Goal: Information Seeking & Learning: Learn about a topic

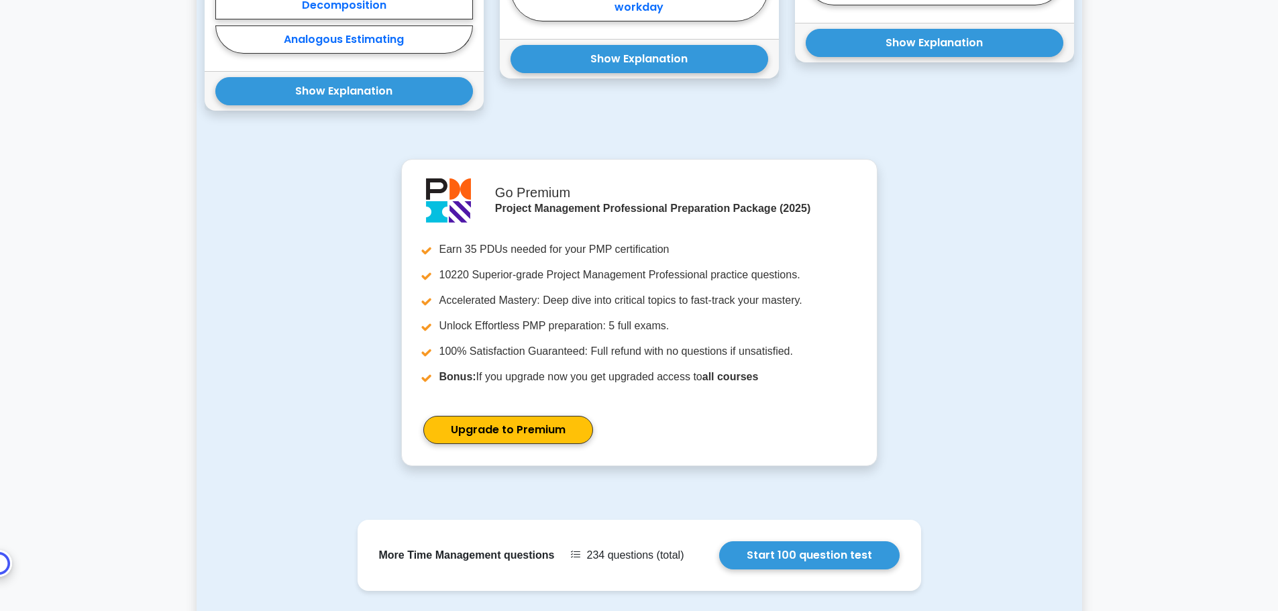
scroll to position [1401, 0]
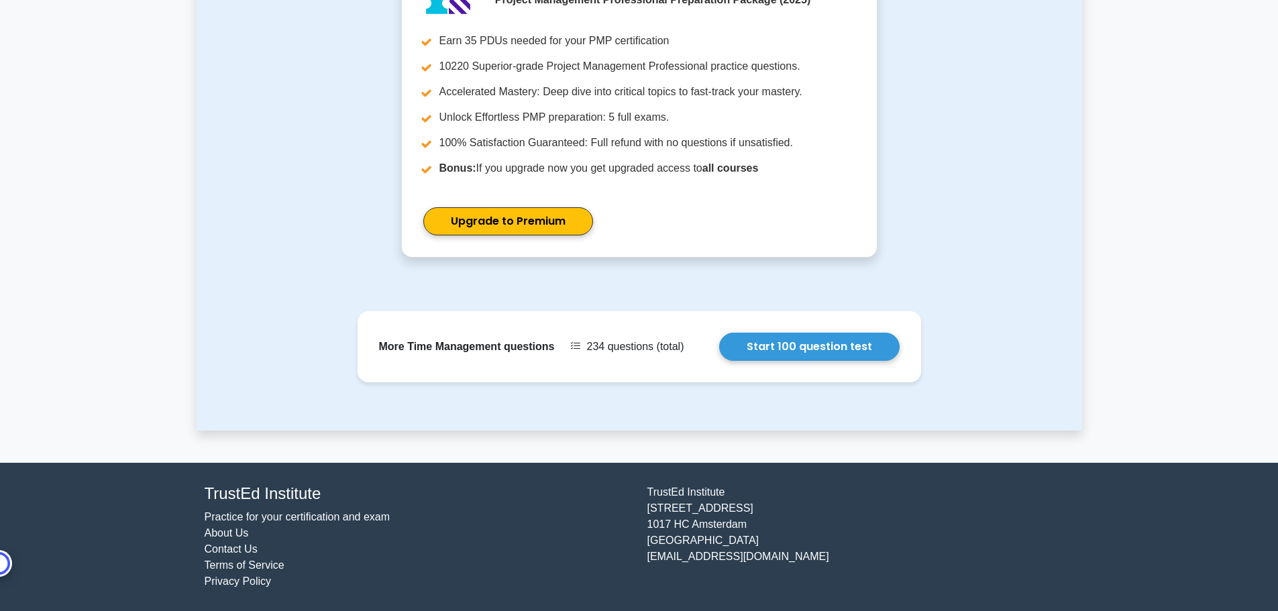
click at [320, 523] on link "Practice for your certification and exam" at bounding box center [298, 516] width 186 height 11
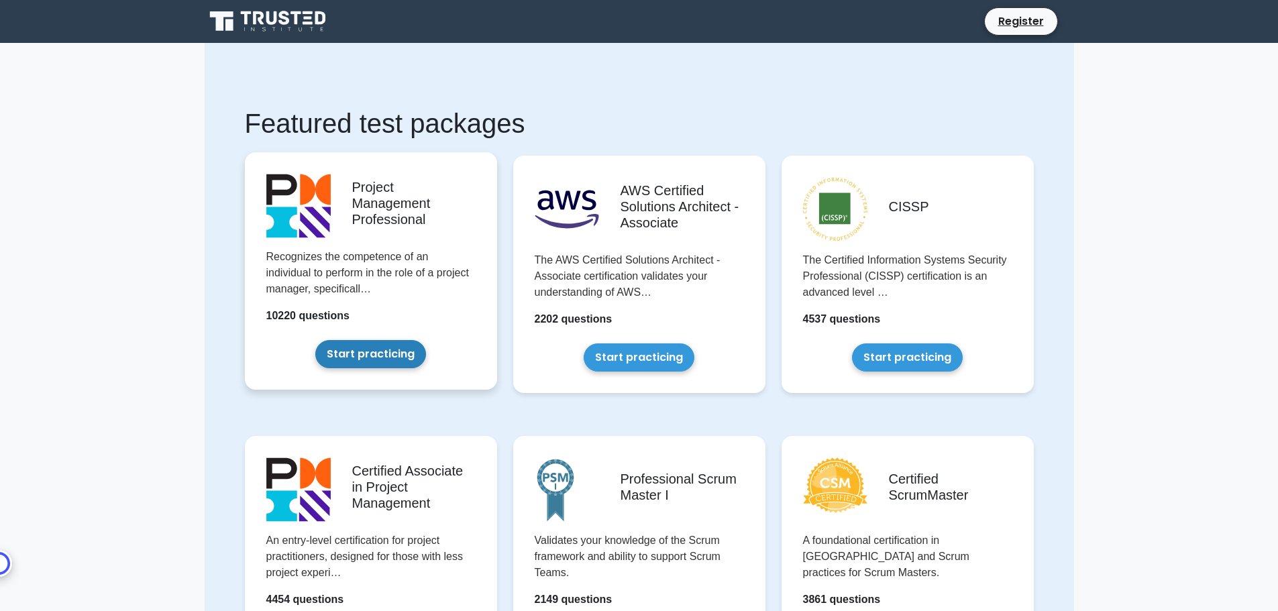
click at [378, 343] on link "Start practicing" at bounding box center [370, 354] width 111 height 28
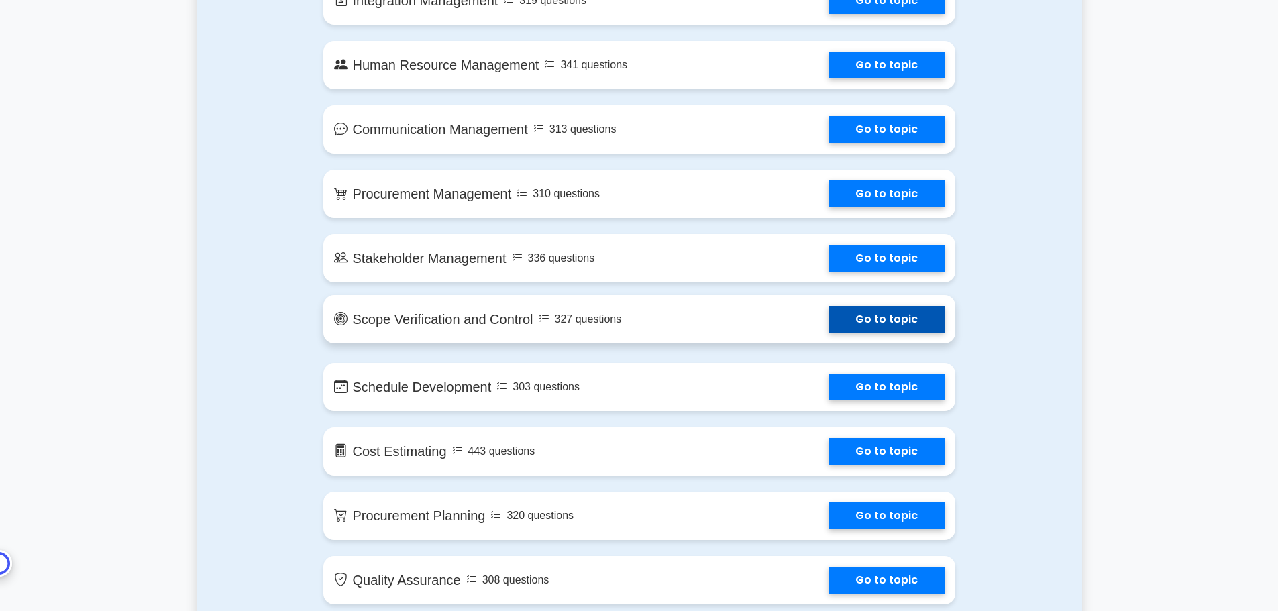
scroll to position [671, 0]
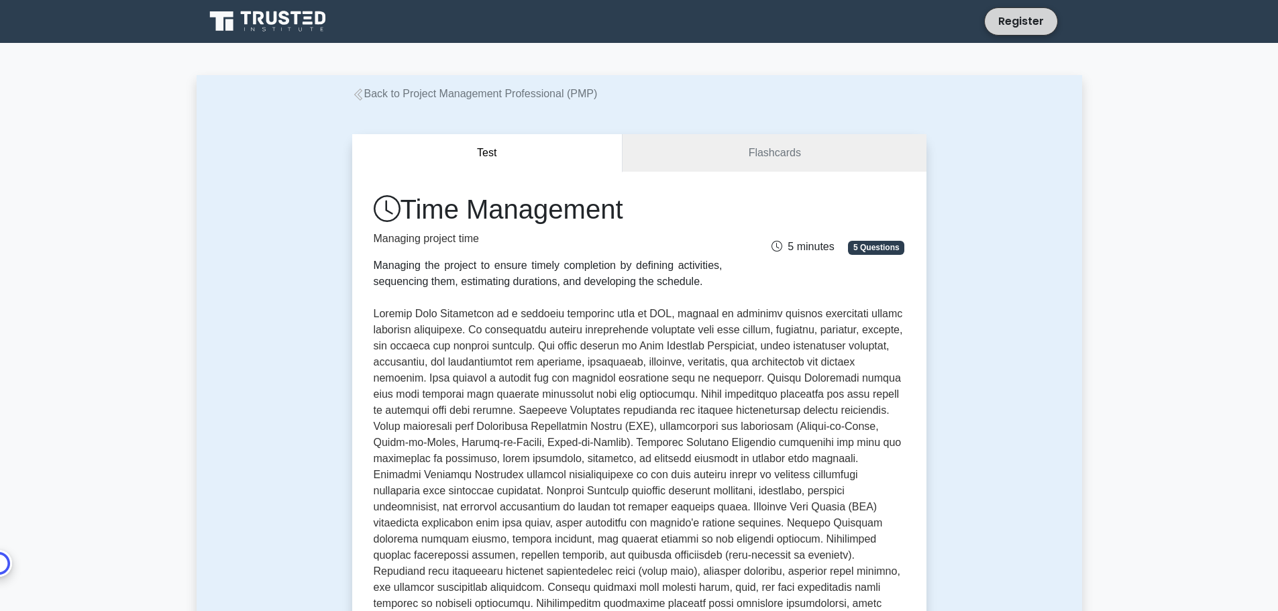
click at [1029, 15] on link "Register" at bounding box center [1021, 21] width 62 height 21
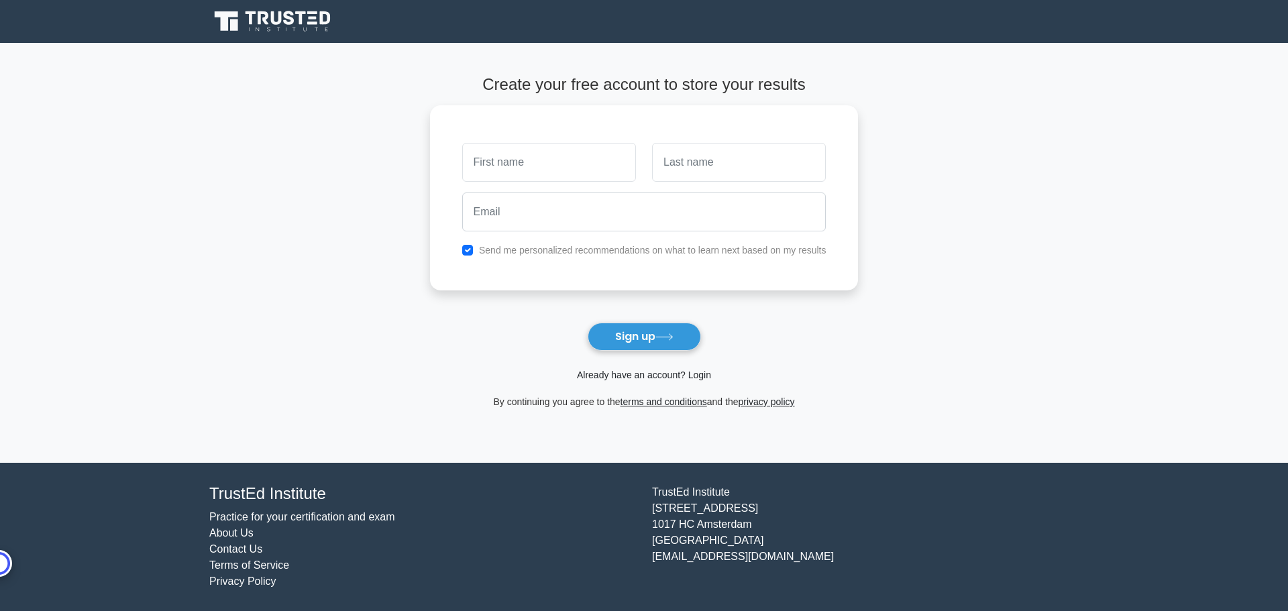
click at [679, 376] on link "Already have an account? Login" at bounding box center [644, 375] width 134 height 11
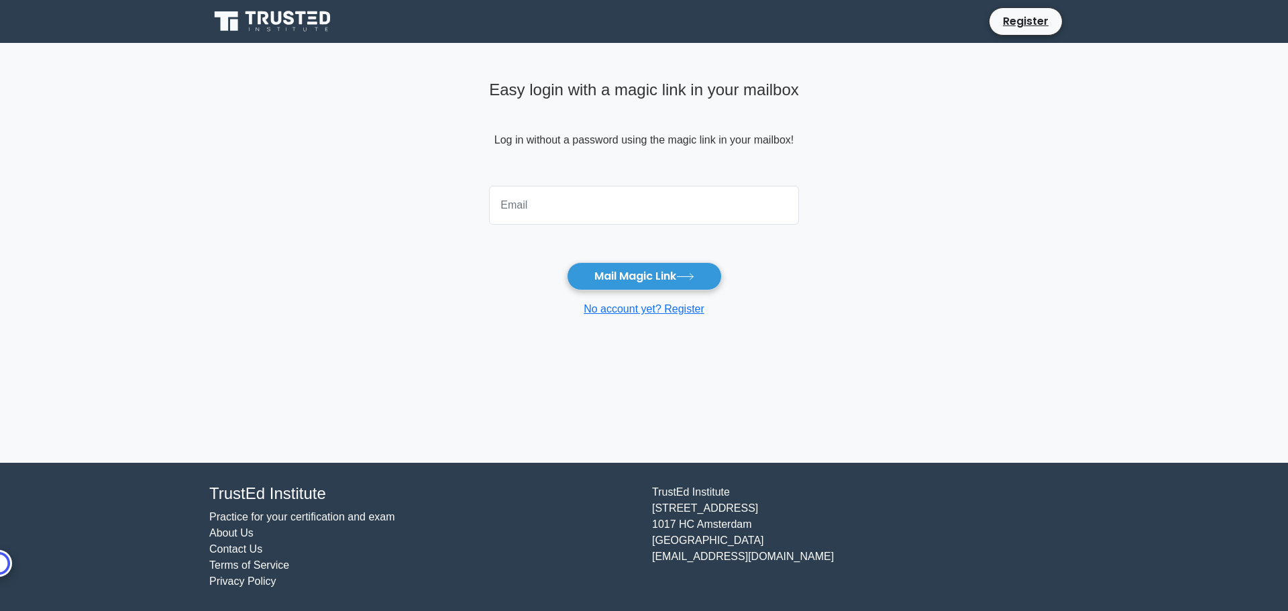
click at [546, 213] on input "email" at bounding box center [644, 205] width 310 height 39
type input "sdinakar02@gmail.com"
click at [619, 286] on button "Mail Magic Link" at bounding box center [644, 276] width 155 height 28
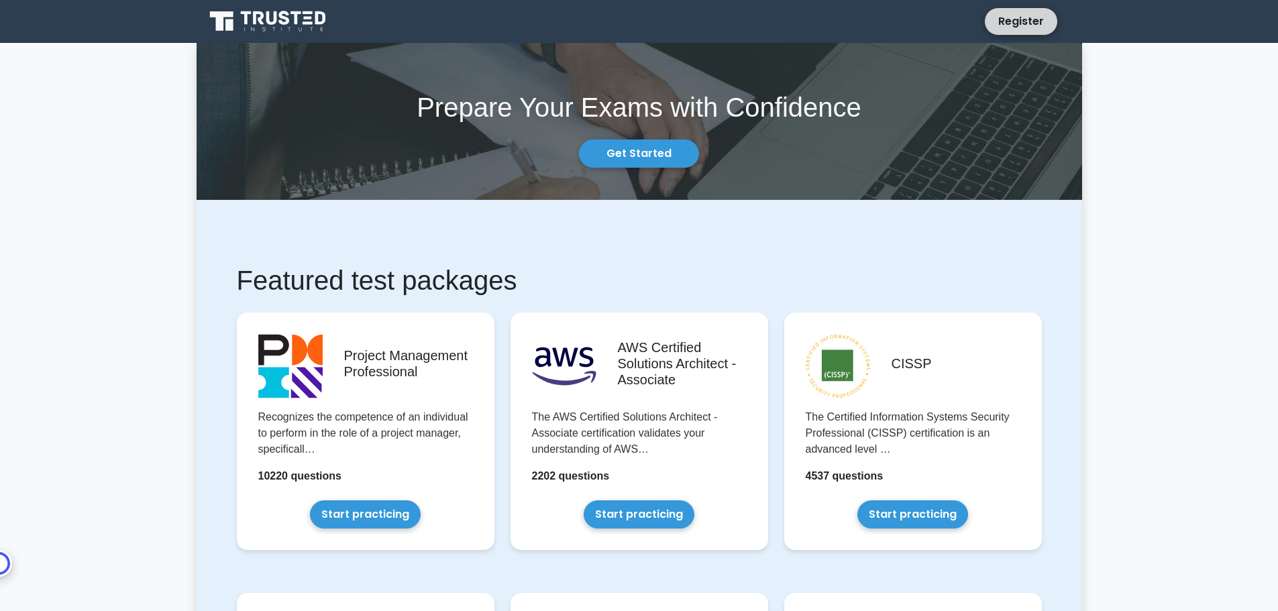
click at [1032, 23] on link "Register" at bounding box center [1021, 21] width 62 height 21
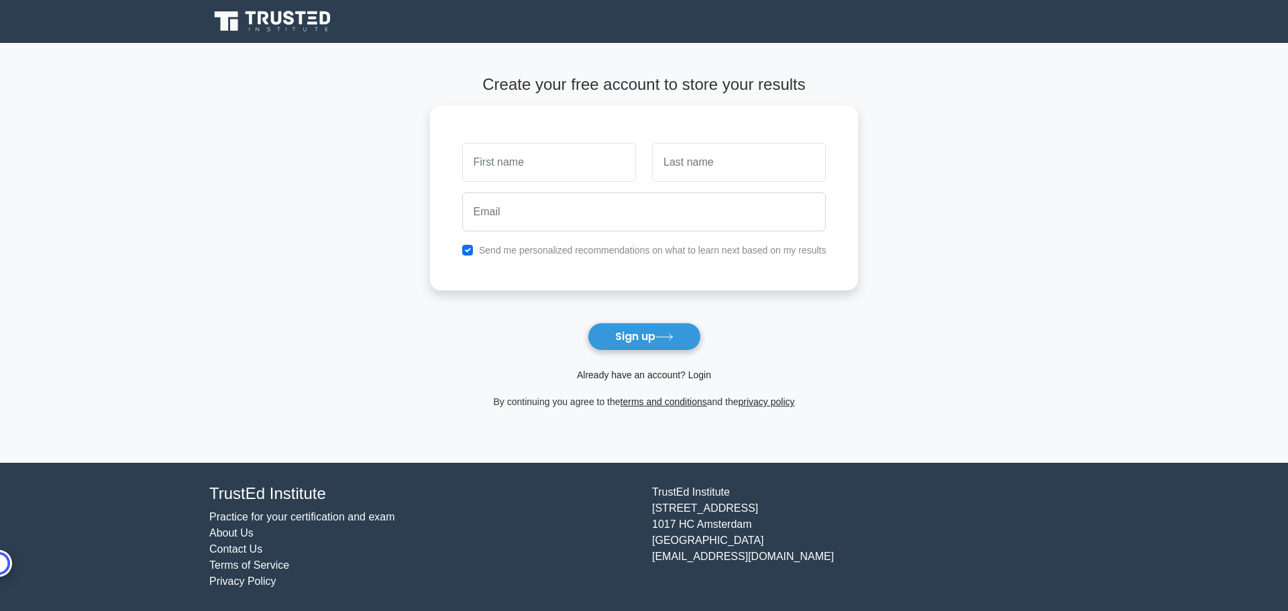
click at [682, 376] on link "Already have an account? Login" at bounding box center [644, 375] width 134 height 11
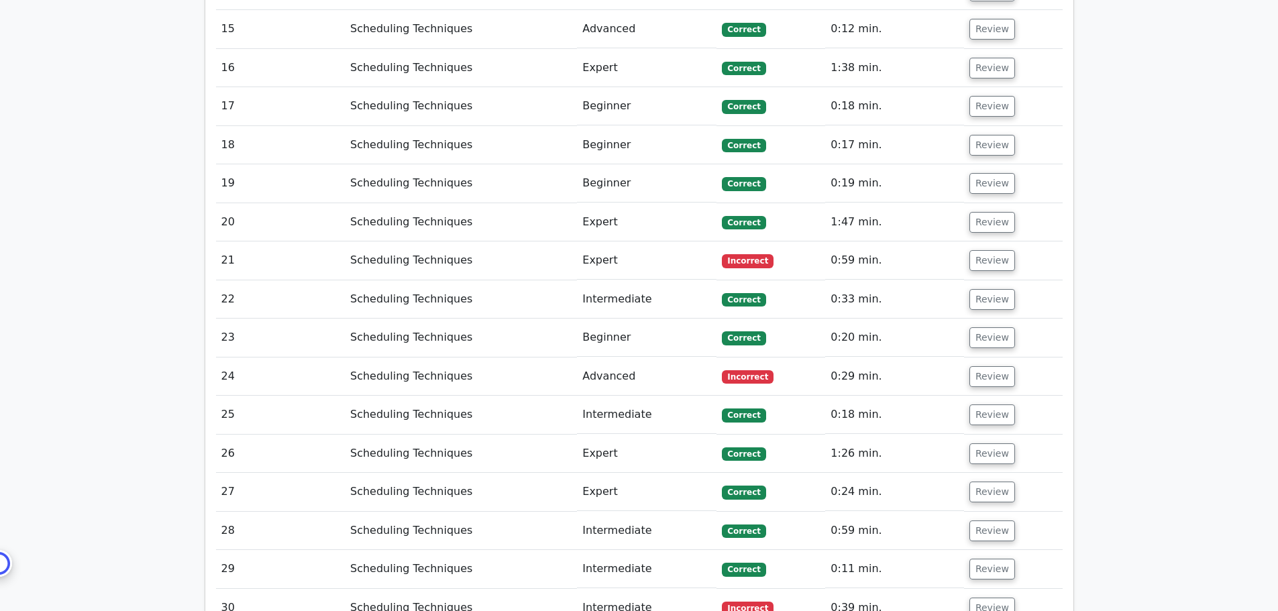
scroll to position [1811, 0]
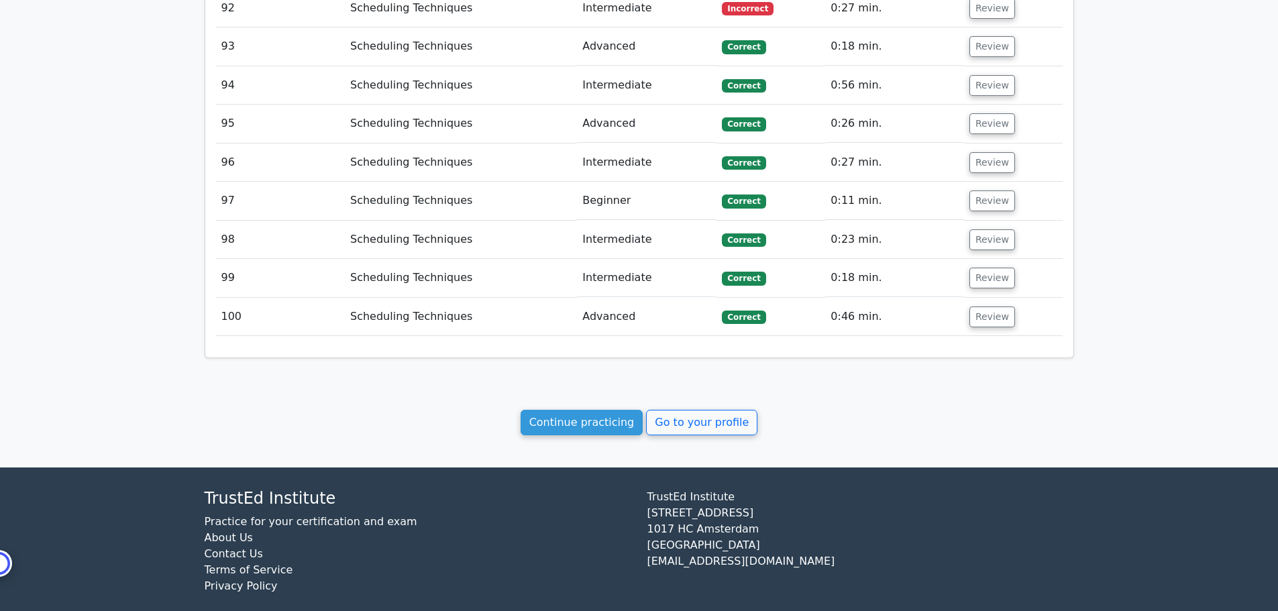
scroll to position [4796, 0]
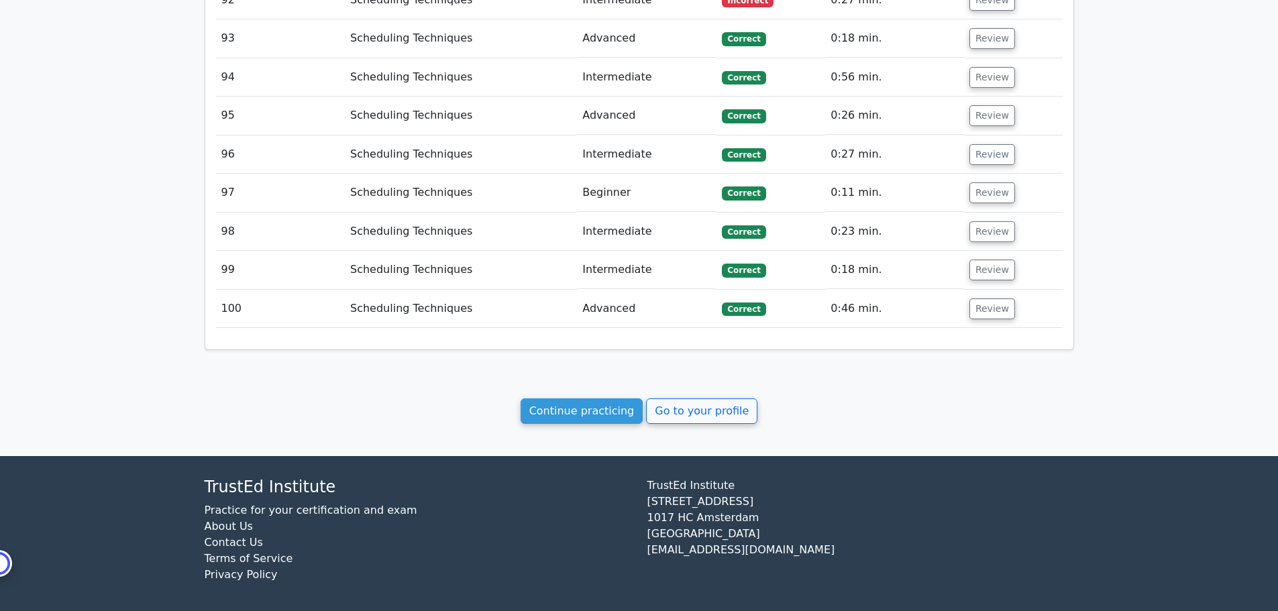
click at [377, 504] on link "Practice for your certification and exam" at bounding box center [311, 510] width 213 height 13
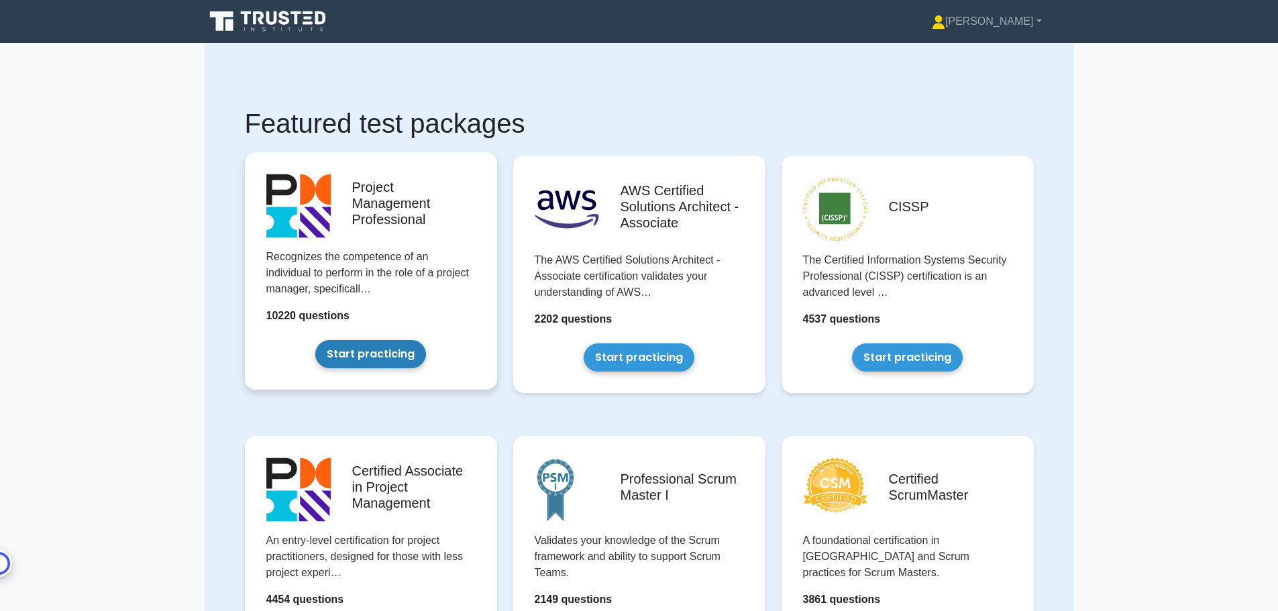
click at [370, 358] on link "Start practicing" at bounding box center [370, 354] width 111 height 28
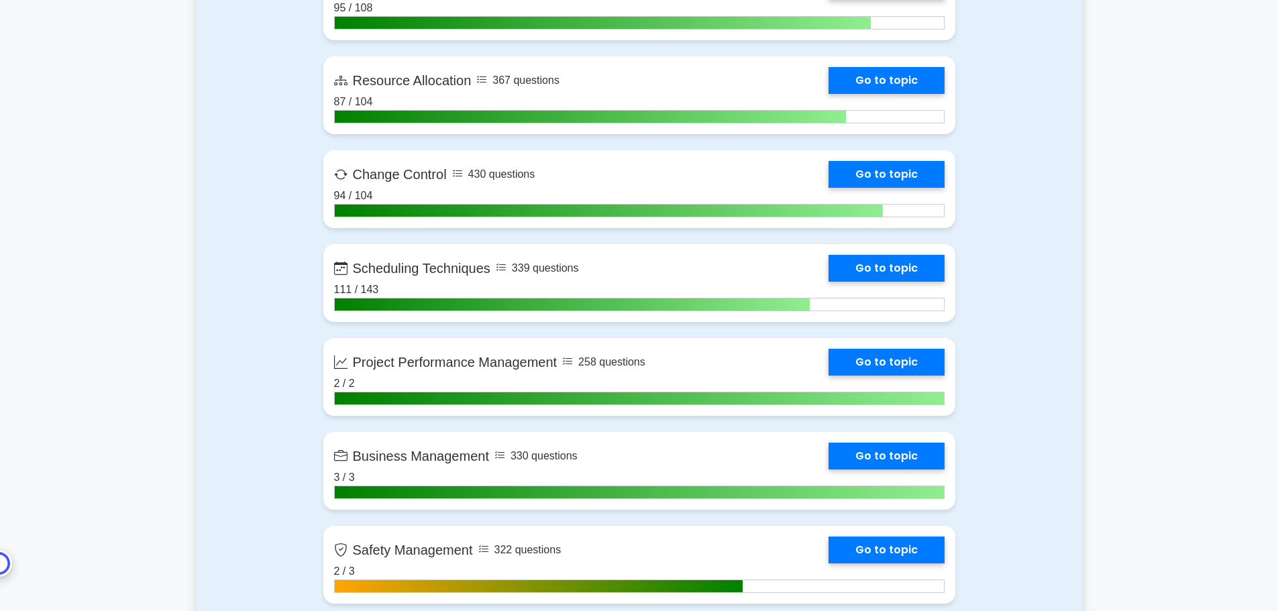
scroll to position [2549, 0]
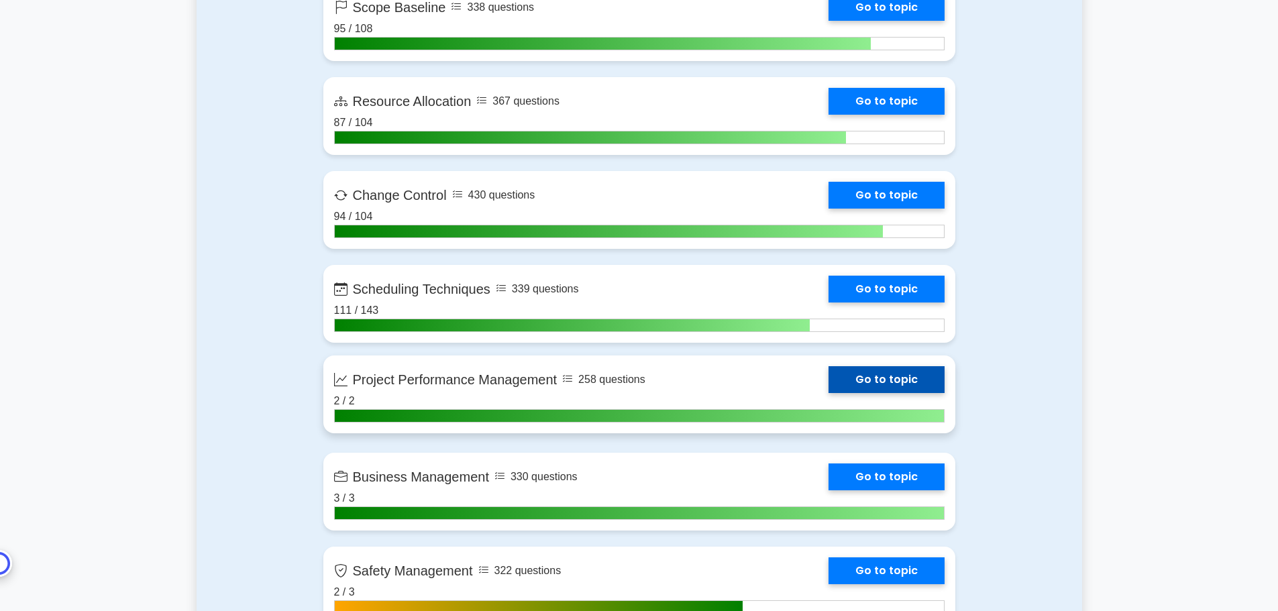
click at [865, 376] on link "Go to topic" at bounding box center [886, 379] width 116 height 27
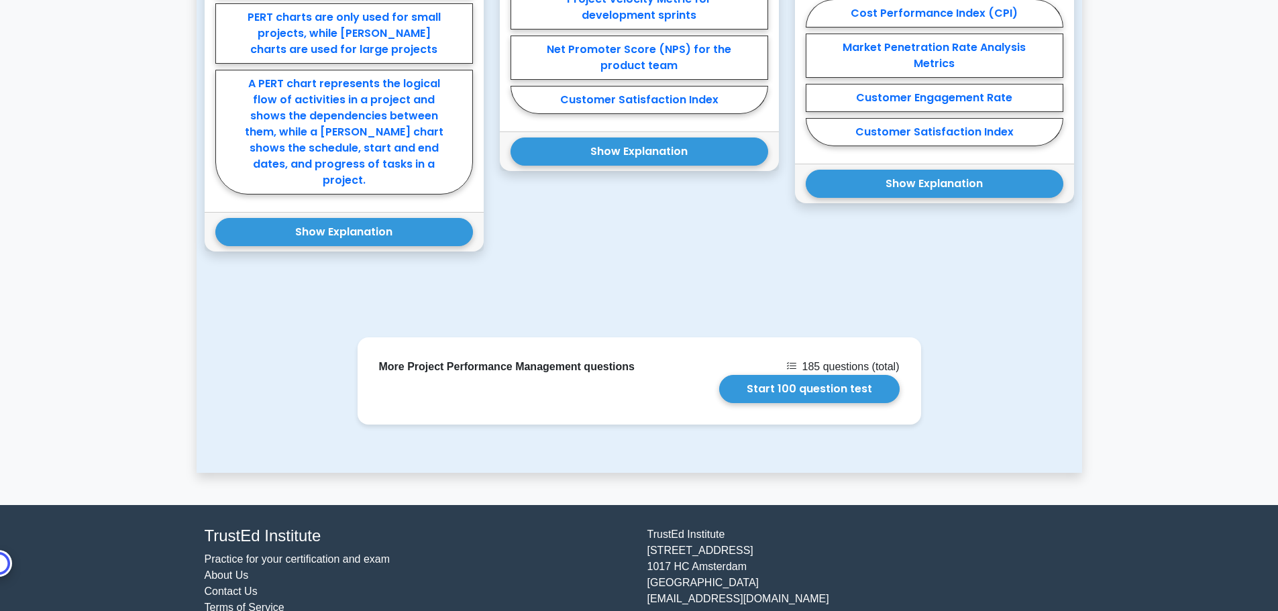
scroll to position [1238, 0]
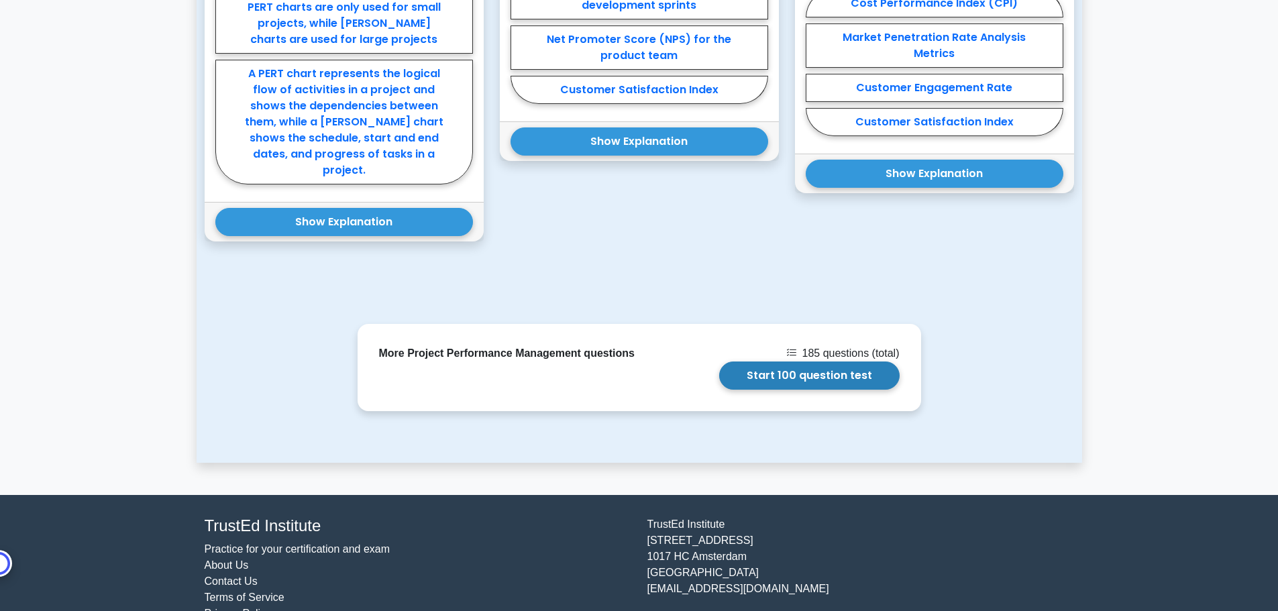
click at [774, 362] on link "Start 100 question test" at bounding box center [809, 376] width 180 height 28
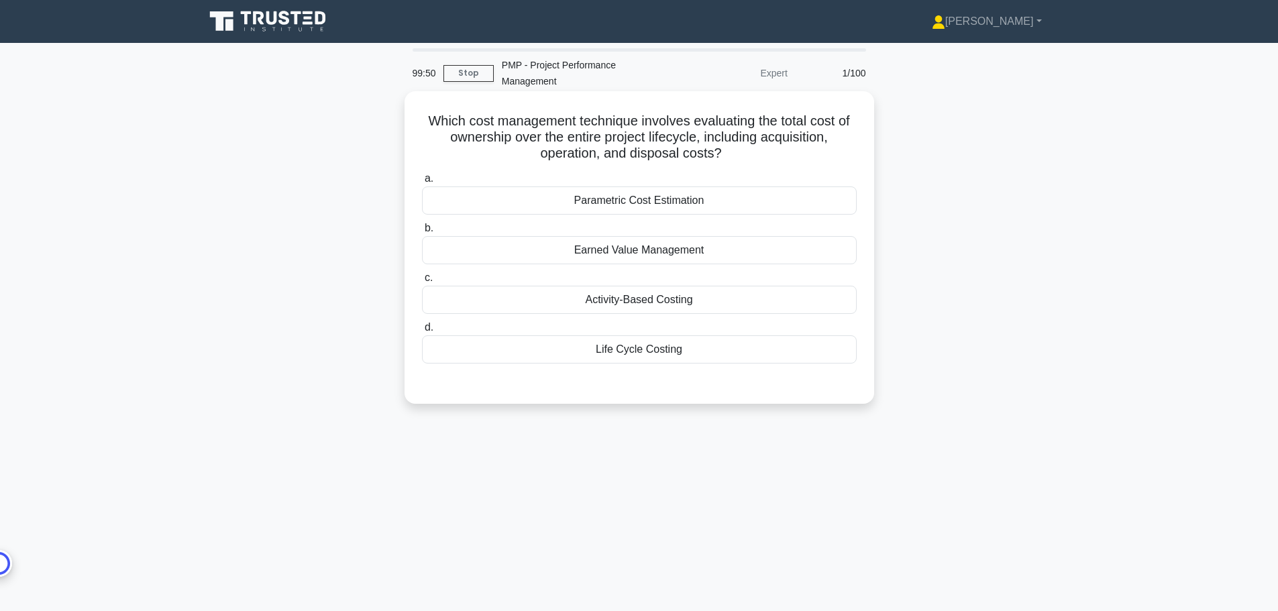
click at [627, 351] on div "Life Cycle Costing" at bounding box center [639, 349] width 435 height 28
click at [422, 332] on input "d. Life Cycle Costing" at bounding box center [422, 327] width 0 height 9
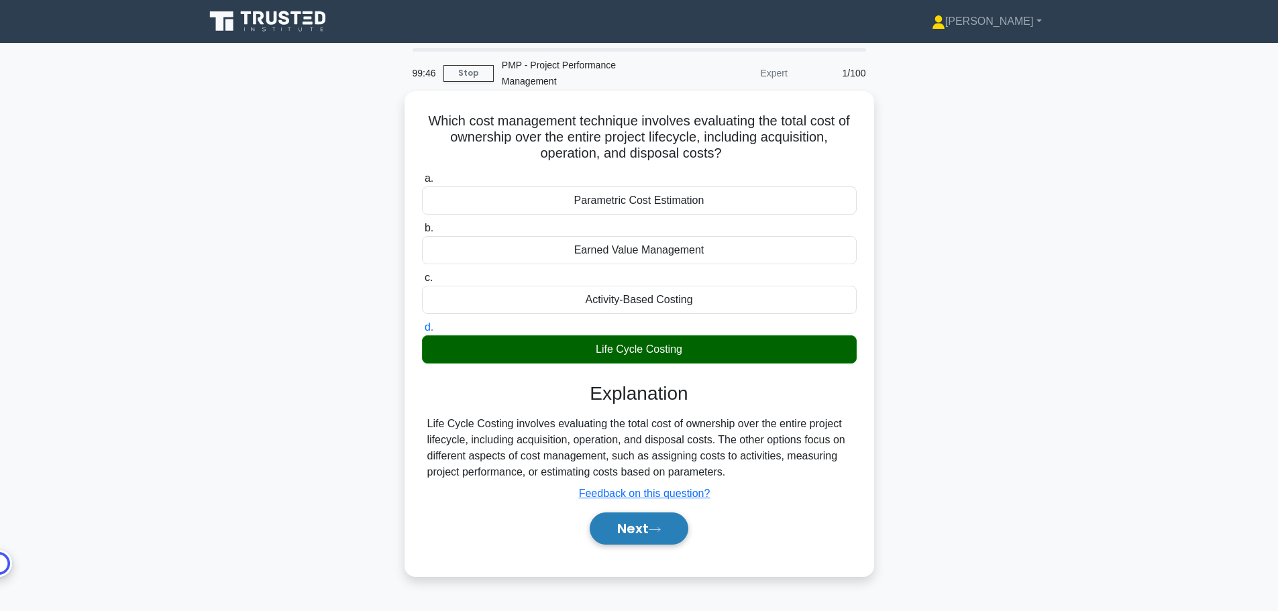
click at [642, 539] on button "Next" at bounding box center [639, 529] width 99 height 32
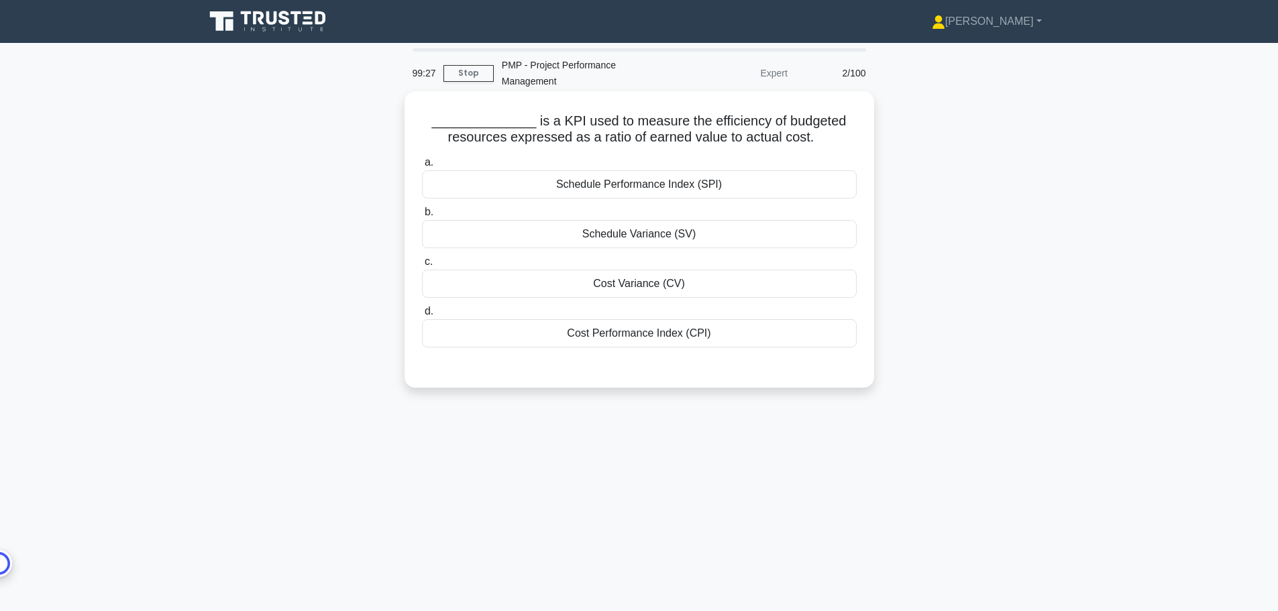
click at [601, 335] on div "Cost Performance Index (CPI)" at bounding box center [639, 333] width 435 height 28
click at [422, 316] on input "d. Cost Performance Index (CPI)" at bounding box center [422, 311] width 0 height 9
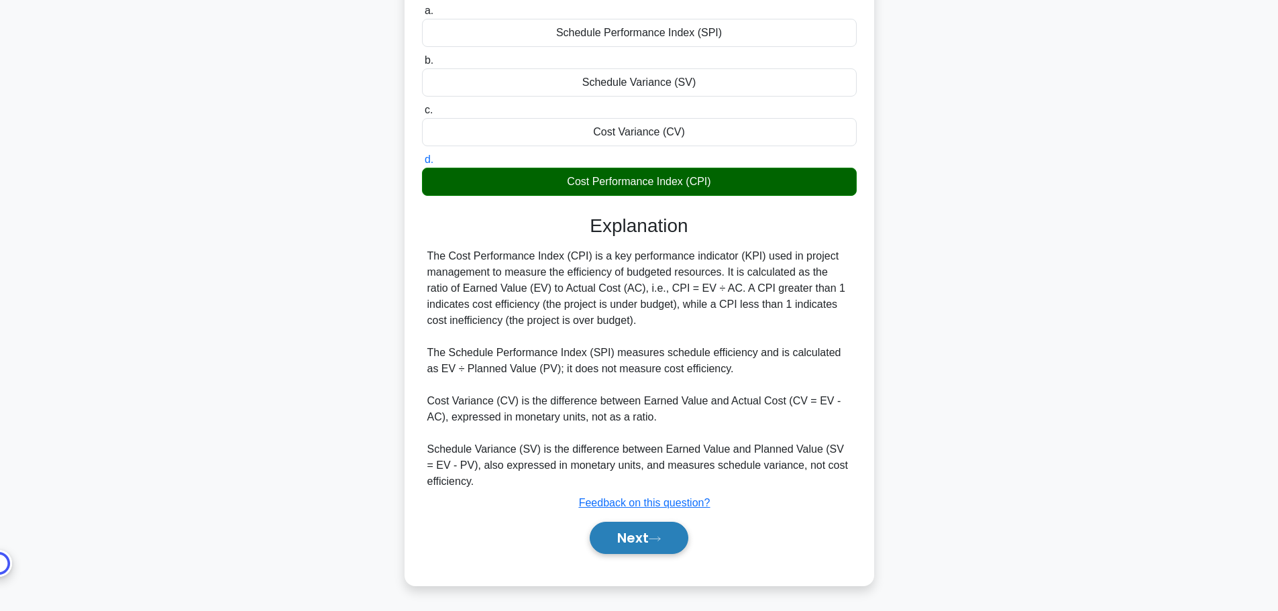
click at [604, 543] on button "Next" at bounding box center [639, 538] width 99 height 32
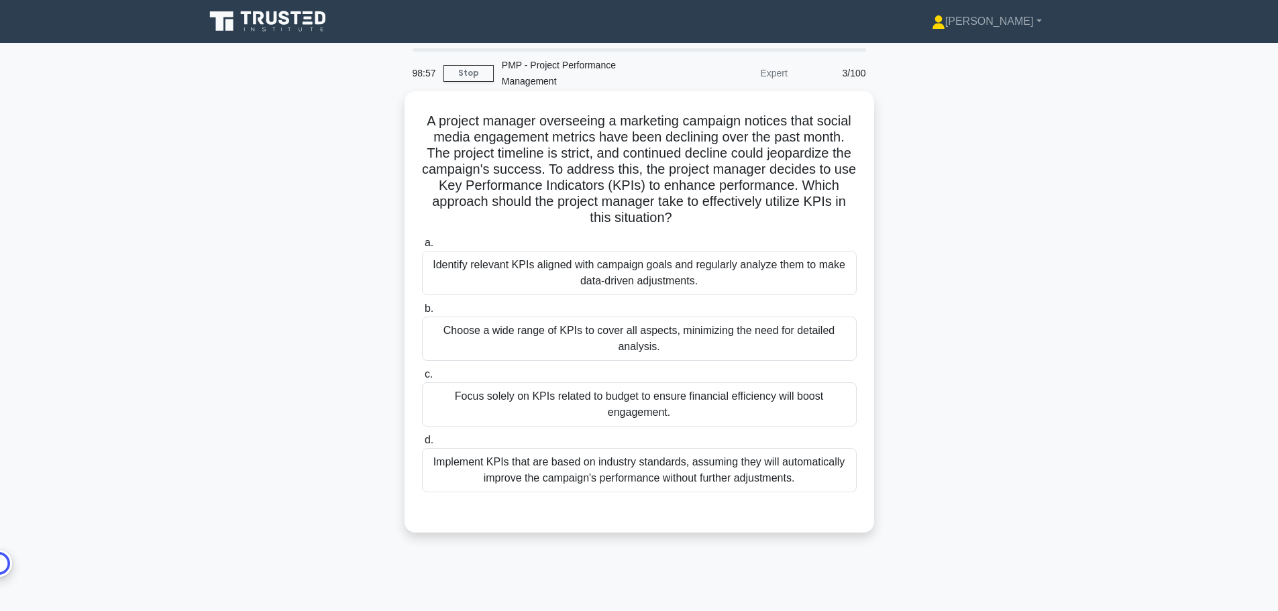
click at [566, 282] on div "Identify relevant KPIs aligned with campaign goals and regularly analyze them t…" at bounding box center [639, 273] width 435 height 44
click at [422, 248] on input "a. Identify relevant KPIs aligned with campaign goals and regularly analyze the…" at bounding box center [422, 243] width 0 height 9
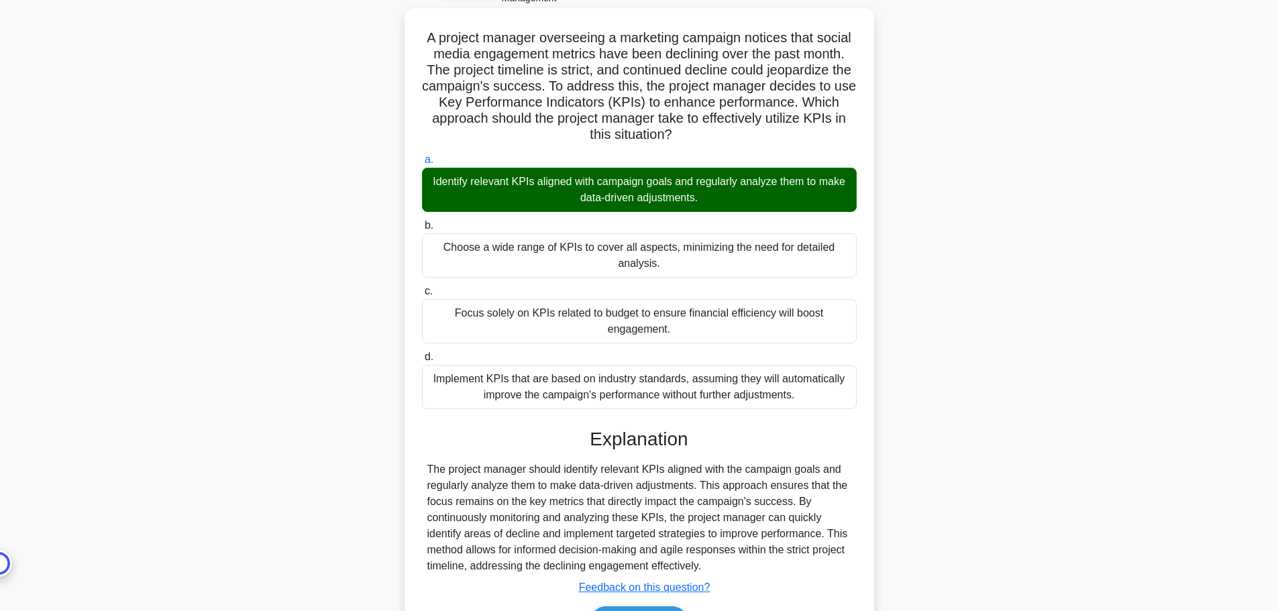
scroll to position [168, 0]
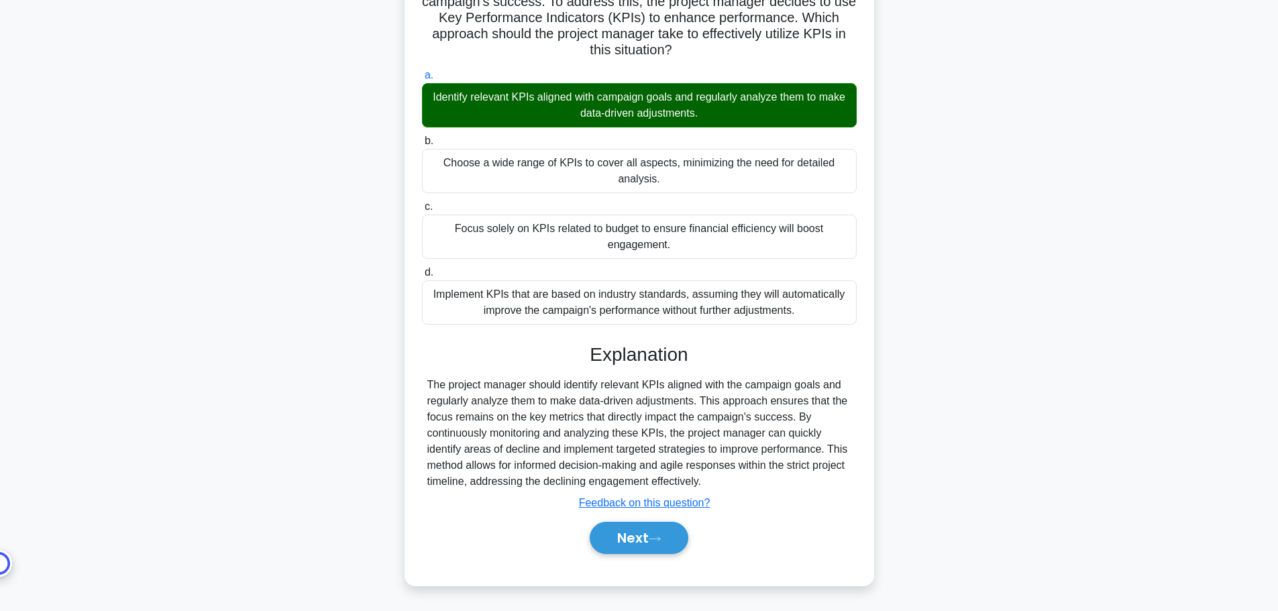
click at [608, 557] on div "Next" at bounding box center [639, 538] width 435 height 43
click at [609, 539] on button "Next" at bounding box center [639, 538] width 99 height 32
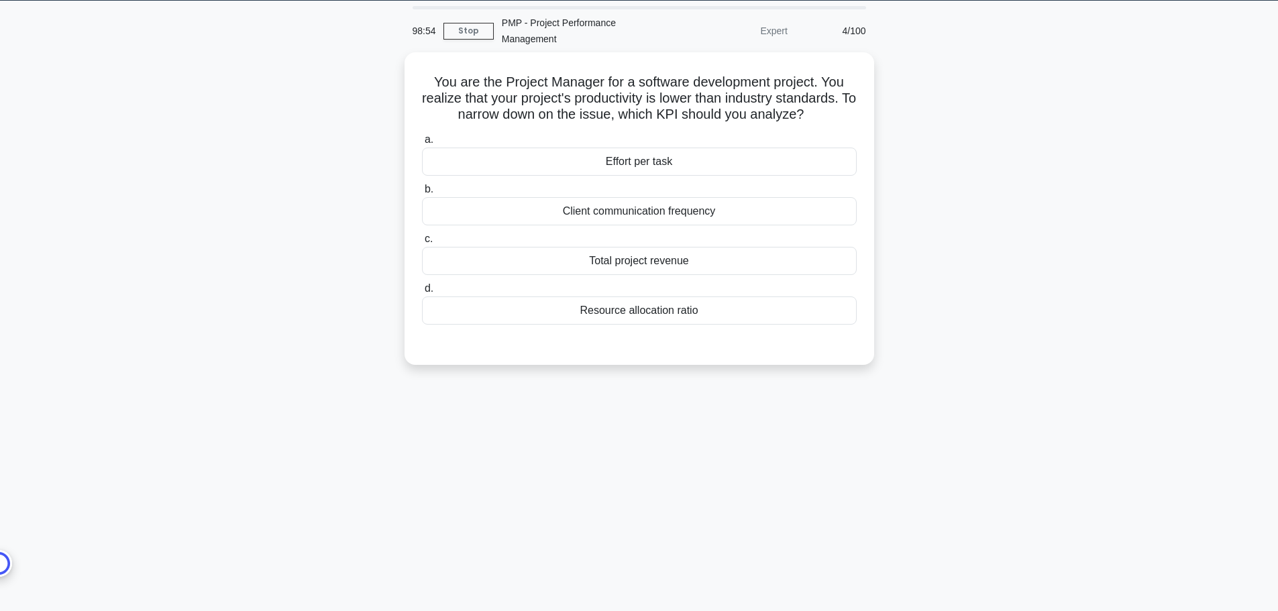
scroll to position [0, 0]
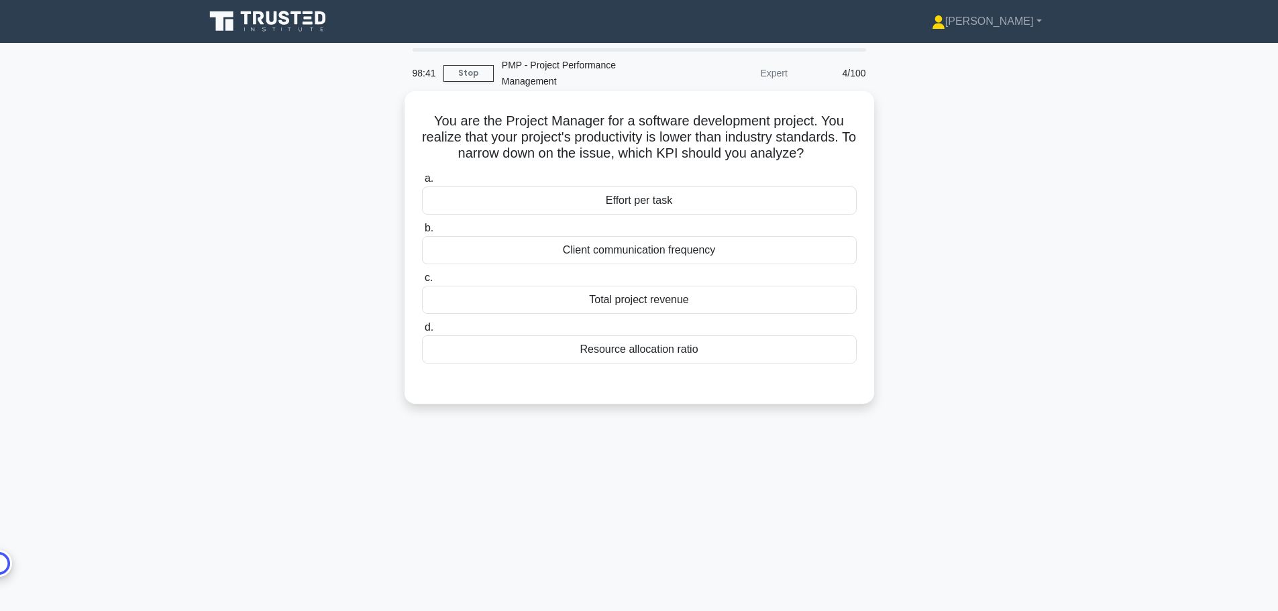
click at [643, 193] on div "Effort per task" at bounding box center [639, 200] width 435 height 28
click at [422, 183] on input "a. Effort per task" at bounding box center [422, 178] width 0 height 9
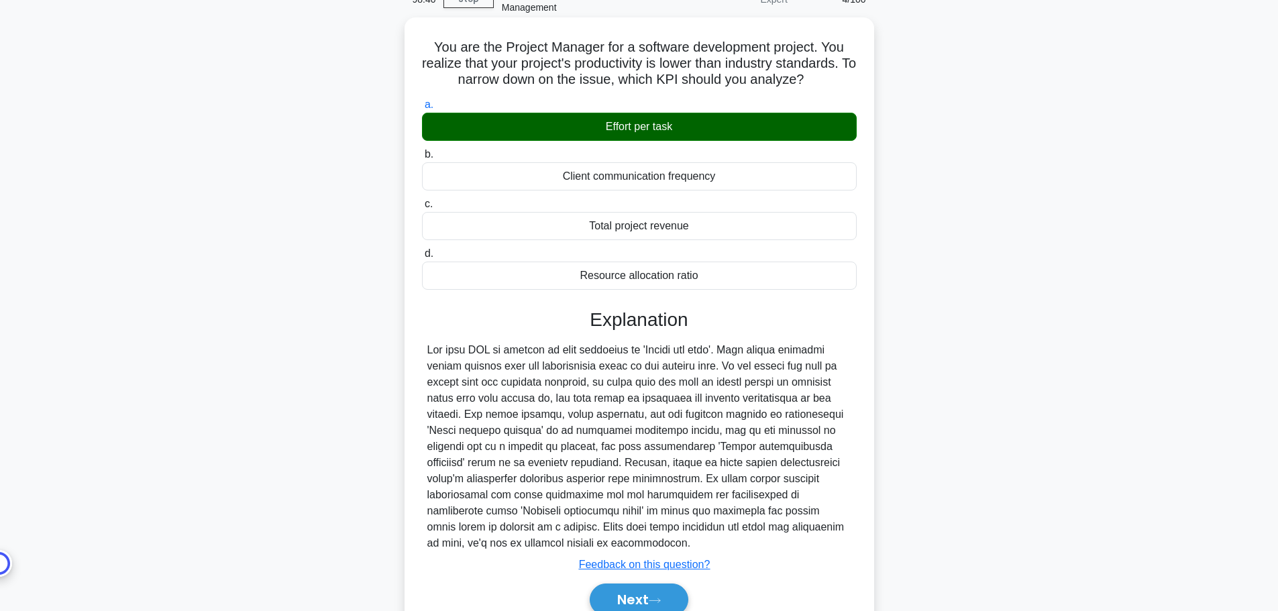
scroll to position [120, 0]
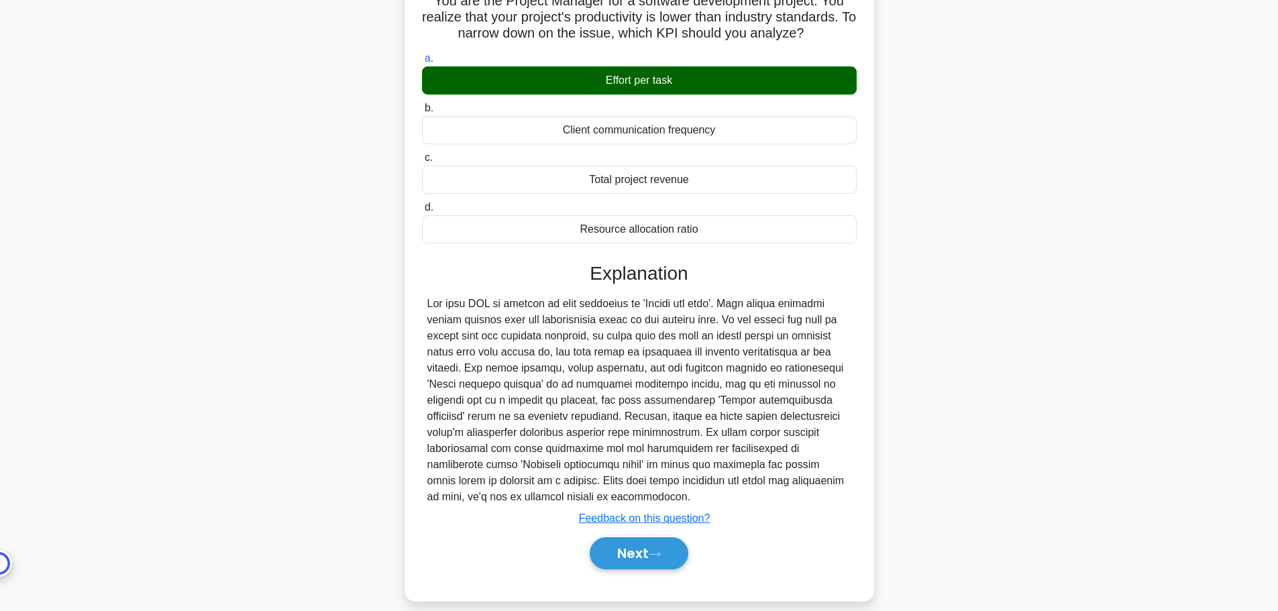
click at [648, 532] on div "Next" at bounding box center [639, 553] width 435 height 43
click at [651, 551] on button "Next" at bounding box center [639, 553] width 99 height 32
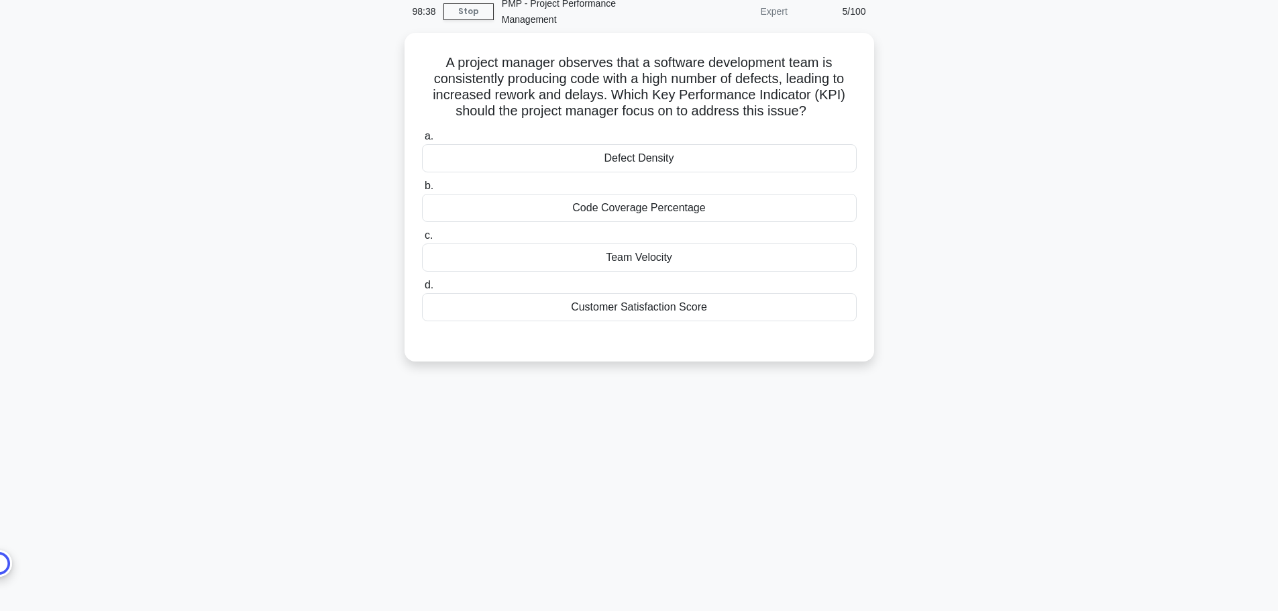
scroll to position [0, 0]
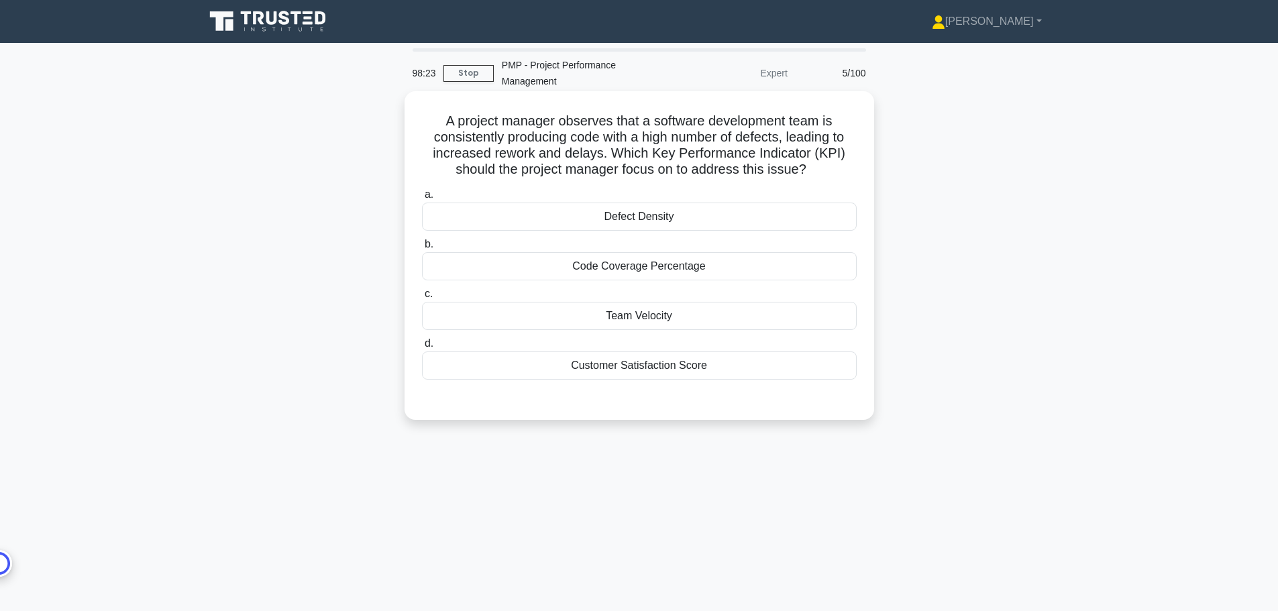
click at [671, 268] on div "Code Coverage Percentage" at bounding box center [639, 266] width 435 height 28
click at [422, 249] on input "b. Code Coverage Percentage" at bounding box center [422, 244] width 0 height 9
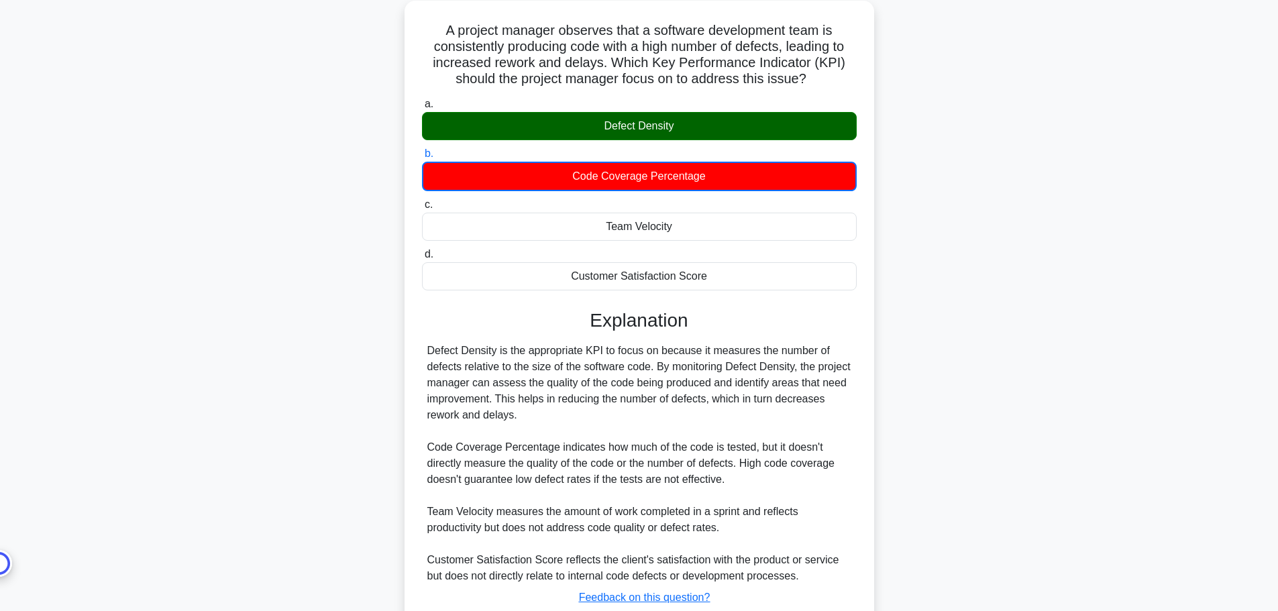
scroll to position [67, 0]
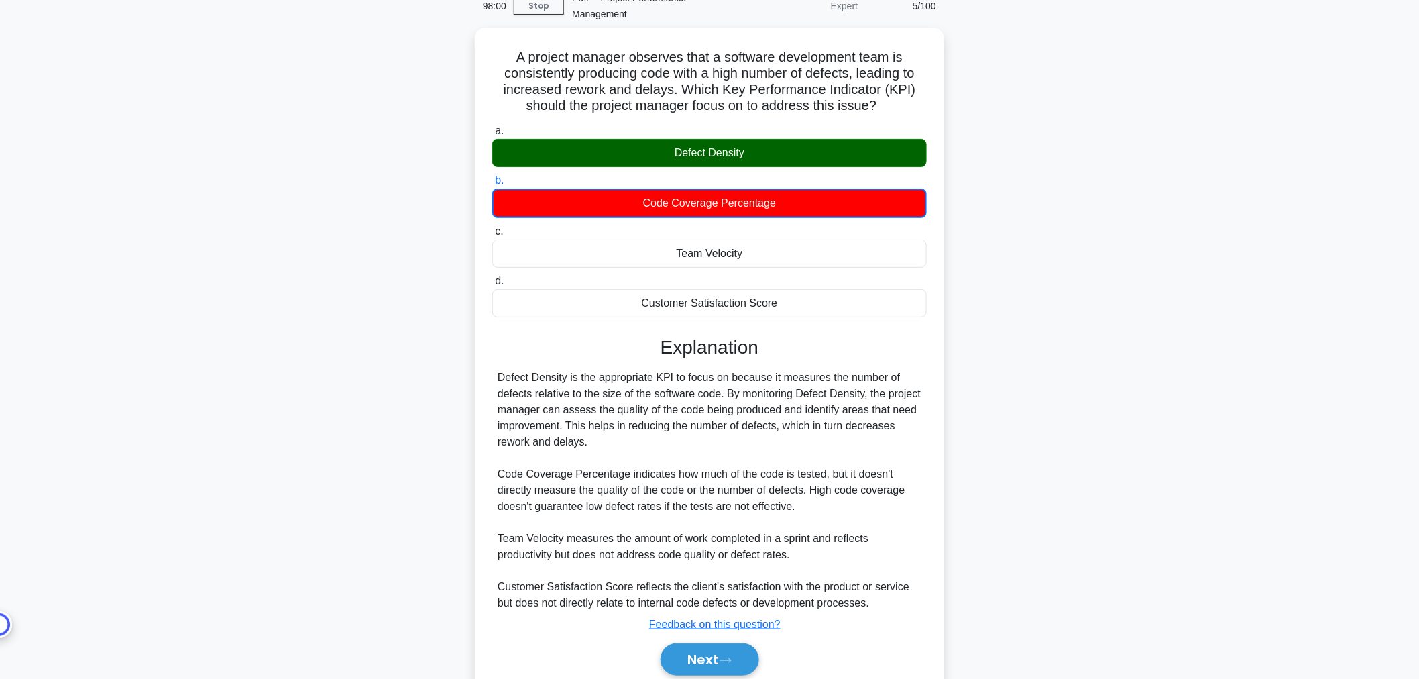
click at [217, 346] on main "98:00 Stop PMP - Project Performance Management Expert 5/100 A project manager …" at bounding box center [709, 352] width 1419 height 753
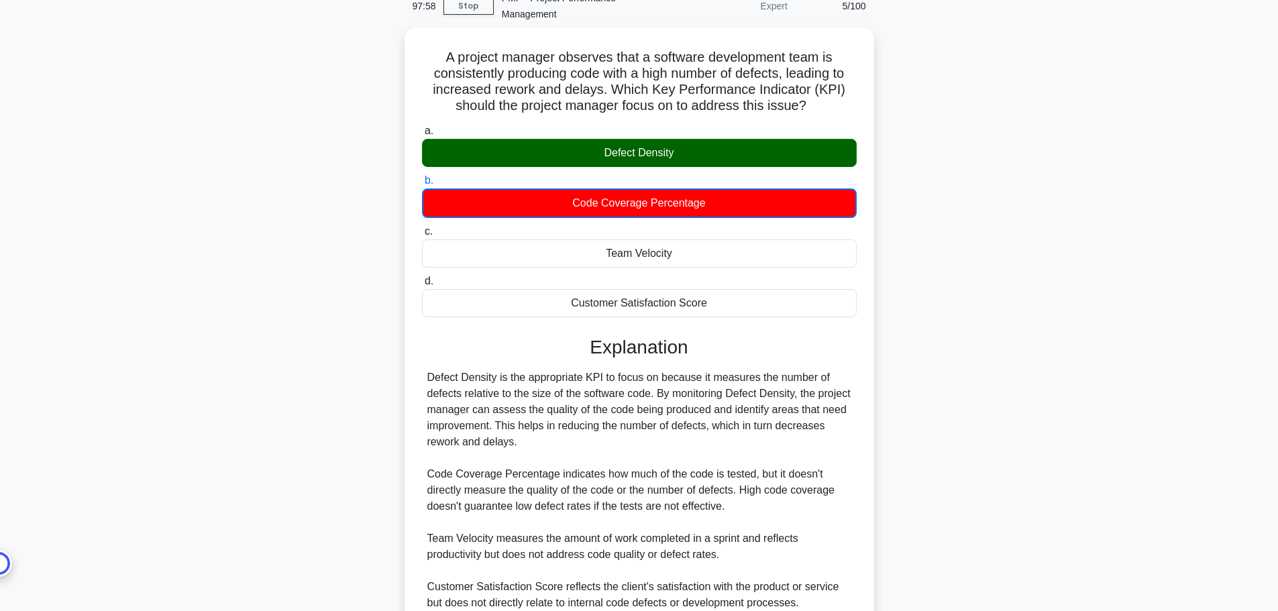
drag, startPoint x: 1407, startPoint y: 1, endPoint x: 918, endPoint y: 235, distance: 542.2
click at [916, 235] on div "A project manager observes that a software development team is consistently pro…" at bounding box center [639, 376] width 885 height 696
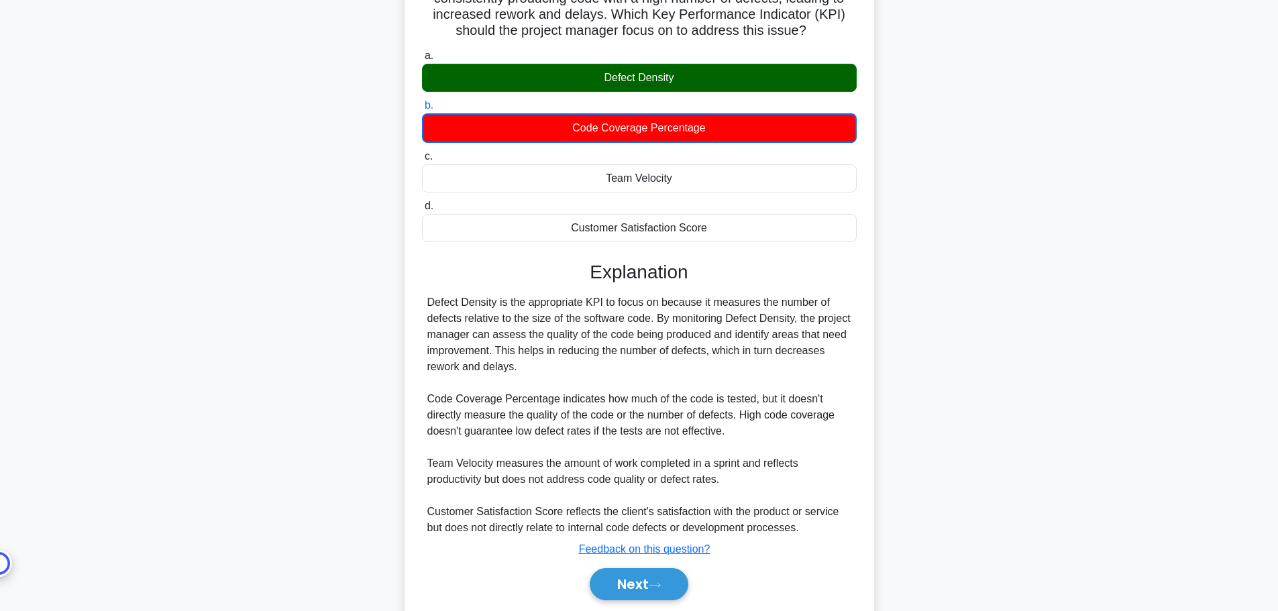
scroll to position [186, 0]
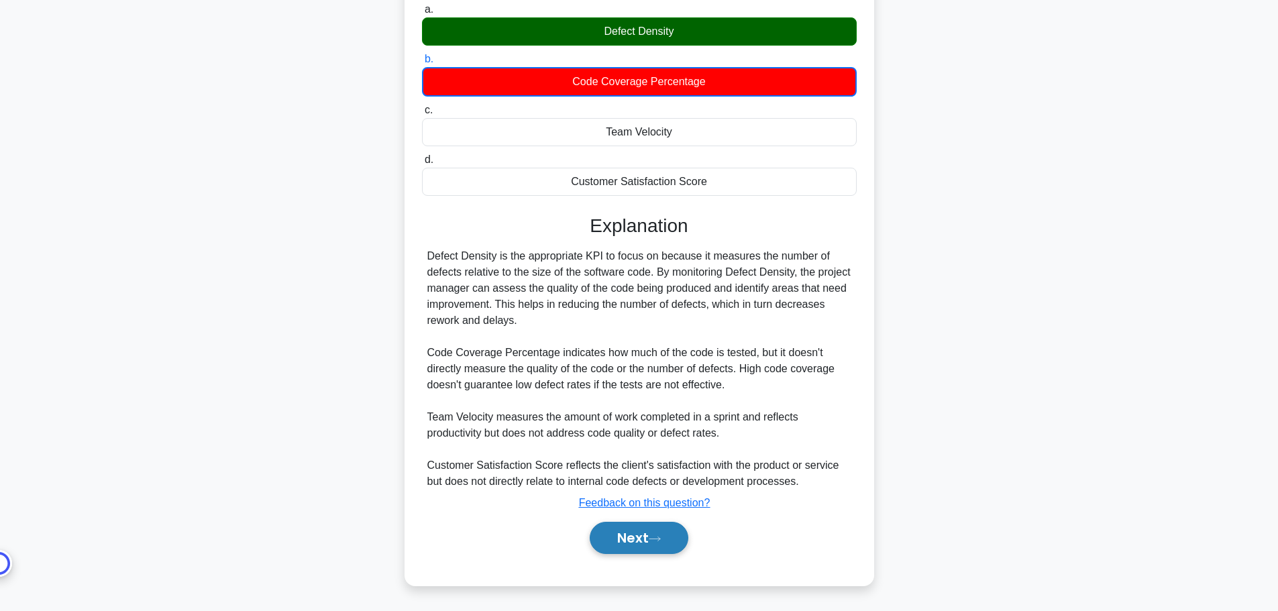
click at [667, 546] on button "Next" at bounding box center [639, 538] width 99 height 32
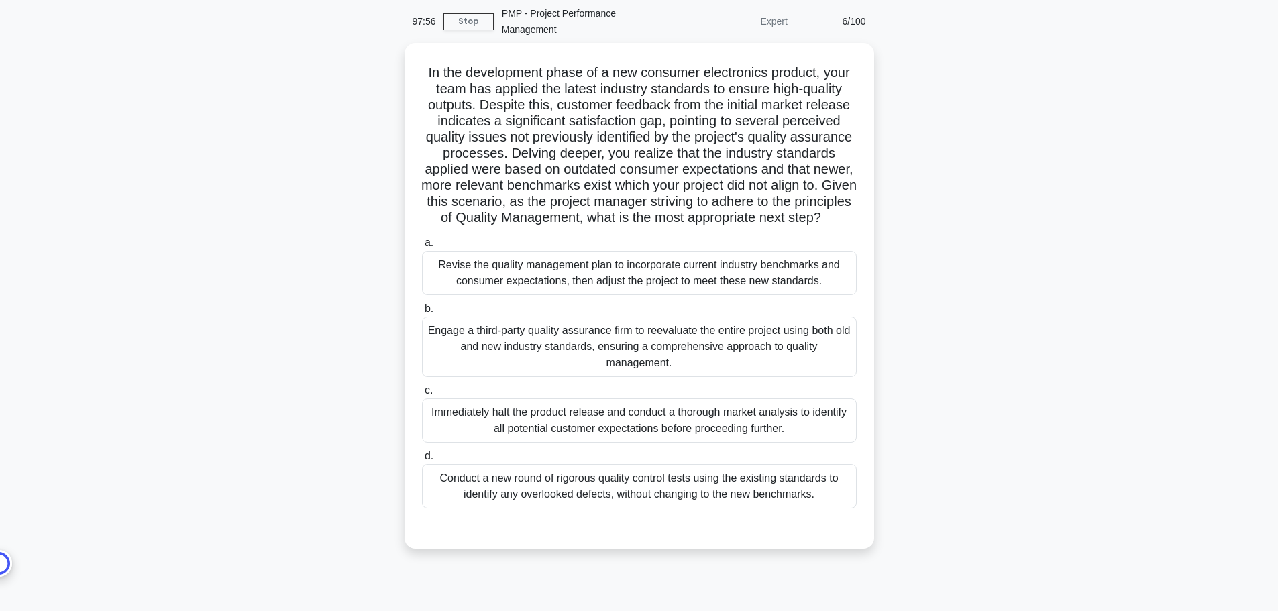
scroll to position [0, 0]
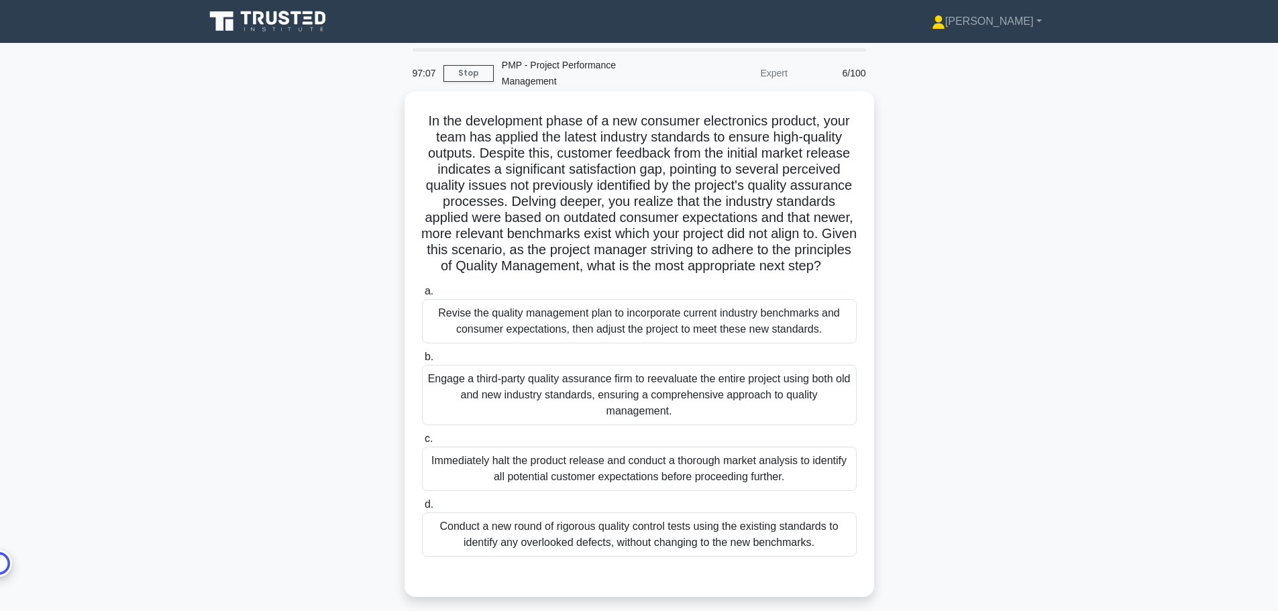
click at [767, 340] on div "Revise the quality management plan to incorporate current industry benchmarks a…" at bounding box center [639, 321] width 435 height 44
click at [422, 296] on input "a. Revise the quality management plan to incorporate current industry benchmark…" at bounding box center [422, 291] width 0 height 9
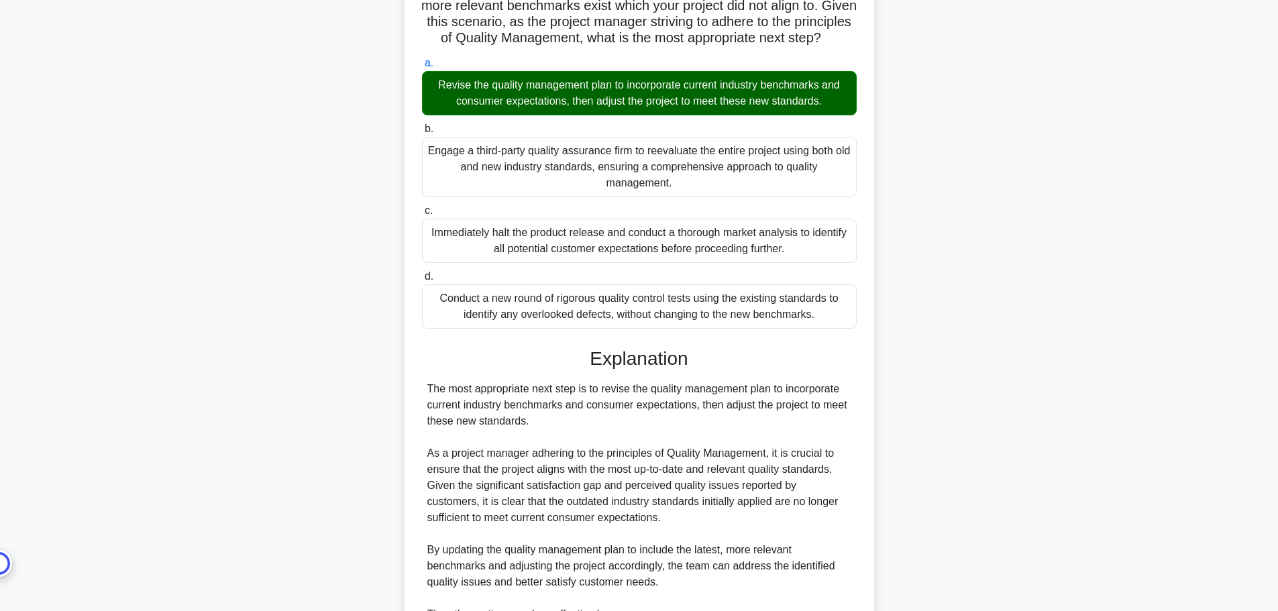
scroll to position [470, 0]
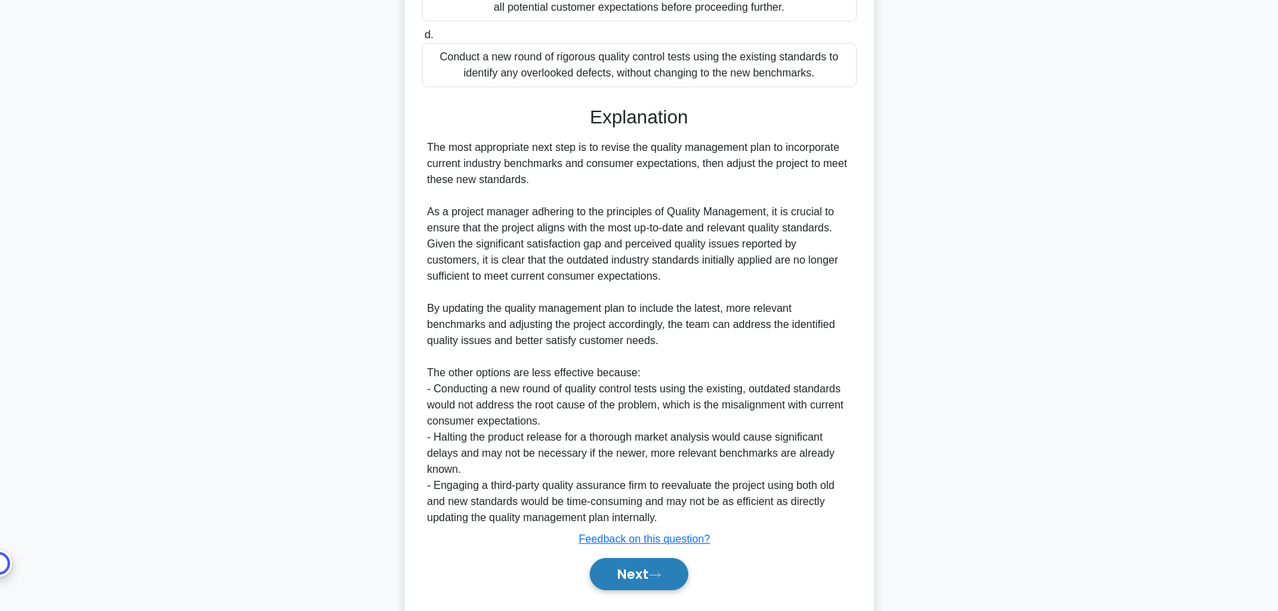
click at [621, 586] on button "Next" at bounding box center [639, 574] width 99 height 32
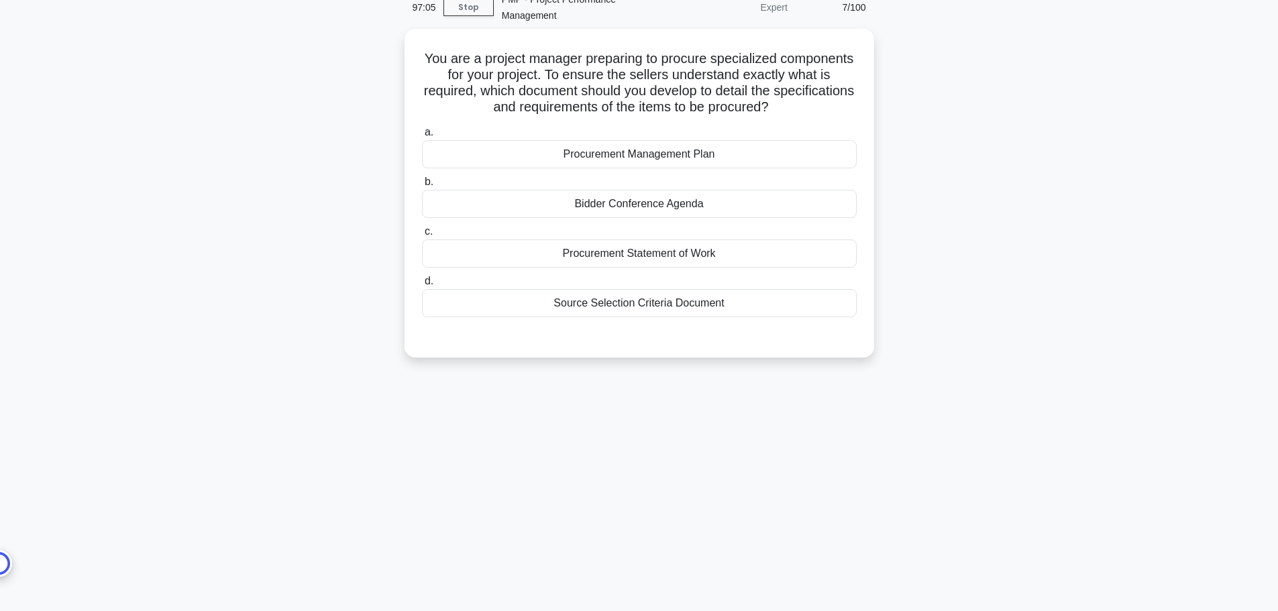
scroll to position [0, 0]
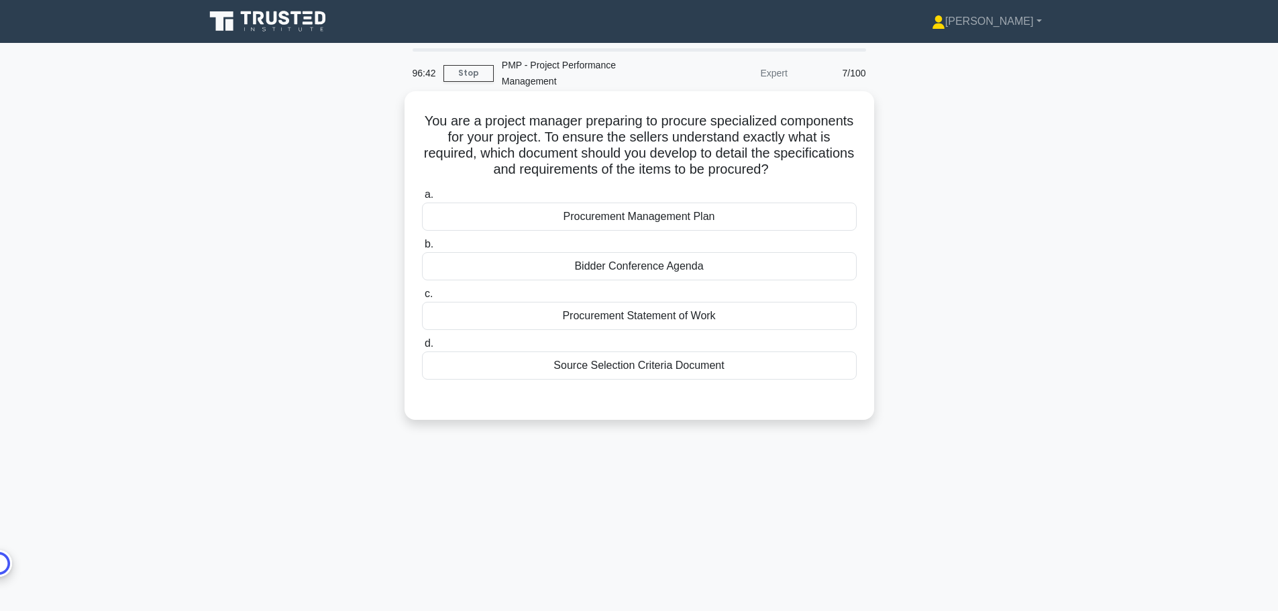
click at [722, 309] on div "Procurement Statement of Work" at bounding box center [639, 316] width 435 height 28
click at [422, 299] on input "c. Procurement Statement of Work" at bounding box center [422, 294] width 0 height 9
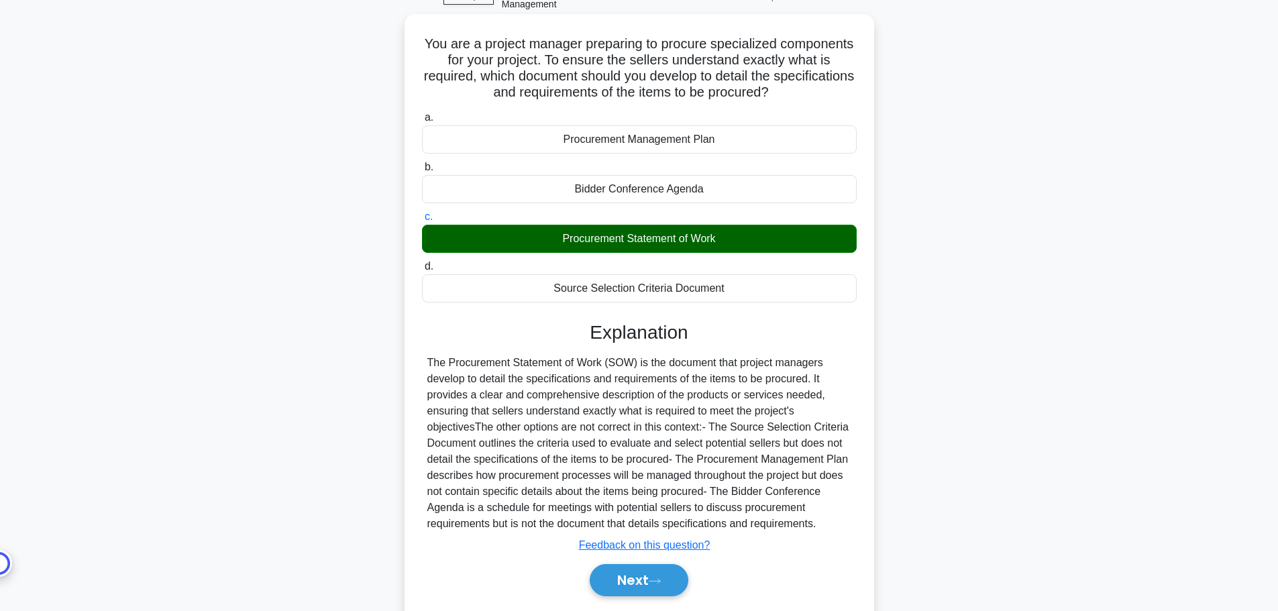
scroll to position [120, 0]
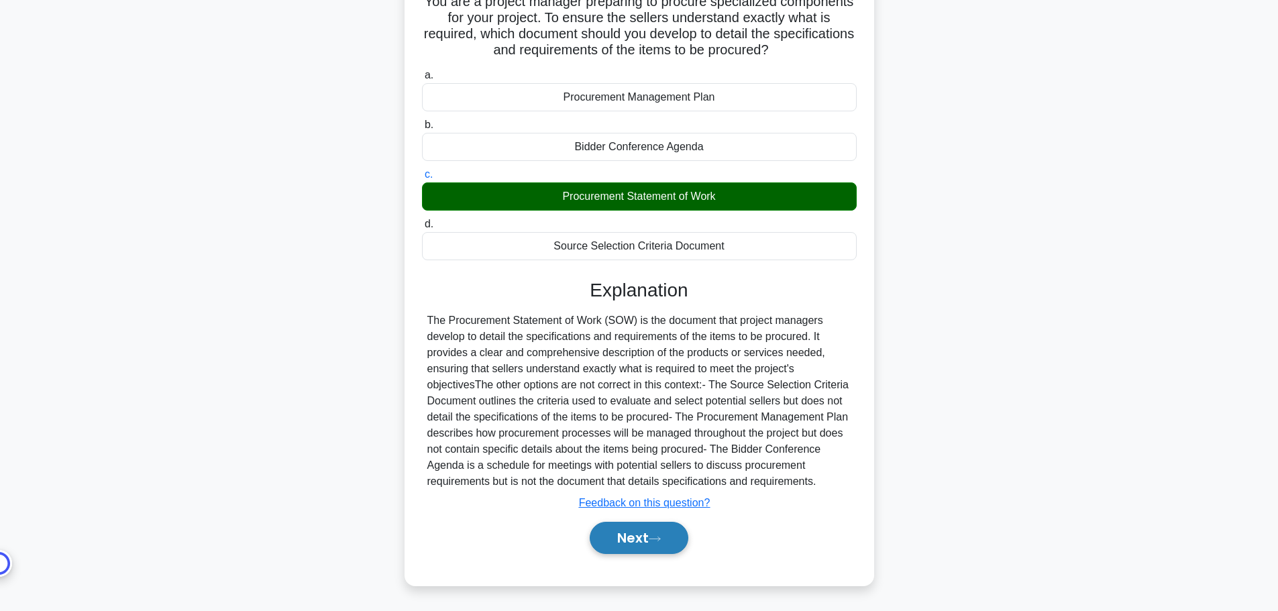
click at [667, 546] on button "Next" at bounding box center [639, 538] width 99 height 32
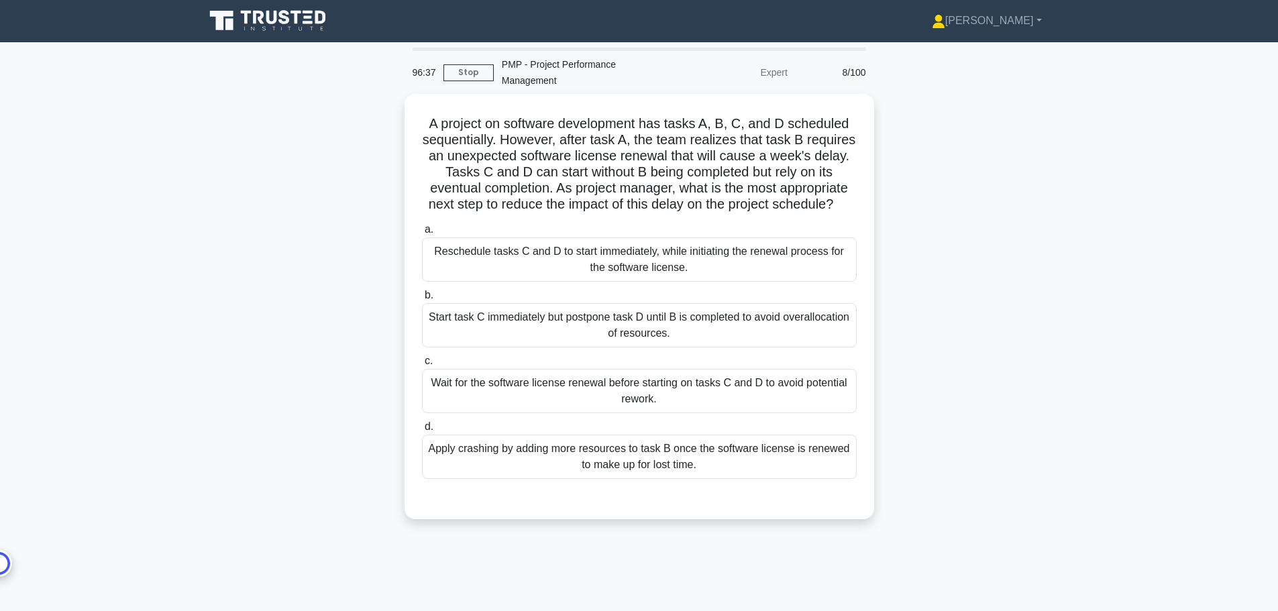
scroll to position [0, 0]
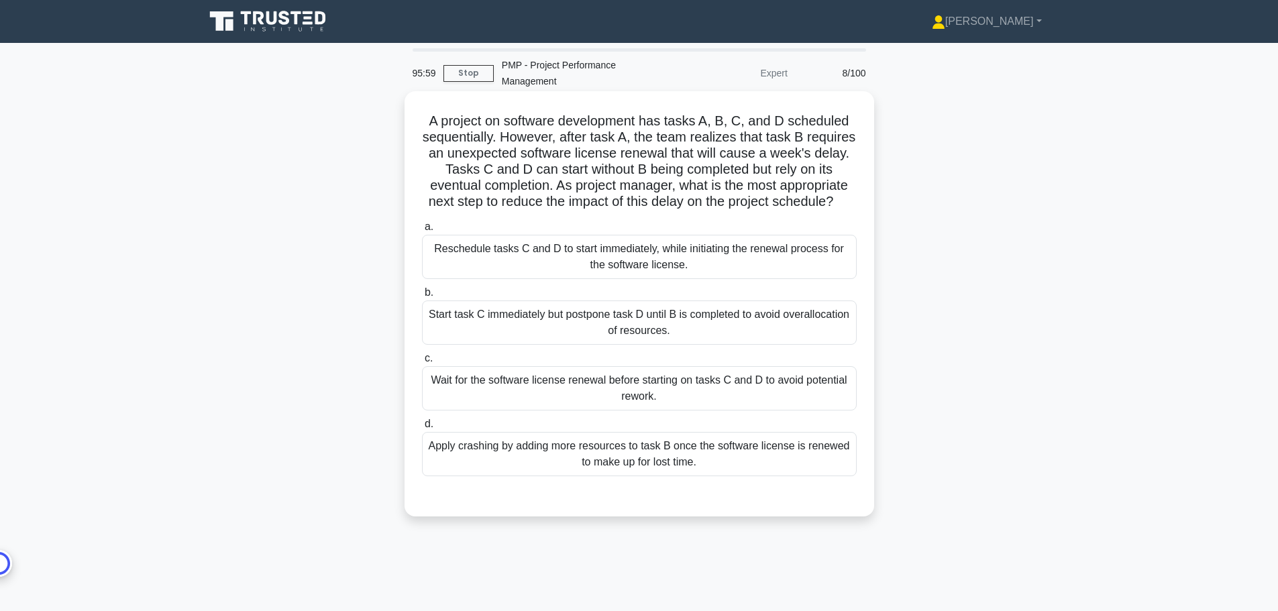
click at [790, 279] on div "Reschedule tasks C and D to start immediately, while initiating the renewal pro…" at bounding box center [639, 257] width 435 height 44
click at [422, 231] on input "a. Reschedule tasks C and D to start immediately, while initiating the renewal …" at bounding box center [422, 227] width 0 height 9
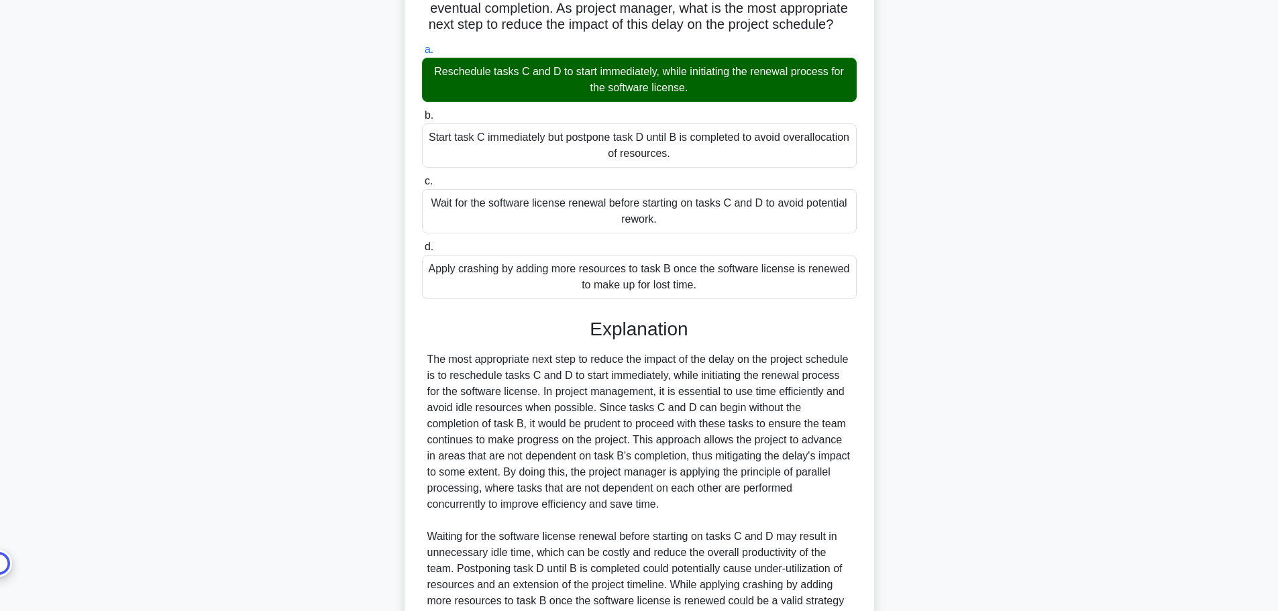
scroll to position [345, 0]
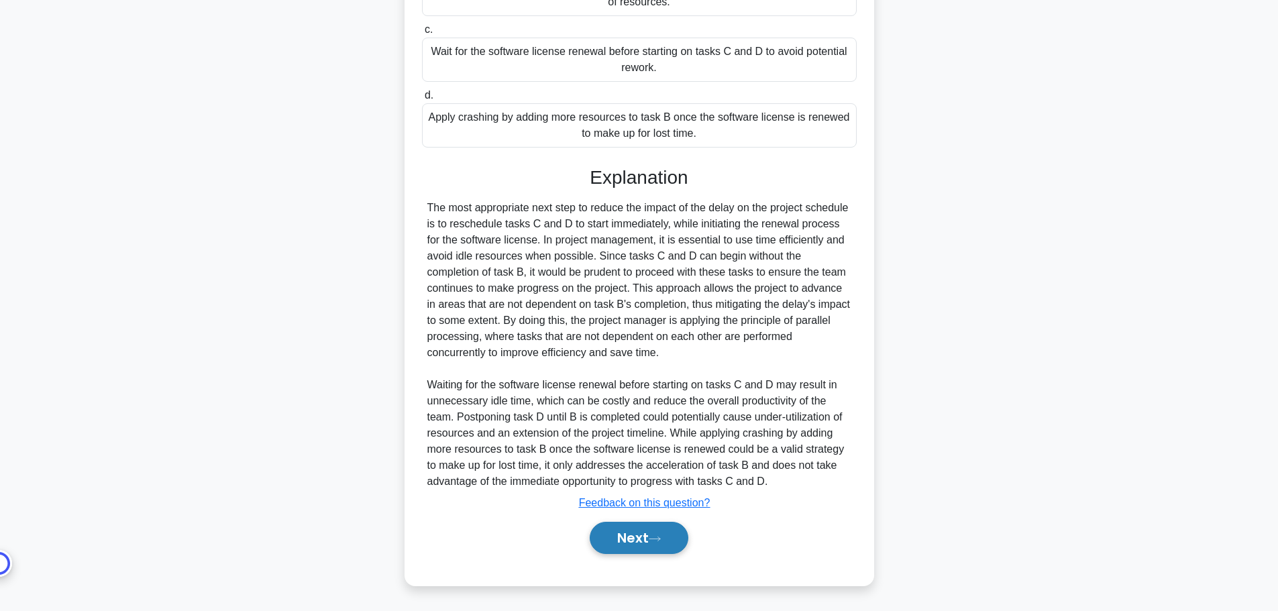
click at [632, 543] on button "Next" at bounding box center [639, 538] width 99 height 32
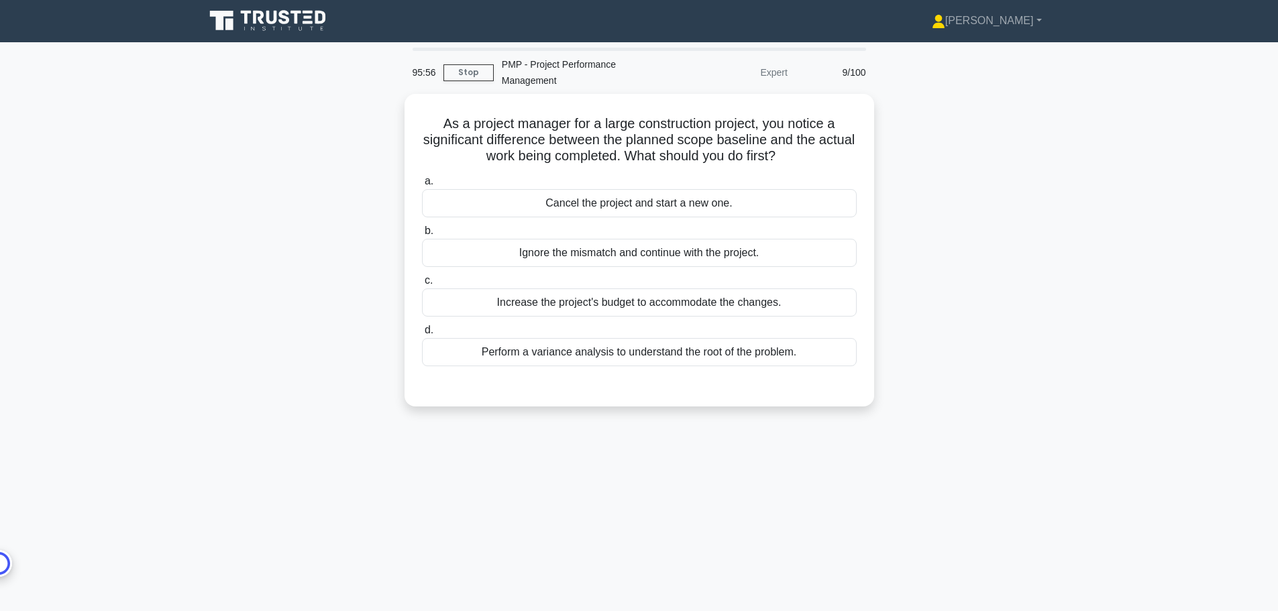
scroll to position [0, 0]
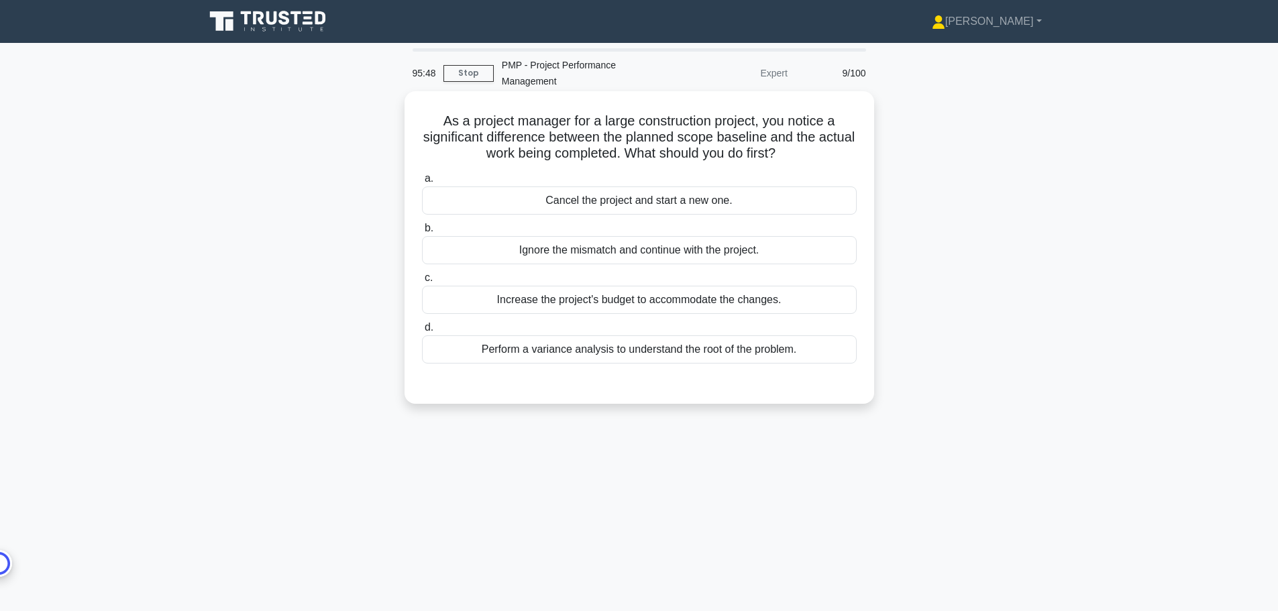
click at [749, 352] on div "Perform a variance analysis to understand the root of the problem." at bounding box center [639, 349] width 435 height 28
click at [422, 332] on input "d. Perform a variance analysis to understand the root of the problem." at bounding box center [422, 327] width 0 height 9
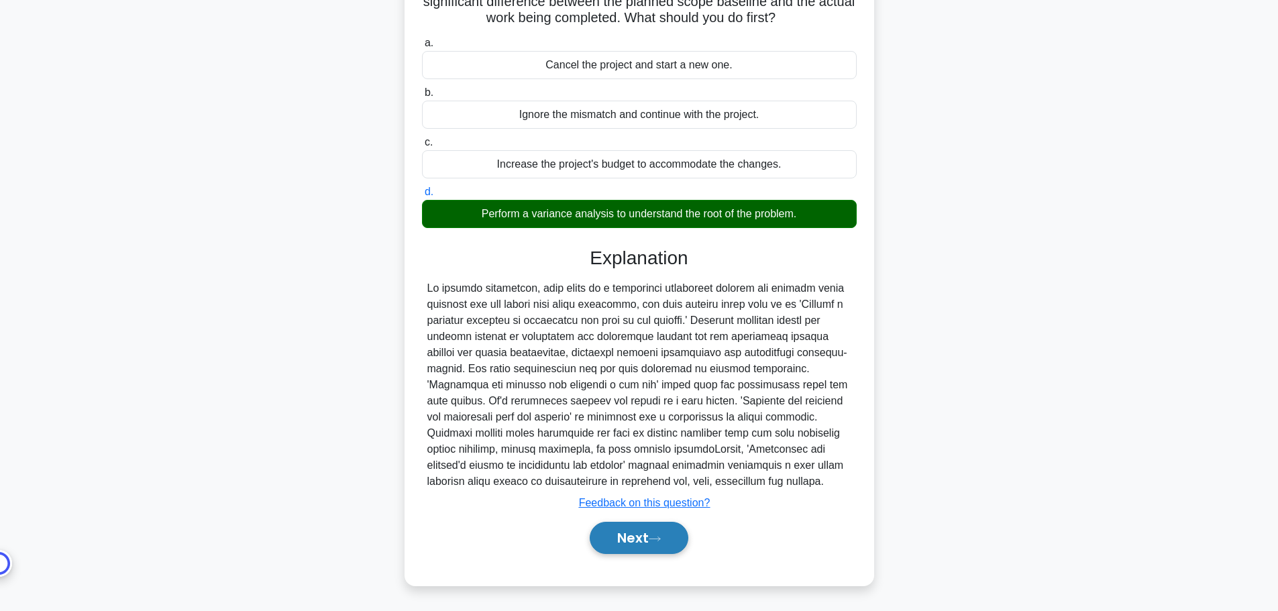
click at [650, 541] on button "Next" at bounding box center [639, 538] width 99 height 32
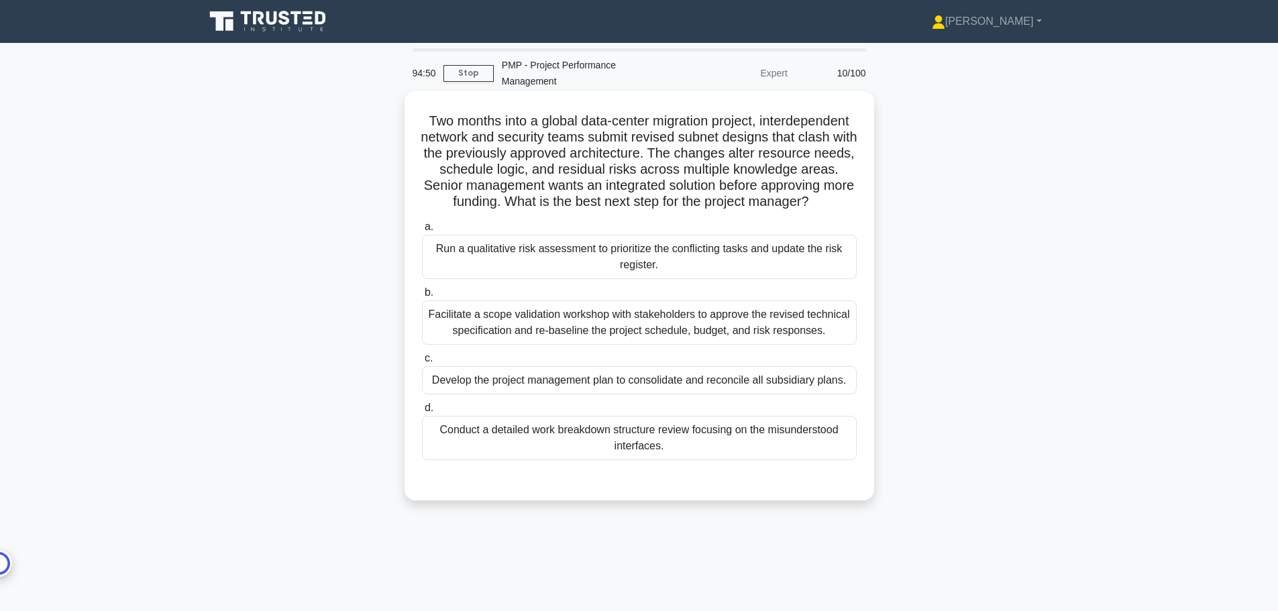
click at [720, 335] on div "Facilitate a scope validation workshop with stakeholders to approve the revised…" at bounding box center [639, 323] width 435 height 44
click at [422, 297] on input "b. Facilitate a scope validation workshop with stakeholders to approve the revi…" at bounding box center [422, 292] width 0 height 9
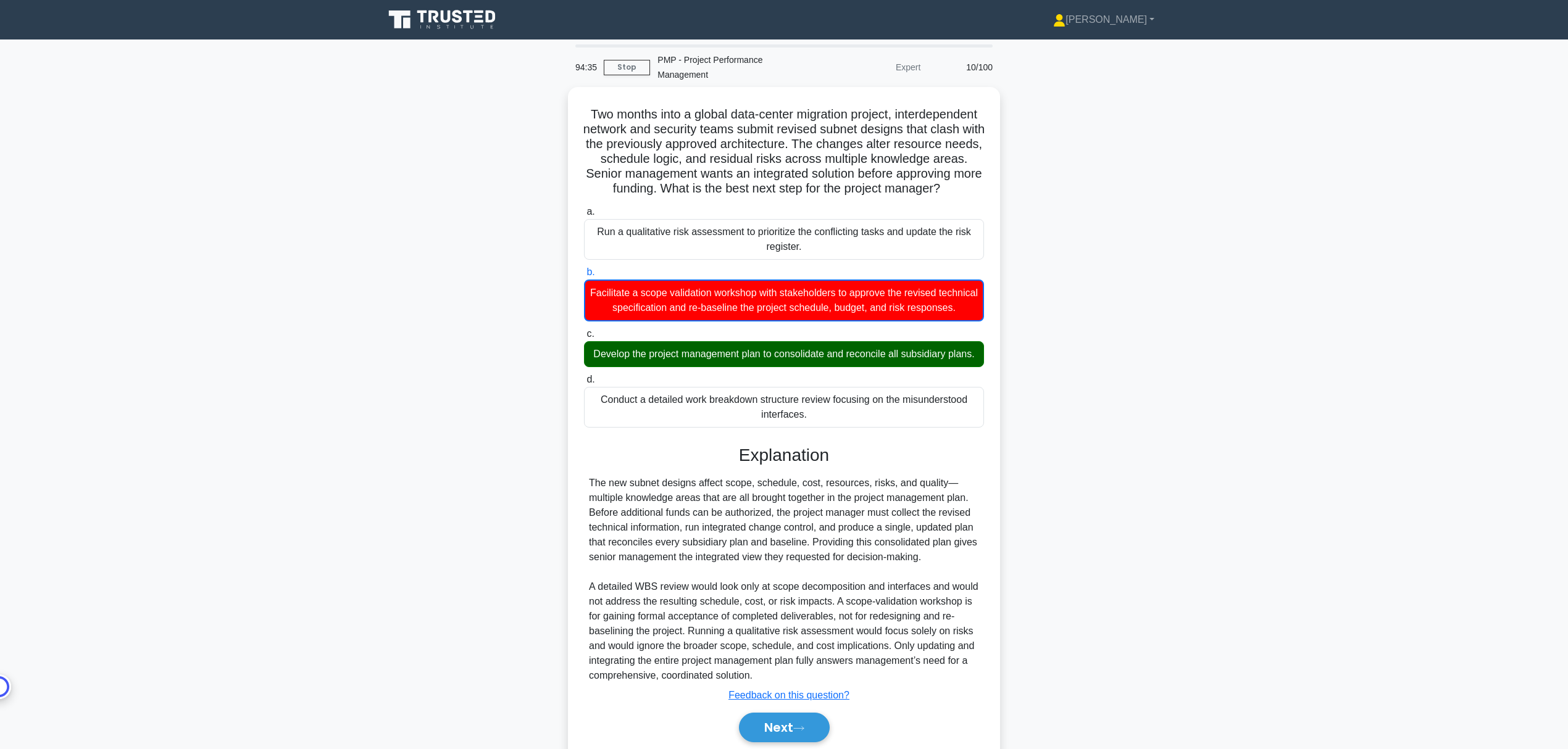
click at [1175, 409] on main "94:35 Stop PMP - Project Performance Management Expert 10/100 Two months into a…" at bounding box center [784, 415] width 1568 height 752
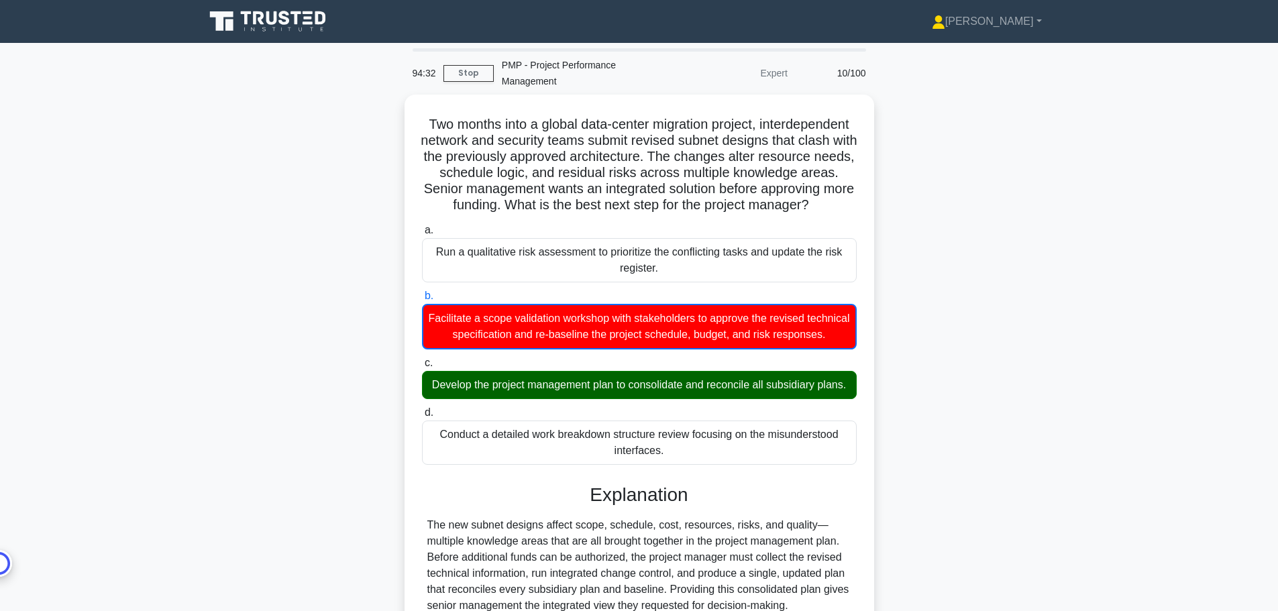
drag, startPoint x: 1657, startPoint y: 0, endPoint x: 996, endPoint y: 240, distance: 703.1
click at [996, 240] on div "Two months into a global data-center migration project, interdependent network …" at bounding box center [639, 475] width 885 height 760
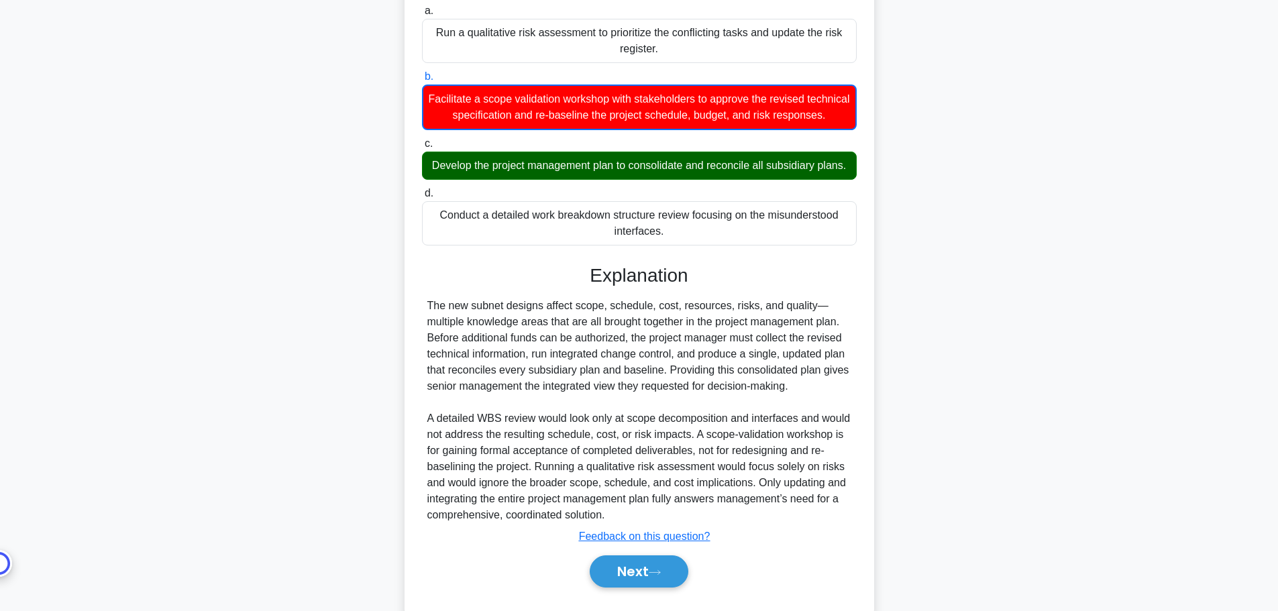
scroll to position [299, 0]
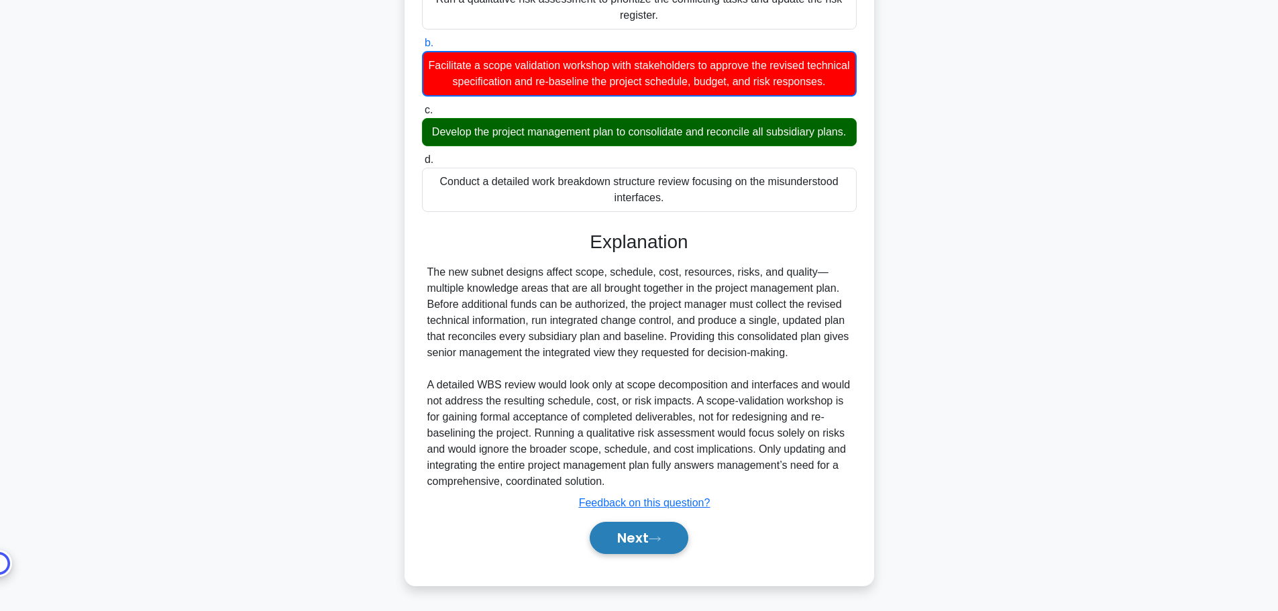
click at [649, 547] on button "Next" at bounding box center [639, 538] width 99 height 32
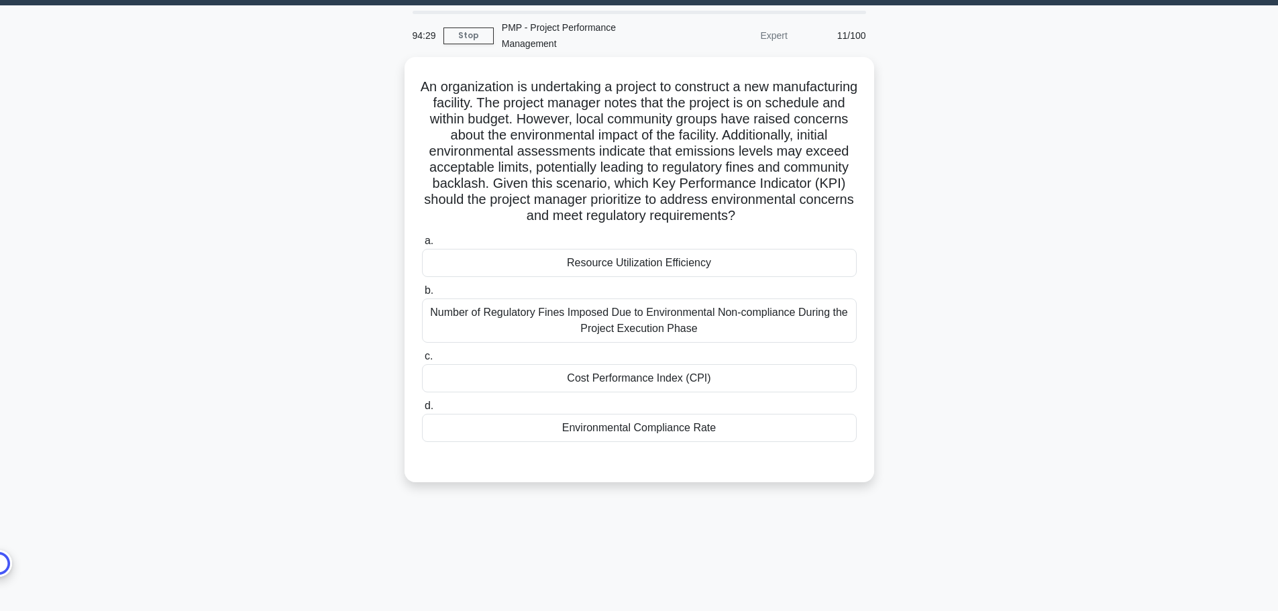
scroll to position [0, 0]
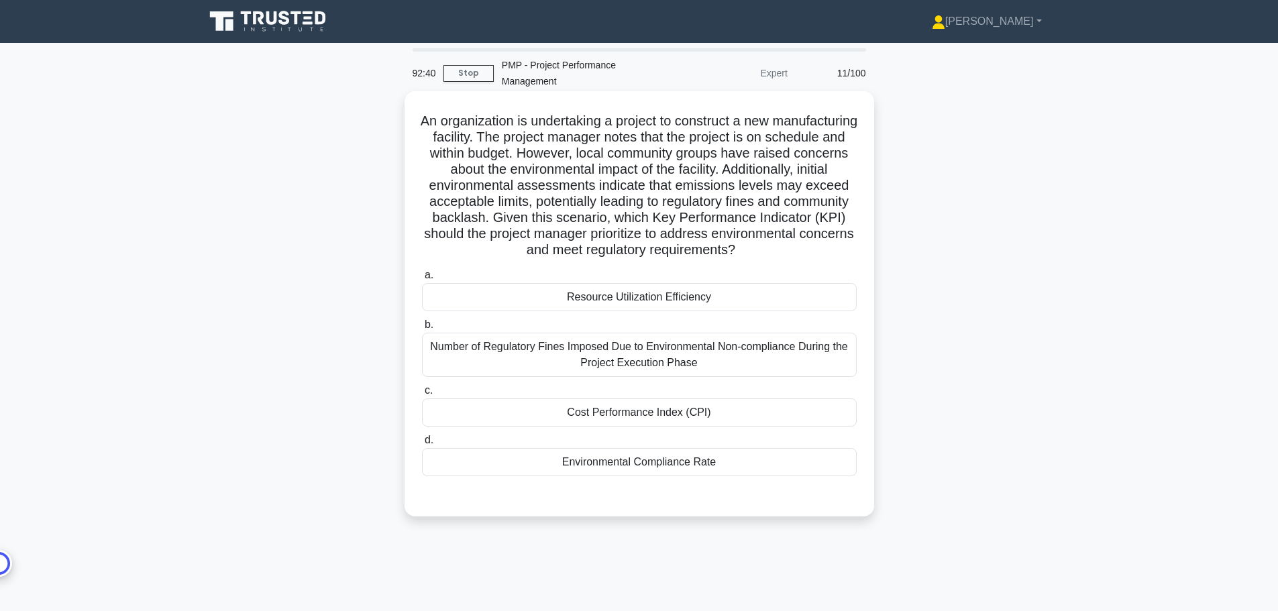
click at [743, 462] on div "Environmental Compliance Rate" at bounding box center [639, 462] width 435 height 28
click at [422, 445] on input "d. Environmental Compliance Rate" at bounding box center [422, 440] width 0 height 9
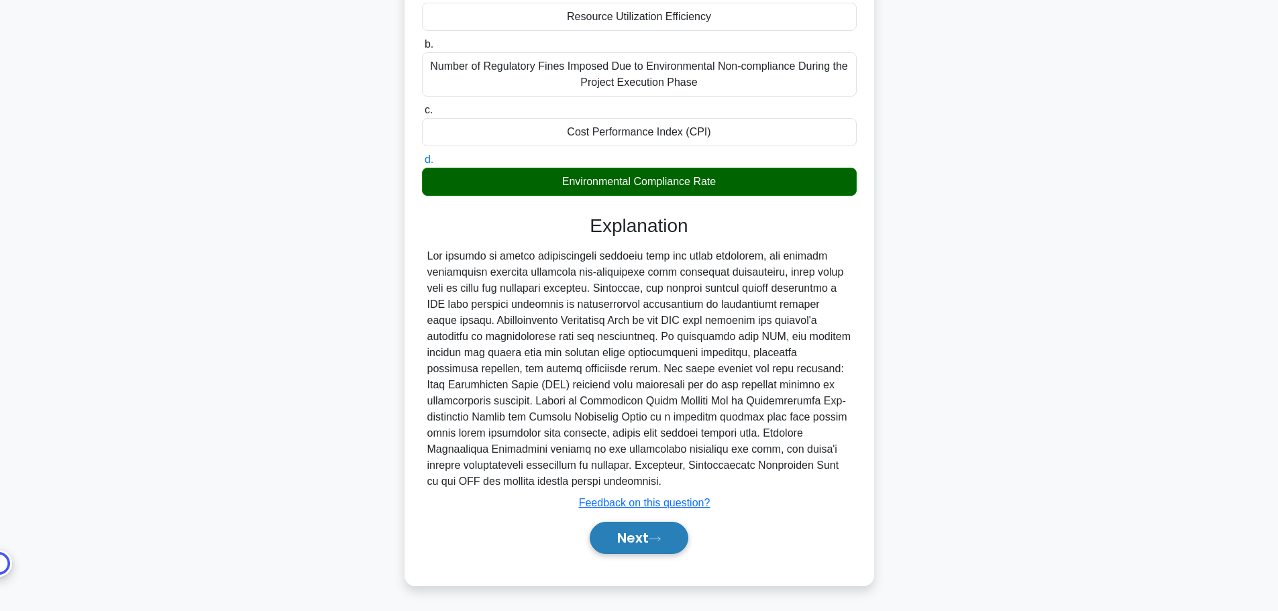
click at [662, 547] on button "Next" at bounding box center [639, 538] width 99 height 32
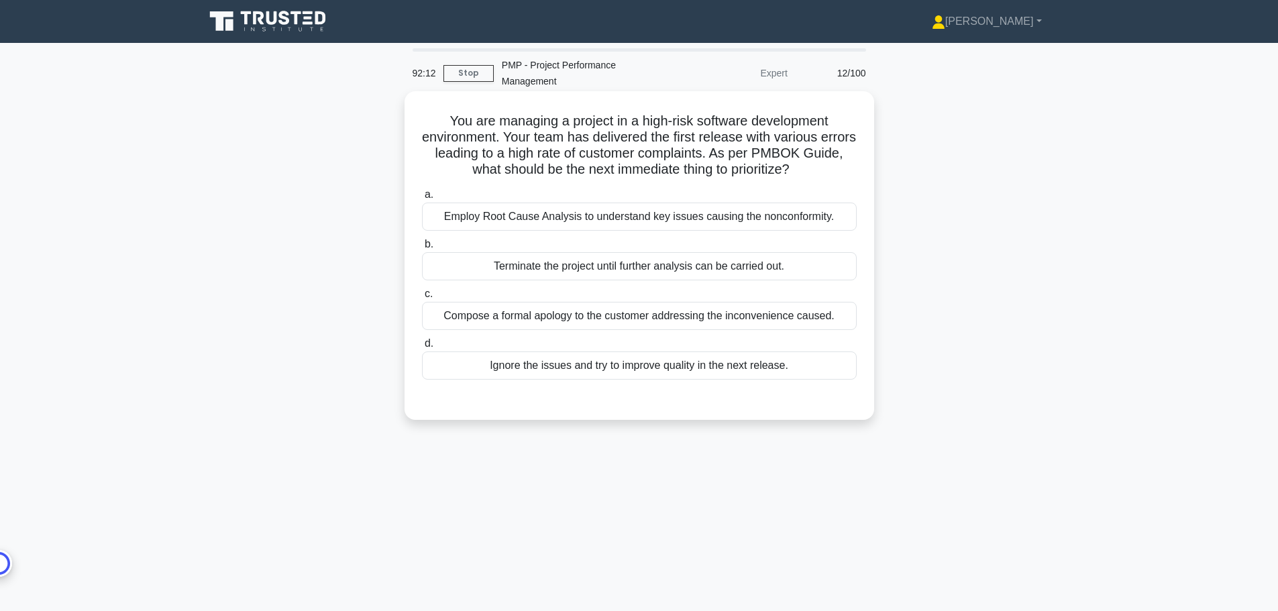
click at [755, 213] on div "Employ Root Cause Analysis to understand key issues causing the nonconformity." at bounding box center [639, 217] width 435 height 28
click at [422, 199] on input "a. Employ Root Cause Analysis to understand key issues causing the nonconformit…" at bounding box center [422, 195] width 0 height 9
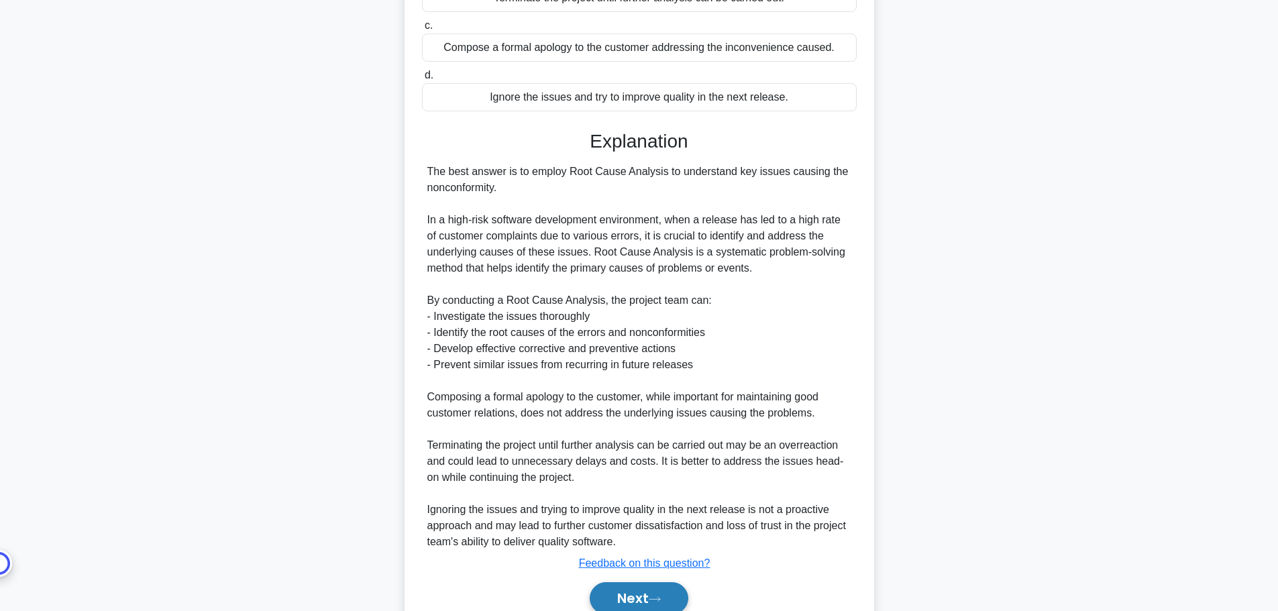
click at [623, 609] on button "Next" at bounding box center [639, 598] width 99 height 32
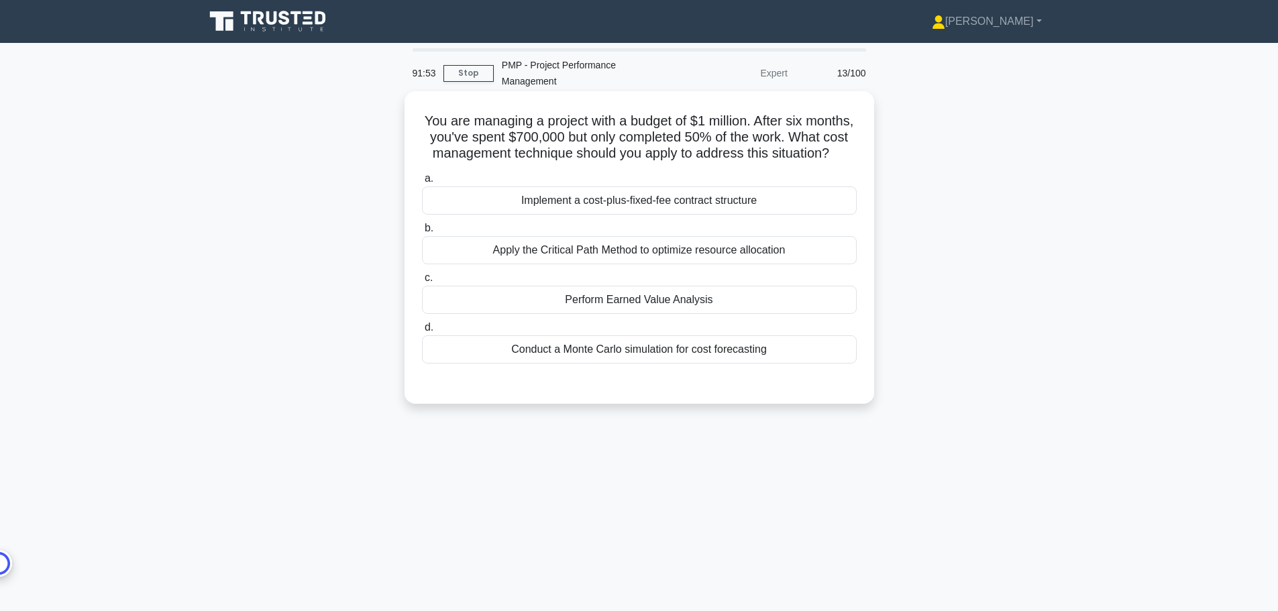
click at [700, 314] on div "Perform Earned Value Analysis" at bounding box center [639, 300] width 435 height 28
click at [422, 282] on input "c. Perform Earned Value Analysis" at bounding box center [422, 278] width 0 height 9
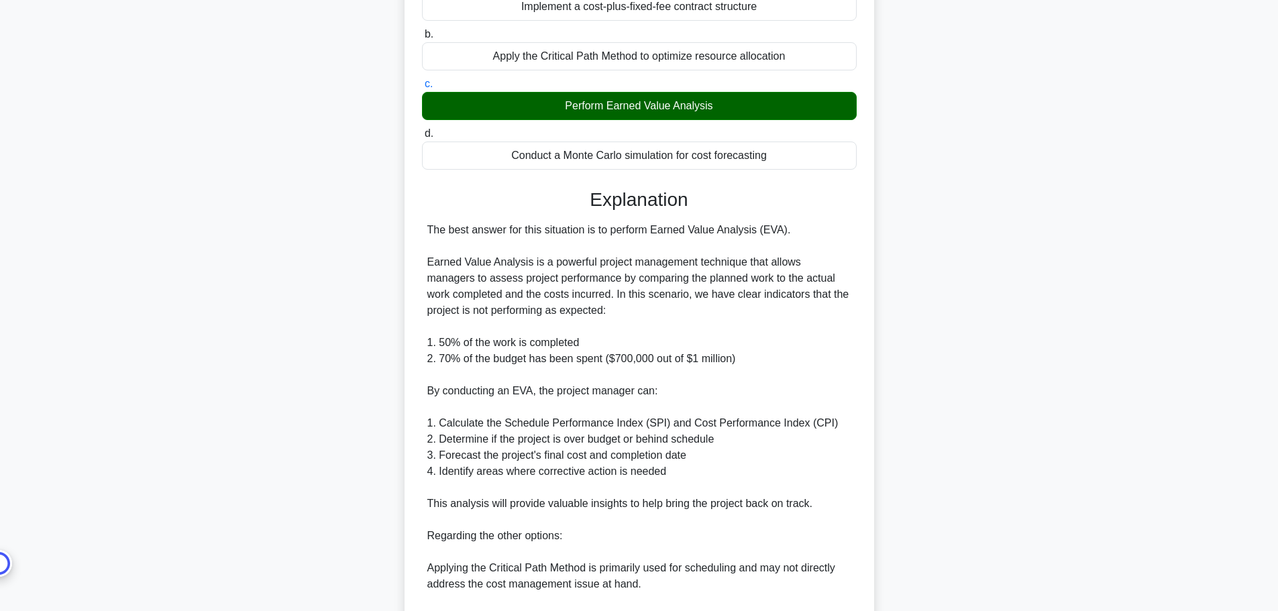
scroll to position [402, 0]
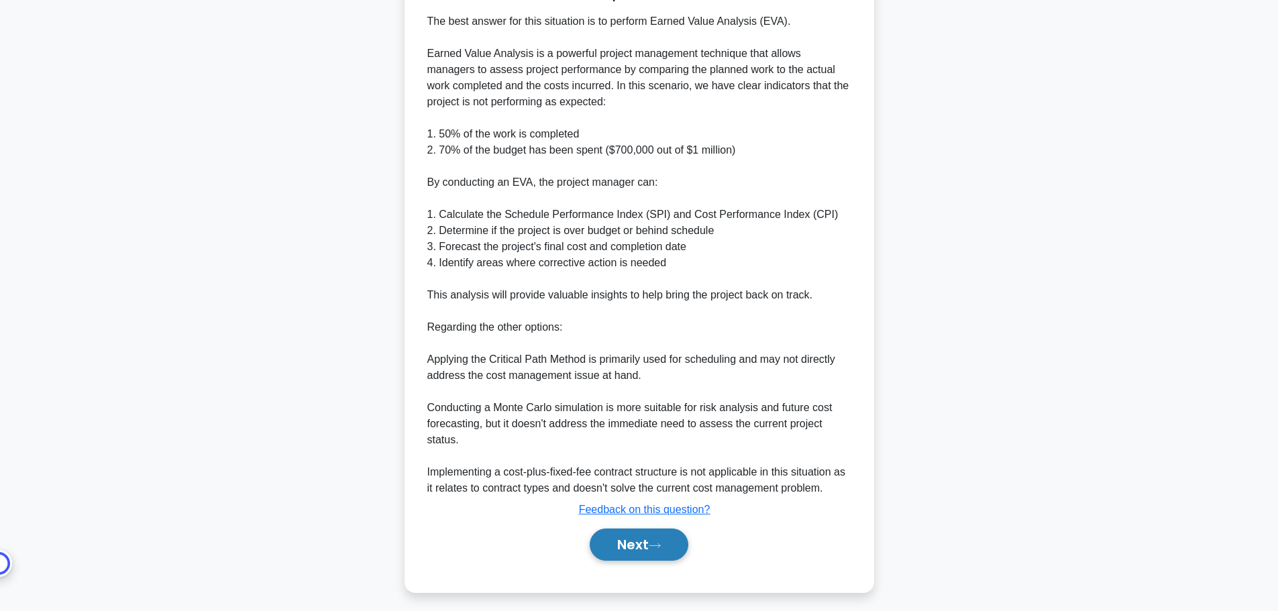
click at [676, 560] on button "Next" at bounding box center [639, 545] width 99 height 32
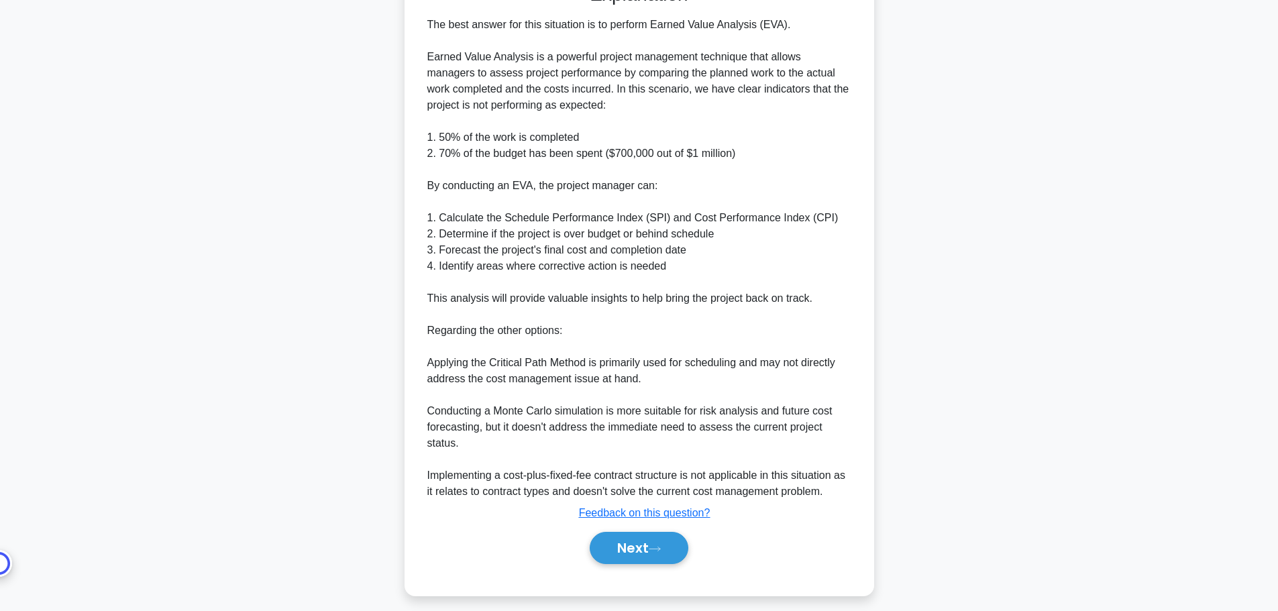
scroll to position [0, 0]
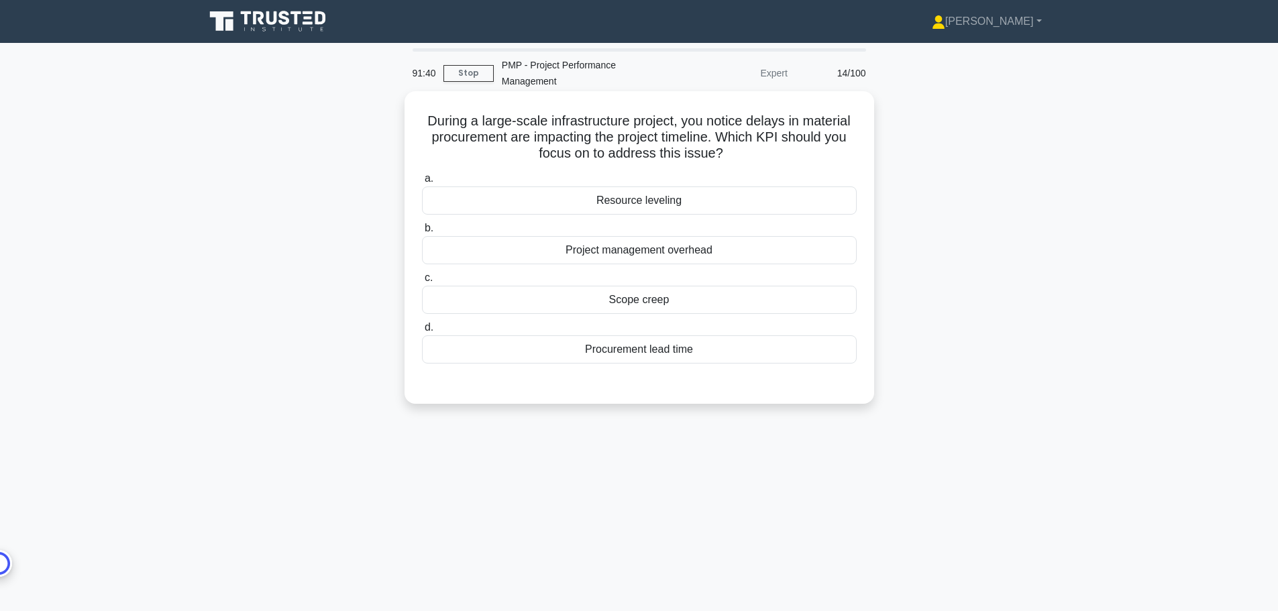
click at [715, 345] on div "Procurement lead time" at bounding box center [639, 349] width 435 height 28
click at [422, 332] on input "d. Procurement lead time" at bounding box center [422, 327] width 0 height 9
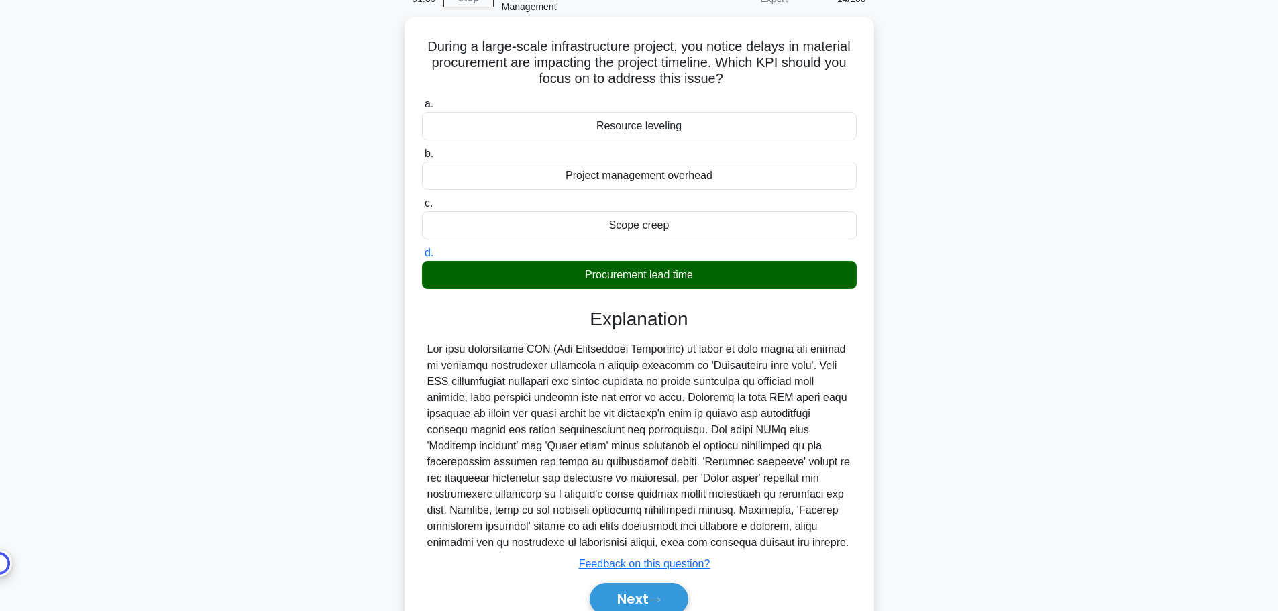
scroll to position [136, 0]
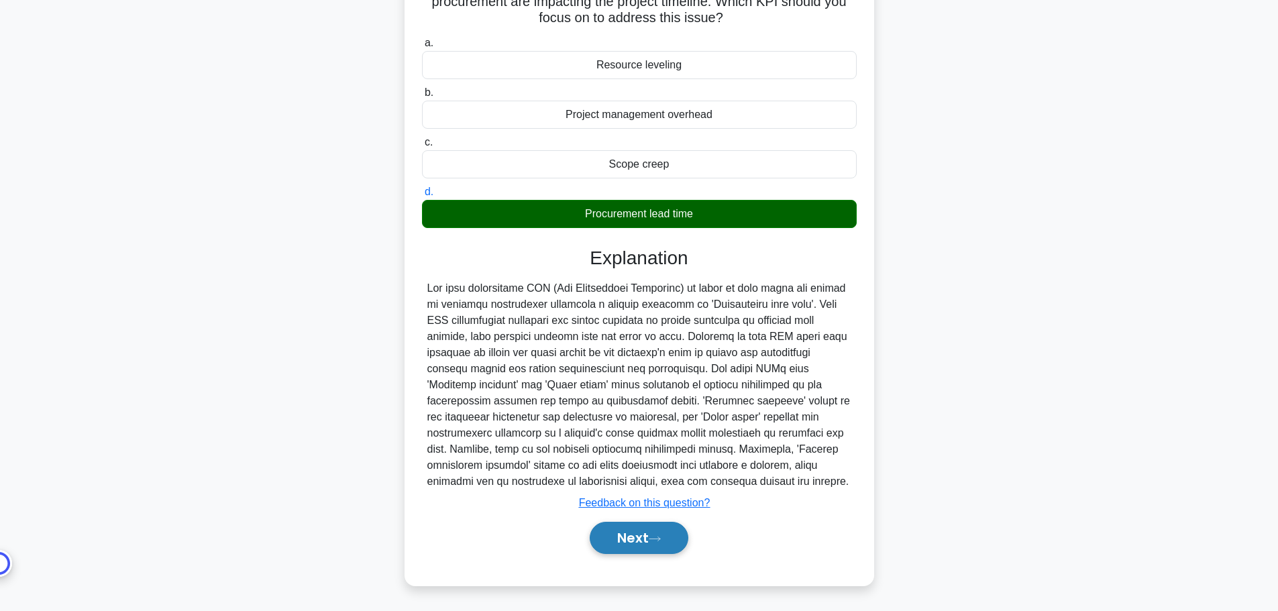
click at [669, 546] on button "Next" at bounding box center [639, 538] width 99 height 32
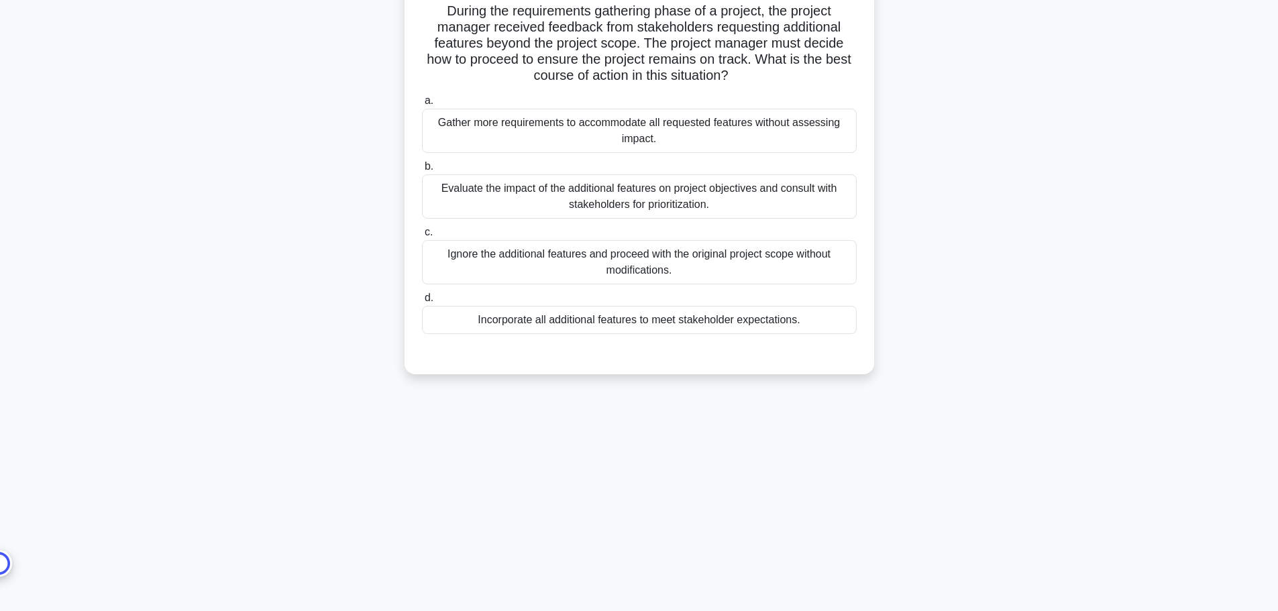
scroll to position [0, 0]
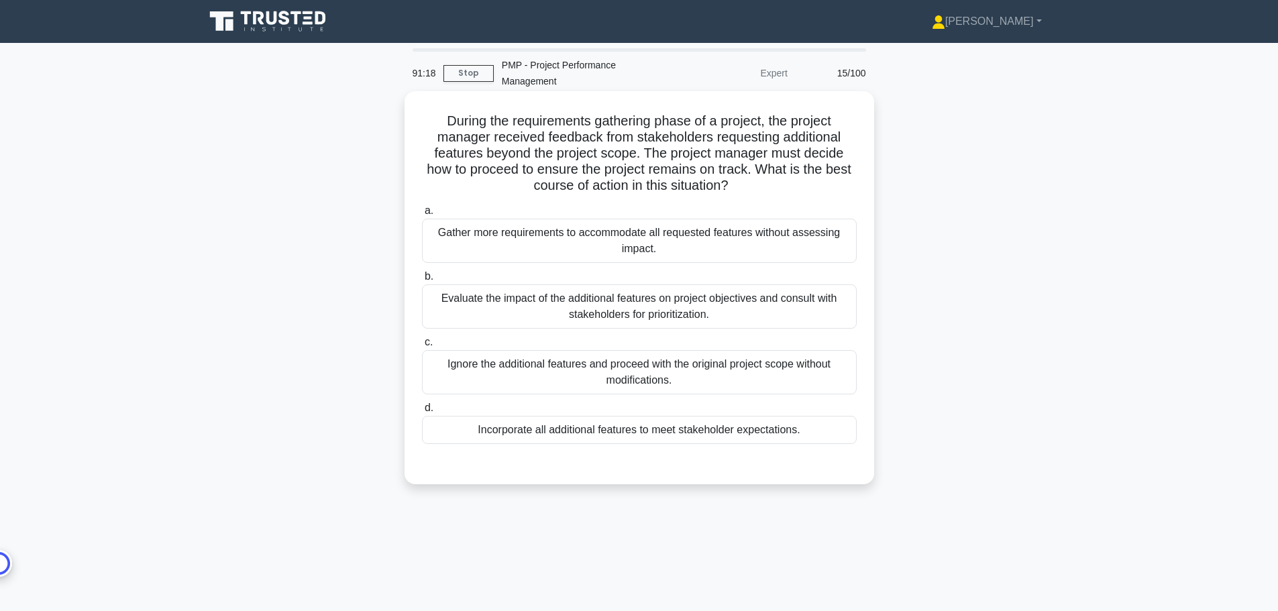
click at [732, 305] on div "Evaluate the impact of the additional features on project objectives and consul…" at bounding box center [639, 306] width 435 height 44
click at [422, 281] on input "b. Evaluate the impact of the additional features on project objectives and con…" at bounding box center [422, 276] width 0 height 9
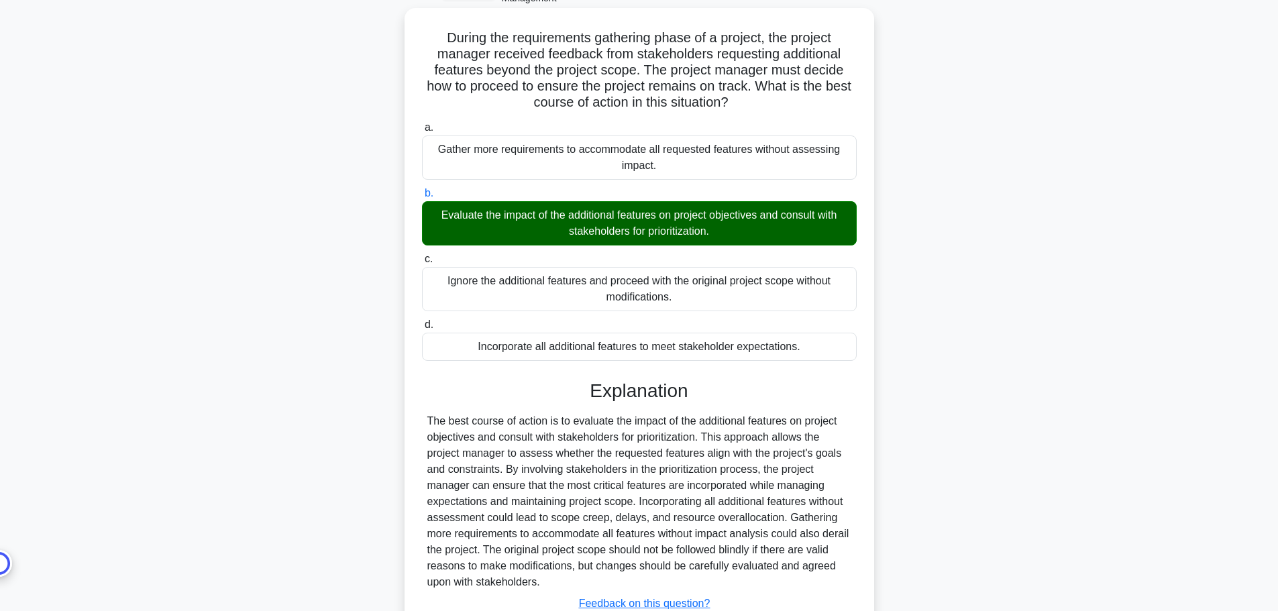
scroll to position [184, 0]
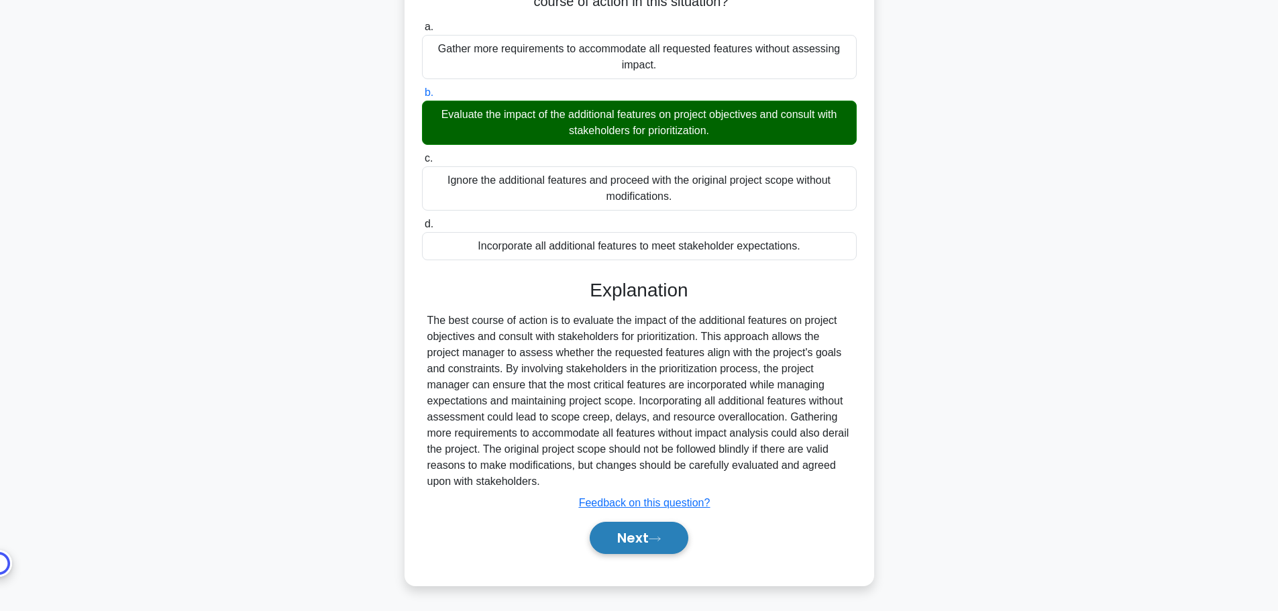
click at [678, 538] on button "Next" at bounding box center [639, 538] width 99 height 32
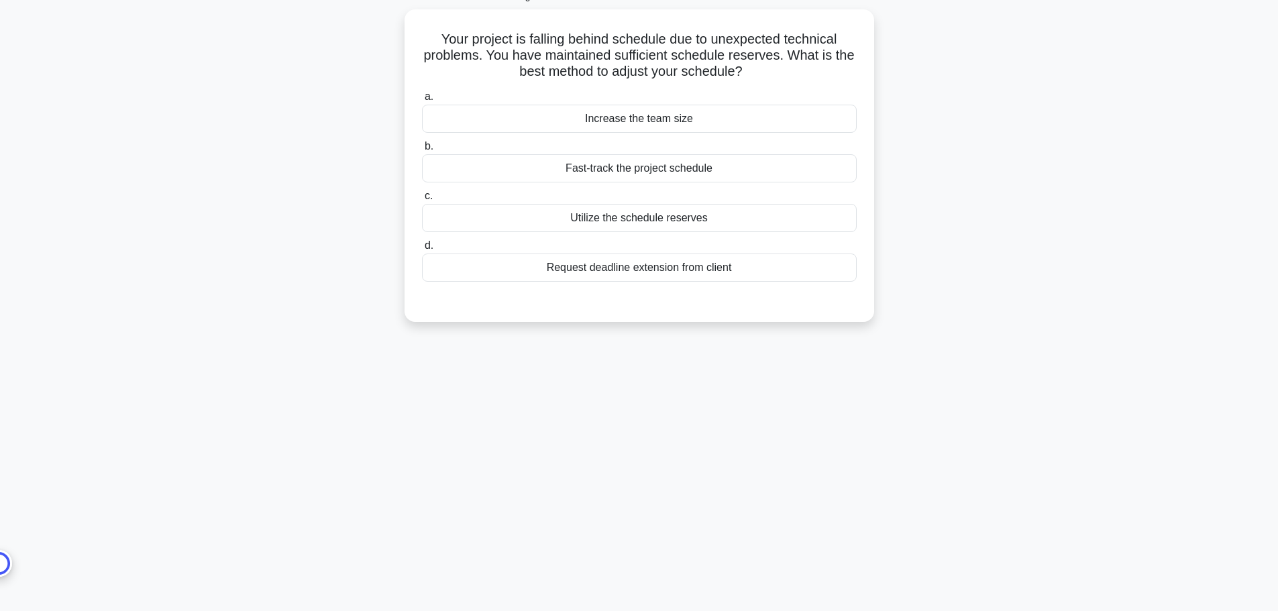
scroll to position [0, 0]
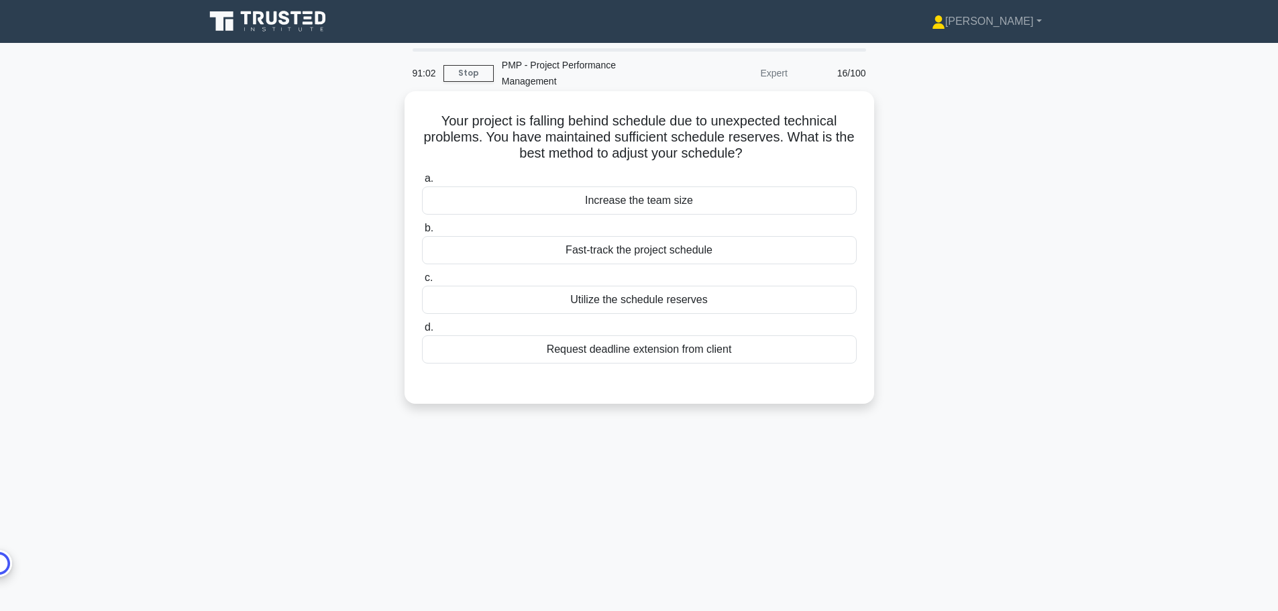
click at [762, 301] on div "Utilize the schedule reserves" at bounding box center [639, 300] width 435 height 28
click at [422, 282] on input "c. Utilize the schedule reserves" at bounding box center [422, 278] width 0 height 9
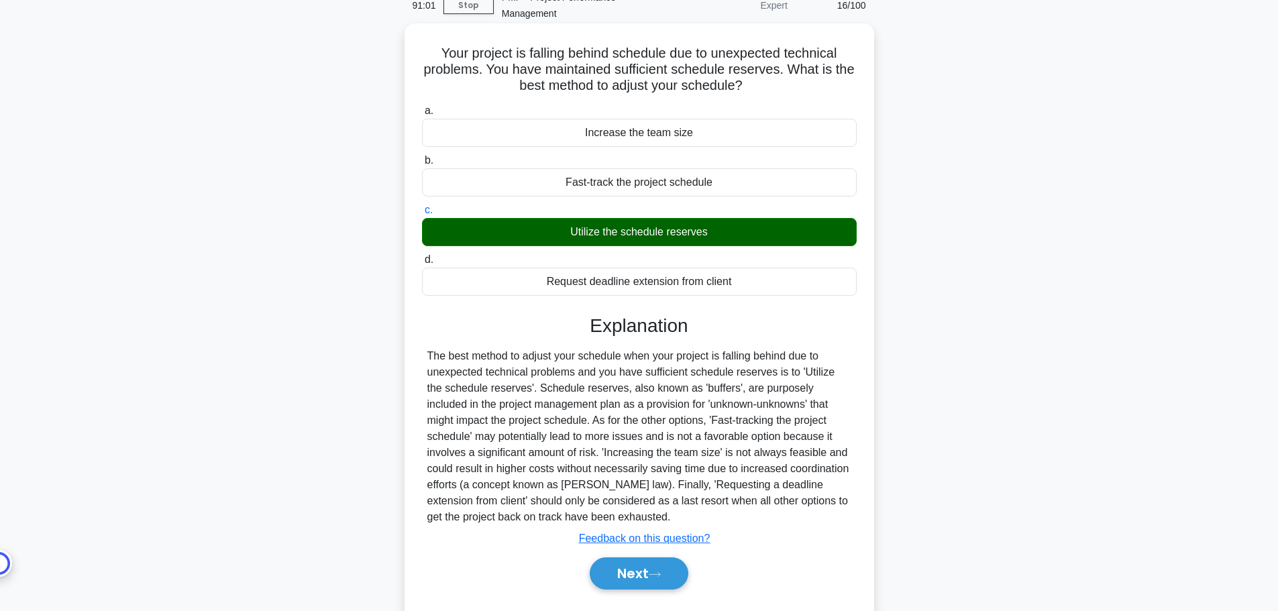
scroll to position [113, 0]
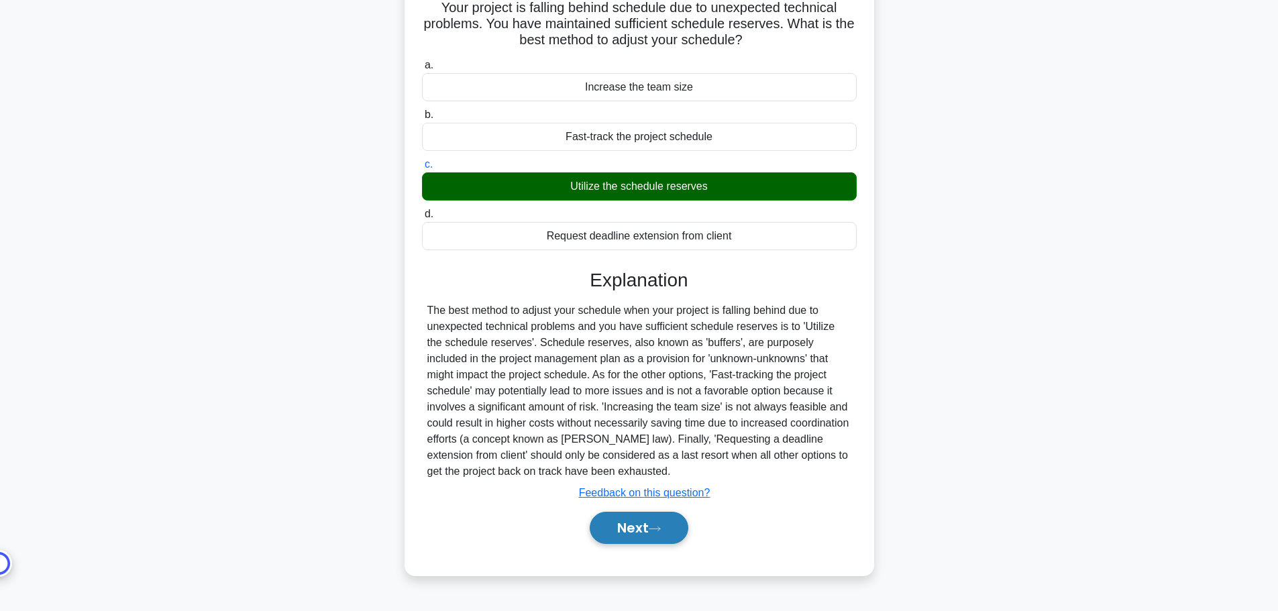
click at [636, 538] on button "Next" at bounding box center [639, 528] width 99 height 32
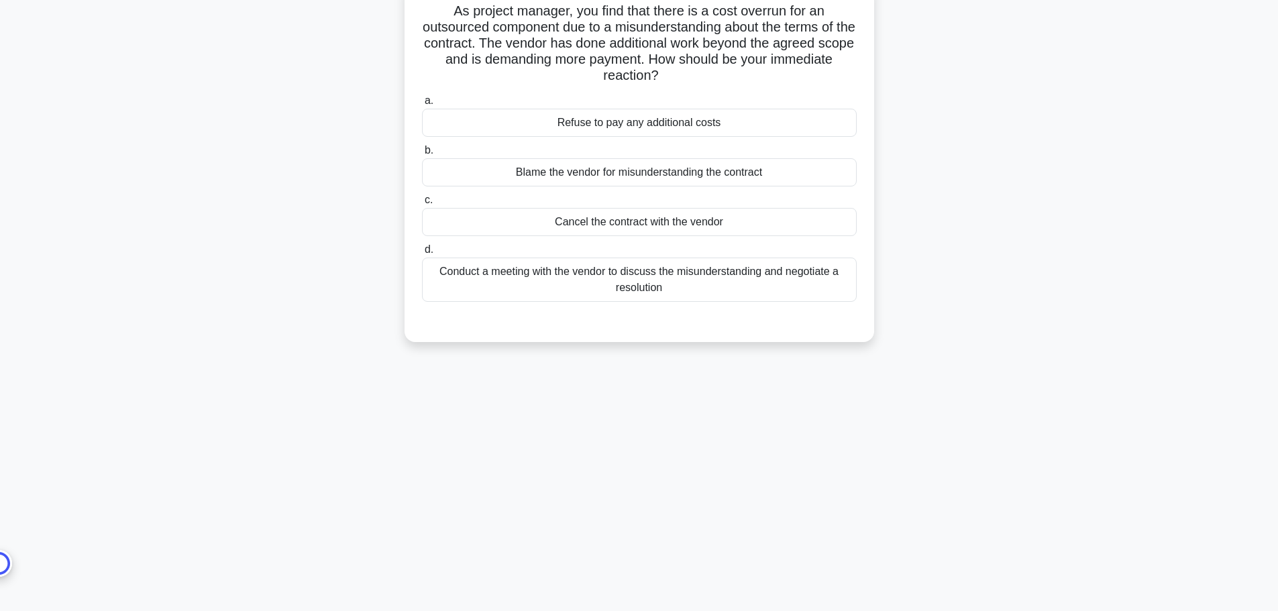
scroll to position [0, 0]
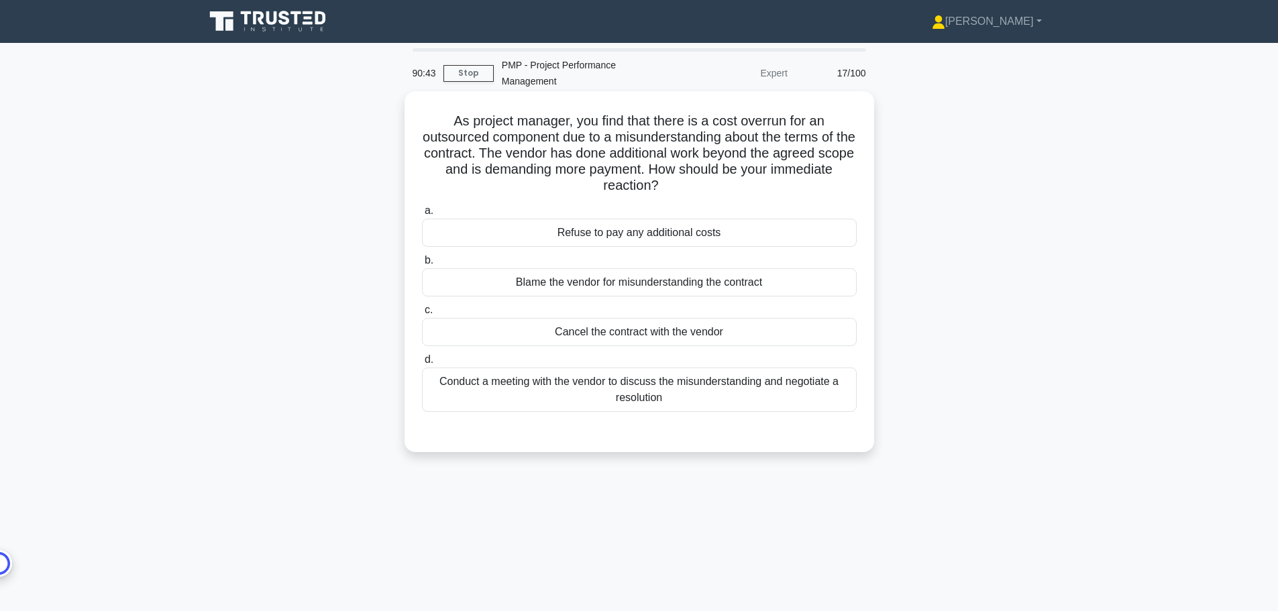
click at [763, 390] on div "Conduct a meeting with the vendor to discuss the misunderstanding and negotiate…" at bounding box center [639, 390] width 435 height 44
click at [422, 364] on input "d. Conduct a meeting with the vendor to discuss the misunderstanding and negoti…" at bounding box center [422, 360] width 0 height 9
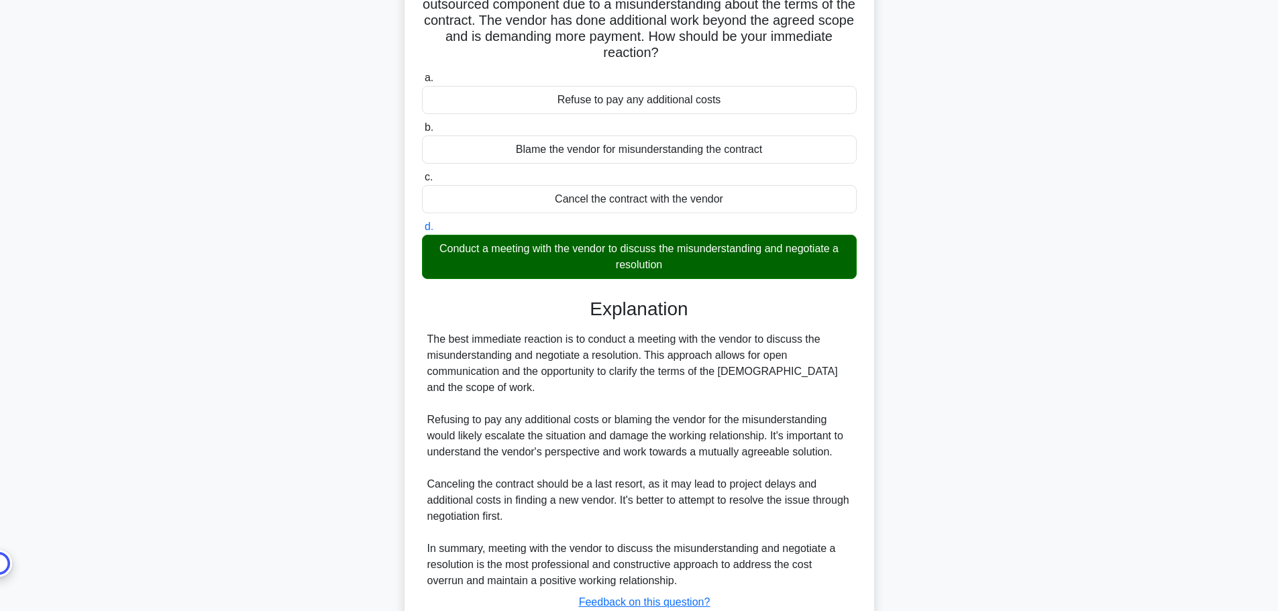
scroll to position [233, 0]
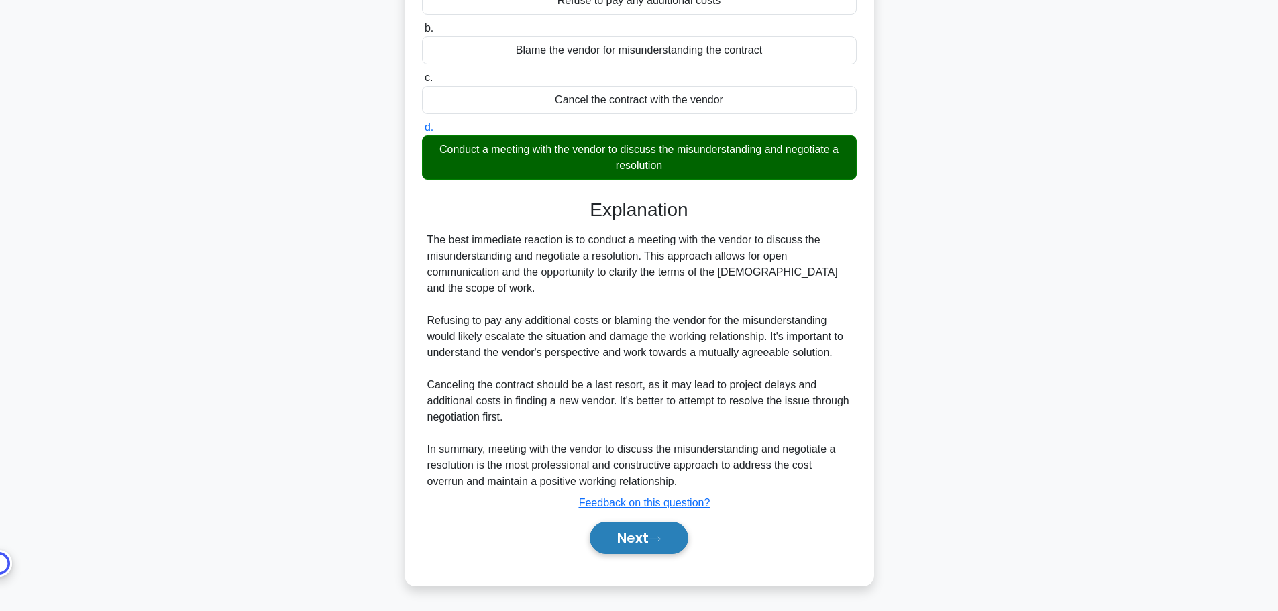
click at [645, 550] on button "Next" at bounding box center [639, 538] width 99 height 32
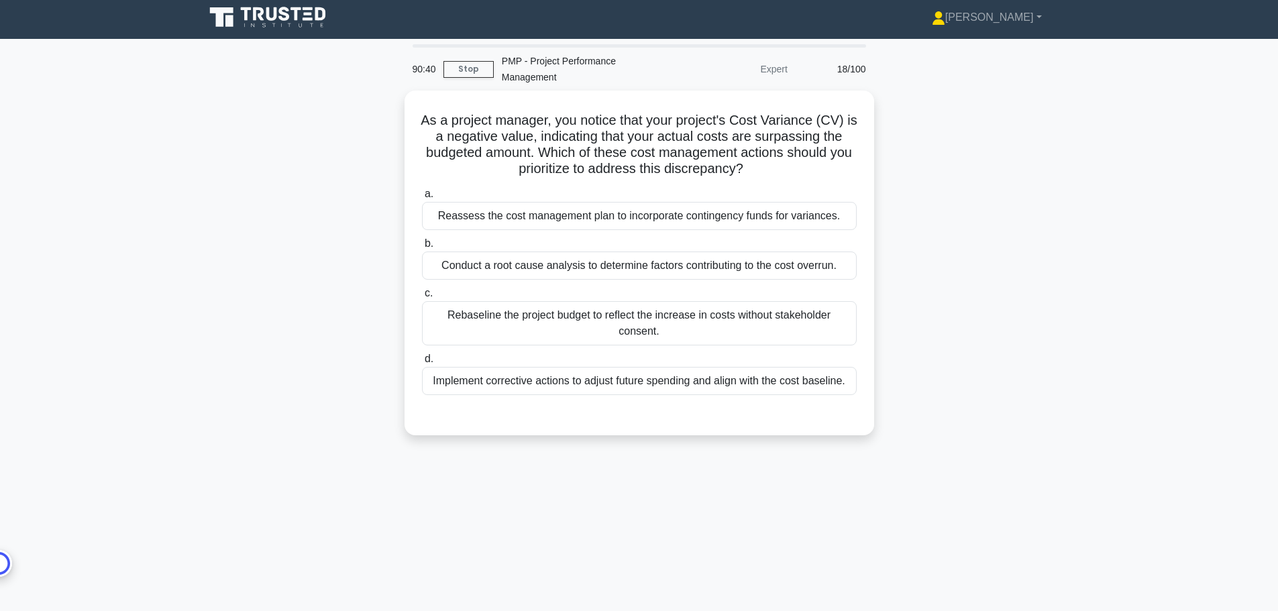
scroll to position [0, 0]
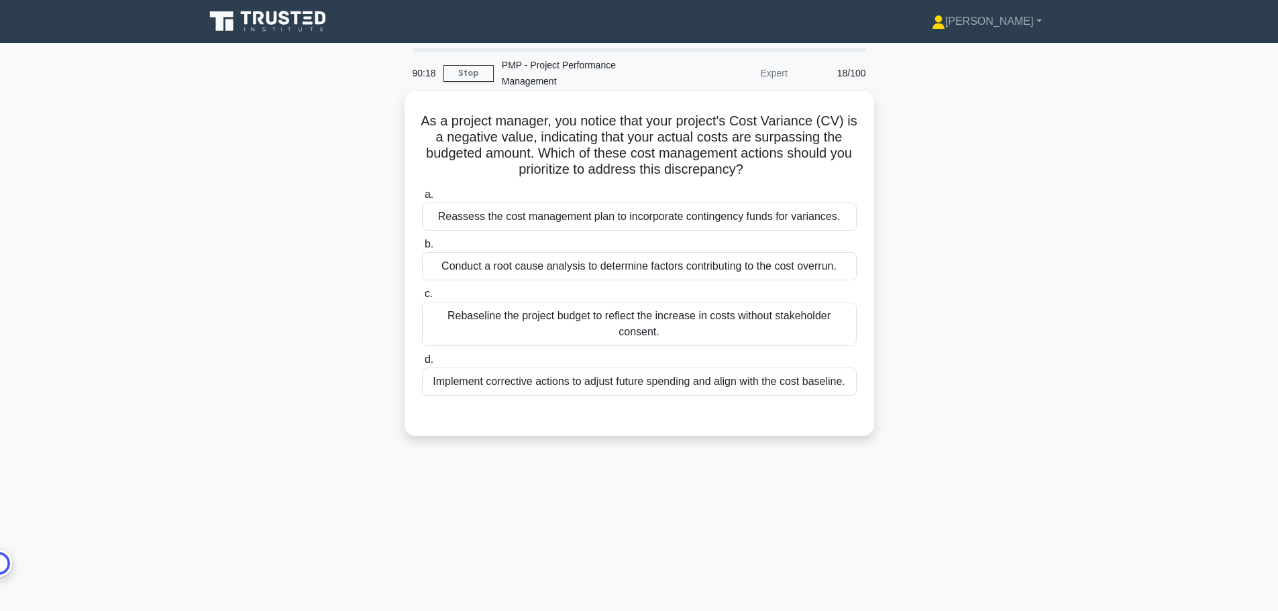
click at [691, 265] on div "Conduct a root cause analysis to determine factors contributing to the cost ove…" at bounding box center [639, 266] width 435 height 28
click at [422, 249] on input "b. Conduct a root cause analysis to determine factors contributing to the cost …" at bounding box center [422, 244] width 0 height 9
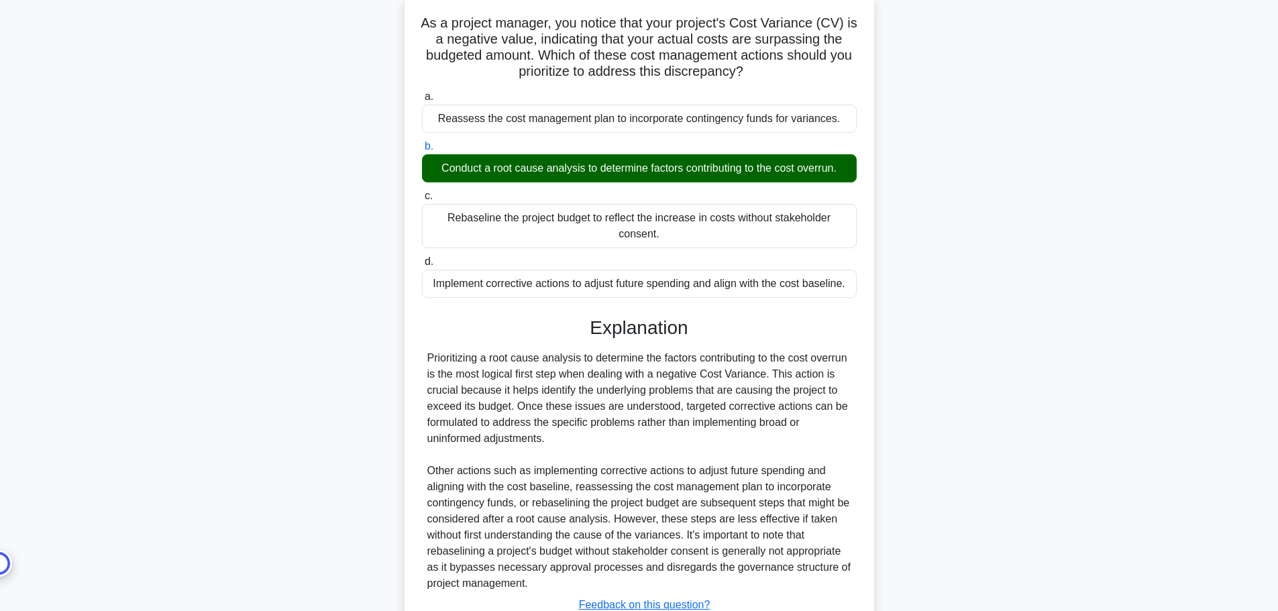
scroll to position [201, 0]
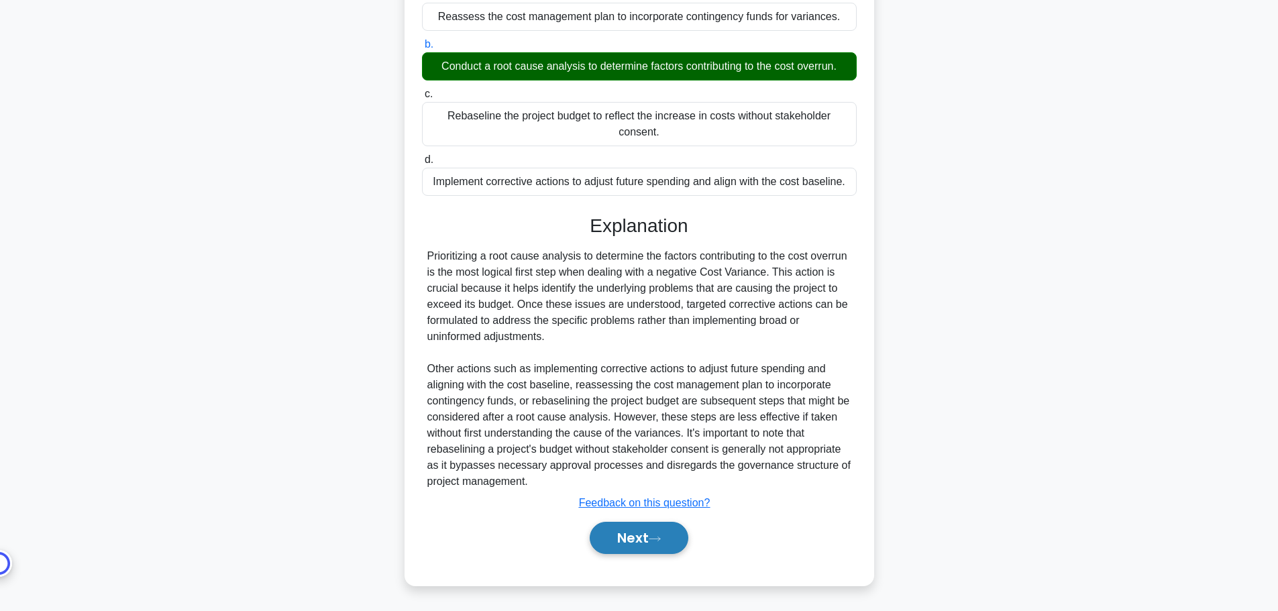
click at [686, 543] on button "Next" at bounding box center [639, 538] width 99 height 32
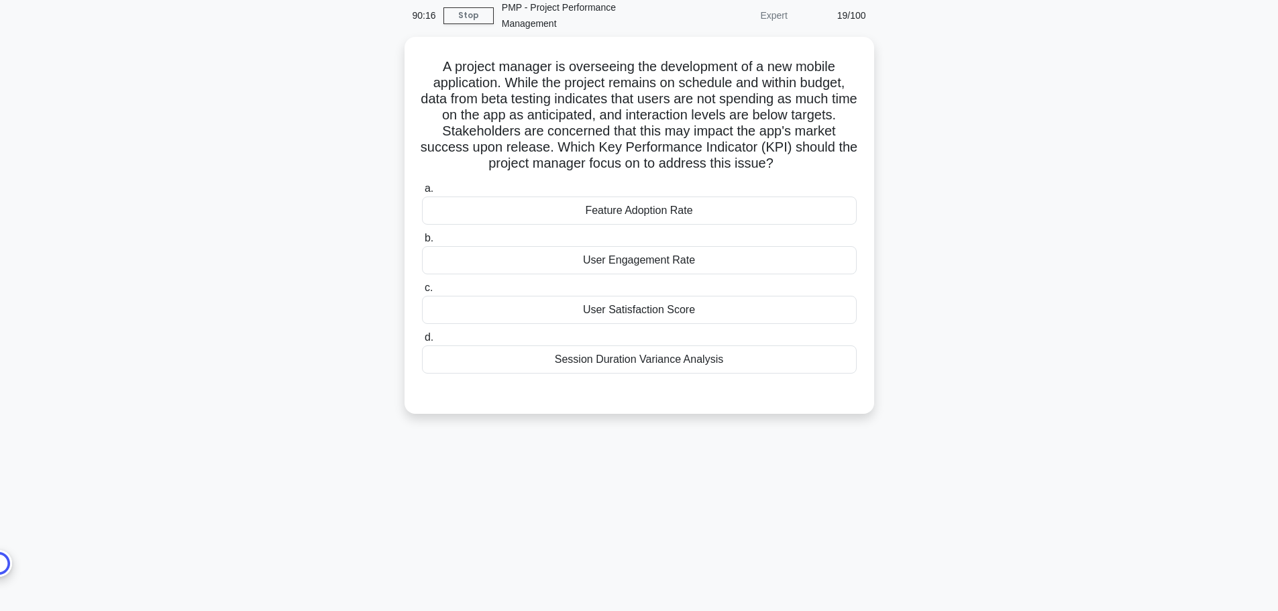
scroll to position [0, 0]
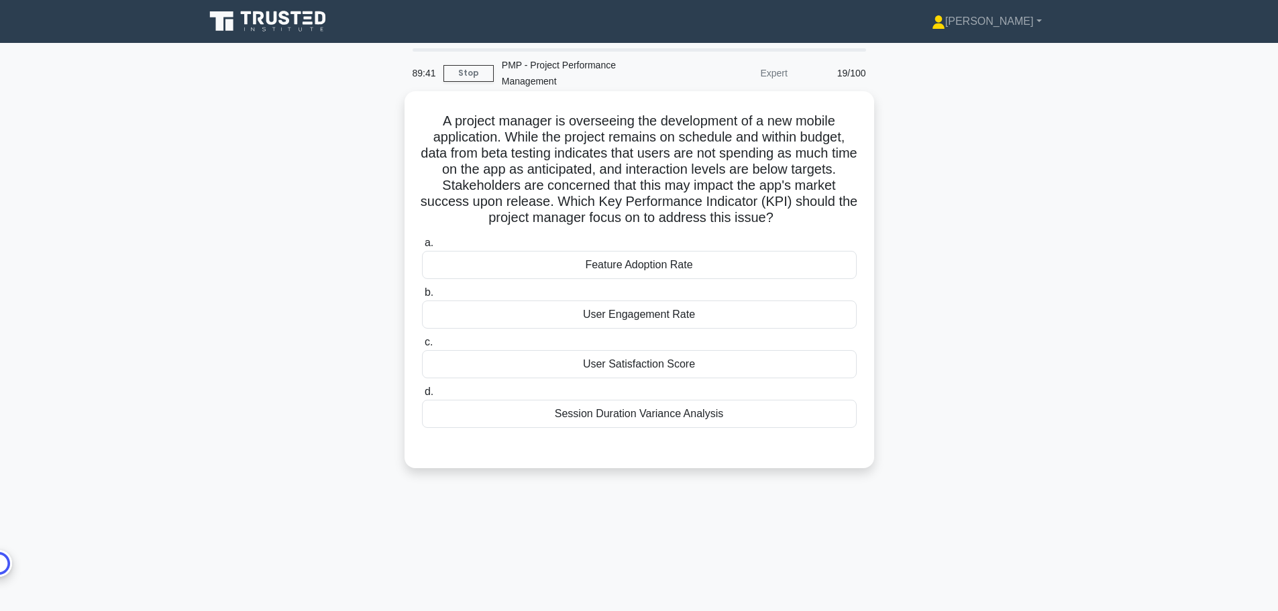
click at [715, 323] on div "User Engagement Rate" at bounding box center [639, 315] width 435 height 28
click at [422, 297] on input "b. User Engagement Rate" at bounding box center [422, 292] width 0 height 9
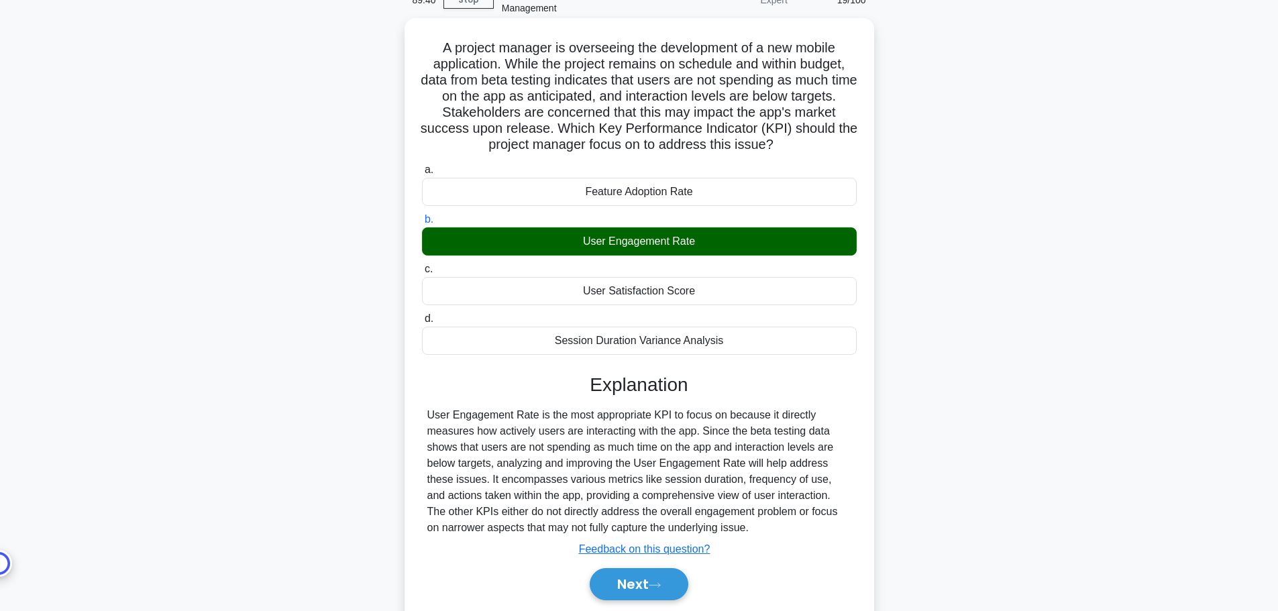
scroll to position [120, 0]
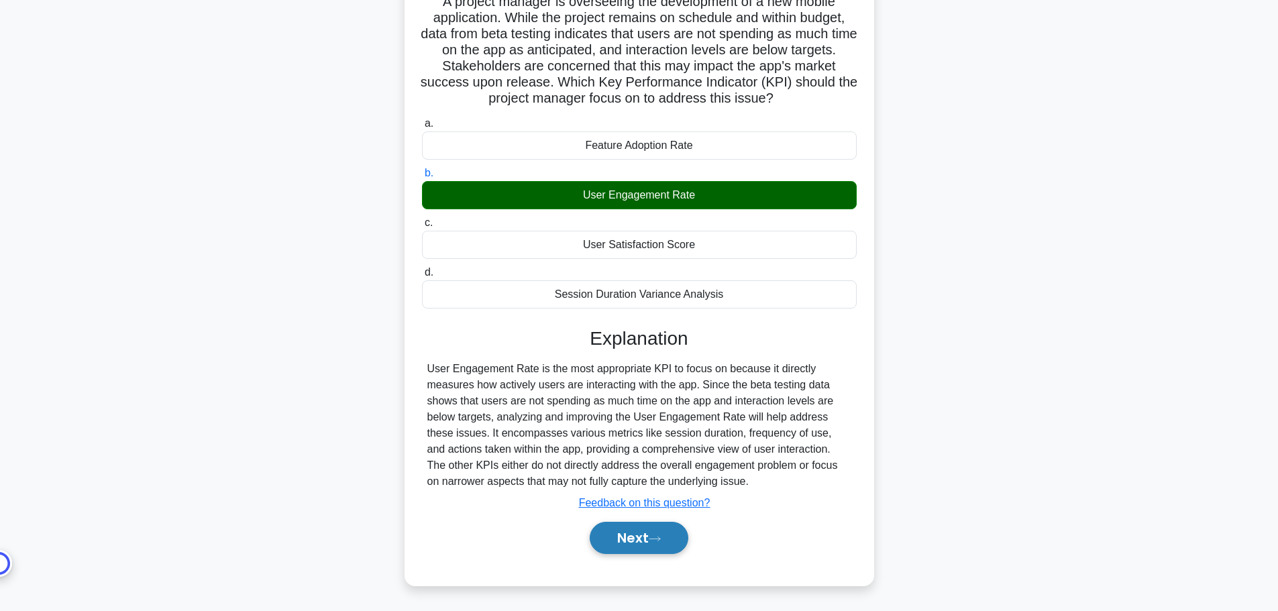
click at [646, 547] on button "Next" at bounding box center [639, 538] width 99 height 32
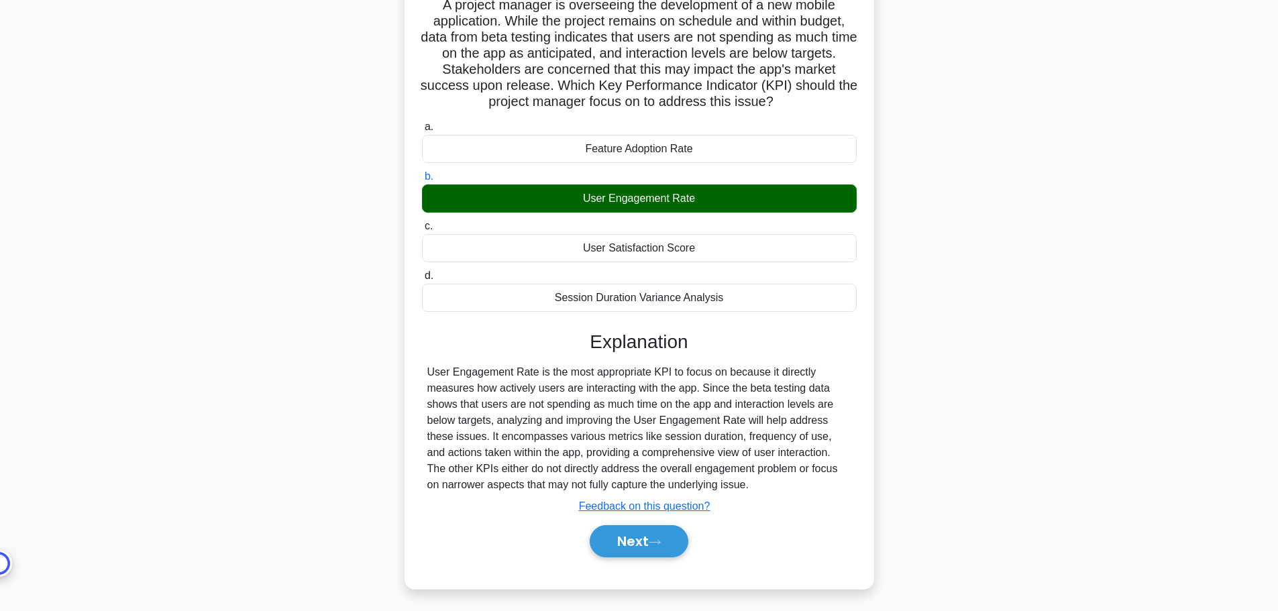
scroll to position [0, 0]
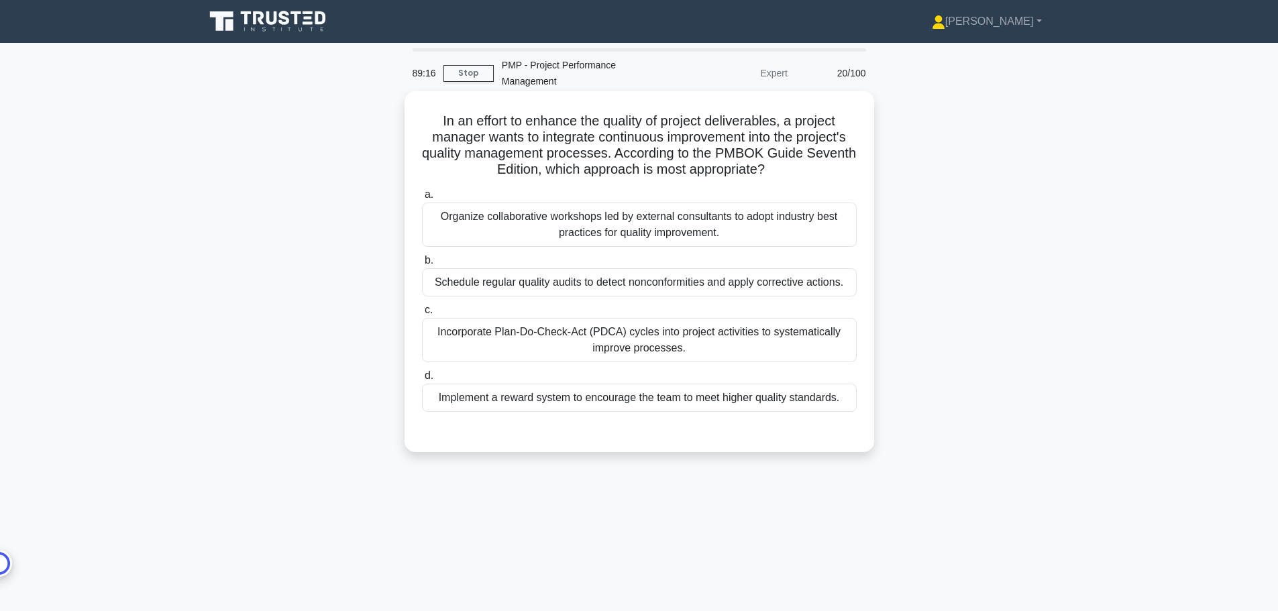
click at [686, 351] on div "Incorporate Plan-Do-Check-Act (PDCA) cycles into project activities to systemat…" at bounding box center [639, 340] width 435 height 44
click at [422, 315] on input "c. Incorporate Plan-Do-Check-Act (PDCA) cycles into project activities to syste…" at bounding box center [422, 310] width 0 height 9
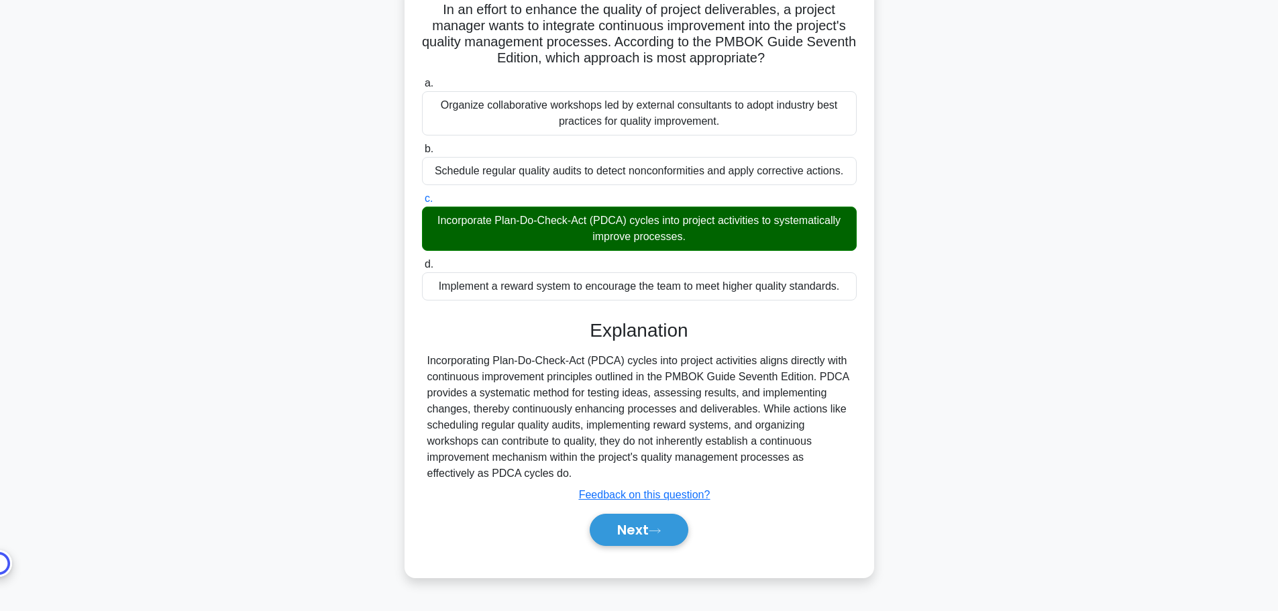
scroll to position [113, 0]
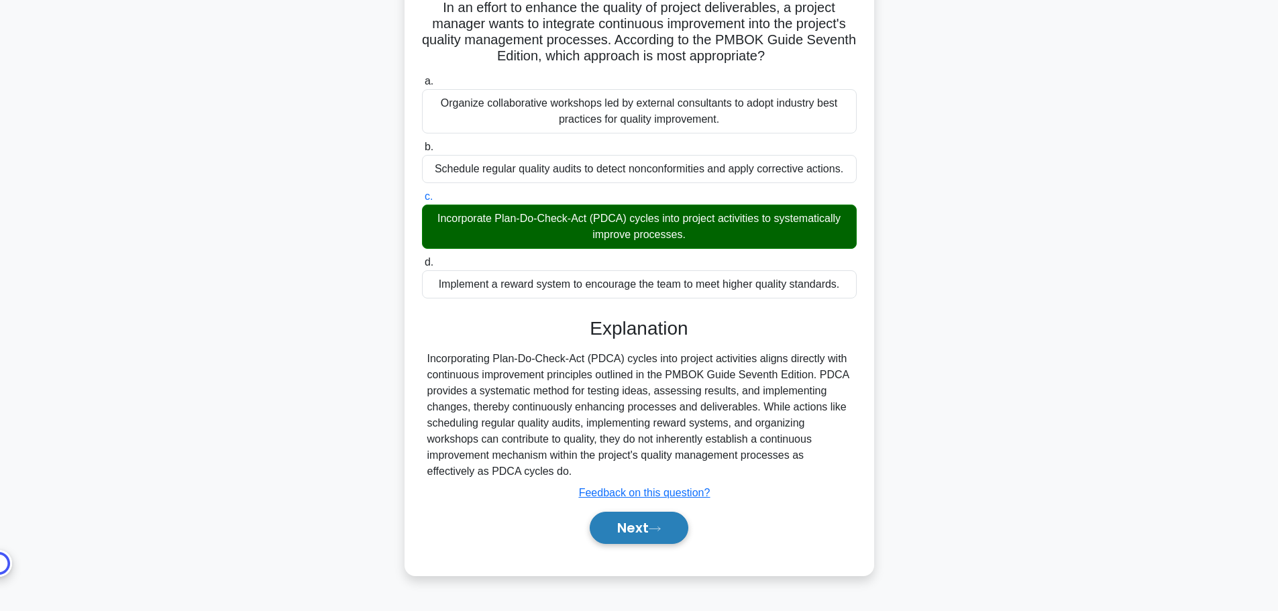
click at [669, 532] on button "Next" at bounding box center [639, 528] width 99 height 32
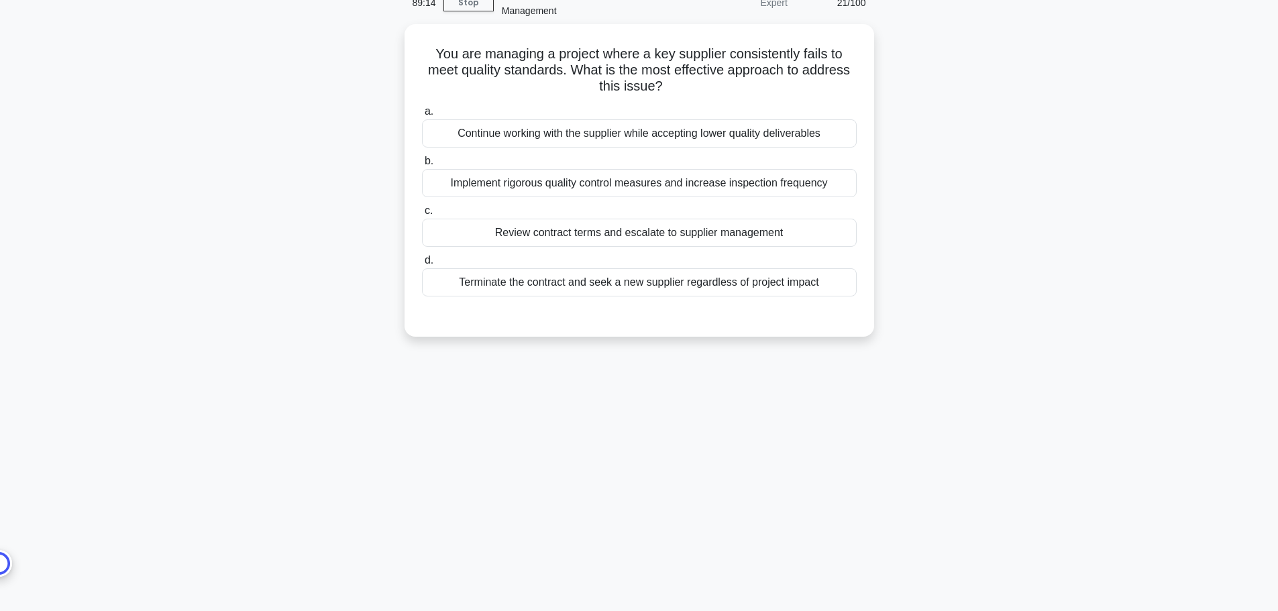
scroll to position [0, 0]
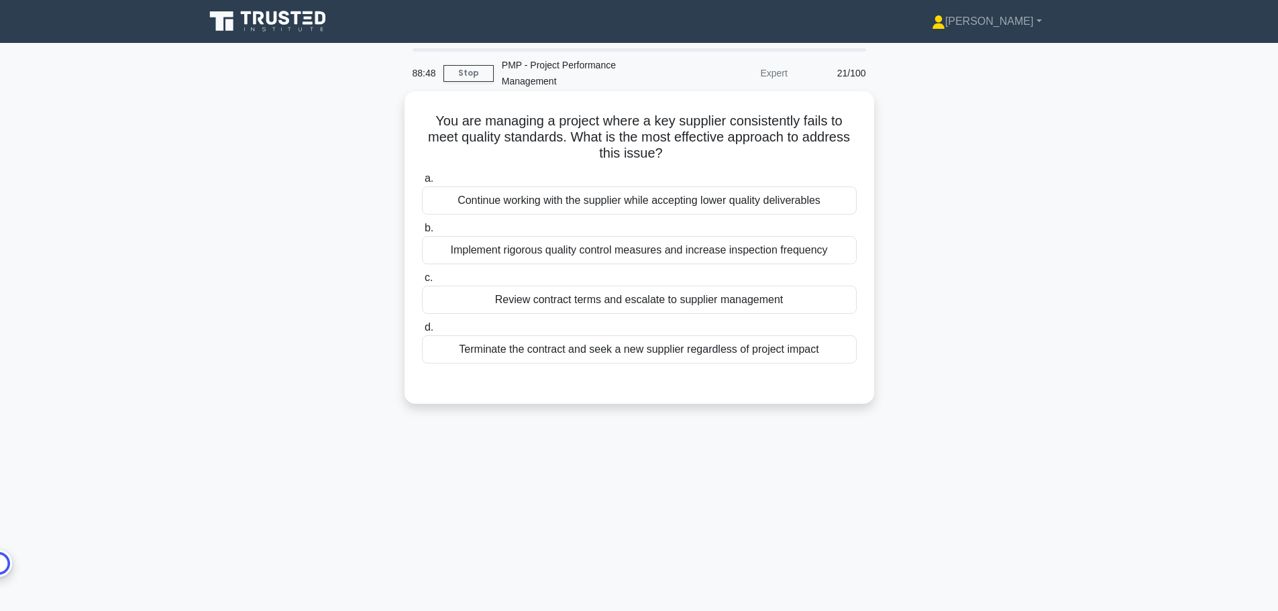
click at [723, 248] on div "Implement rigorous quality control measures and increase inspection frequency" at bounding box center [639, 250] width 435 height 28
click at [422, 233] on input "b. Implement rigorous quality control measures and increase inspection frequency" at bounding box center [422, 228] width 0 height 9
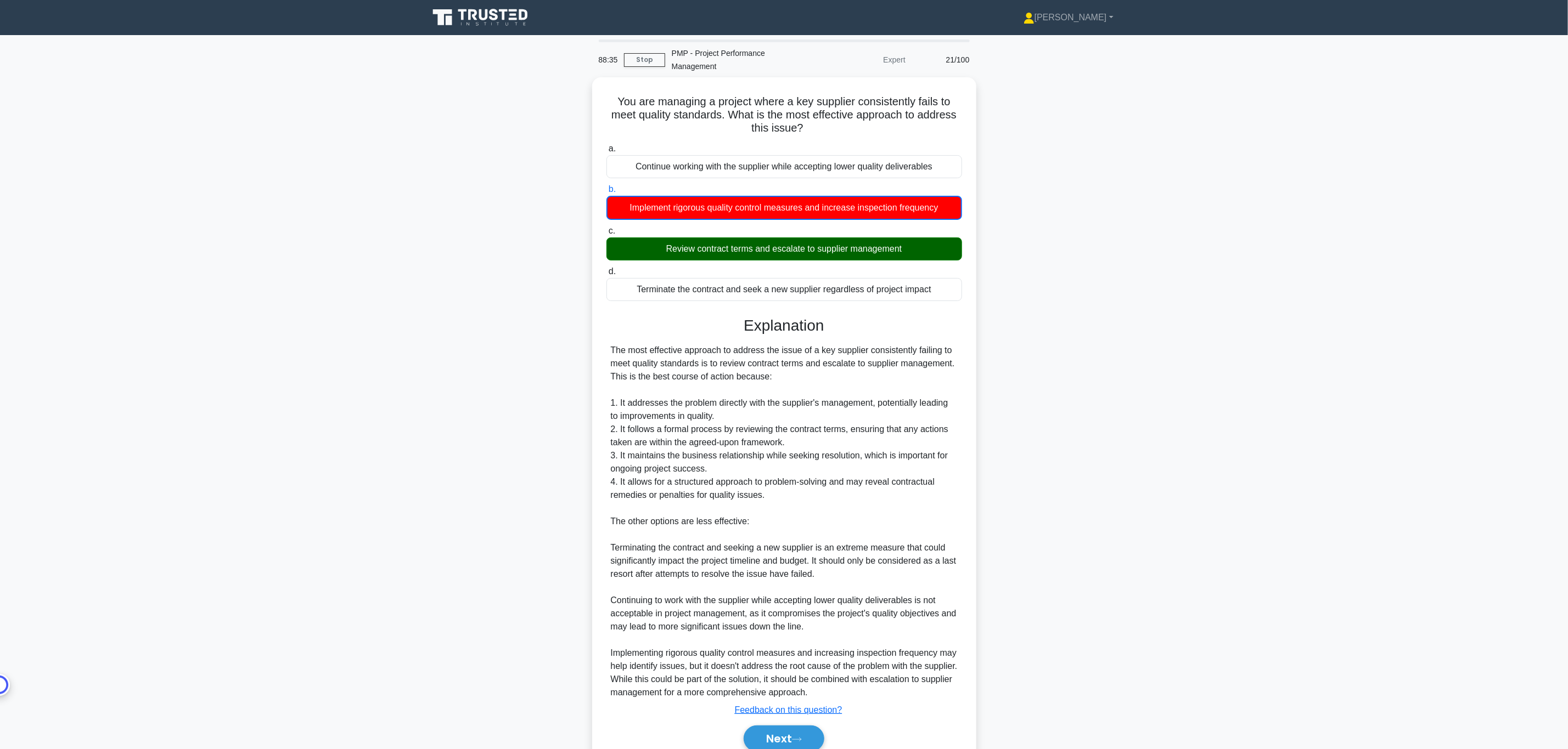
click at [263, 346] on main "88:35 Stop PMP - Project Performance Management Expert 21/100 You are managing …" at bounding box center [784, 415] width 1568 height 760
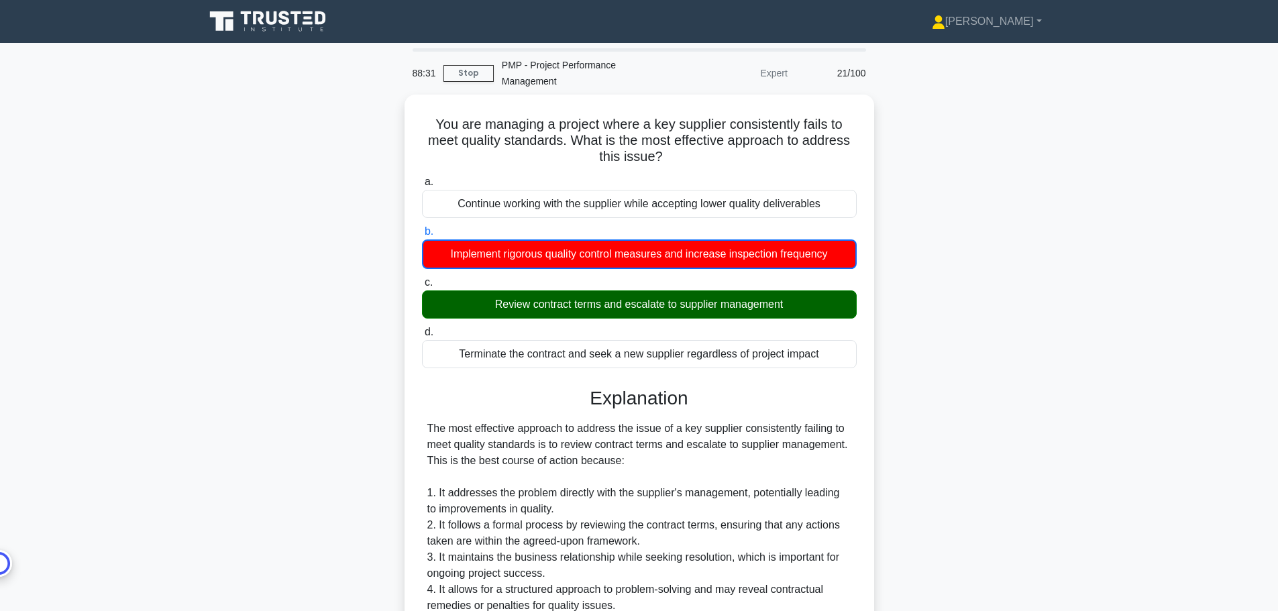
drag, startPoint x: 1844, startPoint y: 1, endPoint x: 942, endPoint y: 301, distance: 951.0
click at [942, 301] on div "You are managing a project where a key supplier consistently fails to meet qual…" at bounding box center [639, 531] width 885 height 873
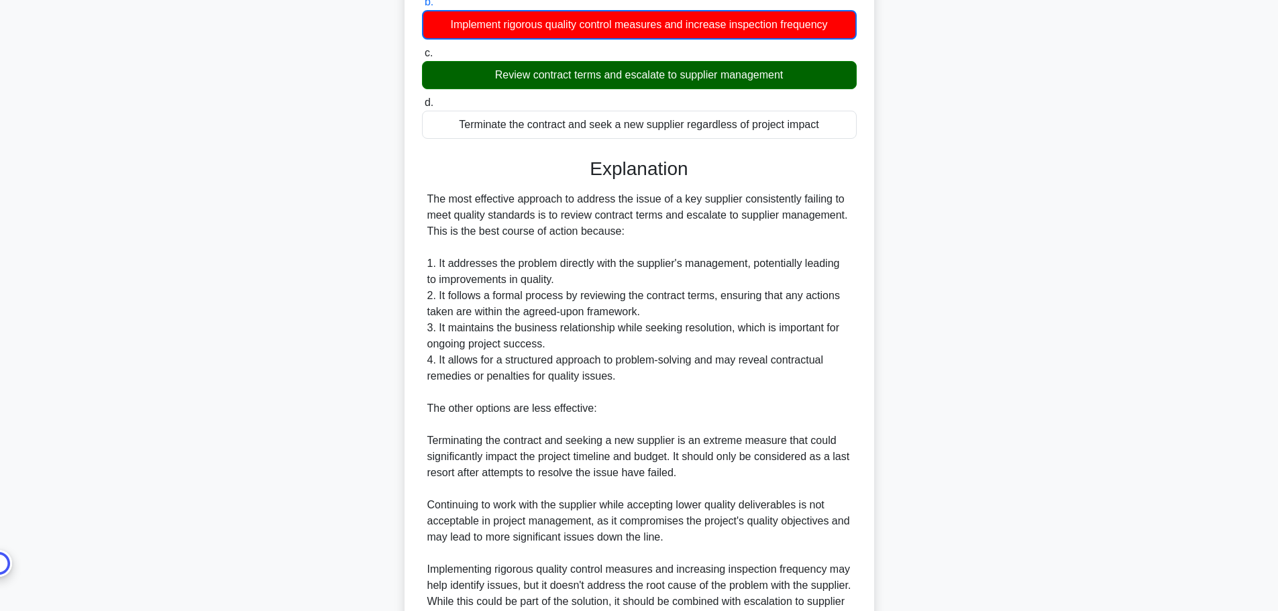
scroll to position [363, 0]
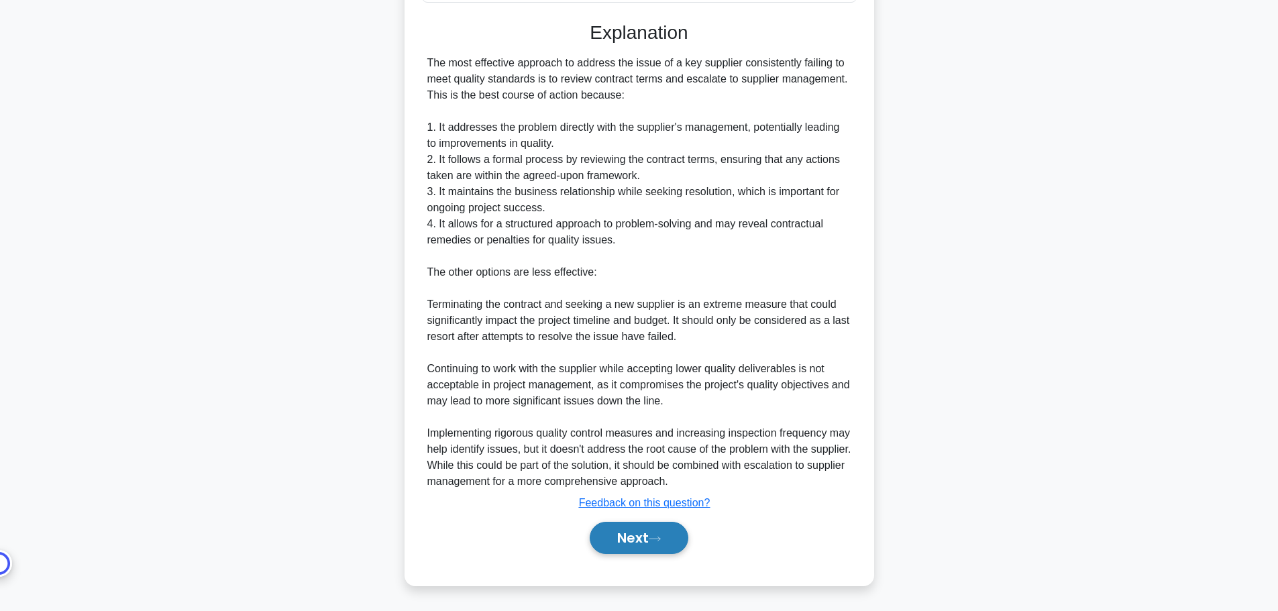
click at [631, 537] on button "Next" at bounding box center [639, 538] width 99 height 32
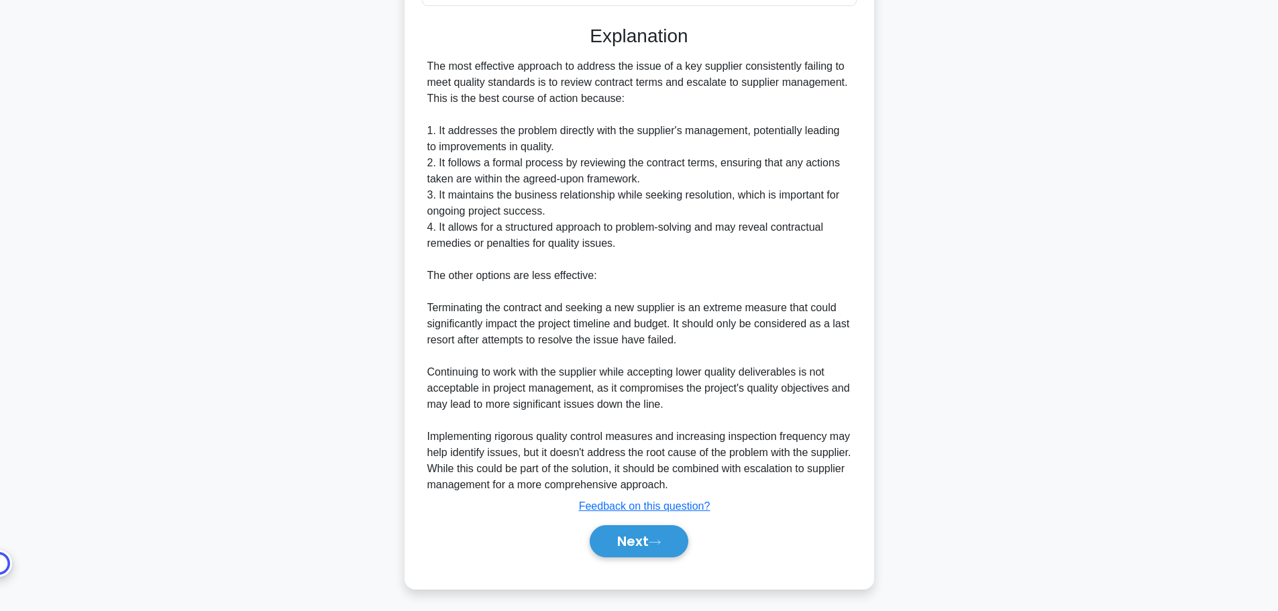
scroll to position [44, 0]
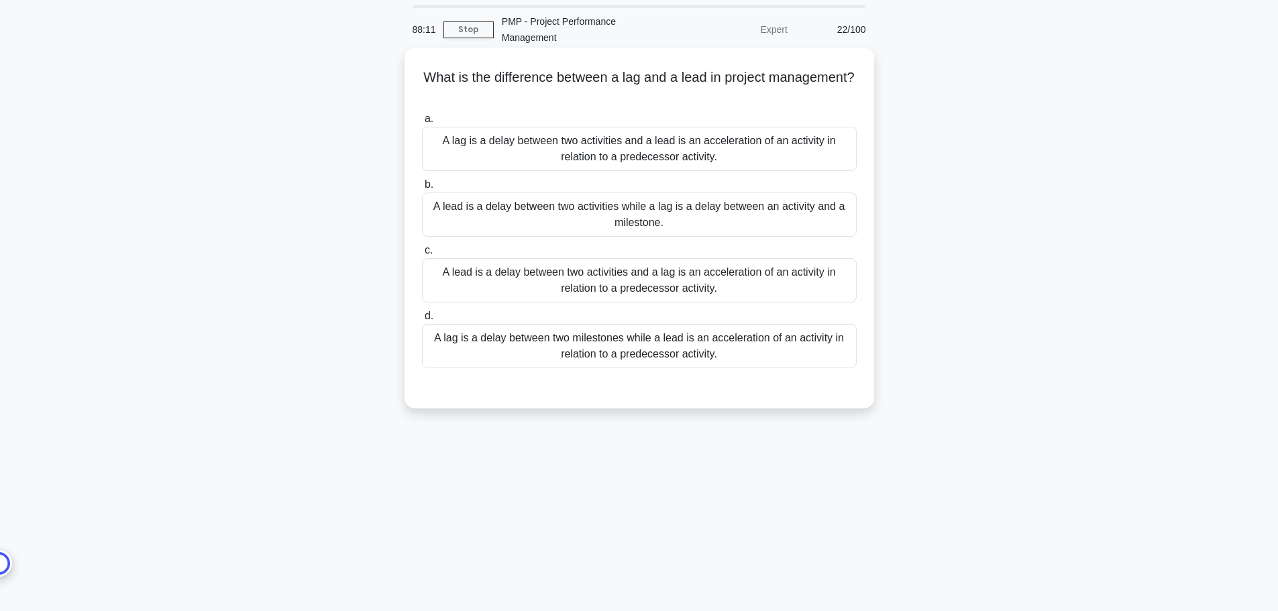
click at [645, 150] on div "A lag is a delay between two activities and a lead is an acceleration of an act…" at bounding box center [639, 149] width 435 height 44
click at [422, 123] on input "a. A lag is a delay between two activities and a lead is an acceleration of an …" at bounding box center [422, 119] width 0 height 9
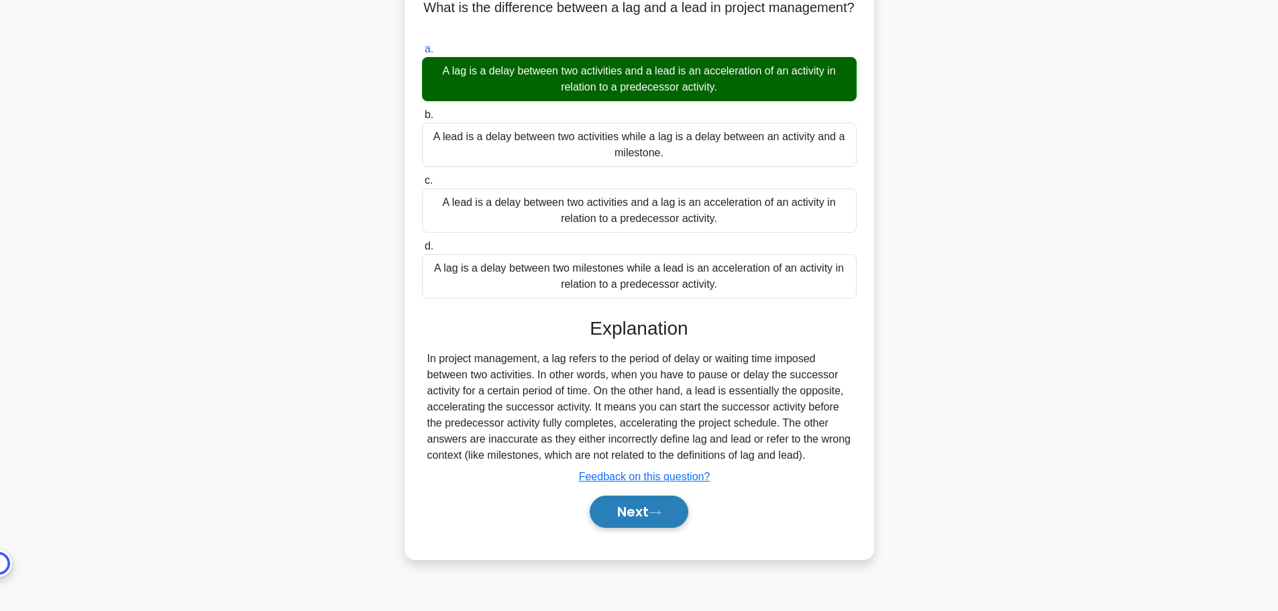
click at [669, 509] on button "Next" at bounding box center [639, 512] width 99 height 32
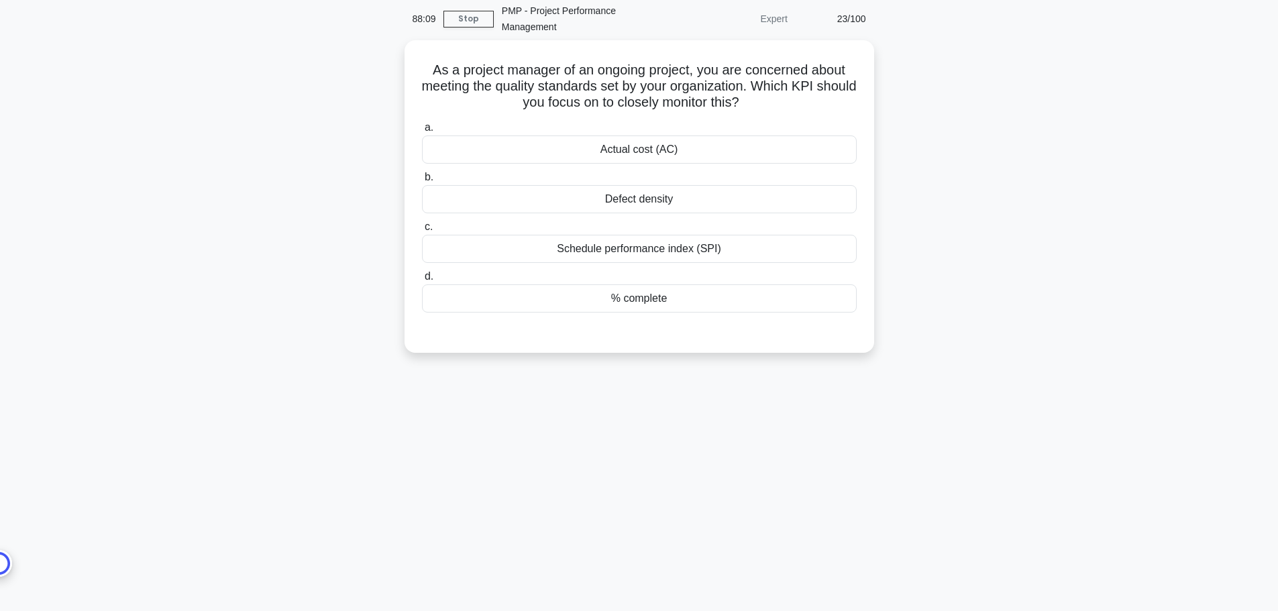
scroll to position [0, 0]
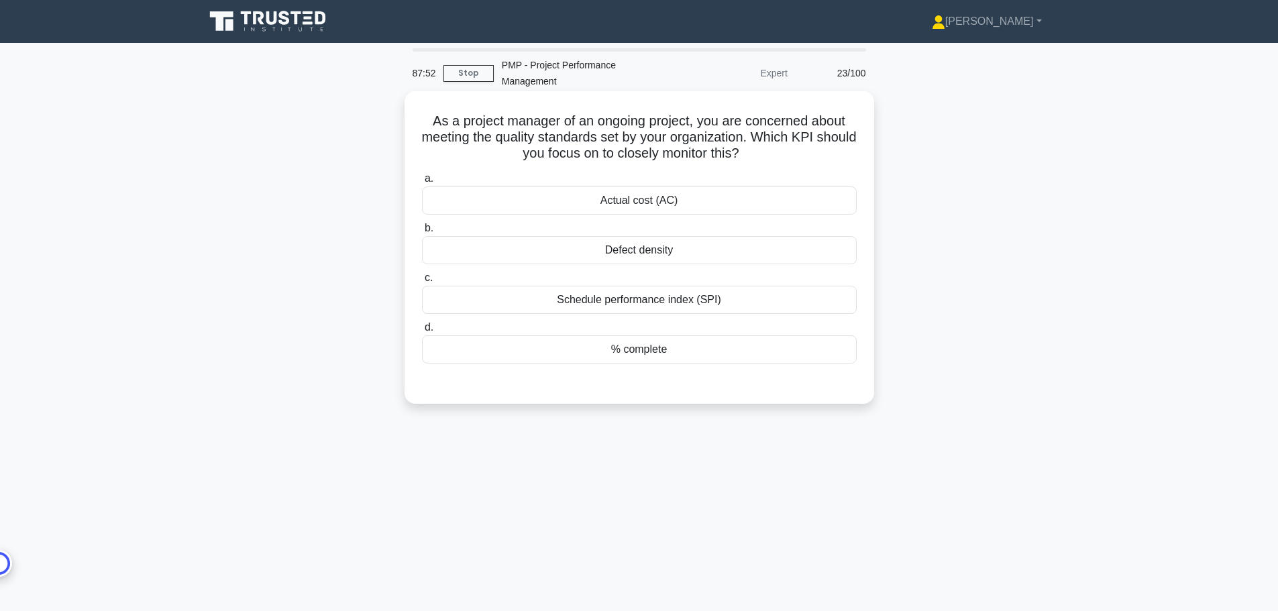
click at [653, 250] on div "Defect density" at bounding box center [639, 250] width 435 height 28
click at [422, 233] on input "b. Defect density" at bounding box center [422, 228] width 0 height 9
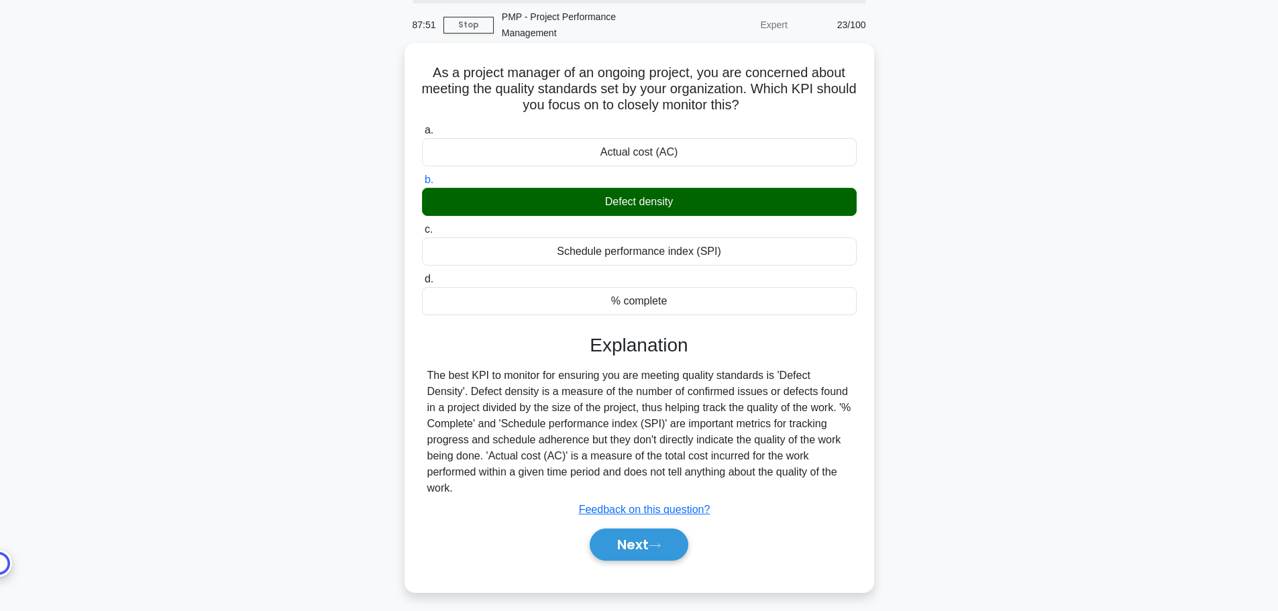
scroll to position [113, 0]
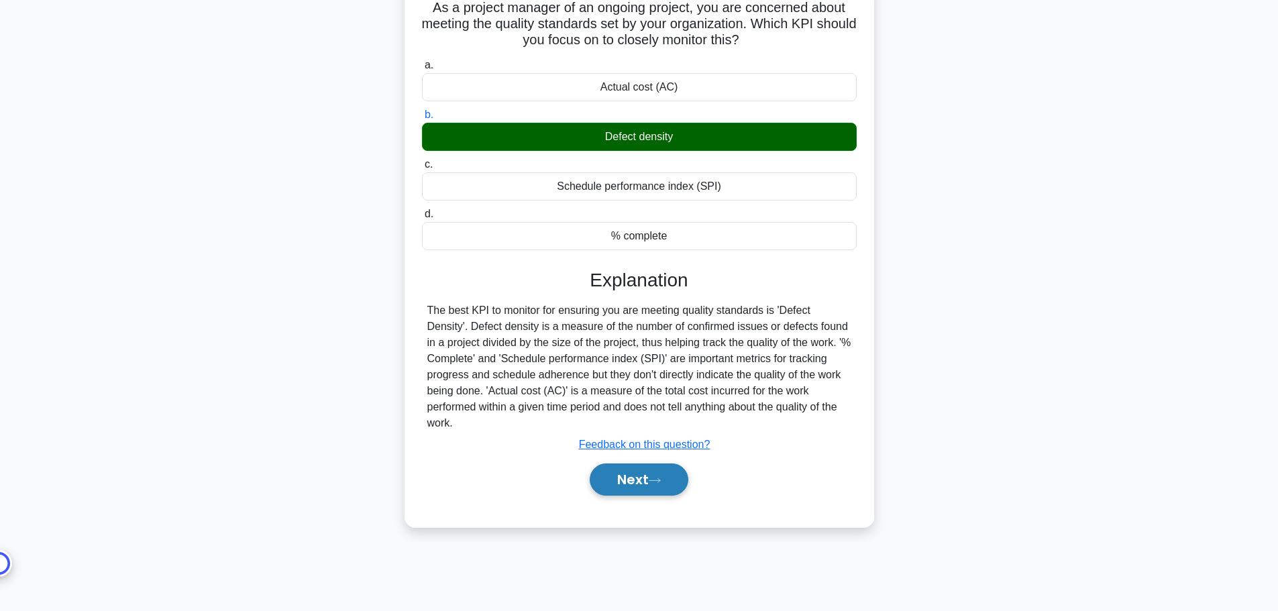
click at [663, 486] on button "Next" at bounding box center [639, 480] width 99 height 32
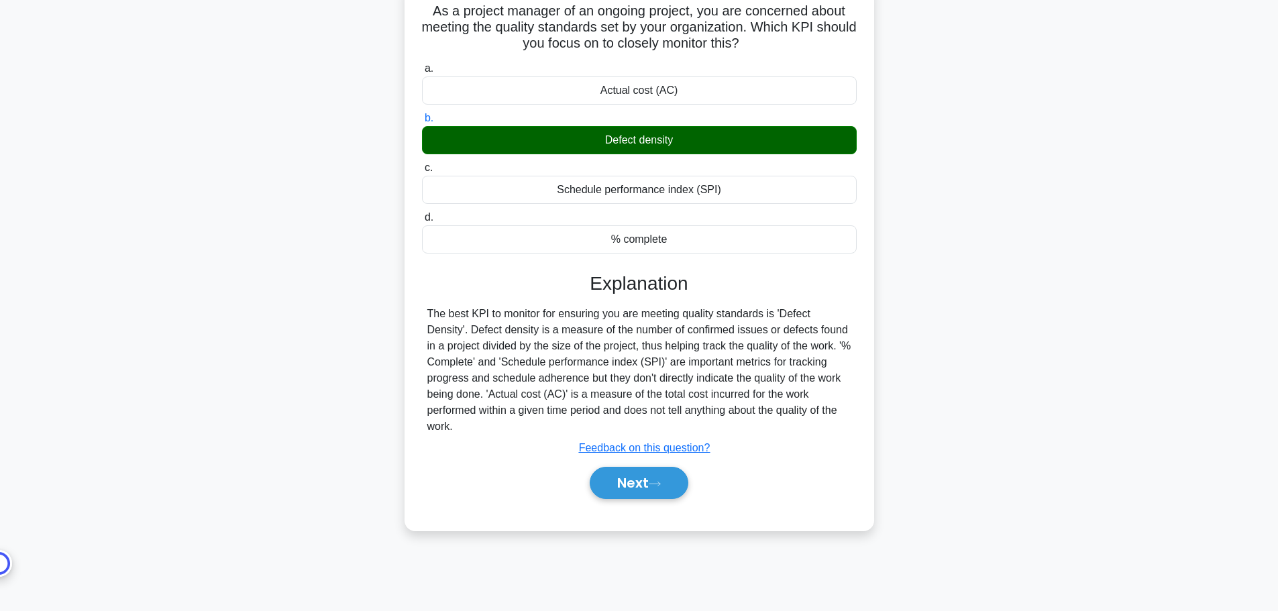
scroll to position [0, 0]
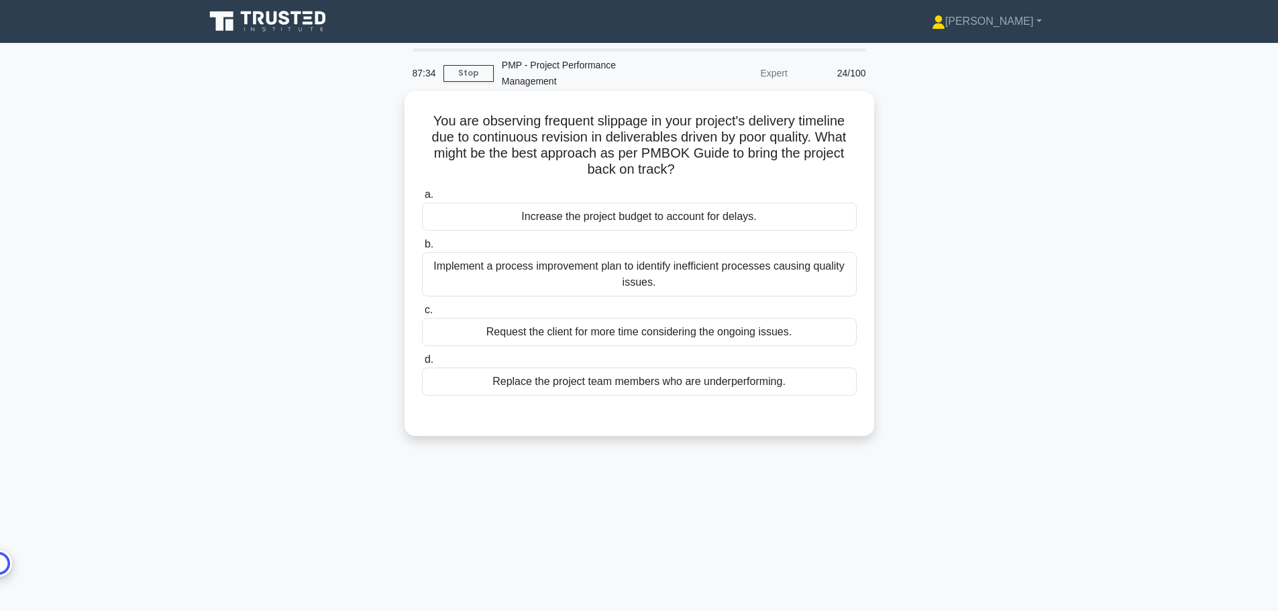
click at [718, 285] on div "Implement a process improvement plan to identify inefficient processes causing …" at bounding box center [639, 274] width 435 height 44
click at [422, 249] on input "b. Implement a process improvement plan to identify inefficient processes causi…" at bounding box center [422, 244] width 0 height 9
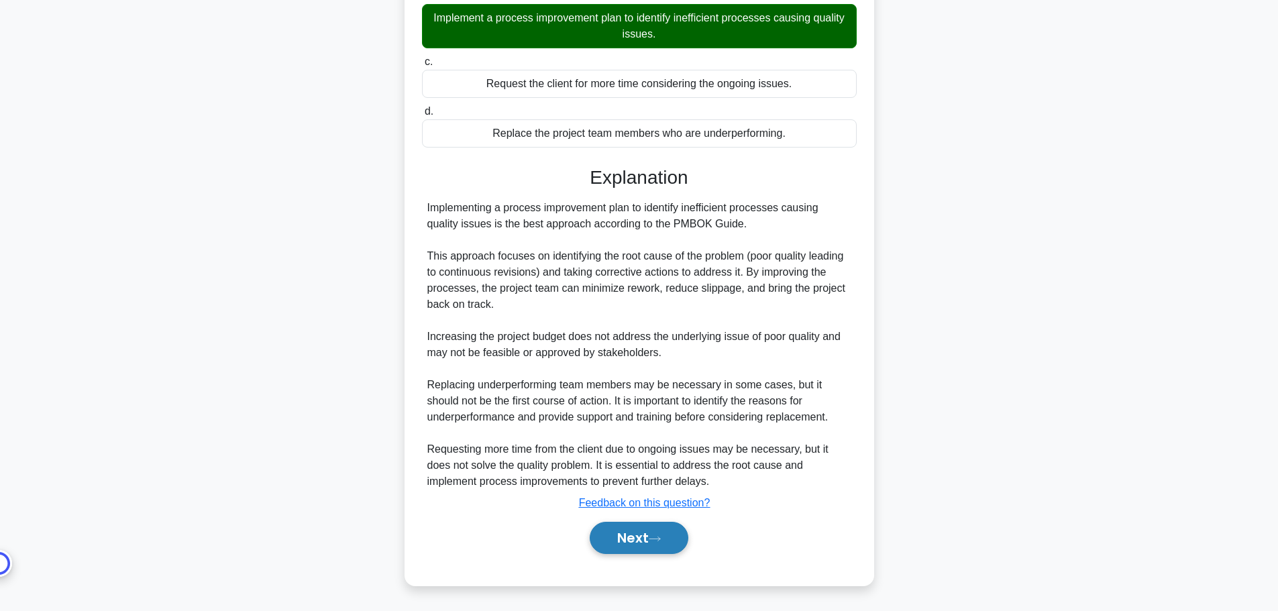
click at [660, 545] on button "Next" at bounding box center [639, 538] width 99 height 32
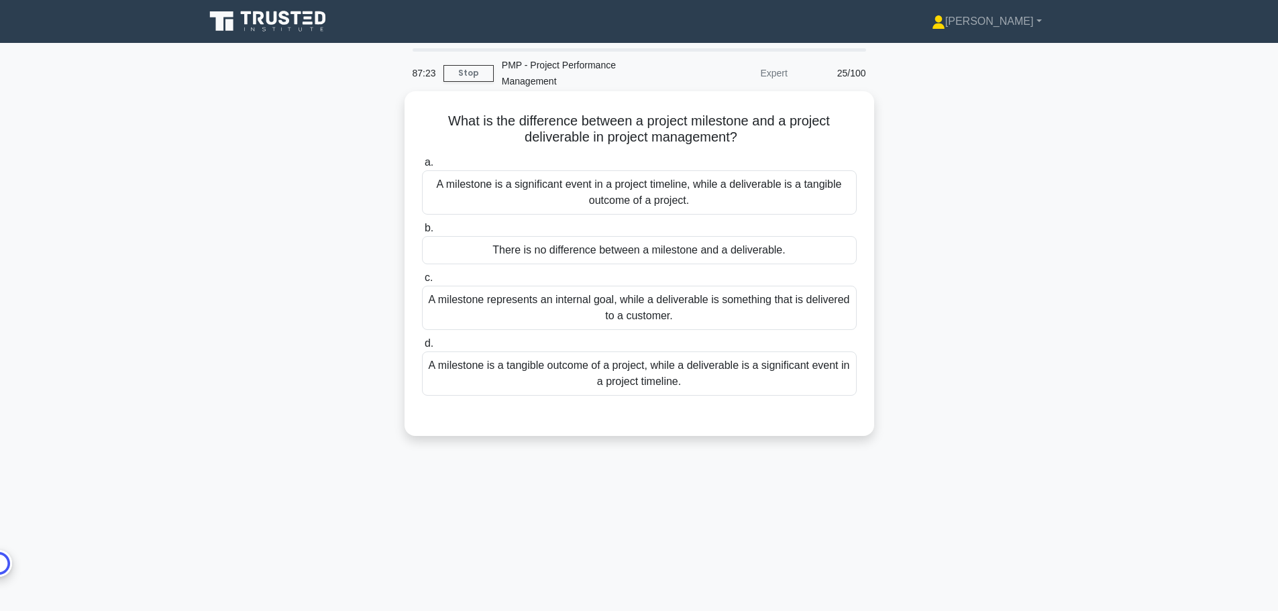
click at [779, 203] on div "A milestone is a significant event in a project timeline, while a deliverable i…" at bounding box center [639, 192] width 435 height 44
click at [422, 167] on input "a. A milestone is a significant event in a project timeline, while a deliverabl…" at bounding box center [422, 162] width 0 height 9
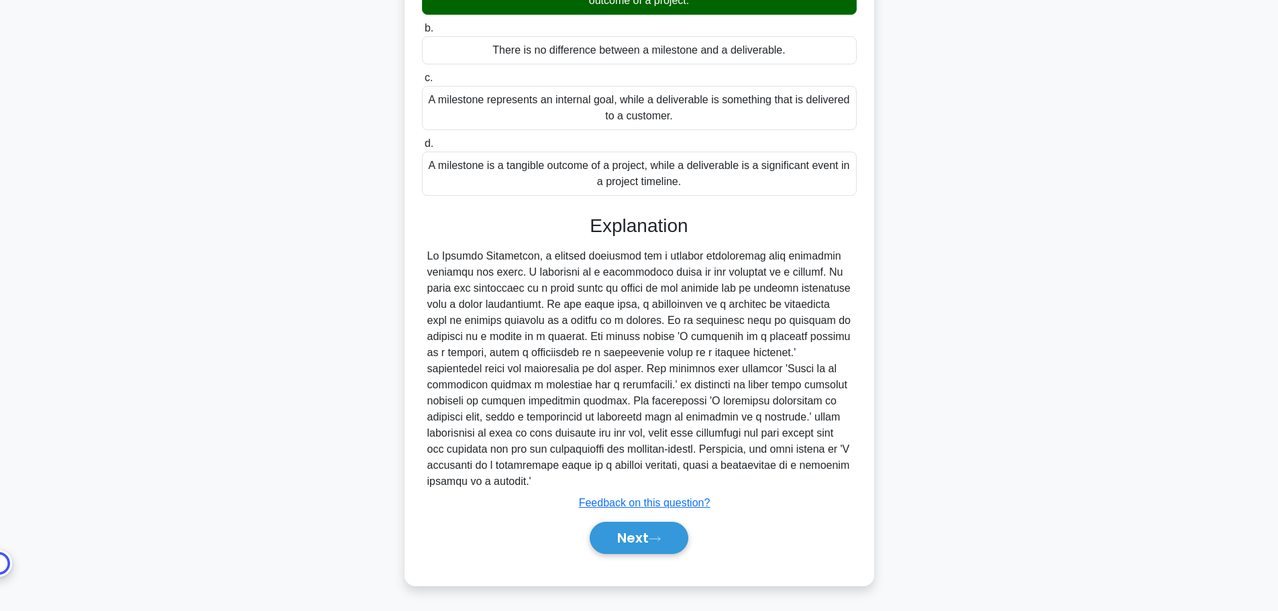
scroll to position [201, 0]
click at [651, 548] on button "Next" at bounding box center [639, 538] width 99 height 32
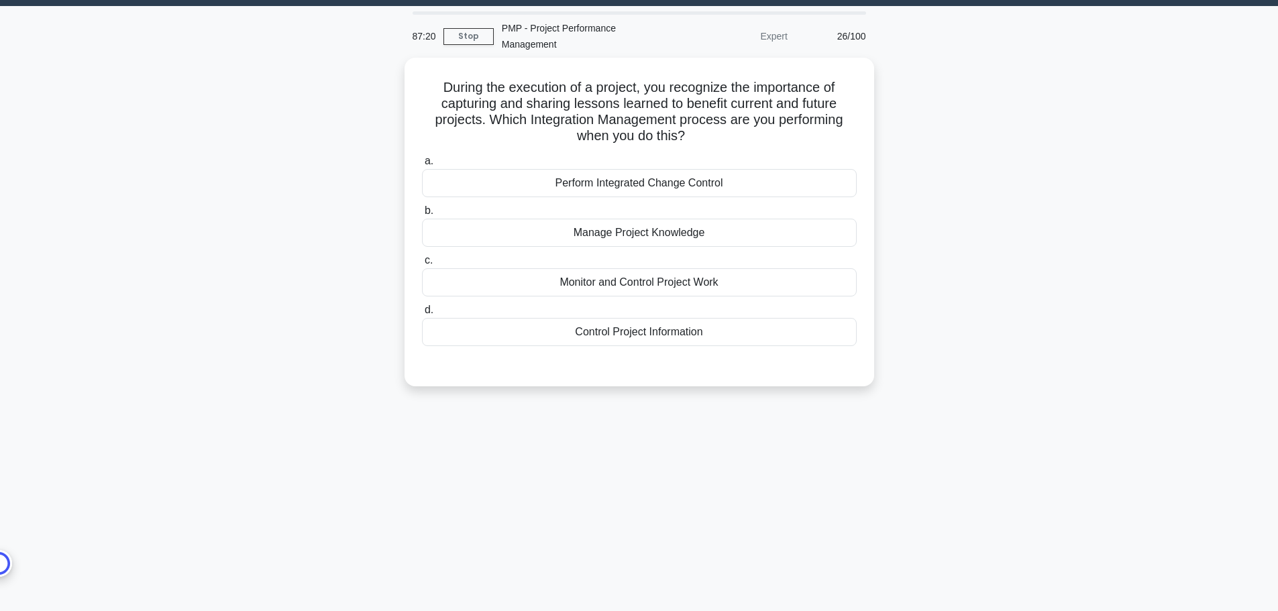
scroll to position [0, 0]
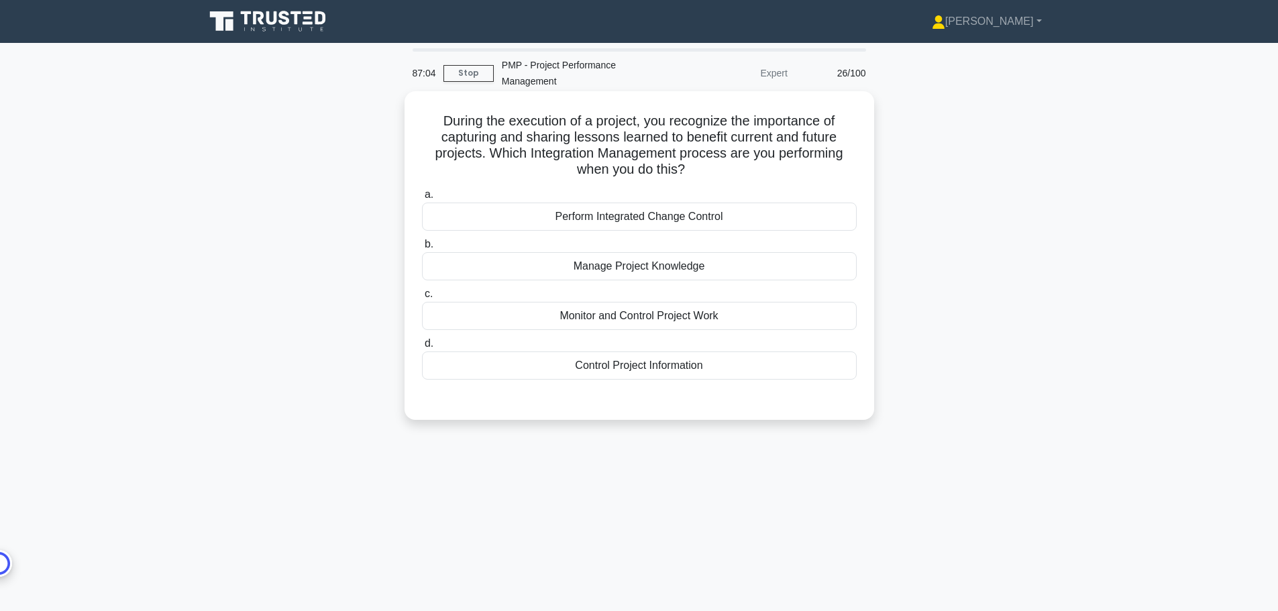
click at [696, 215] on div "Perform Integrated Change Control" at bounding box center [639, 217] width 435 height 28
click at [422, 199] on input "a. Perform Integrated Change Control" at bounding box center [422, 195] width 0 height 9
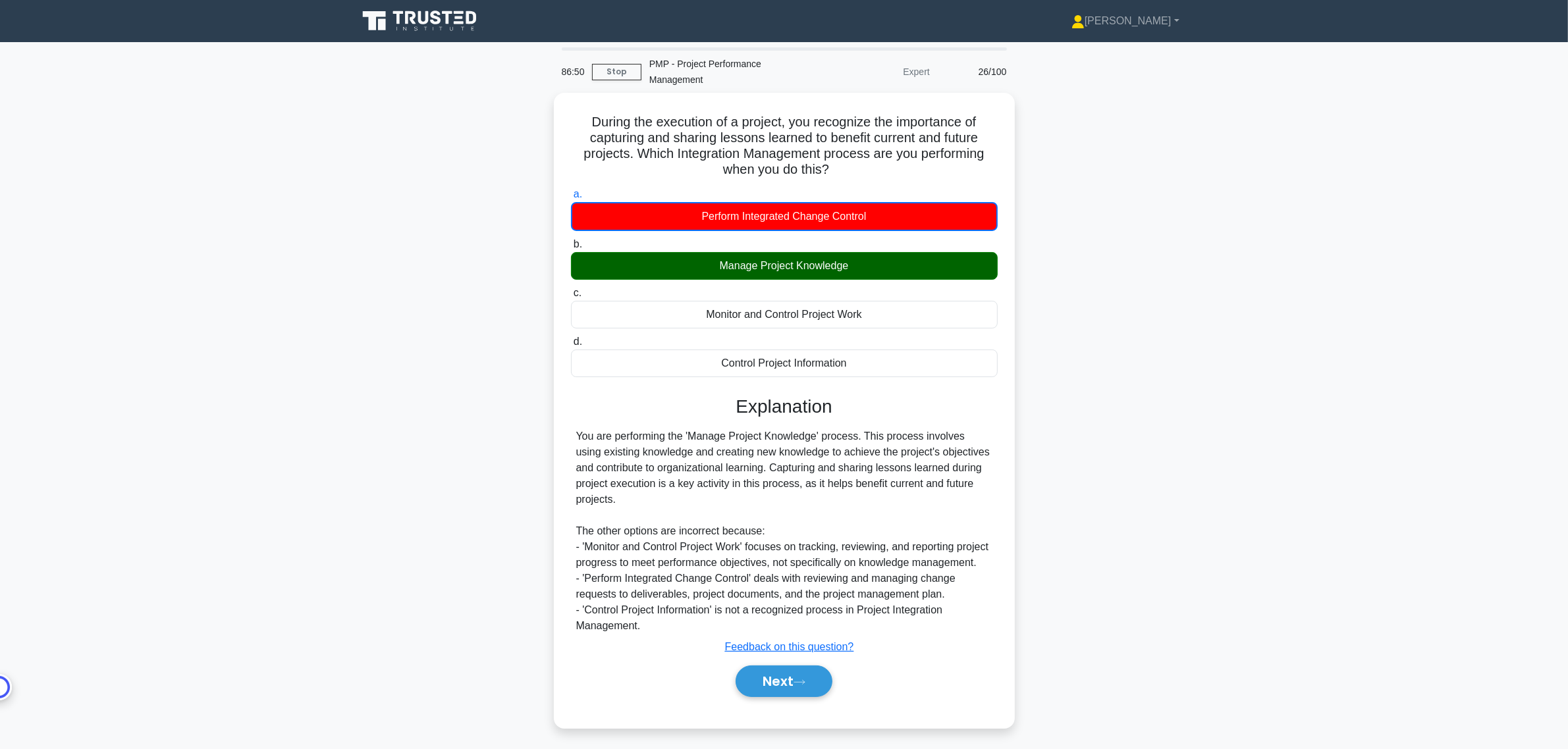
click at [1254, 596] on main "86:50 Stop PMP - Project Performance Management Expert 26/100 During the execut…" at bounding box center [784, 396] width 1568 height 707
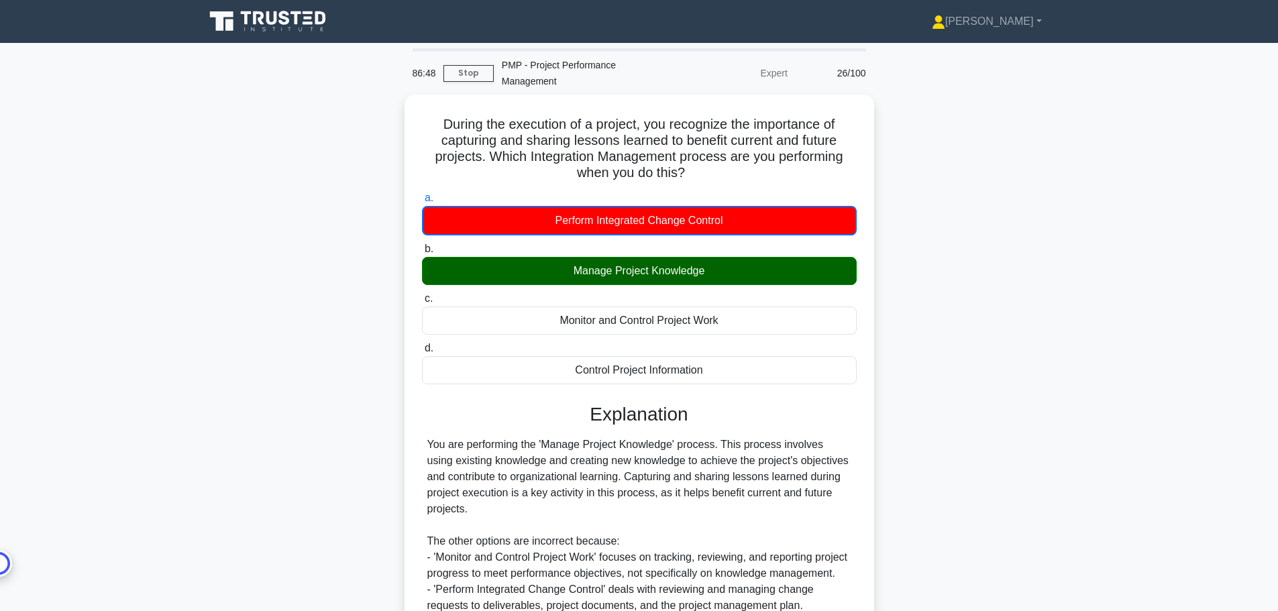
drag, startPoint x: 1558, startPoint y: 0, endPoint x: 982, endPoint y: 292, distance: 645.9
click at [982, 292] on div "During the execution of a project, you recognize the importance of capturing an…" at bounding box center [639, 426] width 885 height 663
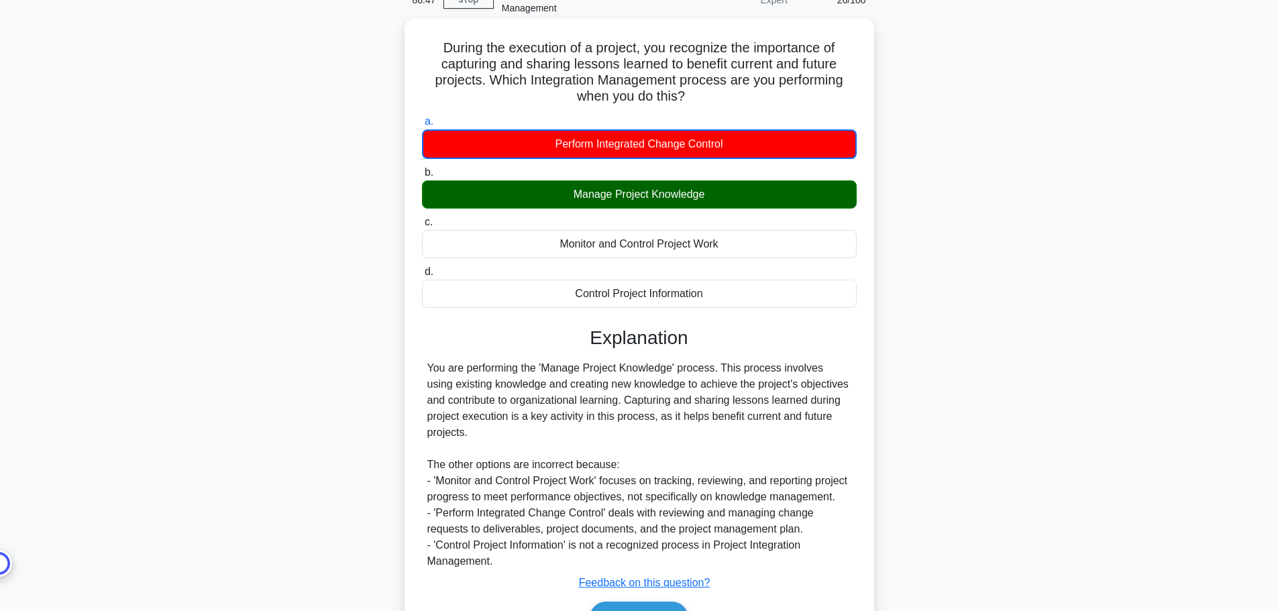
scroll to position [170, 0]
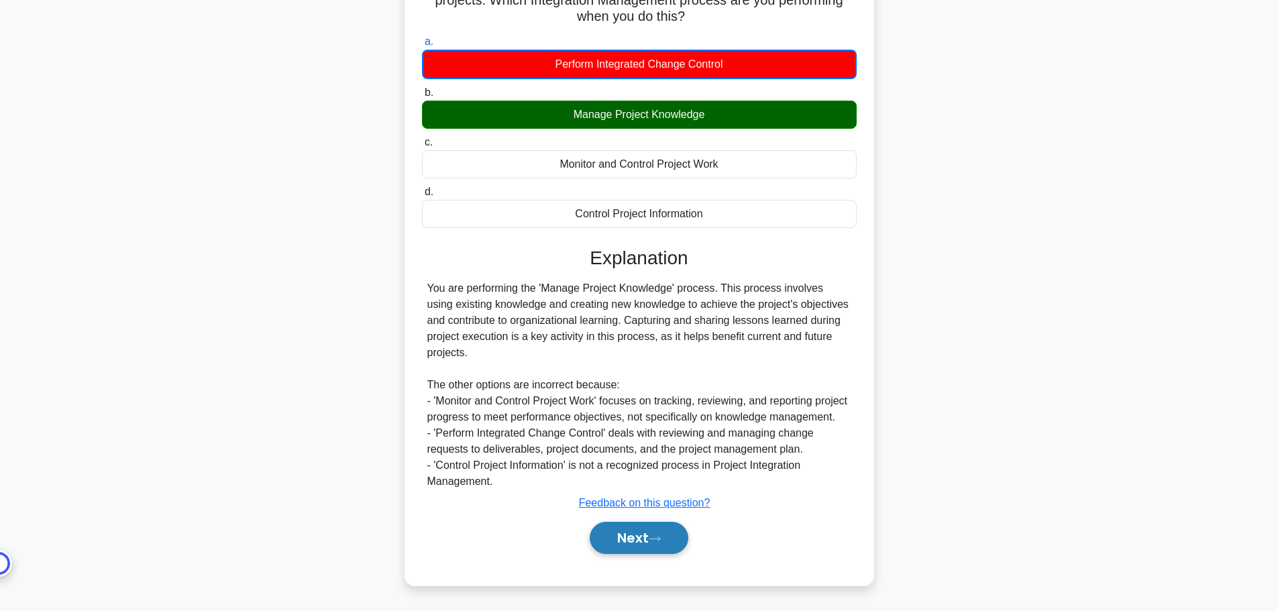
click at [659, 543] on button "Next" at bounding box center [639, 538] width 99 height 32
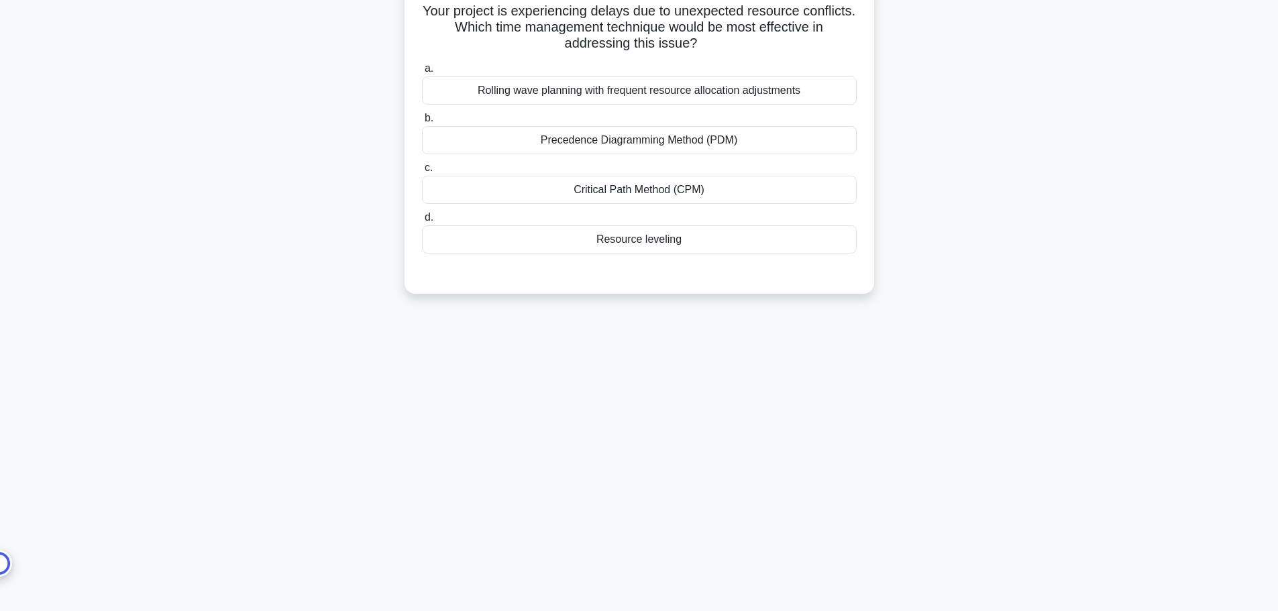
scroll to position [0, 0]
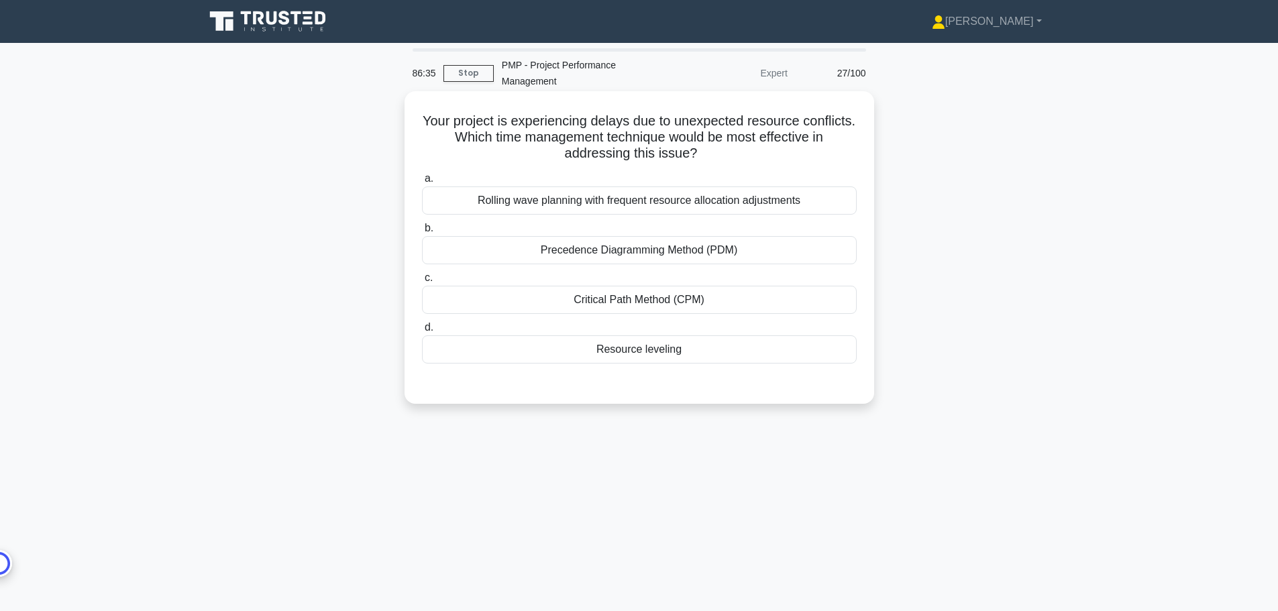
click at [718, 350] on div "Resource leveling" at bounding box center [639, 349] width 435 height 28
click at [422, 332] on input "d. Resource leveling" at bounding box center [422, 327] width 0 height 9
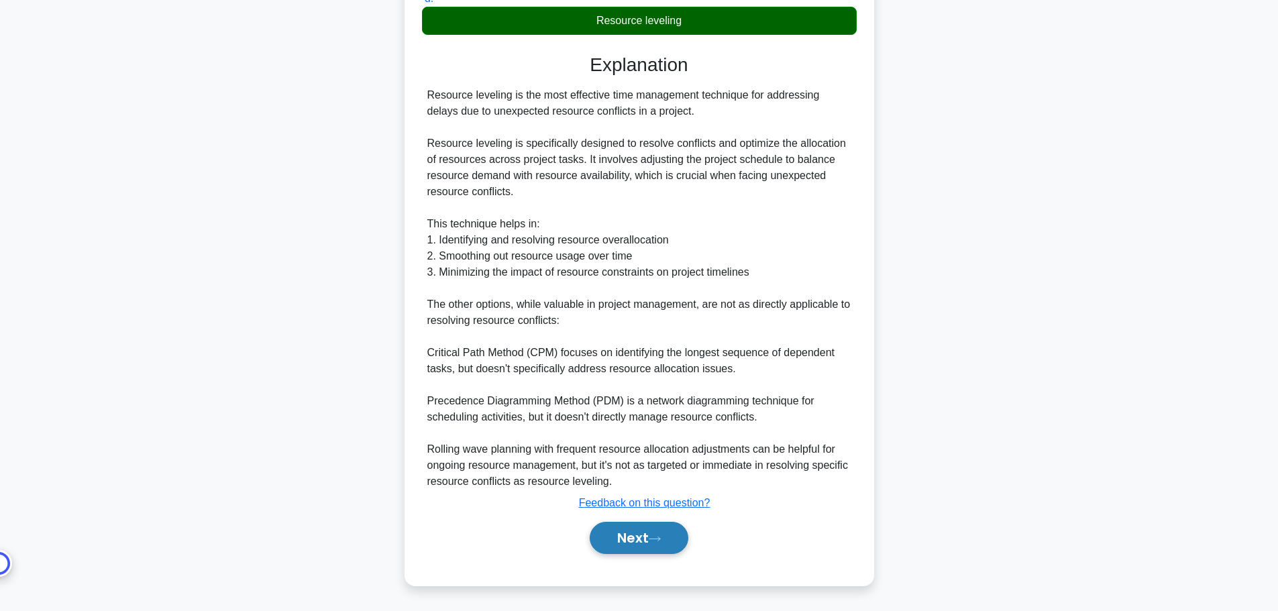
click at [652, 547] on button "Next" at bounding box center [639, 538] width 99 height 32
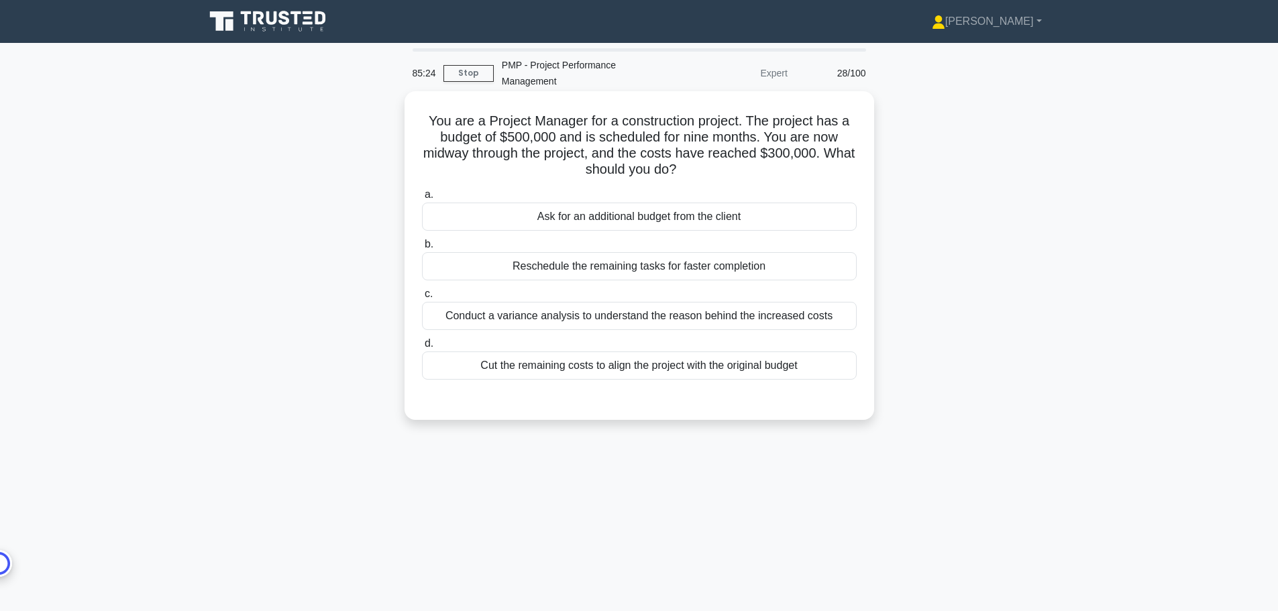
click at [786, 315] on div "Conduct a variance analysis to understand the reason behind the increased costs" at bounding box center [639, 316] width 435 height 28
click at [422, 299] on input "c. Conduct a variance analysis to understand the reason behind the increased co…" at bounding box center [422, 294] width 0 height 9
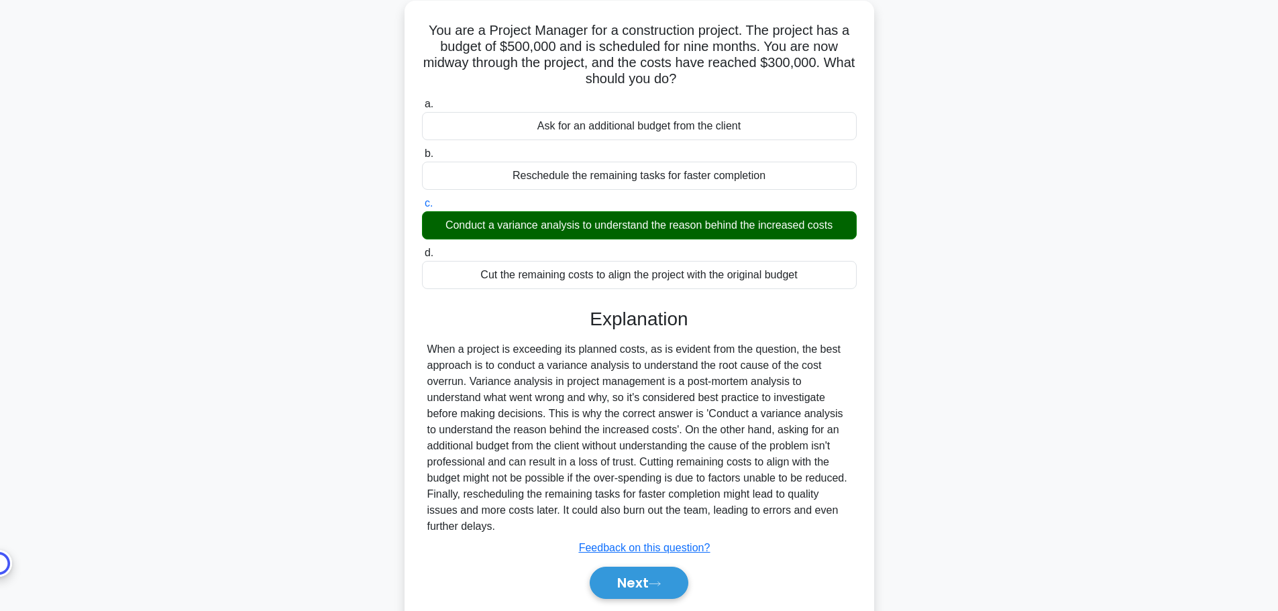
scroll to position [136, 0]
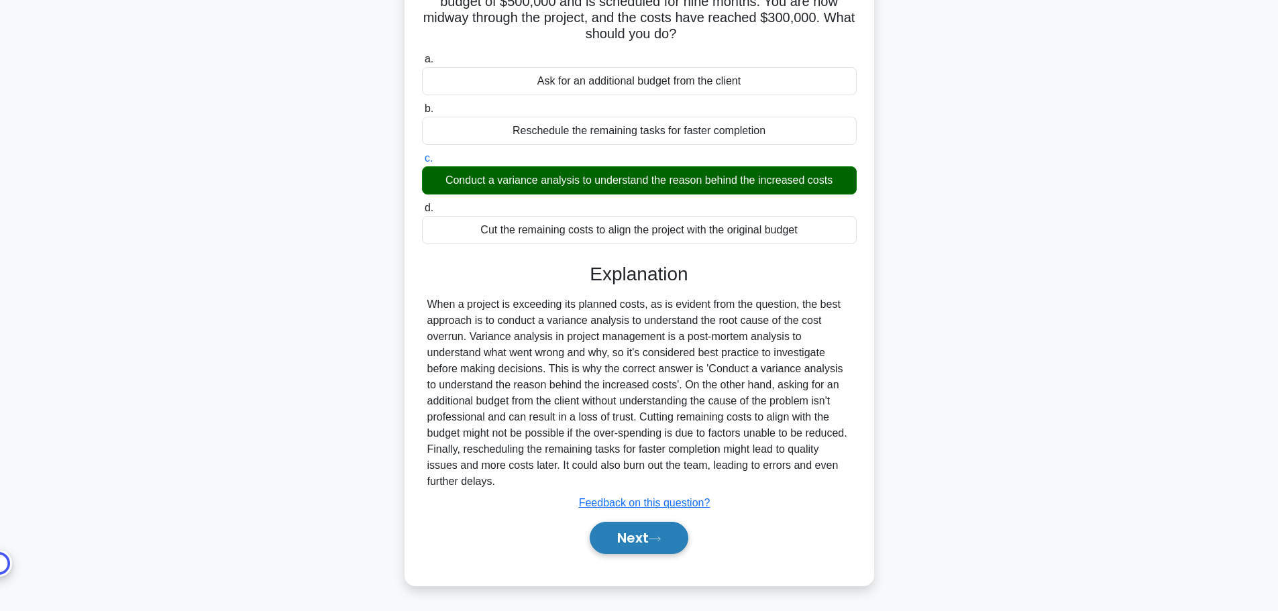
click at [642, 537] on button "Next" at bounding box center [639, 538] width 99 height 32
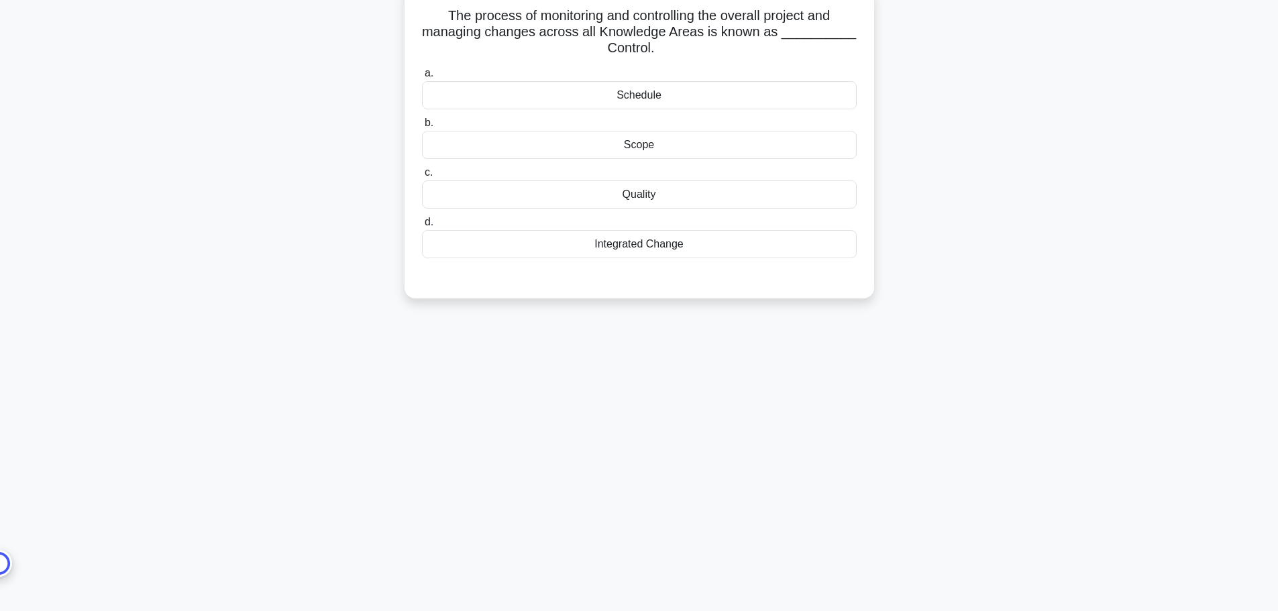
scroll to position [0, 0]
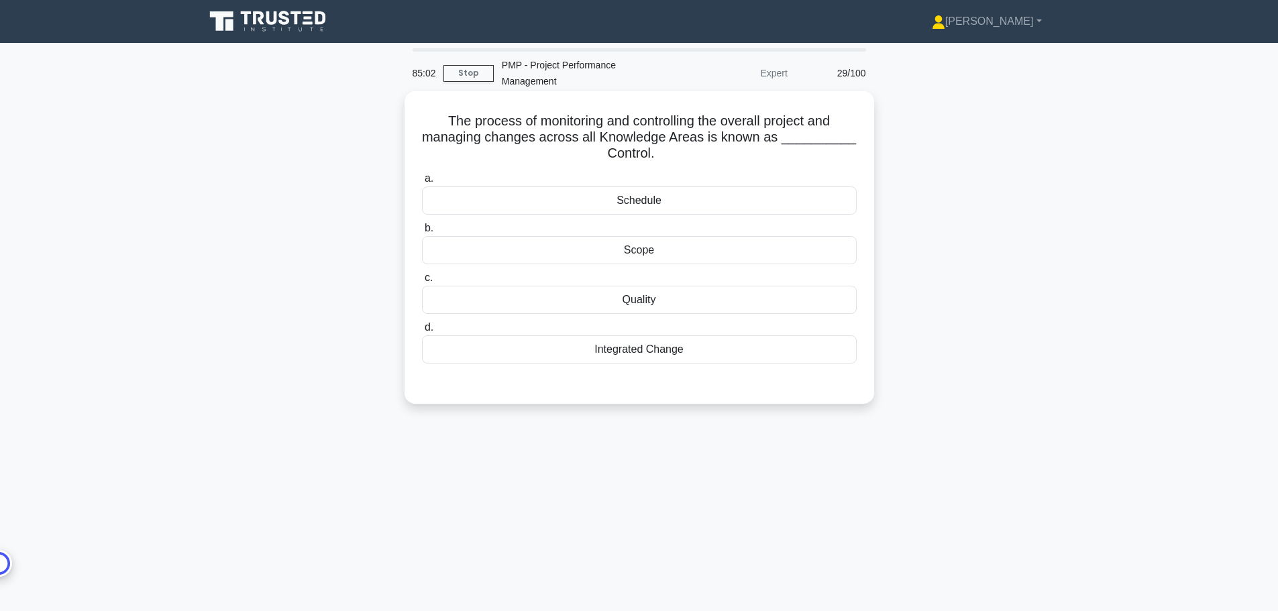
click at [736, 347] on div "Integrated Change" at bounding box center [639, 349] width 435 height 28
click at [422, 332] on input "d. Integrated Change" at bounding box center [422, 327] width 0 height 9
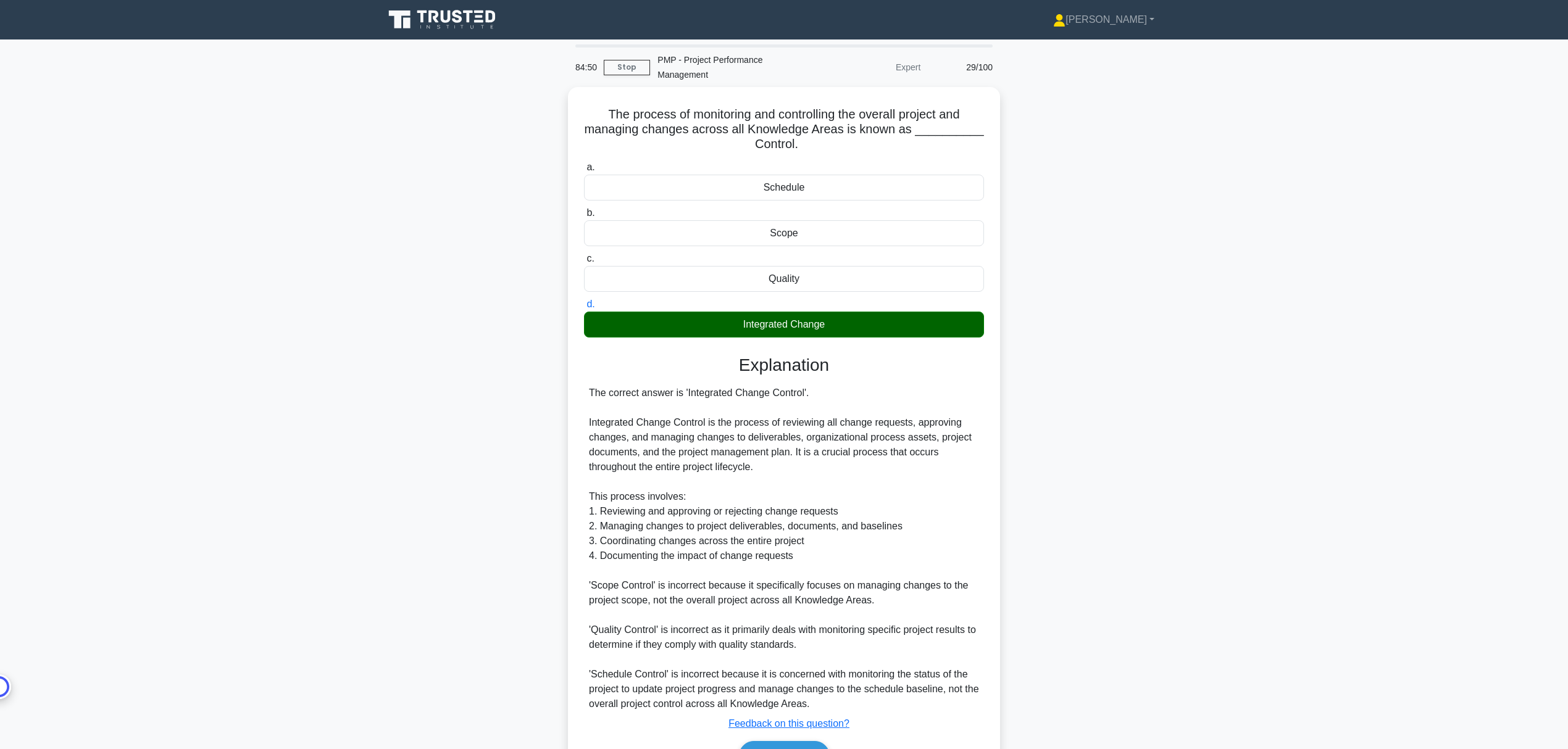
drag, startPoint x: 403, startPoint y: 431, endPoint x: 410, endPoint y: 428, distance: 7.6
click at [403, 431] on div "The process of monitoring and controlling the overall project and managing chan…" at bounding box center [783, 451] width 814 height 728
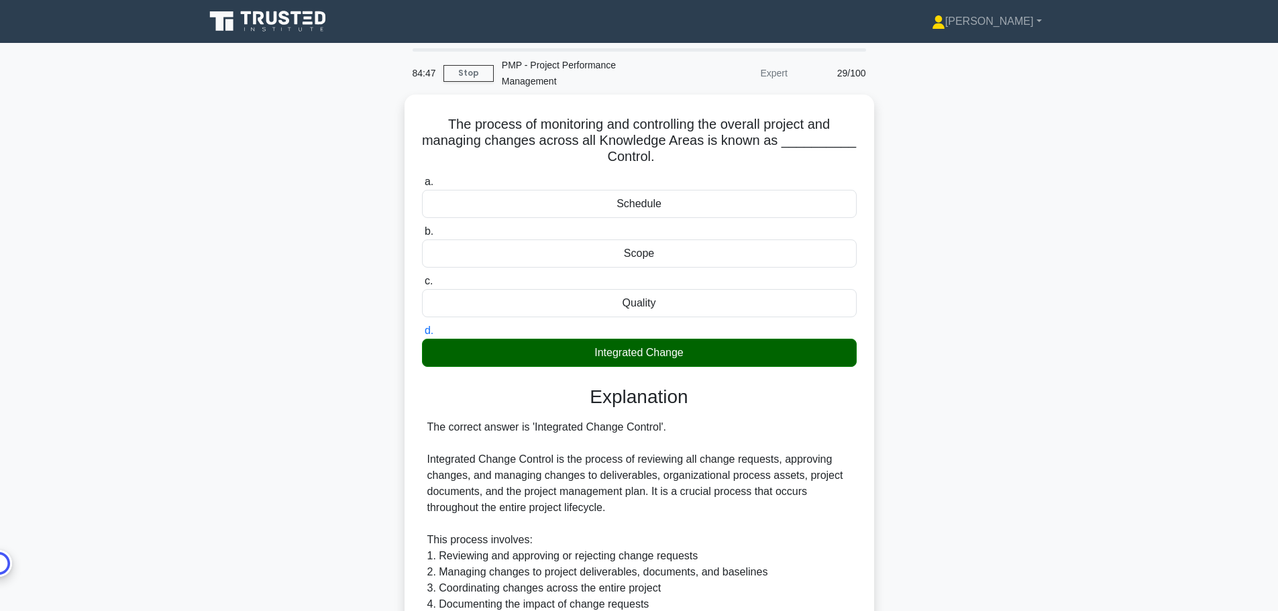
drag, startPoint x: 1559, startPoint y: 0, endPoint x: 983, endPoint y: 221, distance: 617.3
click at [983, 221] on div "The process of monitoring and controlling the overall project and managing chan…" at bounding box center [639, 490] width 885 height 791
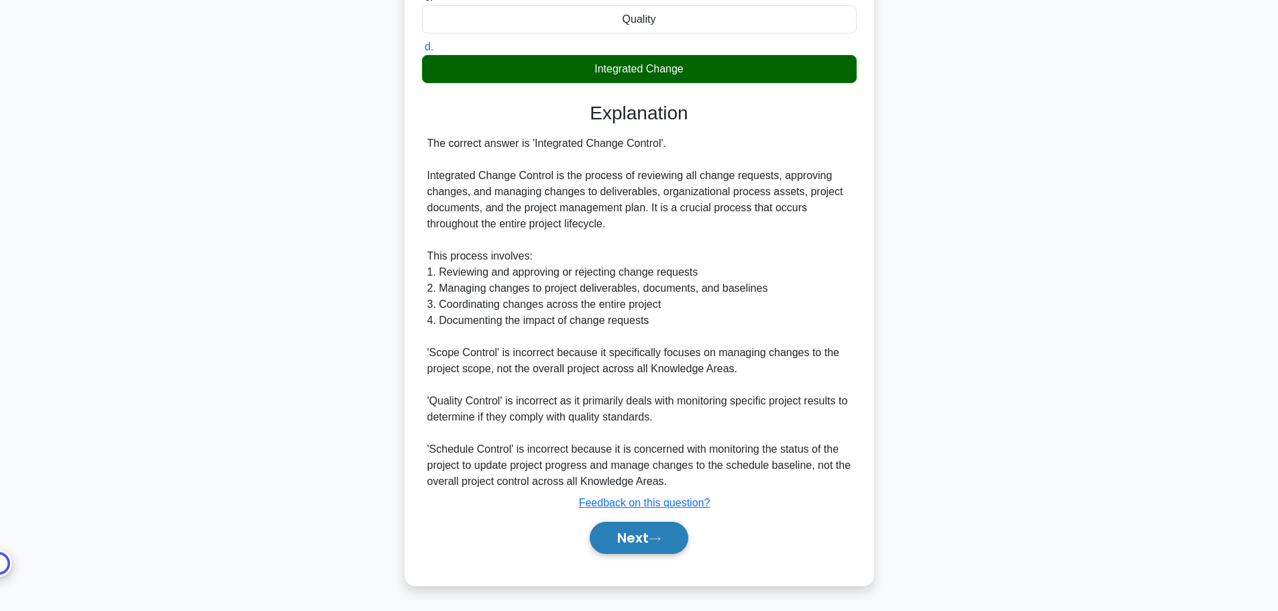
click at [642, 540] on button "Next" at bounding box center [639, 538] width 99 height 32
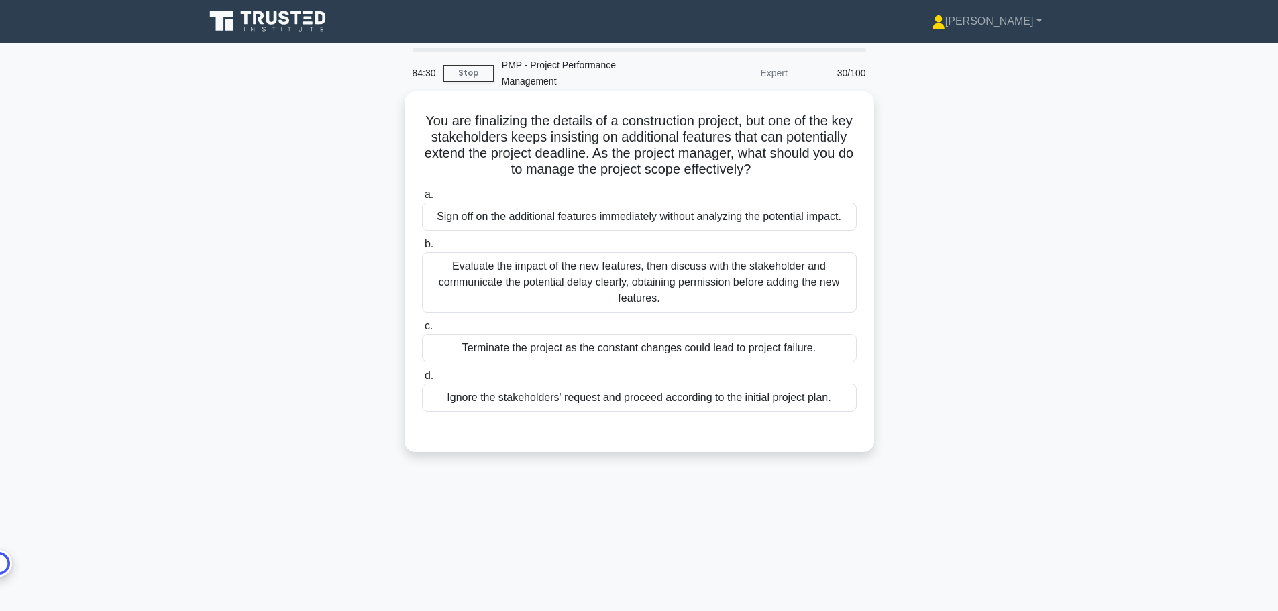
click at [719, 301] on div "Evaluate the impact of the new features, then discuss with the stakeholder and …" at bounding box center [639, 282] width 435 height 60
click at [422, 249] on input "b. Evaluate the impact of the new features, then discuss with the stakeholder a…" at bounding box center [422, 244] width 0 height 9
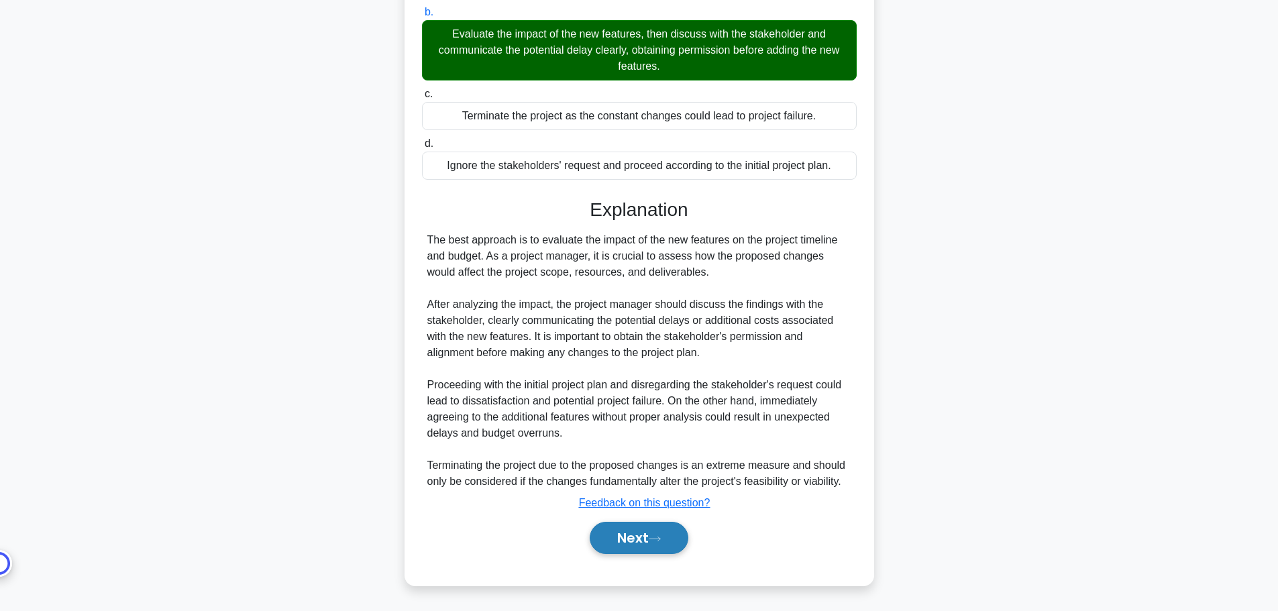
click at [667, 540] on button "Next" at bounding box center [639, 538] width 99 height 32
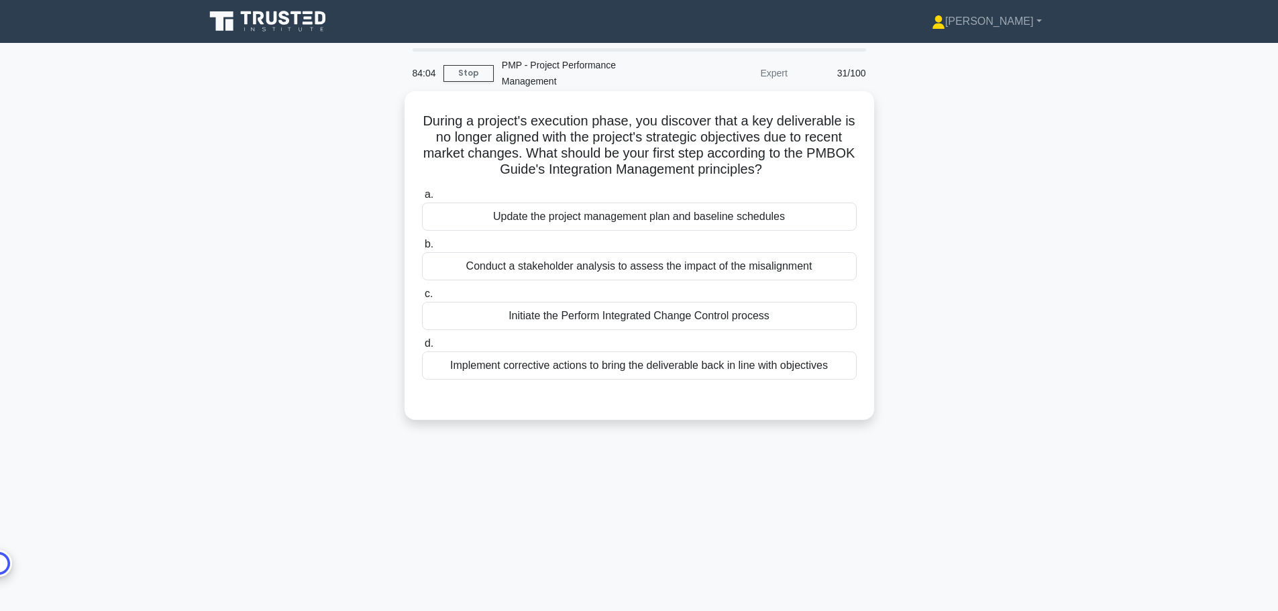
click at [716, 215] on div "Update the project management plan and baseline schedules" at bounding box center [639, 217] width 435 height 28
click at [422, 199] on input "a. Update the project management plan and baseline schedules" at bounding box center [422, 195] width 0 height 9
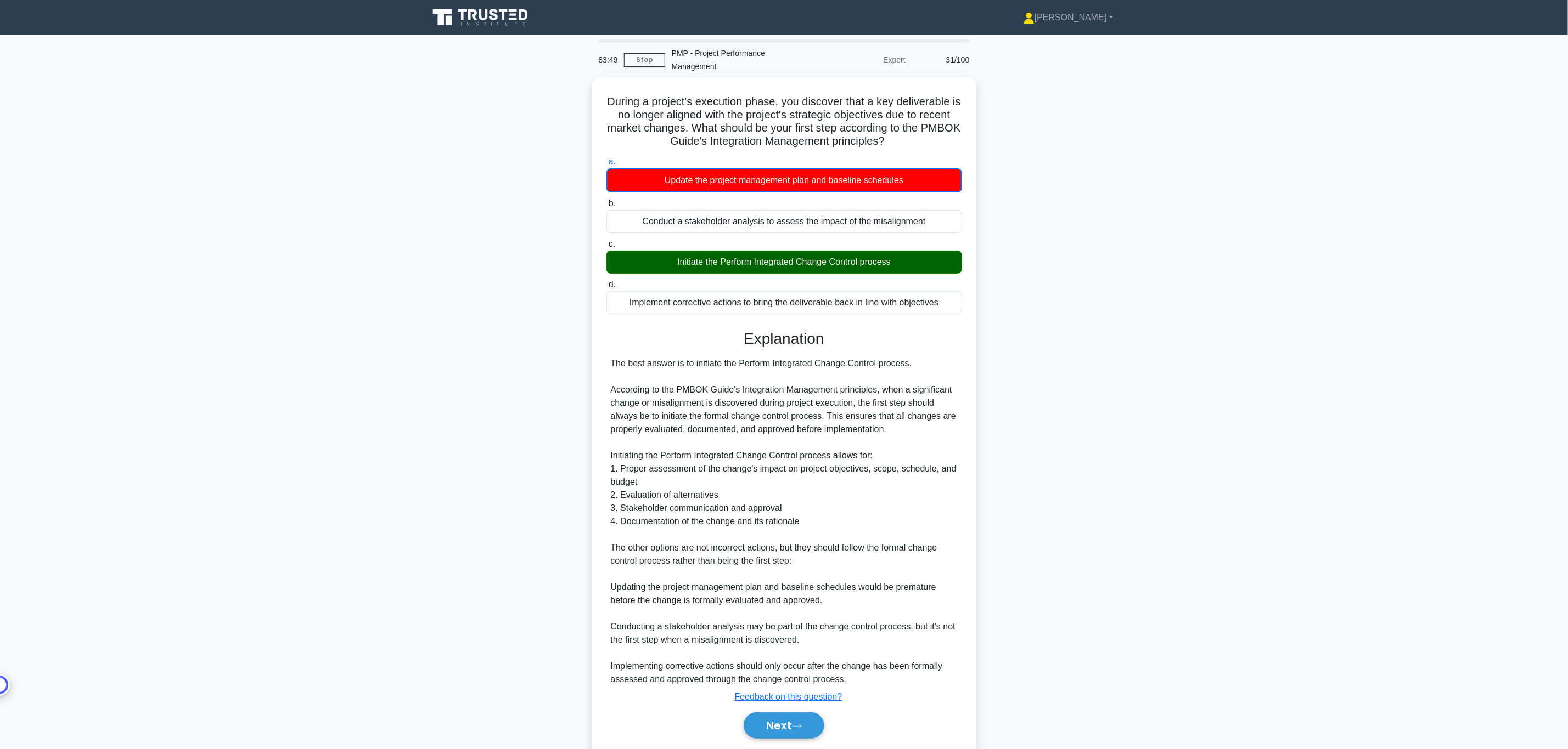
click at [411, 414] on main "83:49 Stop PMP - Project Performance Management Expert 31/100 During a project'…" at bounding box center [784, 409] width 1568 height 747
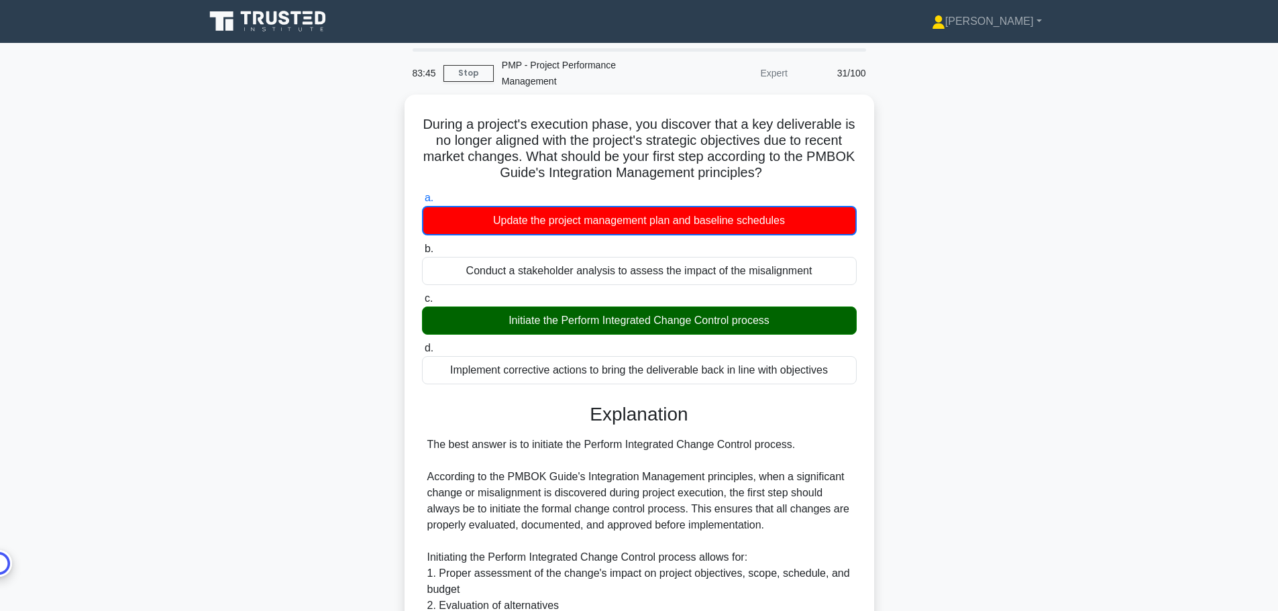
drag, startPoint x: 1822, startPoint y: 3, endPoint x: 924, endPoint y: 257, distance: 932.9
click at [924, 257] on div "During a project's execution phase, you discover that a key deliverable is no l…" at bounding box center [639, 523] width 885 height 857
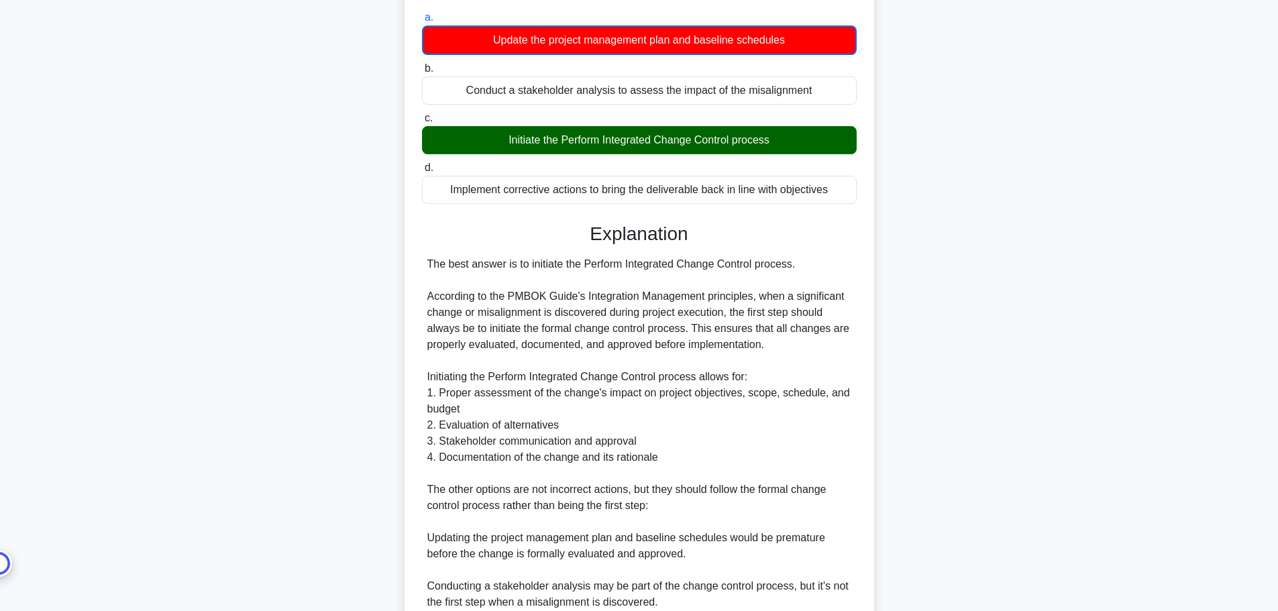
scroll to position [347, 0]
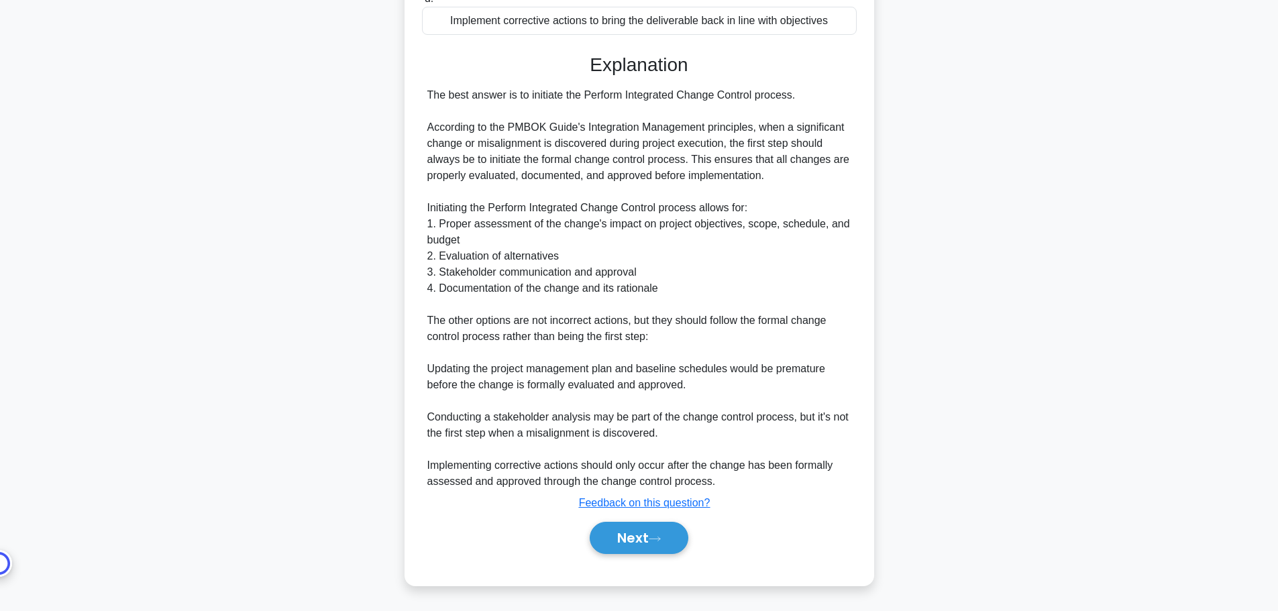
click at [659, 517] on div "Next" at bounding box center [639, 538] width 435 height 43
click at [651, 545] on button "Next" at bounding box center [639, 538] width 99 height 32
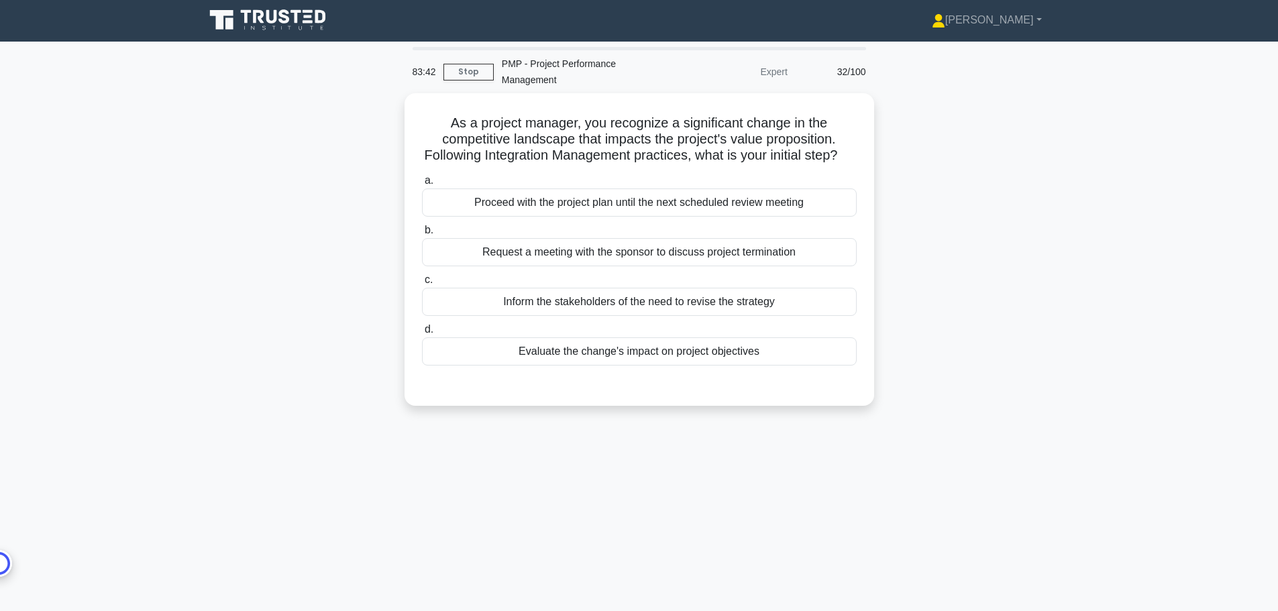
scroll to position [0, 0]
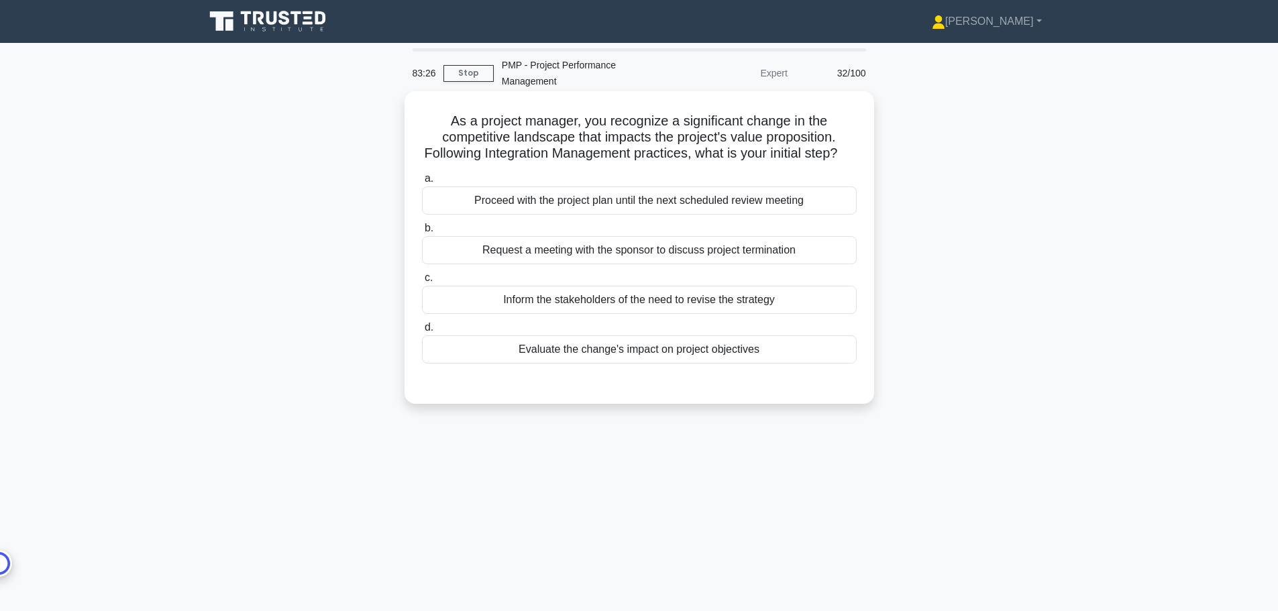
click at [727, 364] on div "Evaluate the change's impact on project objectives" at bounding box center [639, 349] width 435 height 28
click at [422, 332] on input "d. Evaluate the change's impact on project objectives" at bounding box center [422, 327] width 0 height 9
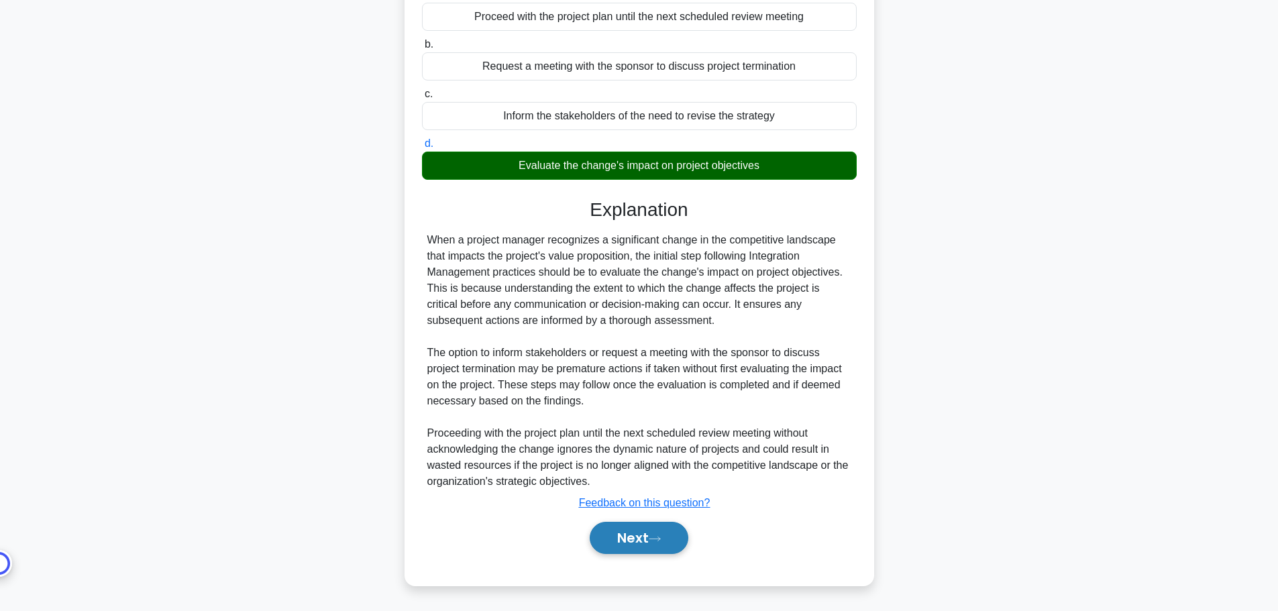
click at [665, 543] on button "Next" at bounding box center [639, 538] width 99 height 32
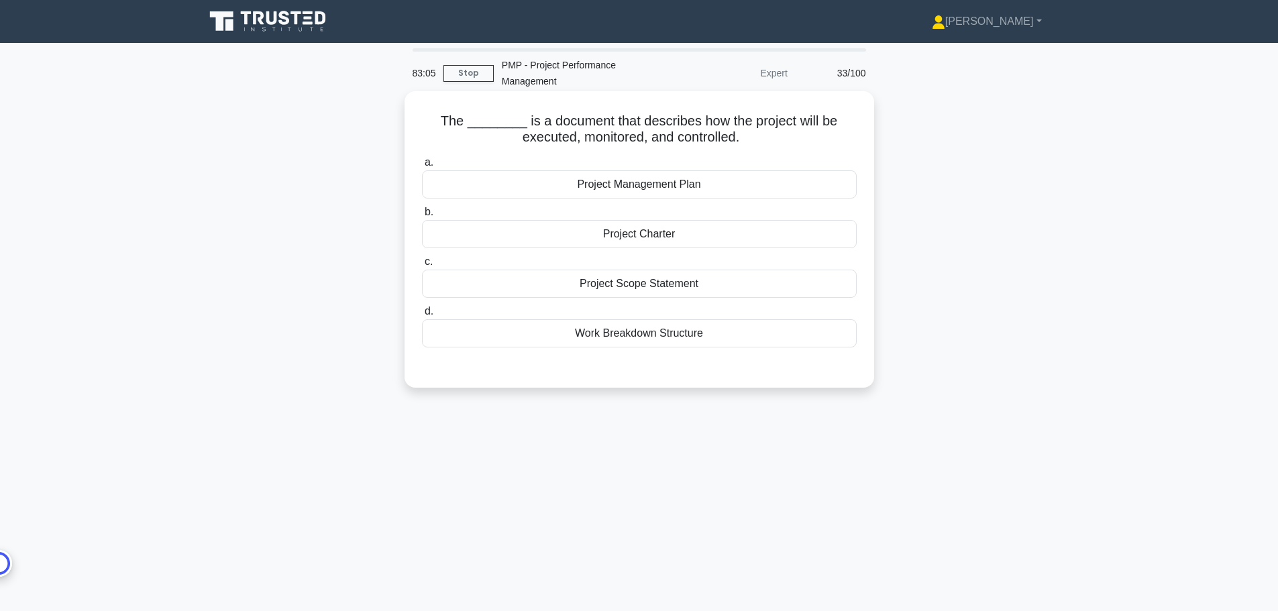
click at [676, 188] on div "Project Management Plan" at bounding box center [639, 184] width 435 height 28
click at [422, 167] on input "a. Project Management Plan" at bounding box center [422, 162] width 0 height 9
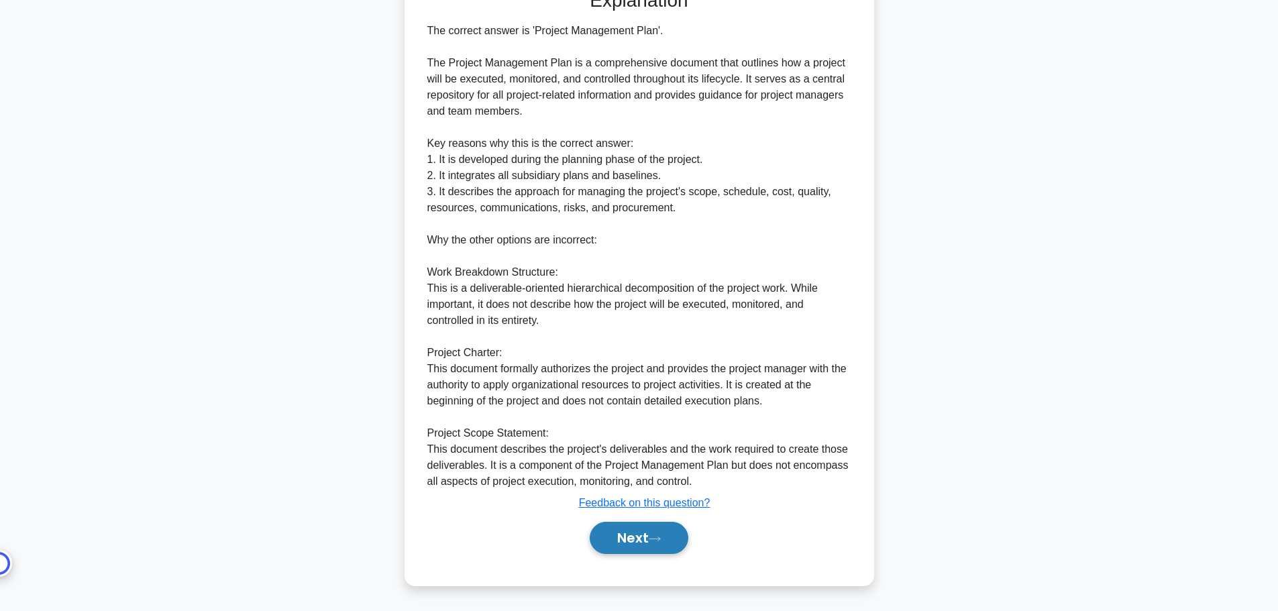
click at [650, 543] on button "Next" at bounding box center [639, 538] width 99 height 32
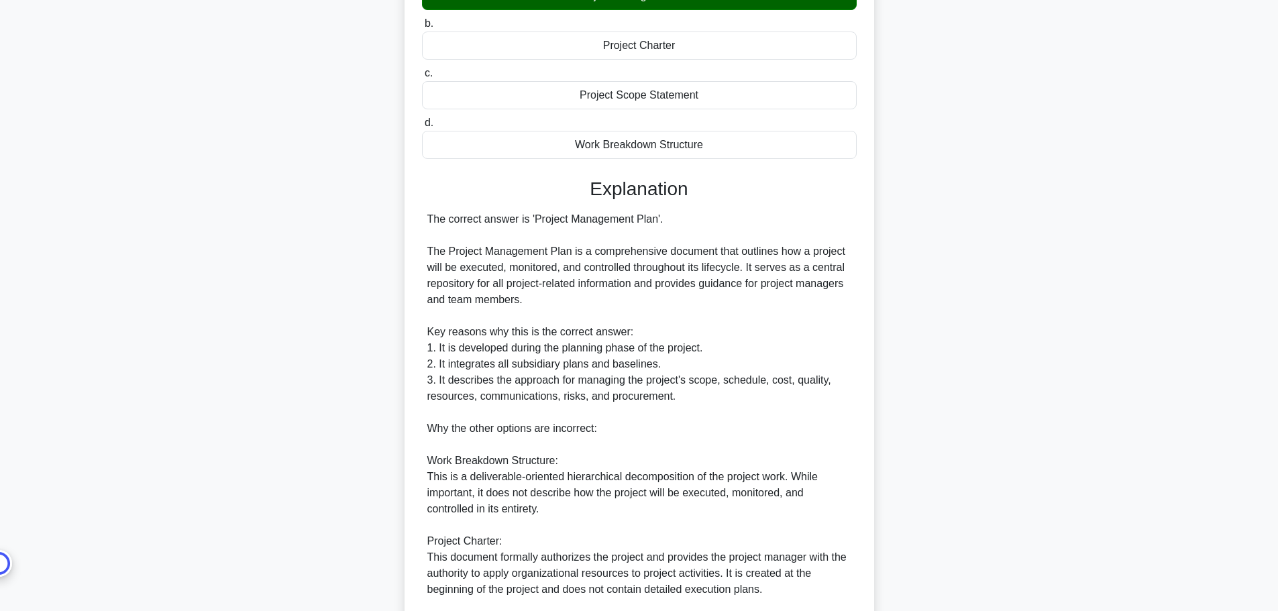
scroll to position [42, 0]
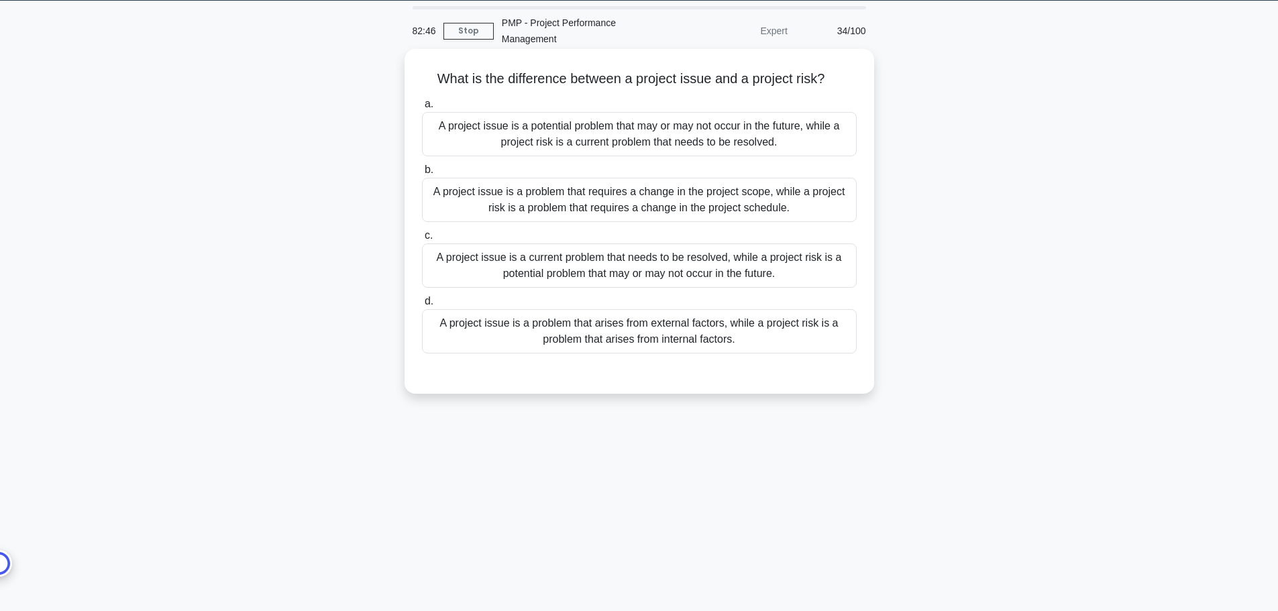
click at [728, 275] on div "A project issue is a current problem that needs to be resolved, while a project…" at bounding box center [639, 266] width 435 height 44
click at [422, 240] on input "c. A project issue is a current problem that needs to be resolved, while a proj…" at bounding box center [422, 235] width 0 height 9
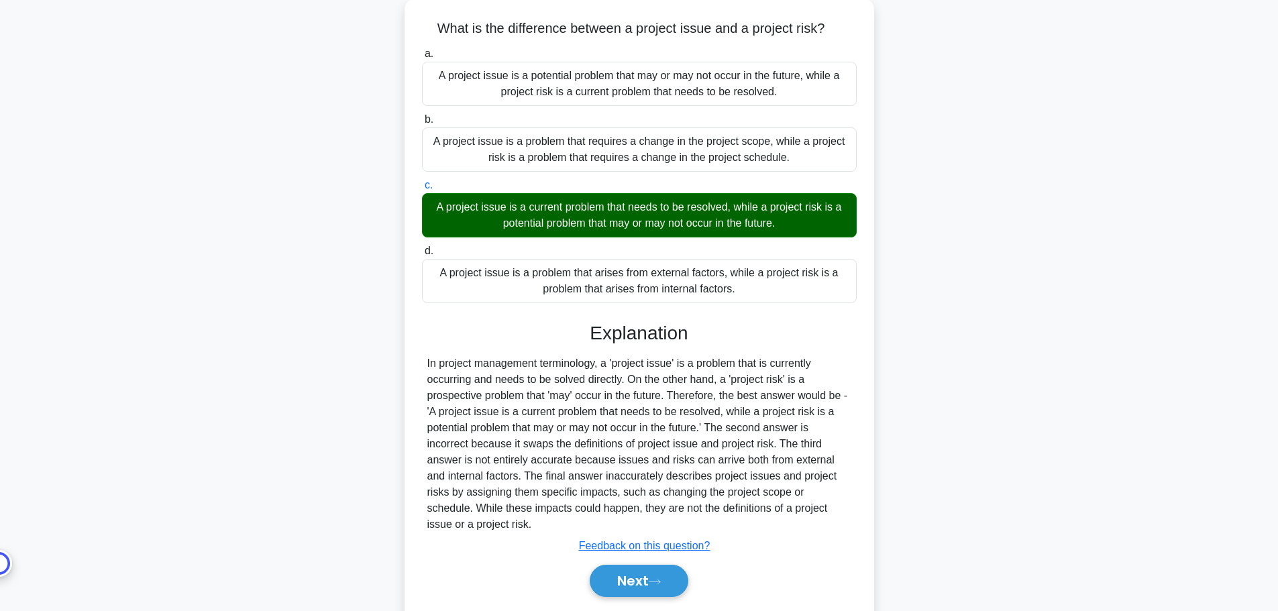
scroll to position [136, 0]
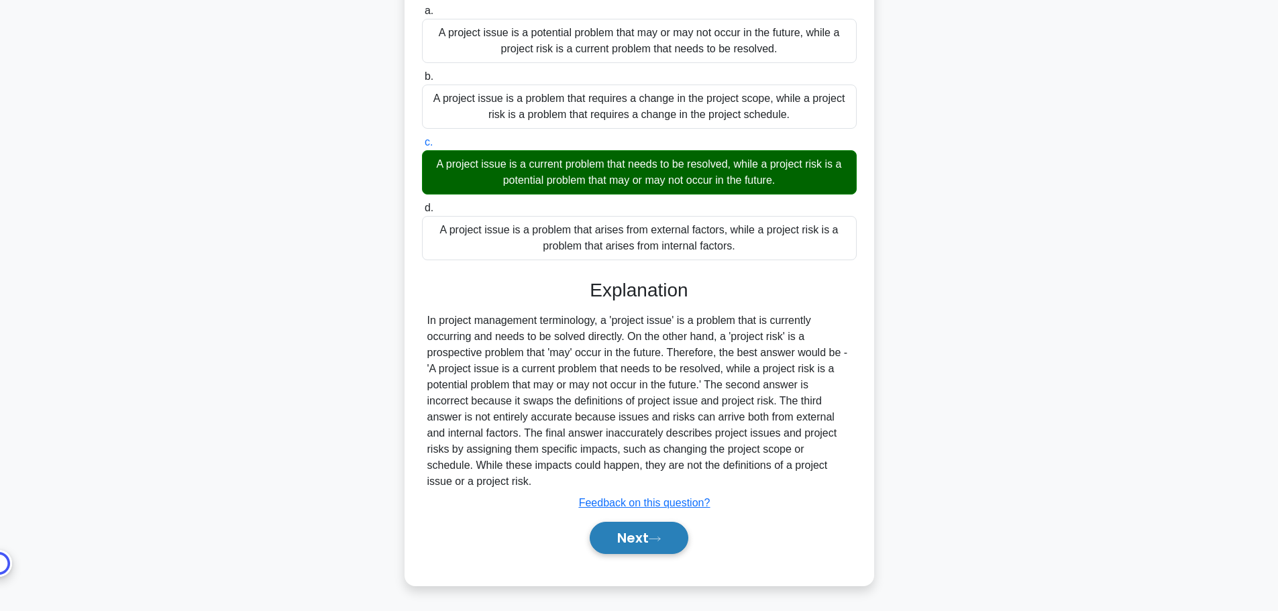
click at [649, 541] on button "Next" at bounding box center [639, 538] width 99 height 32
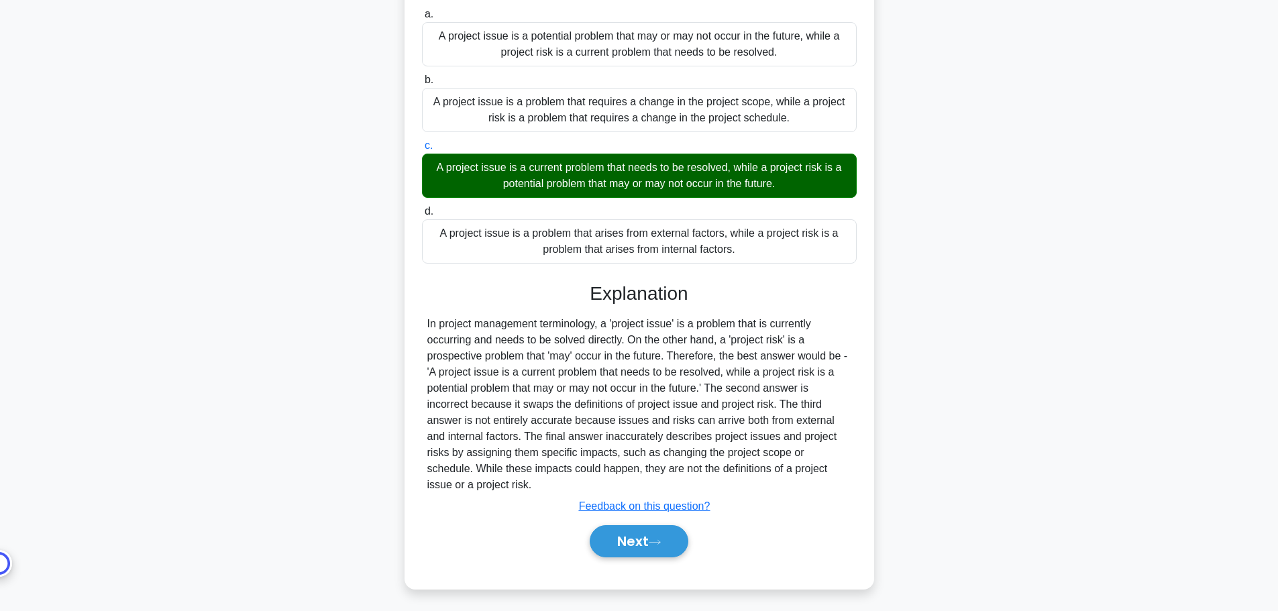
scroll to position [0, 0]
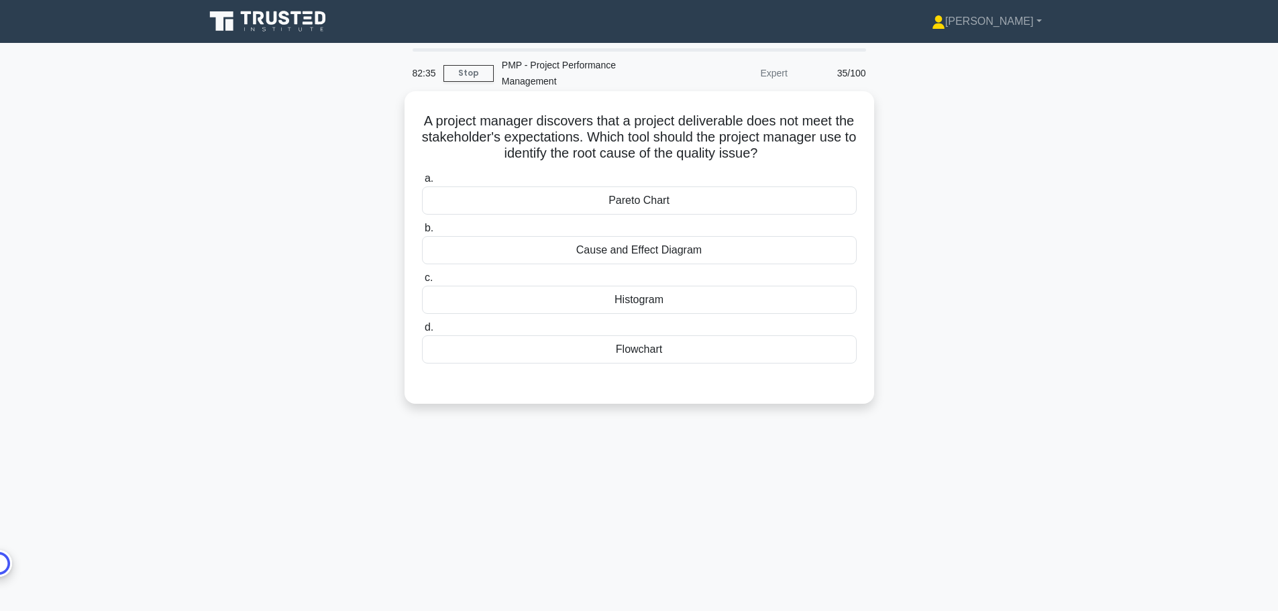
click at [710, 248] on div "Cause and Effect Diagram" at bounding box center [639, 250] width 435 height 28
click at [422, 233] on input "b. Cause and Effect Diagram" at bounding box center [422, 228] width 0 height 9
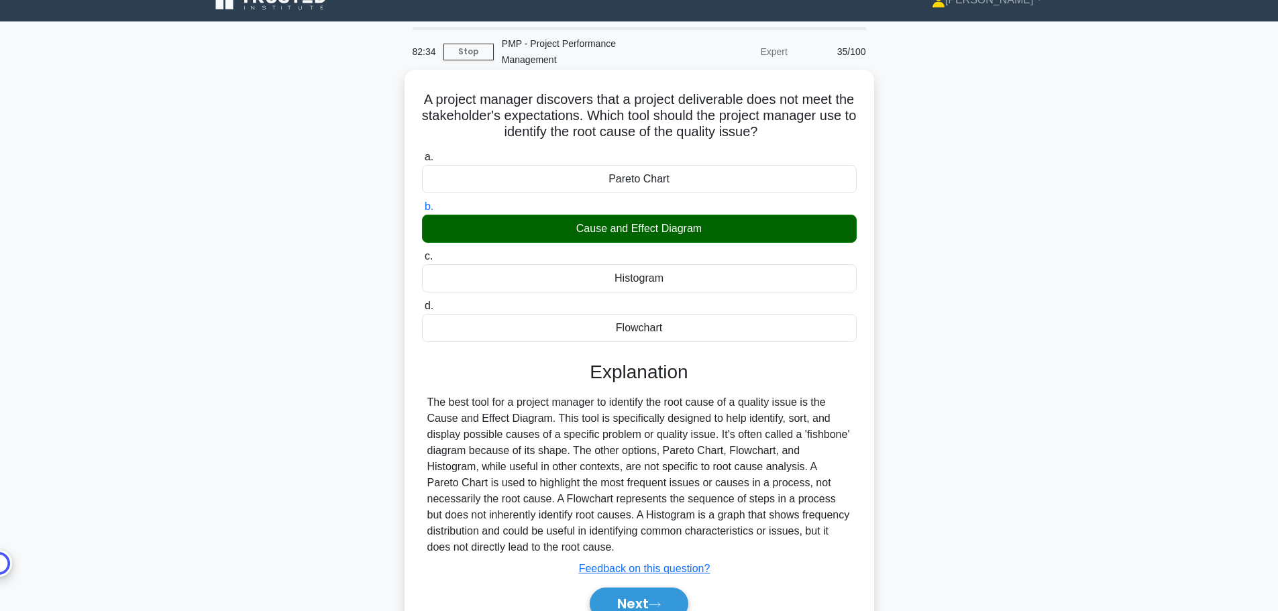
scroll to position [113, 0]
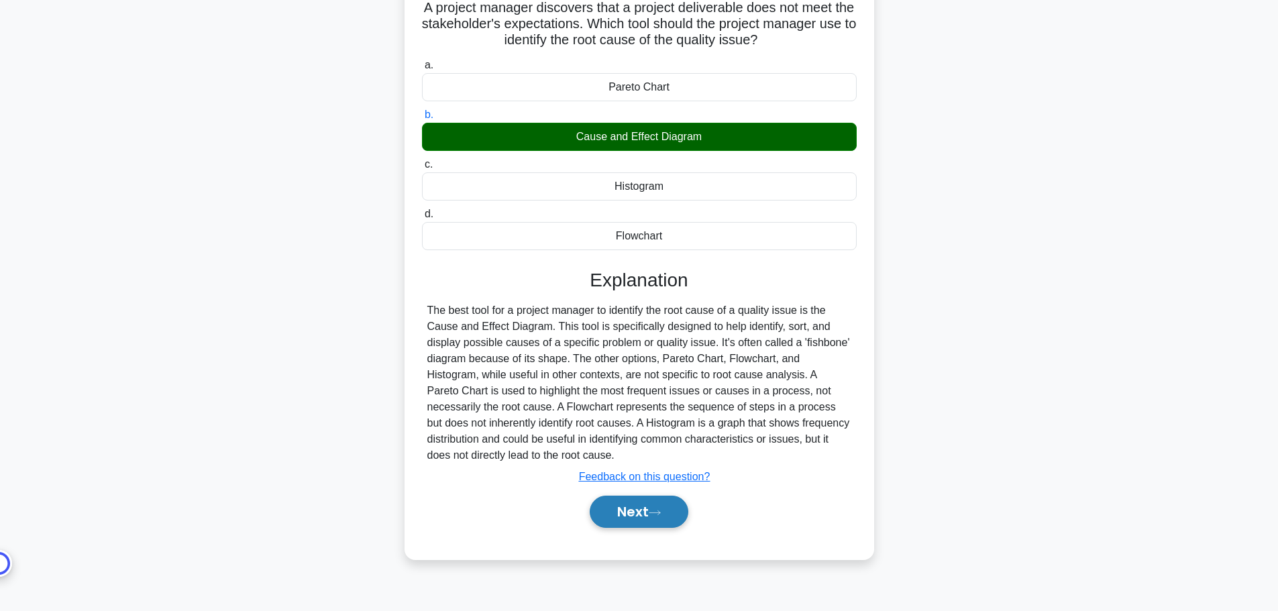
click at [659, 511] on icon at bounding box center [655, 512] width 12 height 7
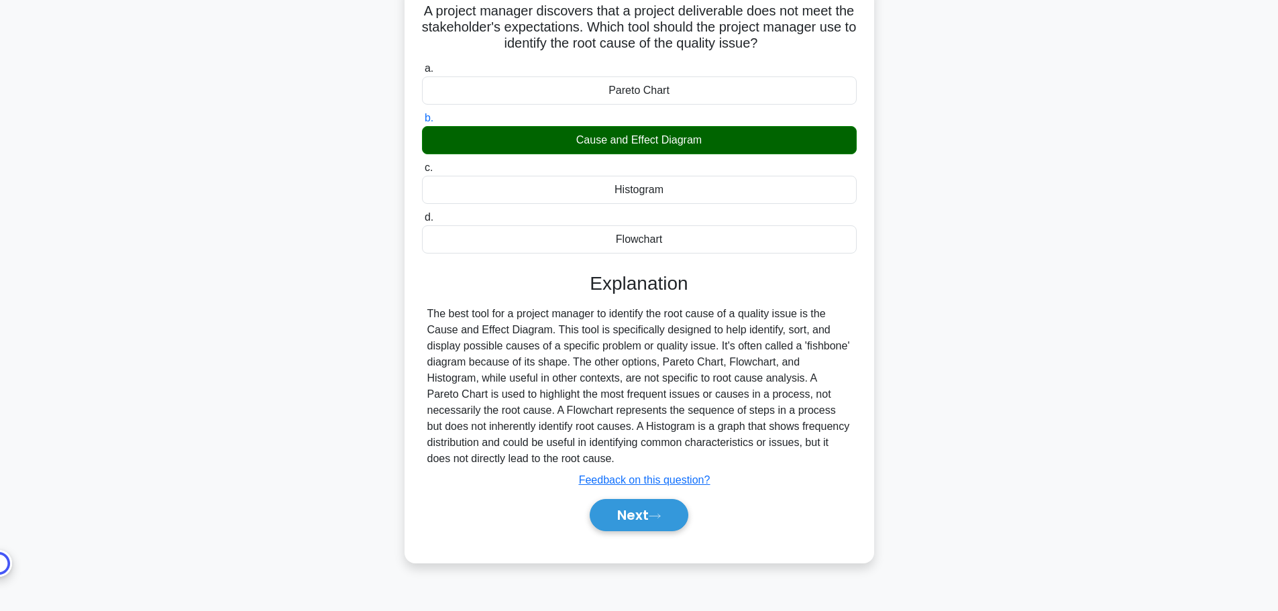
scroll to position [0, 0]
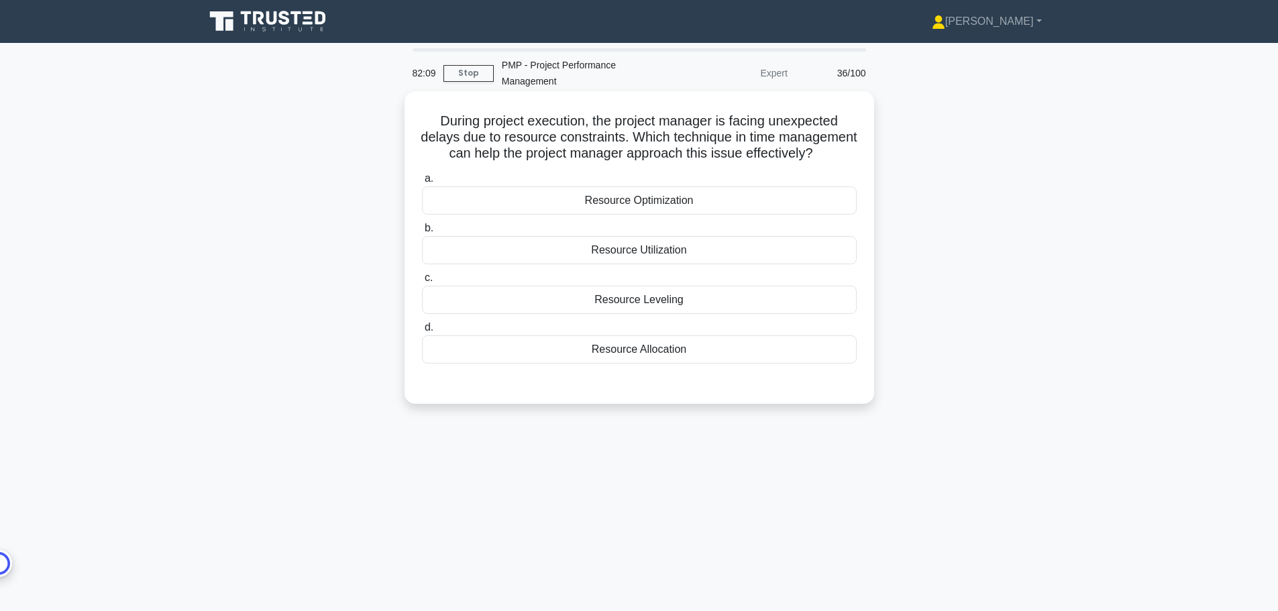
click at [698, 314] on div "Resource Leveling" at bounding box center [639, 300] width 435 height 28
click at [422, 282] on input "c. Resource Leveling" at bounding box center [422, 278] width 0 height 9
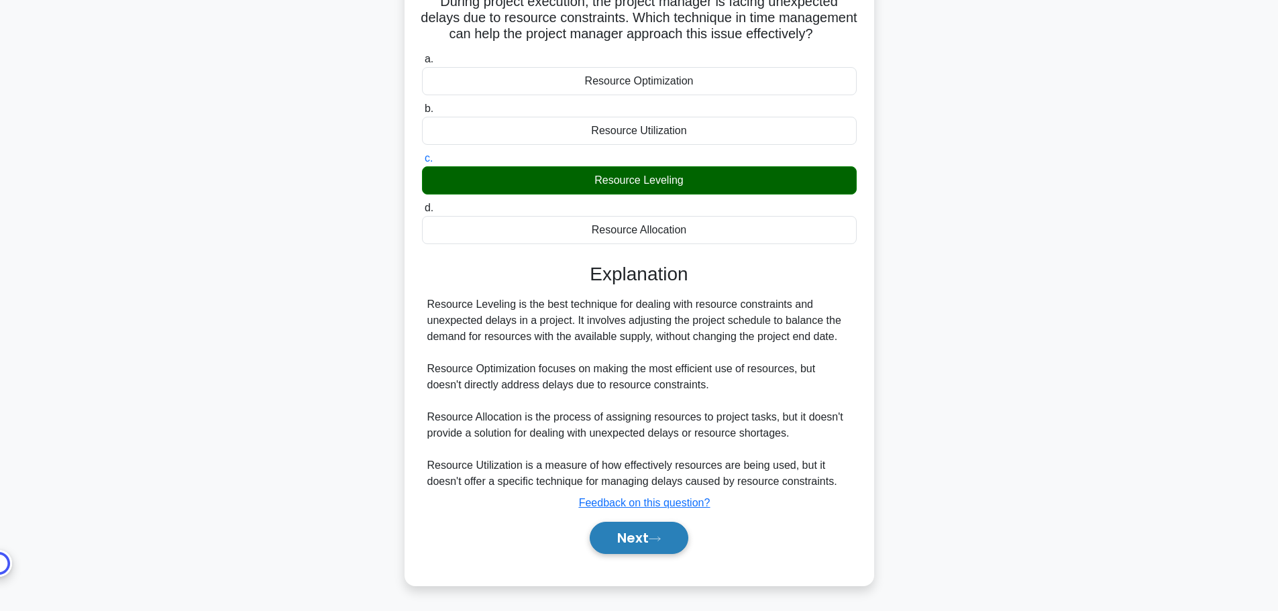
click at [670, 538] on button "Next" at bounding box center [639, 538] width 99 height 32
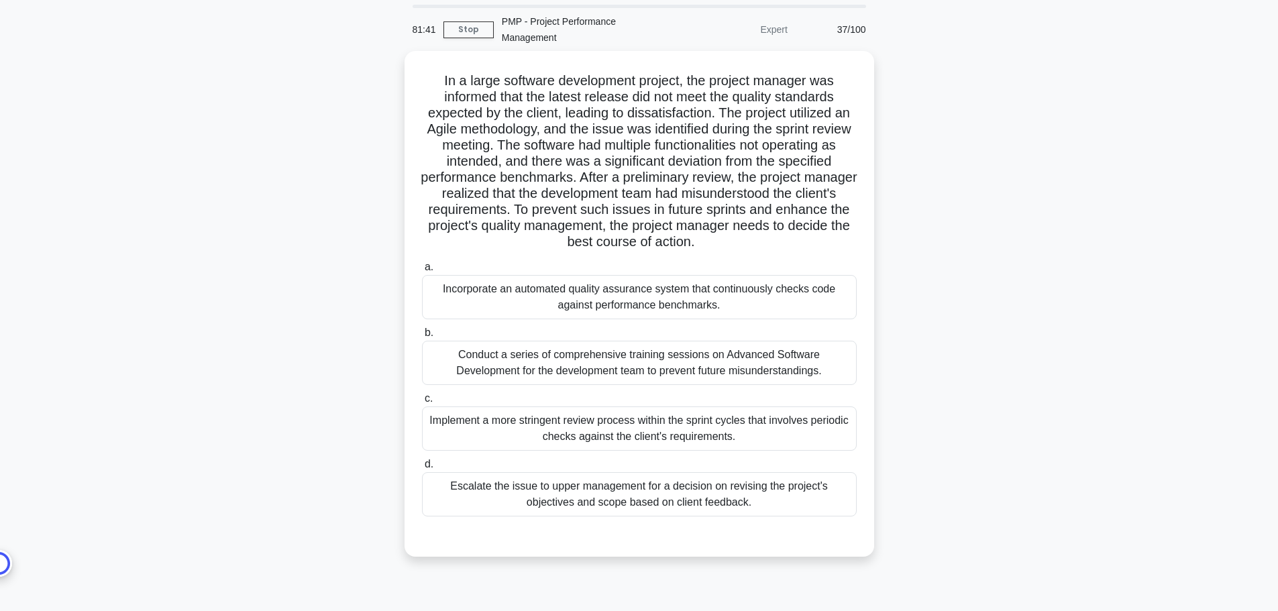
scroll to position [67, 0]
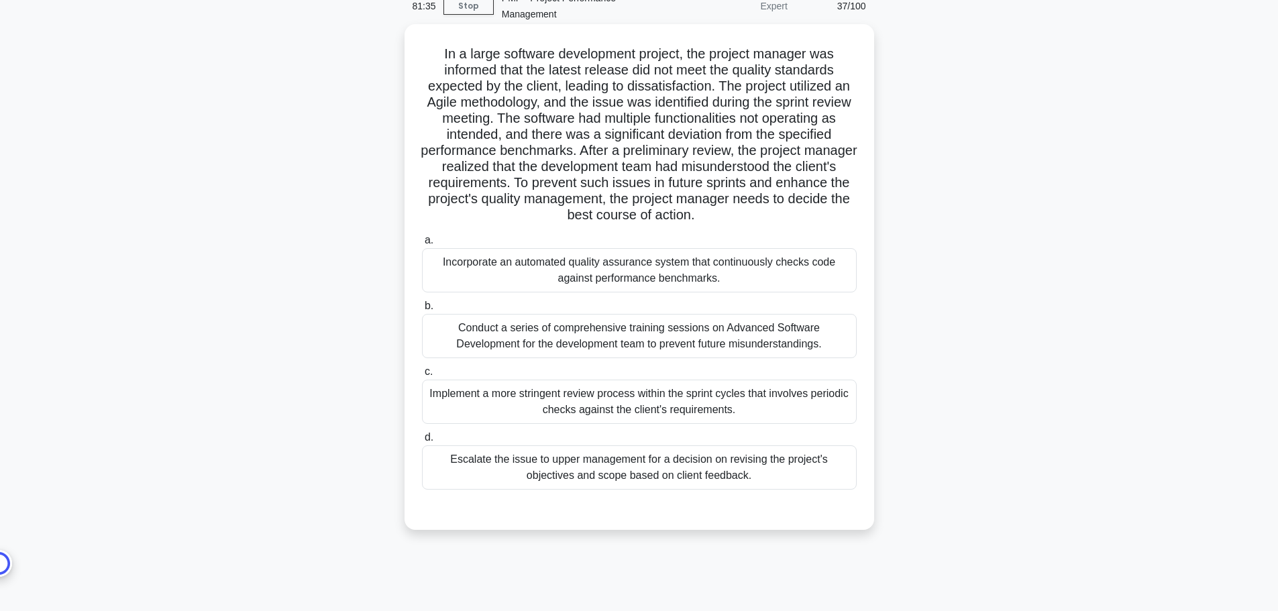
click at [712, 347] on div "Conduct a series of comprehensive training sessions on Advanced Software Develo…" at bounding box center [639, 336] width 435 height 44
click at [422, 311] on input "b. Conduct a series of comprehensive training sessions on Advanced Software Dev…" at bounding box center [422, 306] width 0 height 9
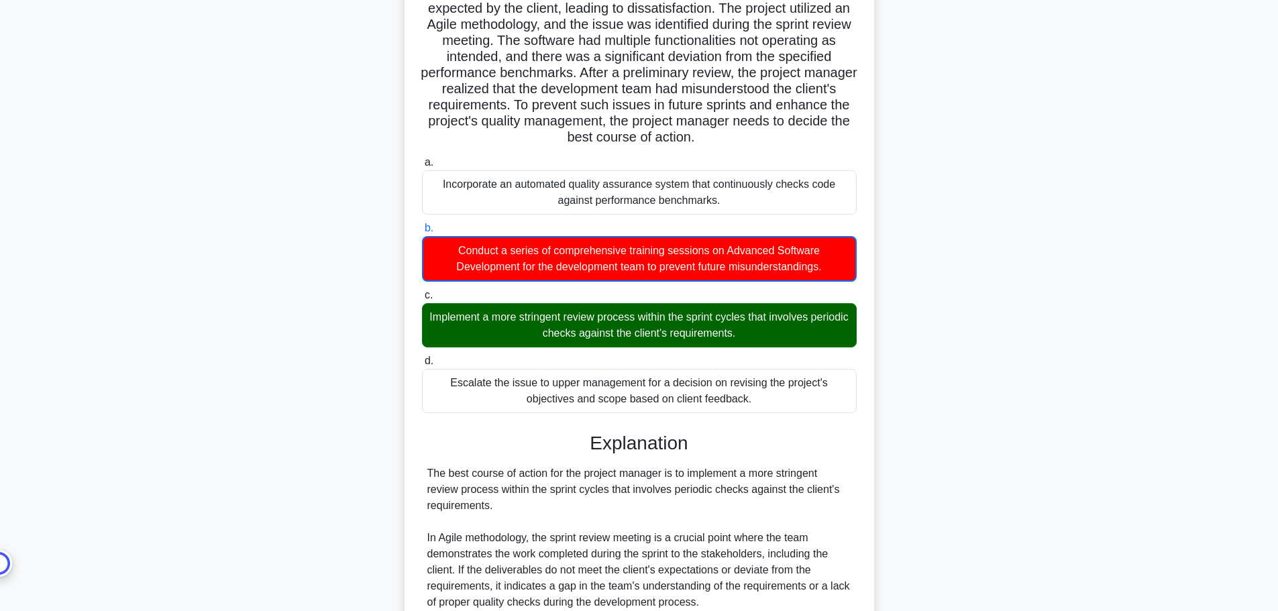
scroll to position [0, 0]
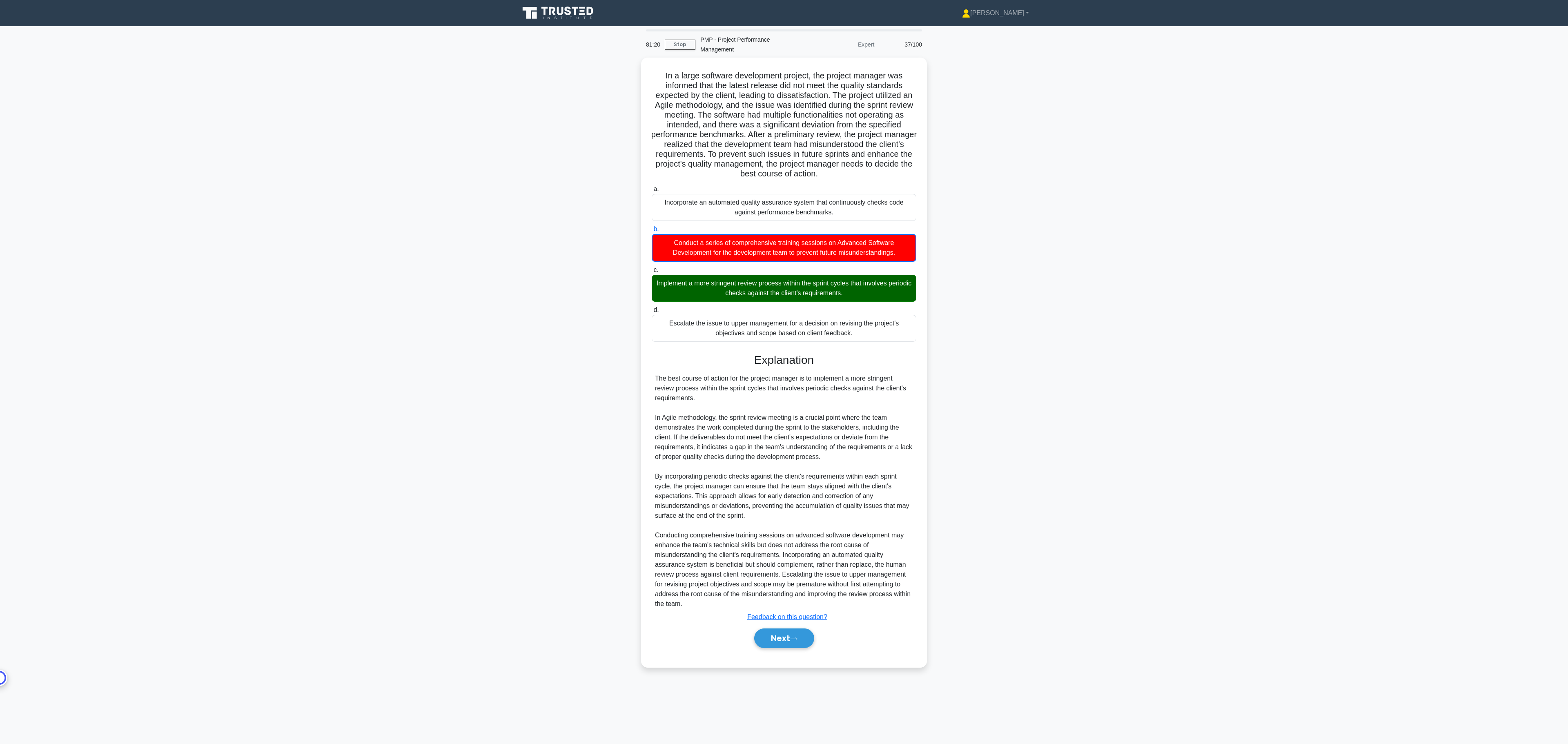
click at [777, 371] on main "81:20 Stop PMP - Project Performance Management Expert 37/100 .spinner_0XTQ{tra…" at bounding box center [784, 385] width 1568 height 718
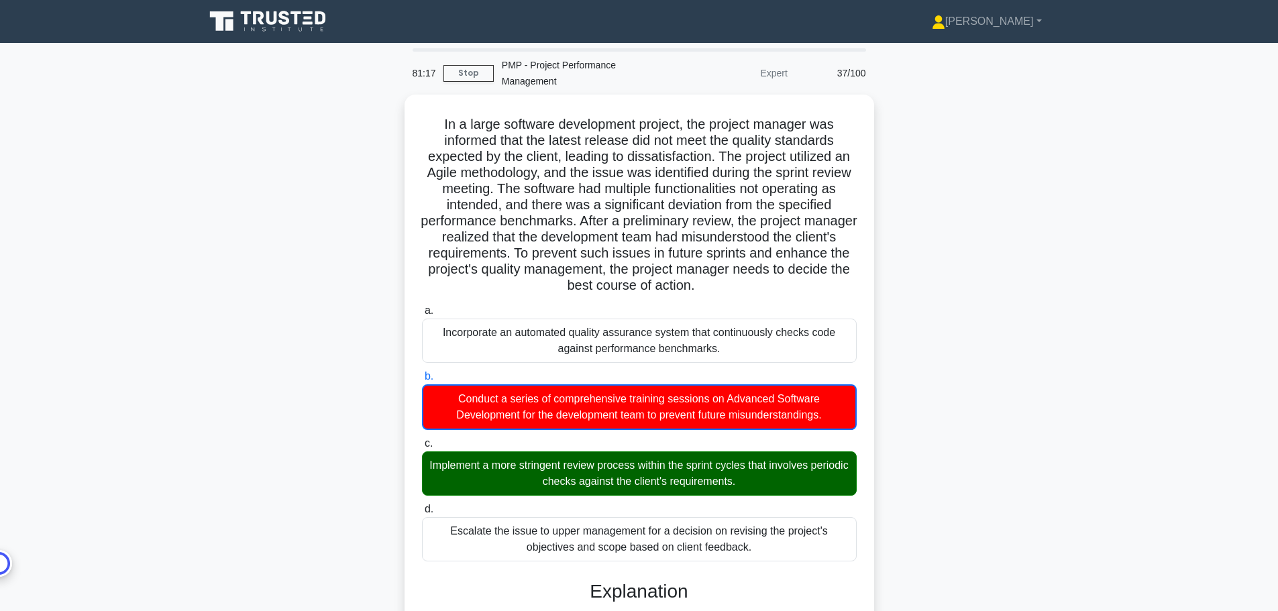
drag, startPoint x: 2430, startPoint y: 0, endPoint x: 955, endPoint y: 267, distance: 1499.1
click at [955, 267] on div "In a large software development project, the project manager was informed that …" at bounding box center [639, 604] width 885 height 1018
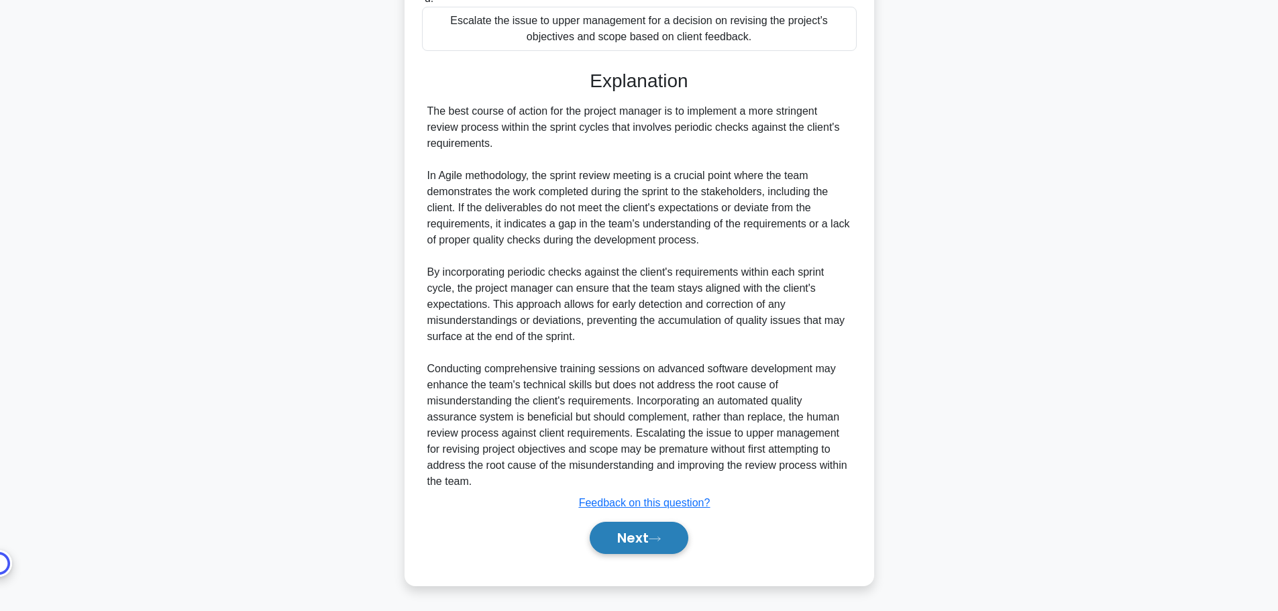
click at [647, 534] on button "Next" at bounding box center [639, 538] width 99 height 32
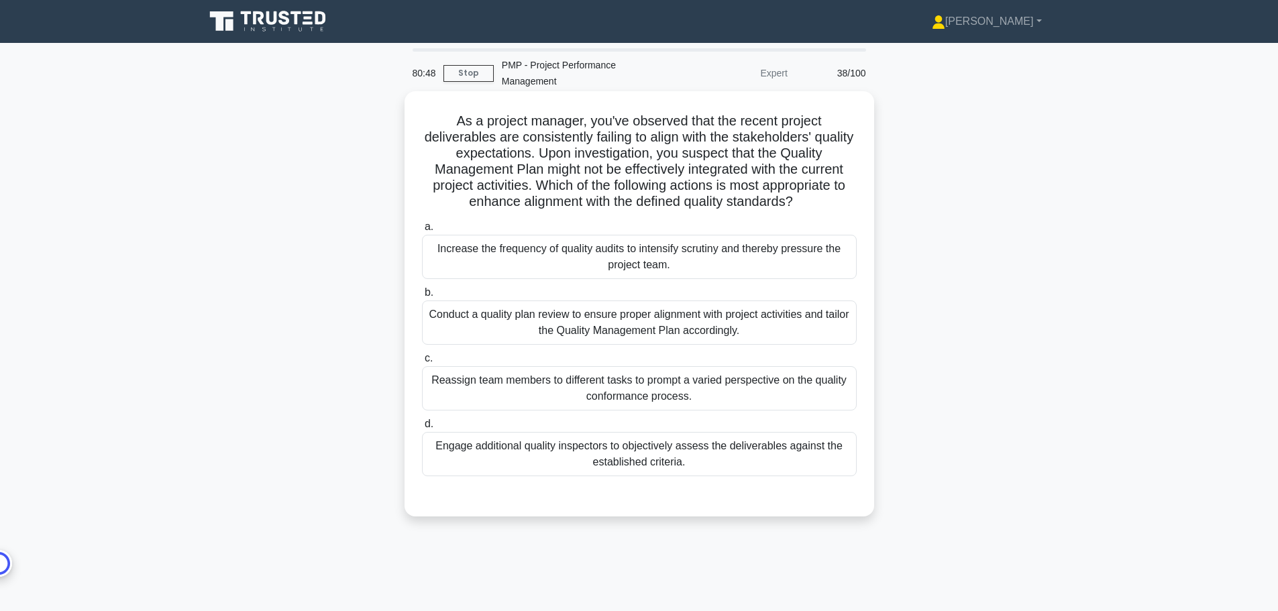
click at [778, 335] on div "Conduct a quality plan review to ensure proper alignment with project activitie…" at bounding box center [639, 323] width 435 height 44
click at [422, 297] on input "b. Conduct a quality plan review to ensure proper alignment with project activi…" at bounding box center [422, 292] width 0 height 9
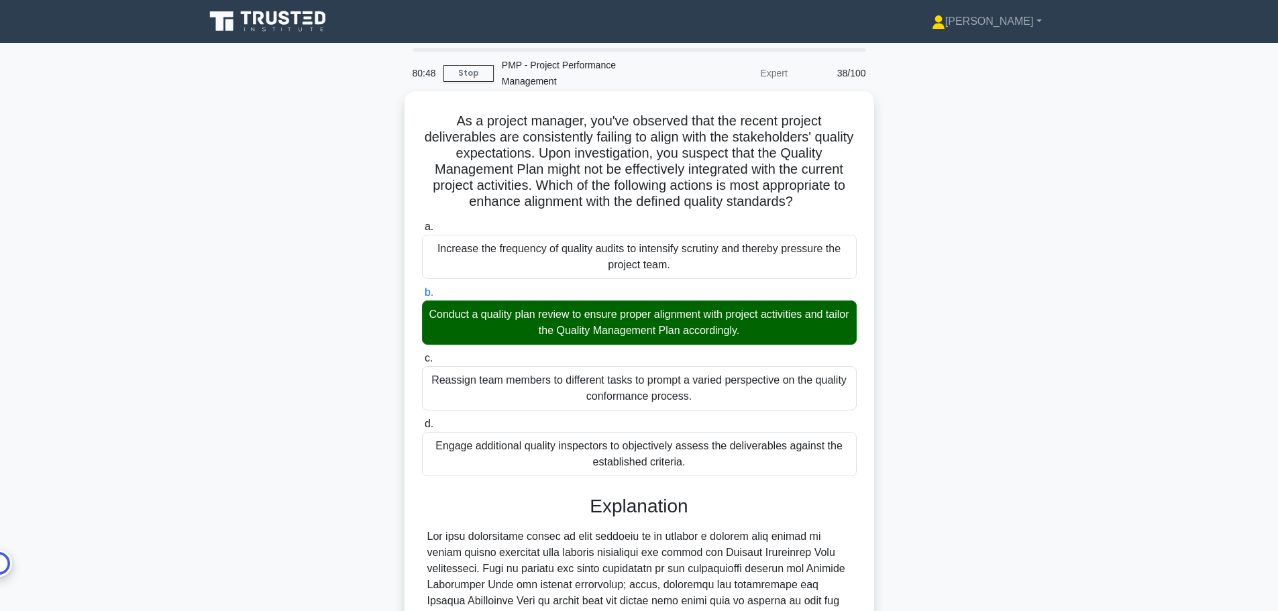
scroll to position [313, 0]
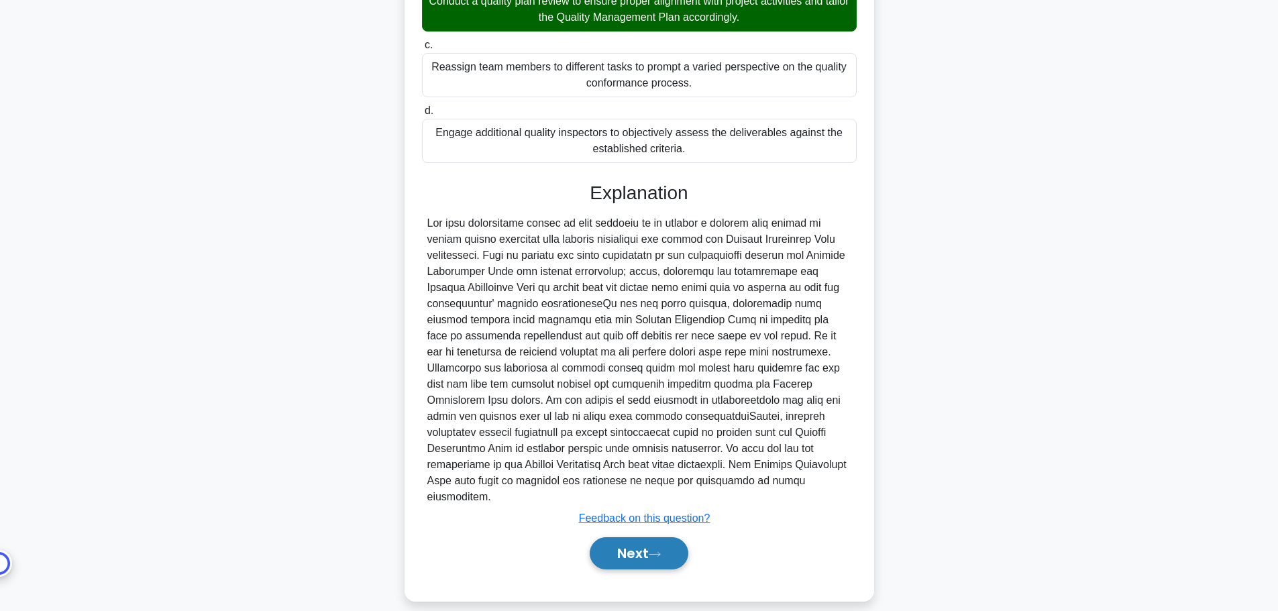
click at [668, 548] on button "Next" at bounding box center [639, 553] width 99 height 32
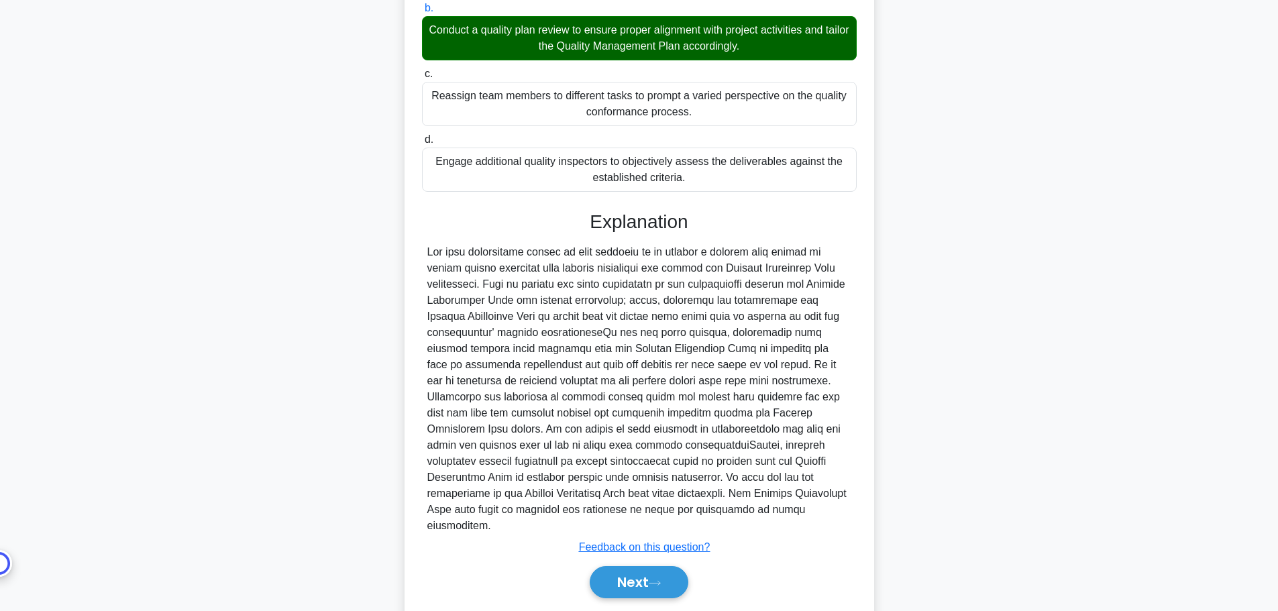
scroll to position [0, 0]
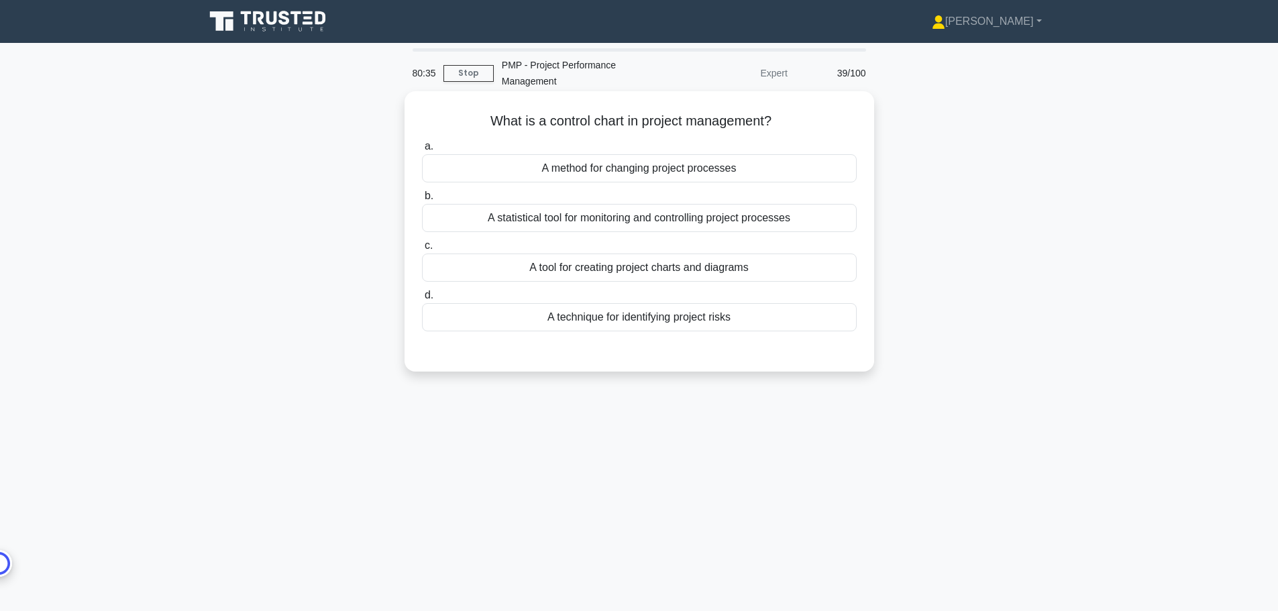
click at [738, 213] on div "A statistical tool for monitoring and controlling project processes" at bounding box center [639, 218] width 435 height 28
click at [422, 201] on input "b. A statistical tool for monitoring and controlling project processes" at bounding box center [422, 196] width 0 height 9
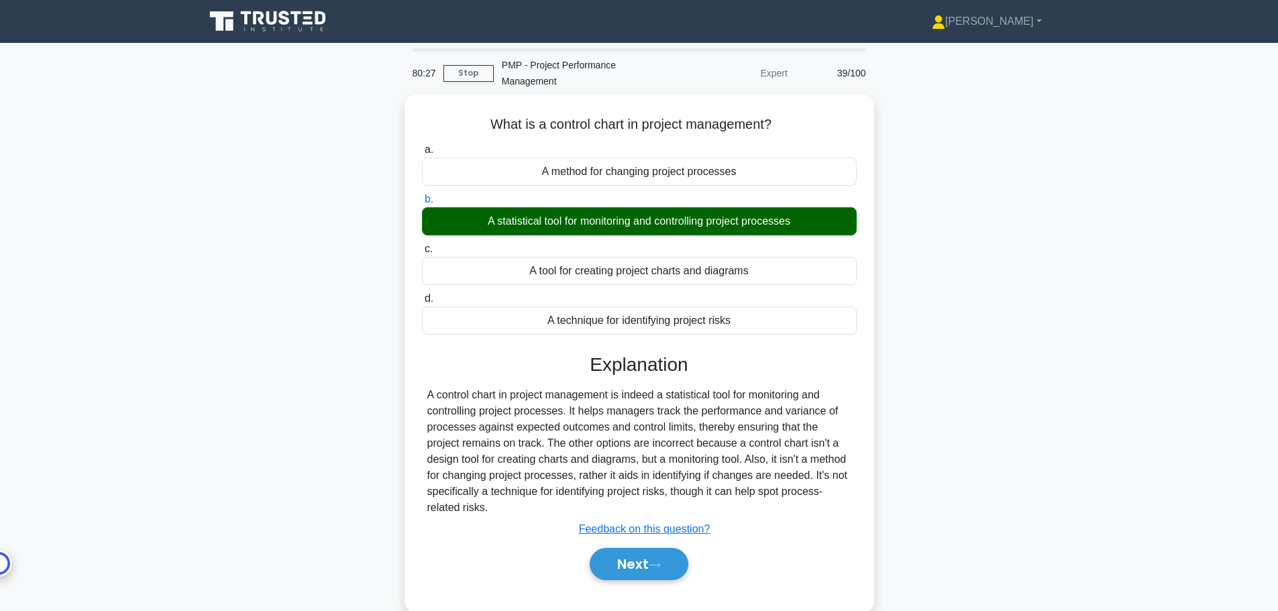
click at [935, 525] on div "What is a control chart in project management? .spinner_0XTQ{transform-origin:c…" at bounding box center [639, 361] width 885 height 533
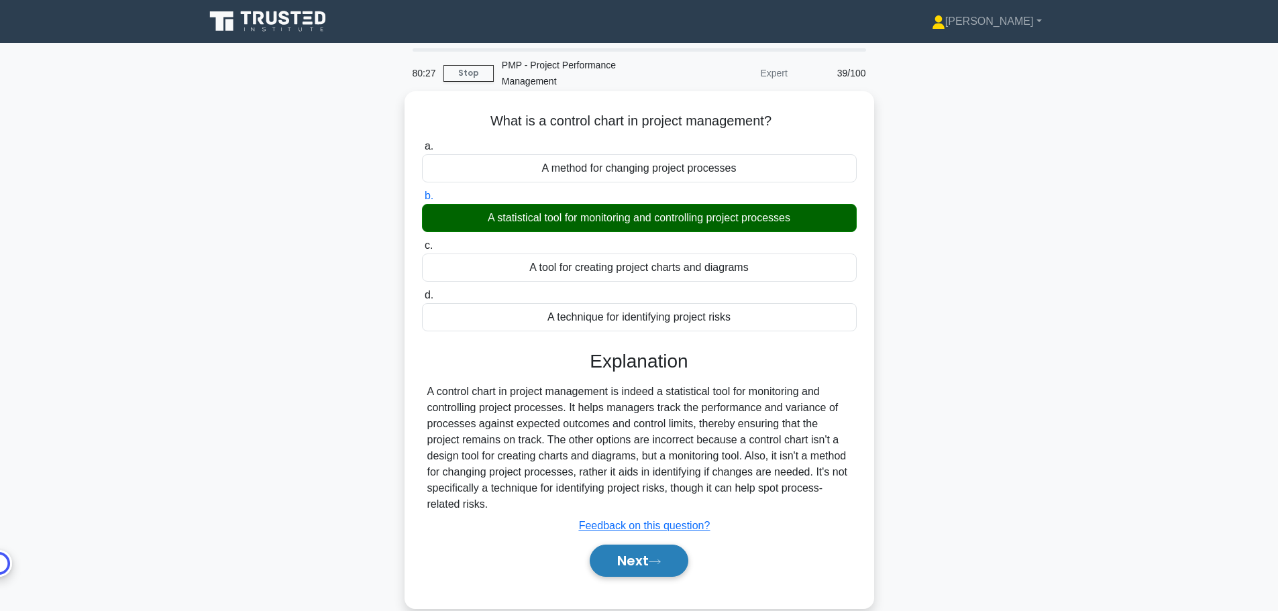
click at [655, 575] on button "Next" at bounding box center [639, 561] width 99 height 32
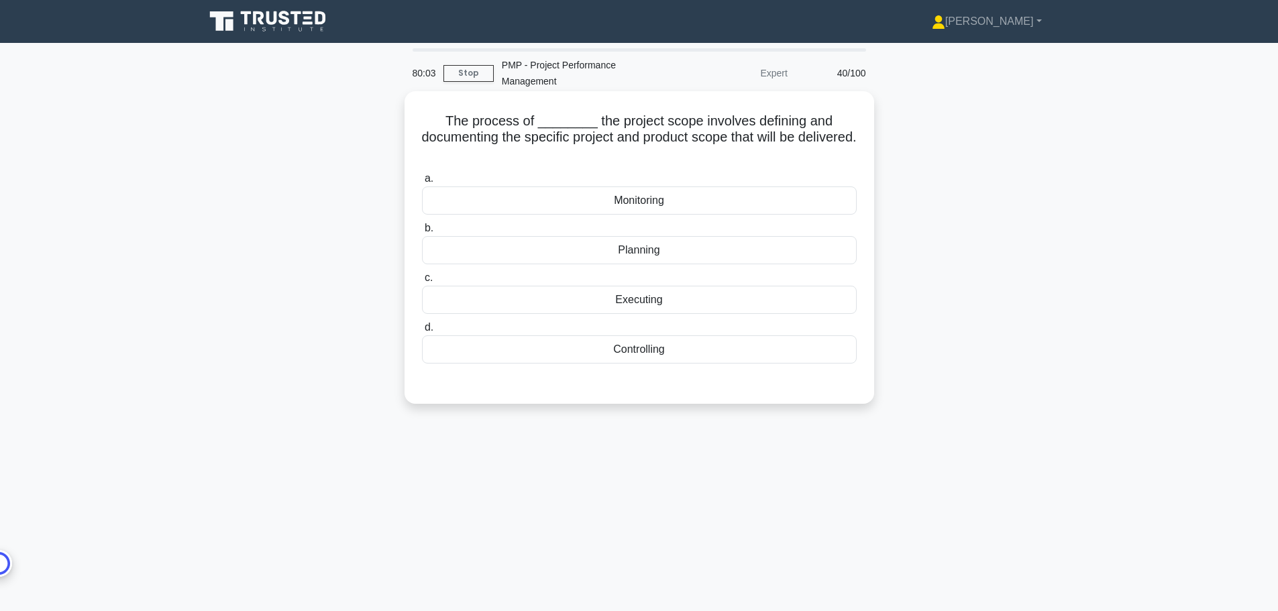
click at [639, 250] on div "Planning" at bounding box center [639, 250] width 435 height 28
click at [422, 233] on input "b. Planning" at bounding box center [422, 228] width 0 height 9
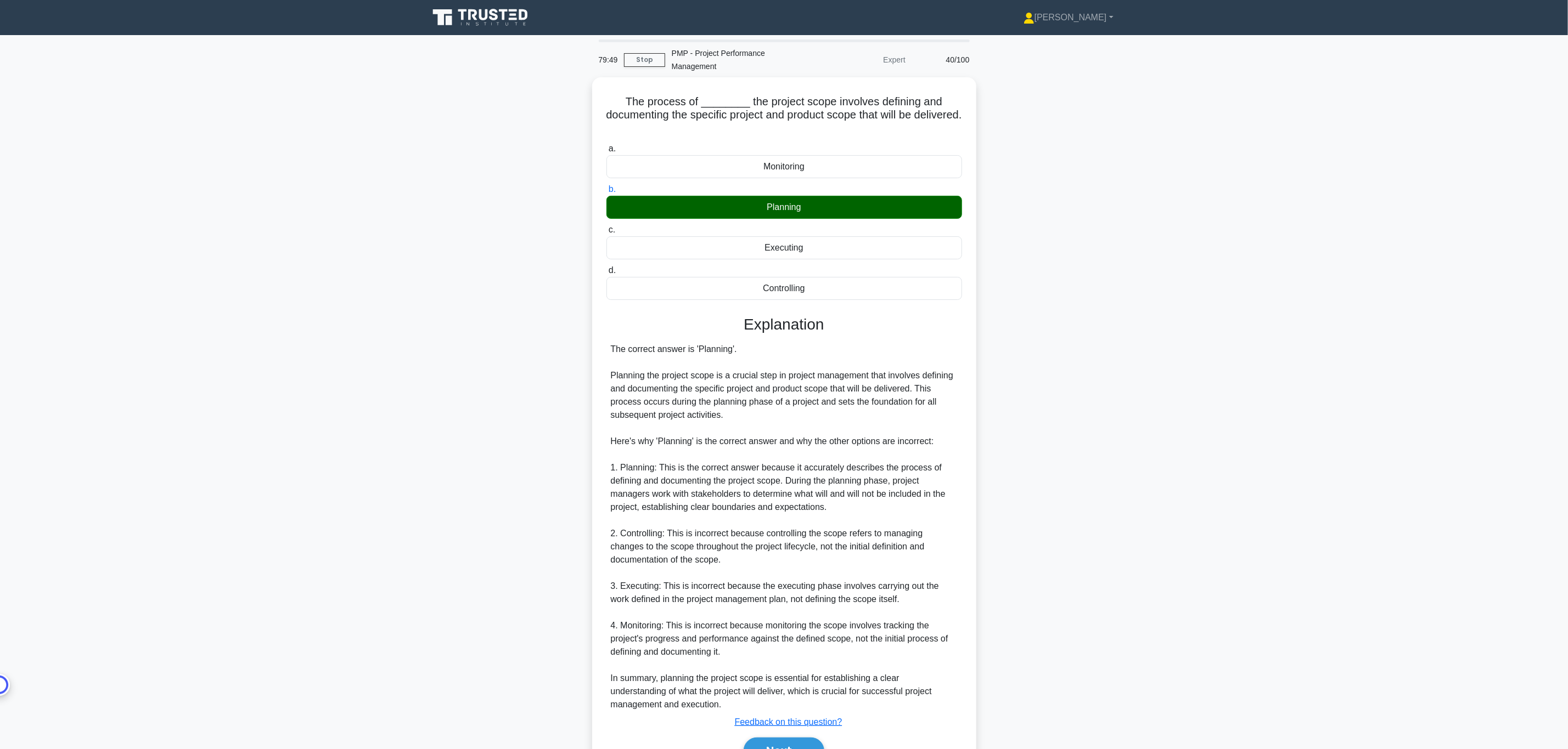
click at [1032, 499] on div "The process of ________ the project scope involves defining and documenting the…" at bounding box center [784, 441] width 724 height 726
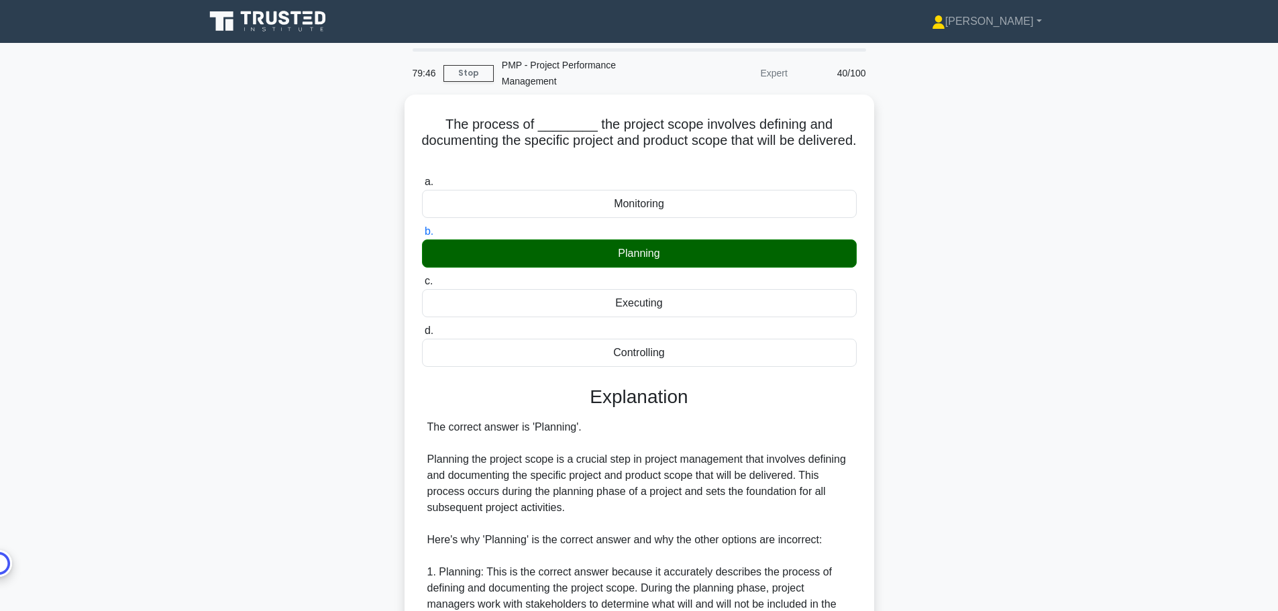
drag, startPoint x: 1929, startPoint y: 0, endPoint x: 978, endPoint y: 241, distance: 980.6
click at [979, 241] on div "The process of ________ the project scope involves defining and documenting the…" at bounding box center [639, 539] width 885 height 888
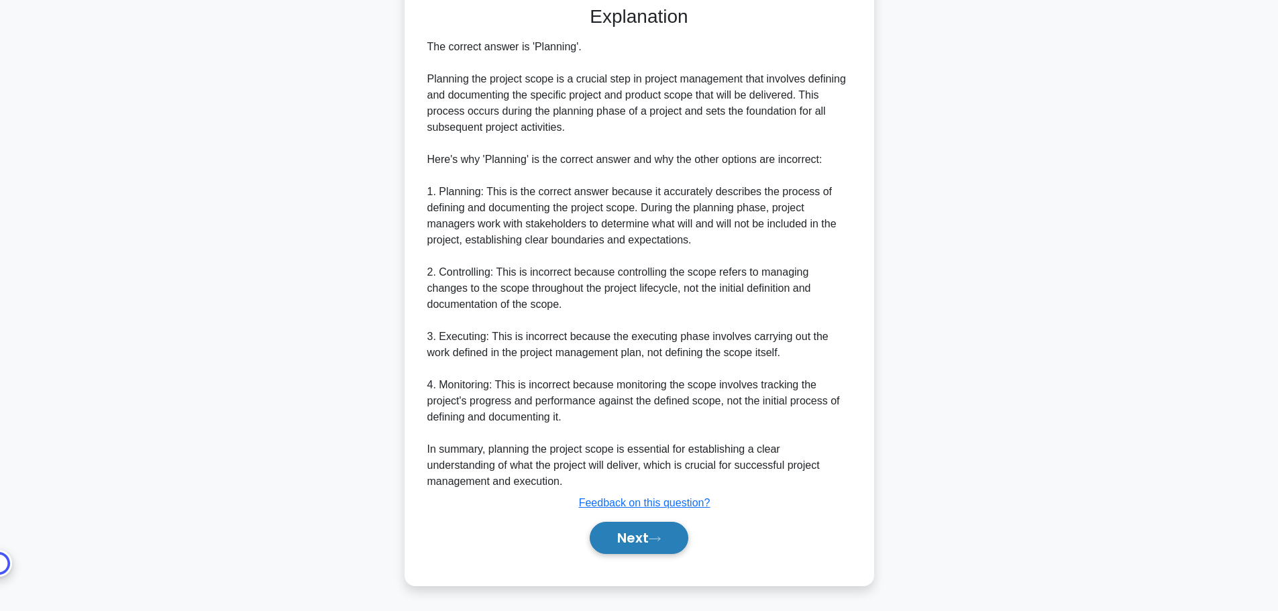
click at [665, 547] on button "Next" at bounding box center [639, 538] width 99 height 32
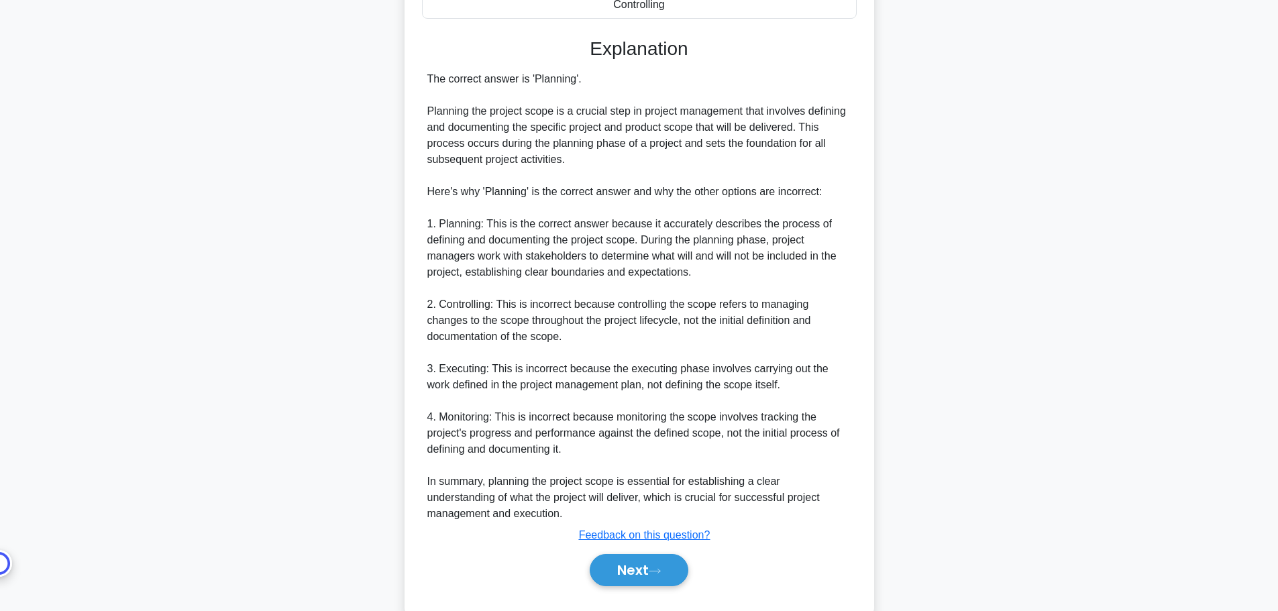
scroll to position [42, 0]
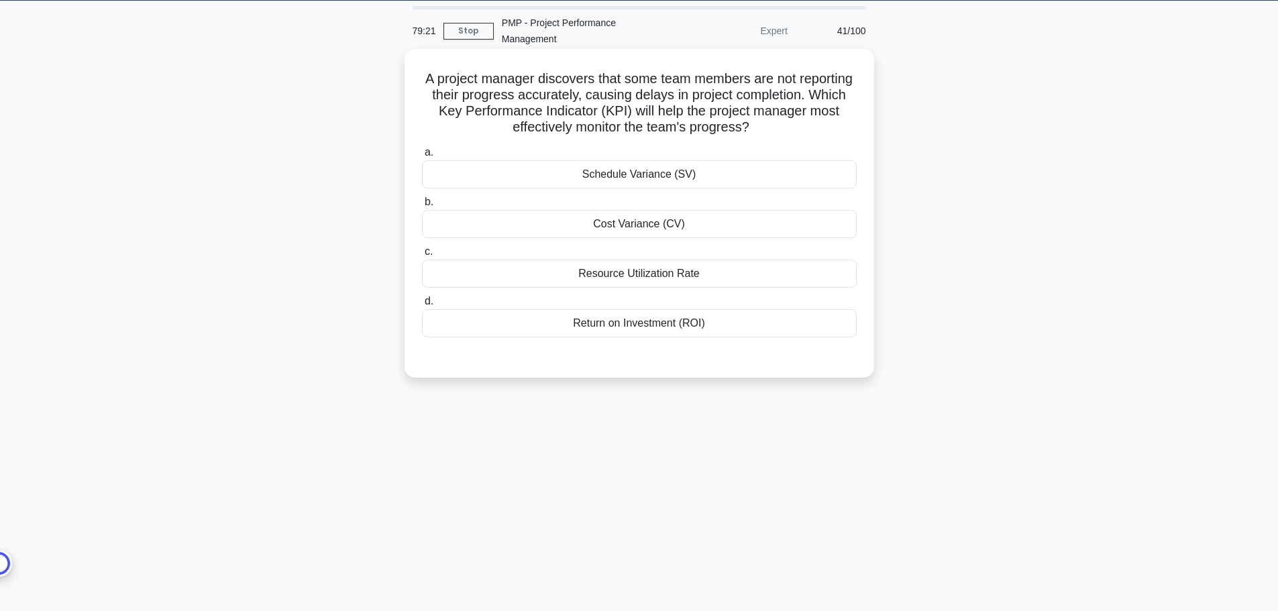
click at [716, 179] on div "Schedule Variance (SV)" at bounding box center [639, 174] width 435 height 28
click at [422, 157] on input "a. Schedule Variance (SV)" at bounding box center [422, 152] width 0 height 9
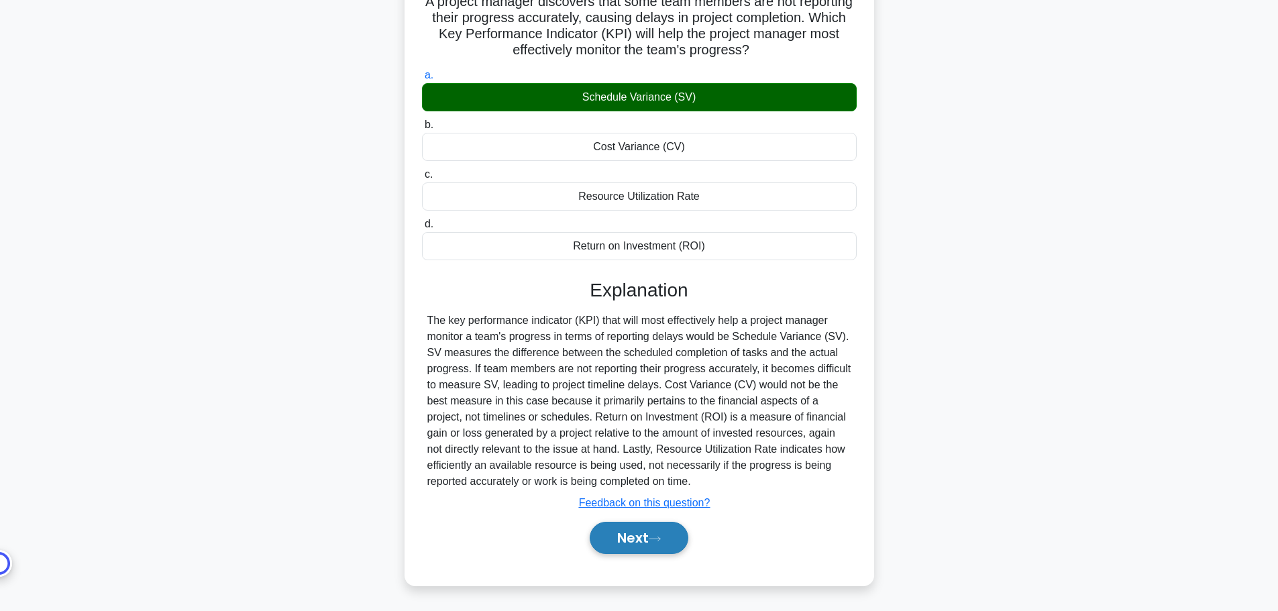
click at [654, 538] on icon at bounding box center [655, 538] width 12 height 7
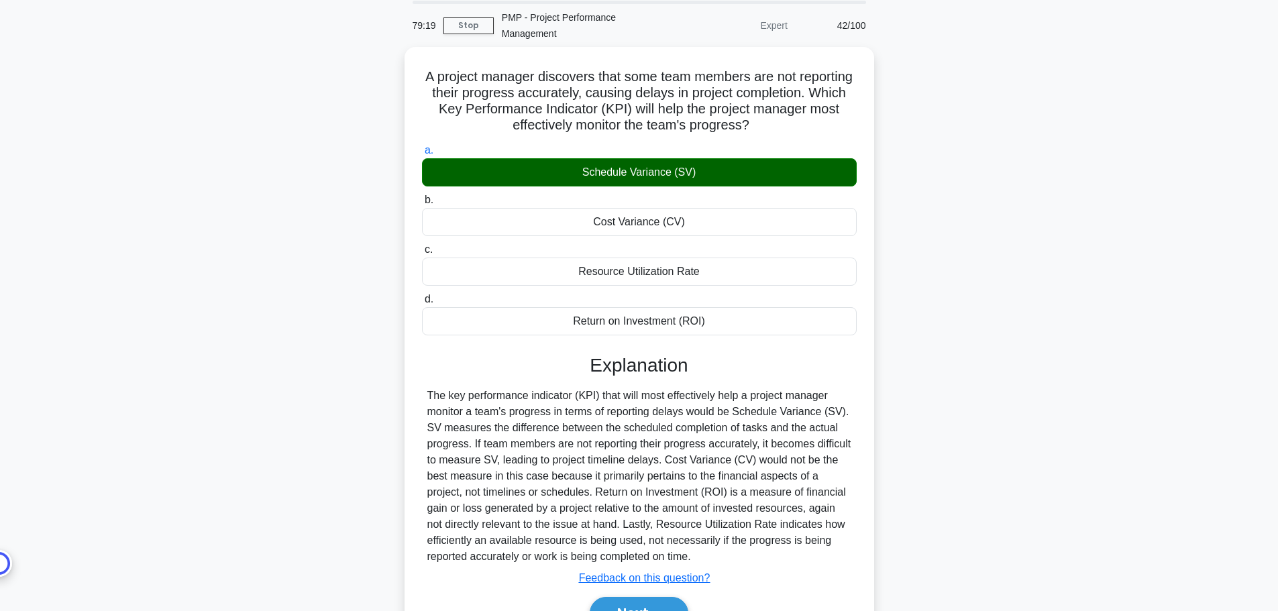
scroll to position [0, 0]
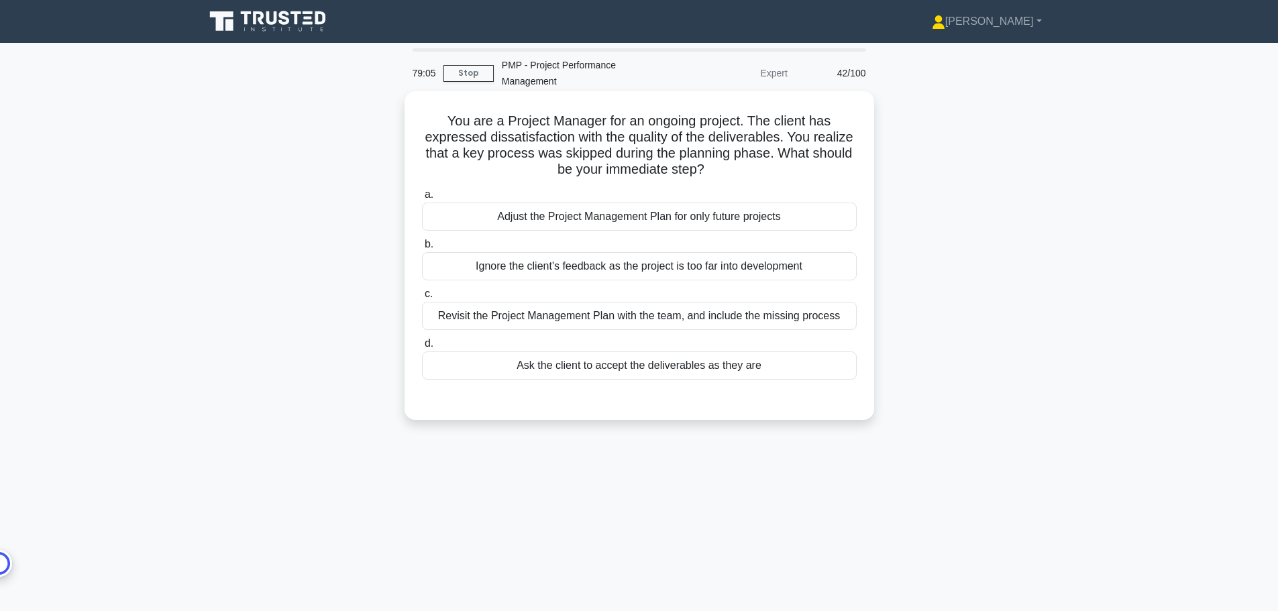
click at [761, 315] on div "Revisit the Project Management Plan with the team, and include the missing proc…" at bounding box center [639, 316] width 435 height 28
click at [422, 299] on input "c. Revisit the Project Management Plan with the team, and include the missing p…" at bounding box center [422, 294] width 0 height 9
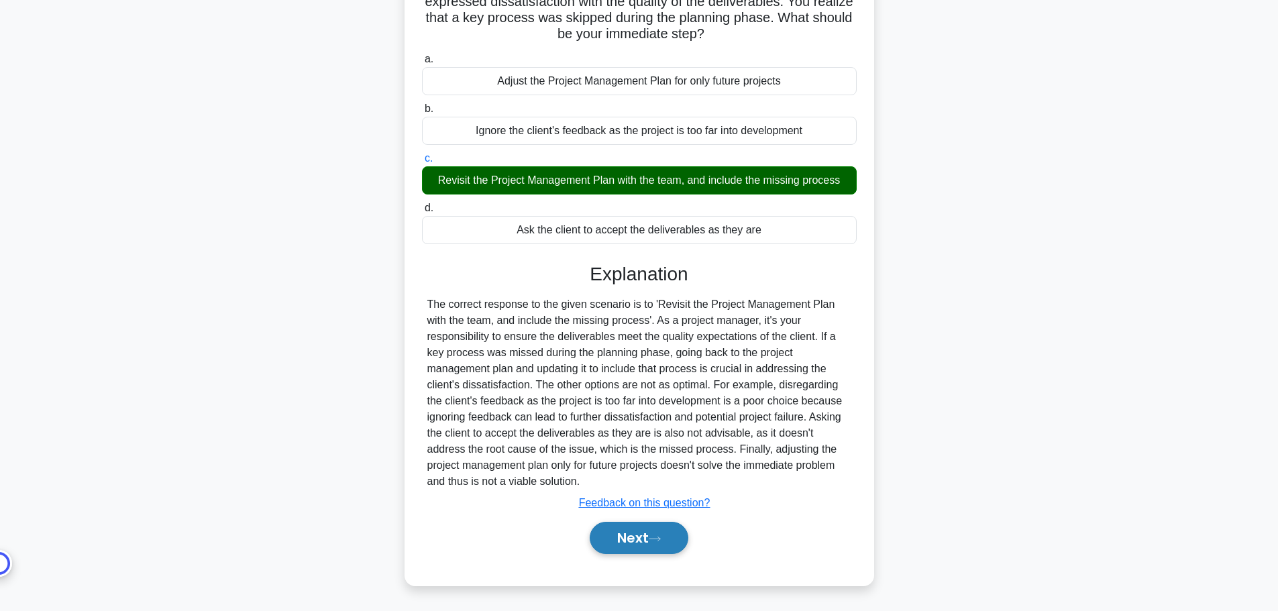
click at [645, 538] on button "Next" at bounding box center [639, 538] width 99 height 32
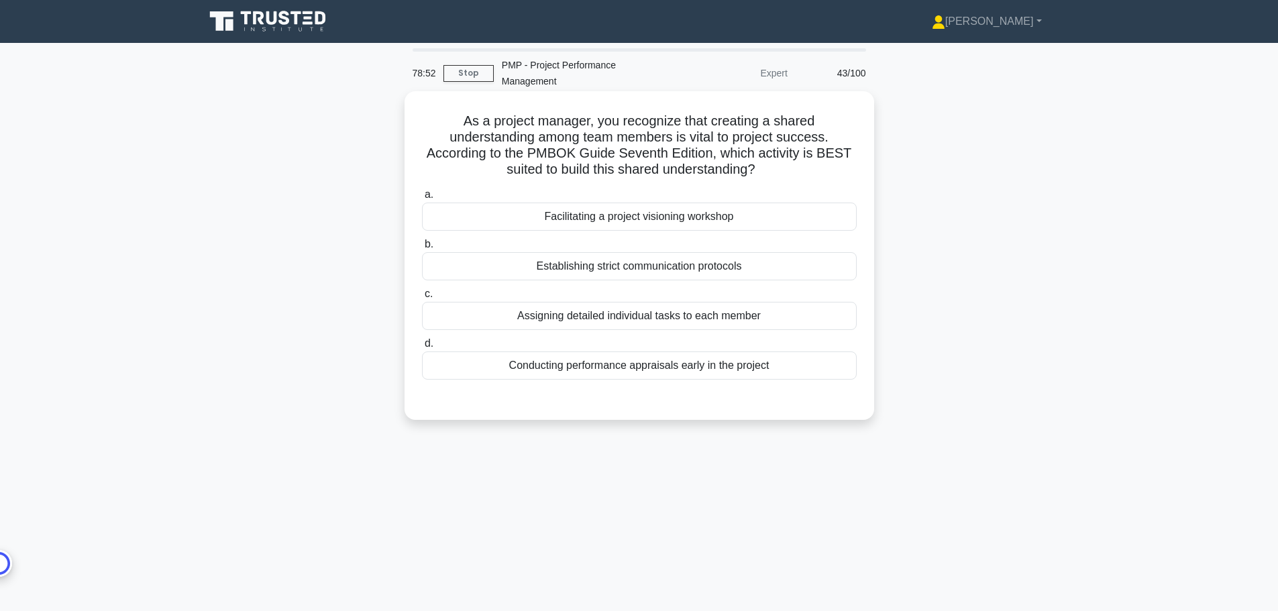
click at [655, 223] on div "Facilitating a project visioning workshop" at bounding box center [639, 217] width 435 height 28
click at [422, 199] on input "a. Facilitating a project visioning workshop" at bounding box center [422, 195] width 0 height 9
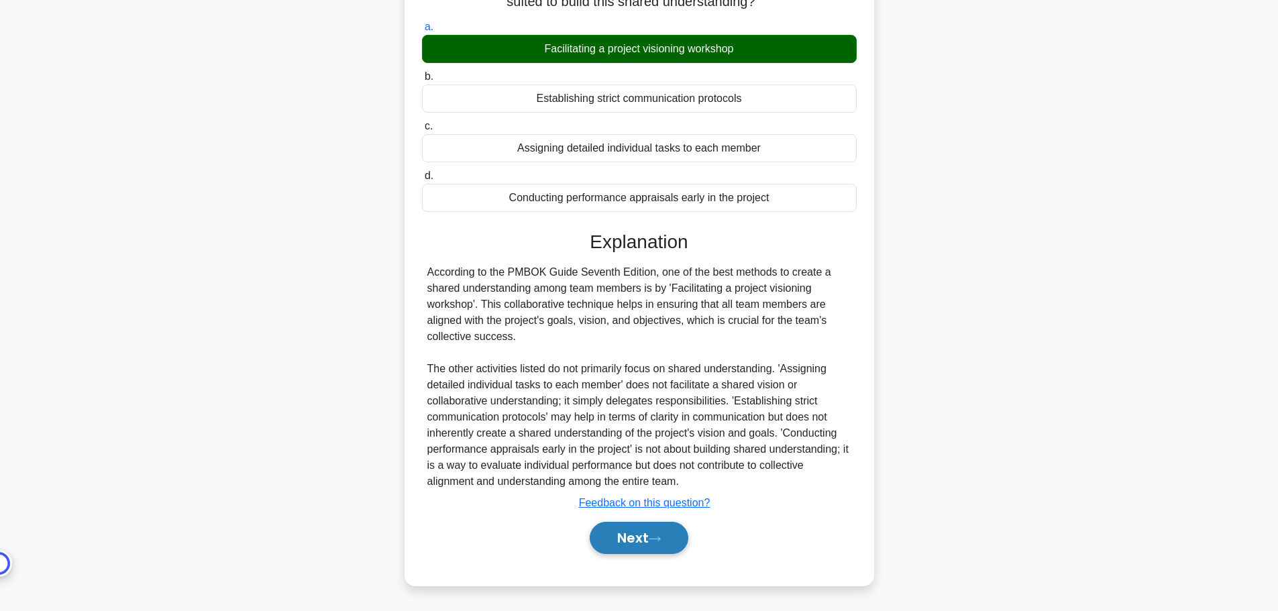
click at [653, 534] on button "Next" at bounding box center [639, 538] width 99 height 32
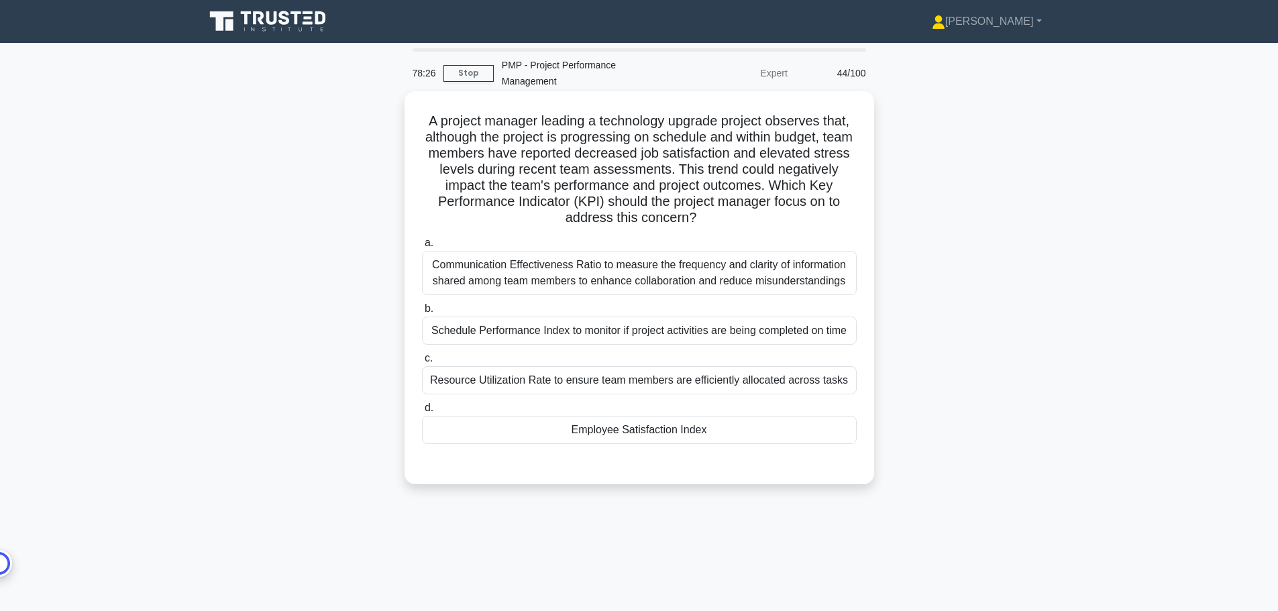
click at [701, 269] on div "Communication Effectiveness Ratio to measure the frequency and clarity of infor…" at bounding box center [639, 273] width 435 height 44
click at [422, 248] on input "a. Communication Effectiveness Ratio to measure the frequency and clarity of in…" at bounding box center [422, 243] width 0 height 9
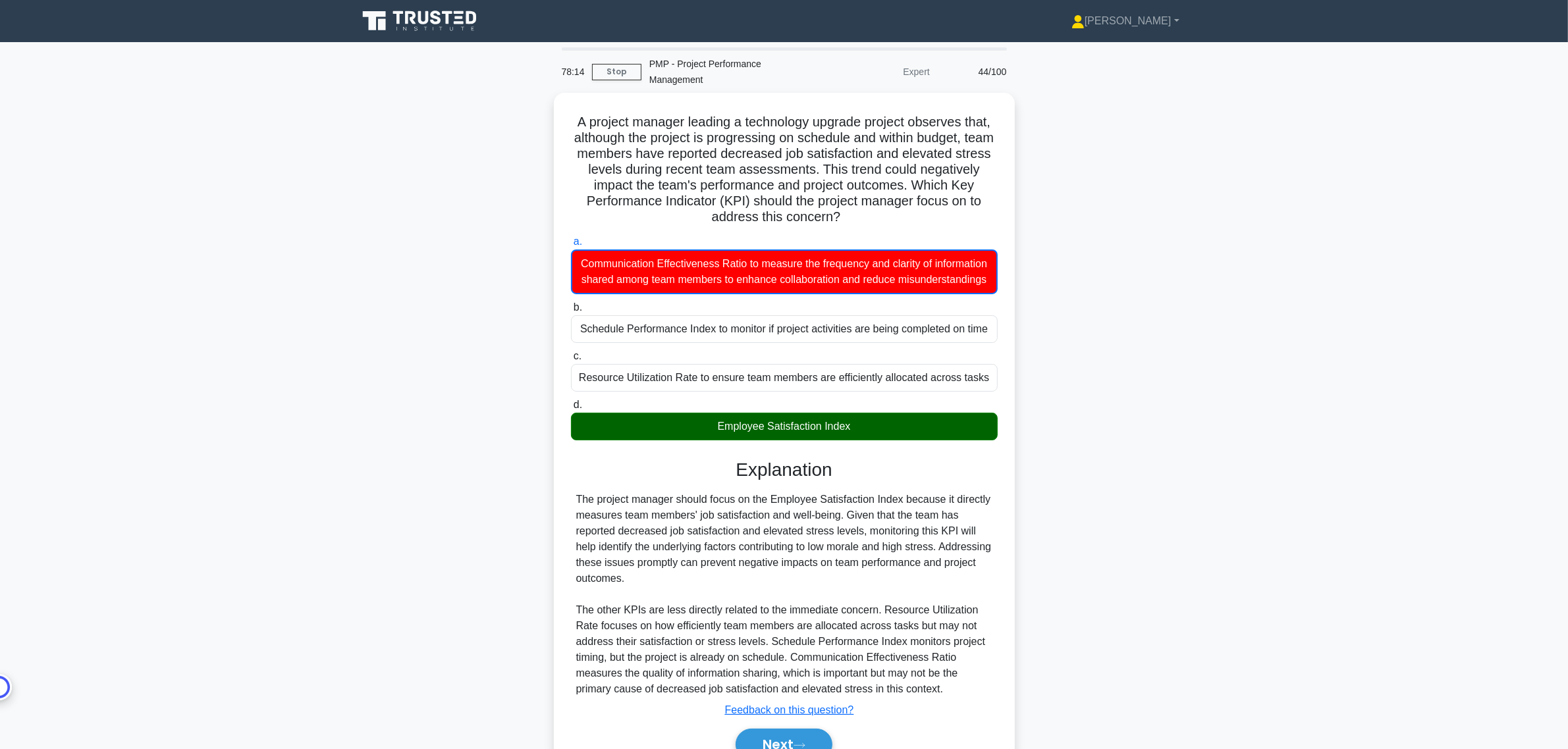
click at [1115, 599] on div "A project manager leading a technology upgrade project observes that, although …" at bounding box center [784, 451] width 869 height 715
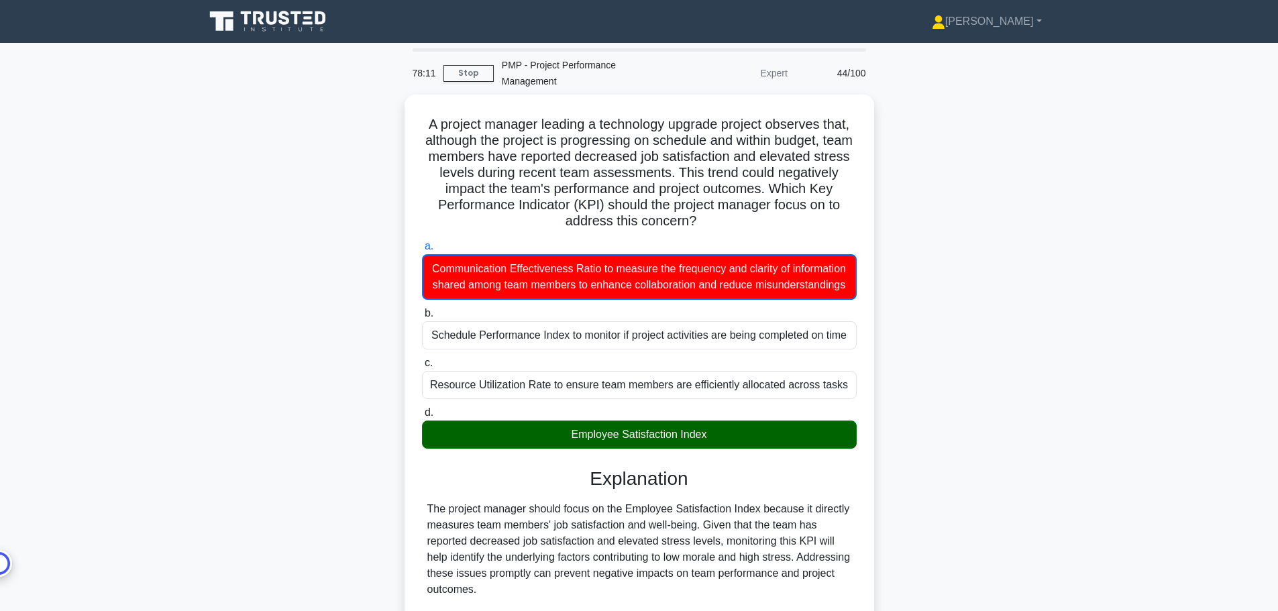
drag, startPoint x: 1521, startPoint y: 0, endPoint x: 1070, endPoint y: 270, distance: 525.3
click at [1081, 269] on div "A project manager leading a technology upgrade project observes that, although …" at bounding box center [639, 459] width 885 height 728
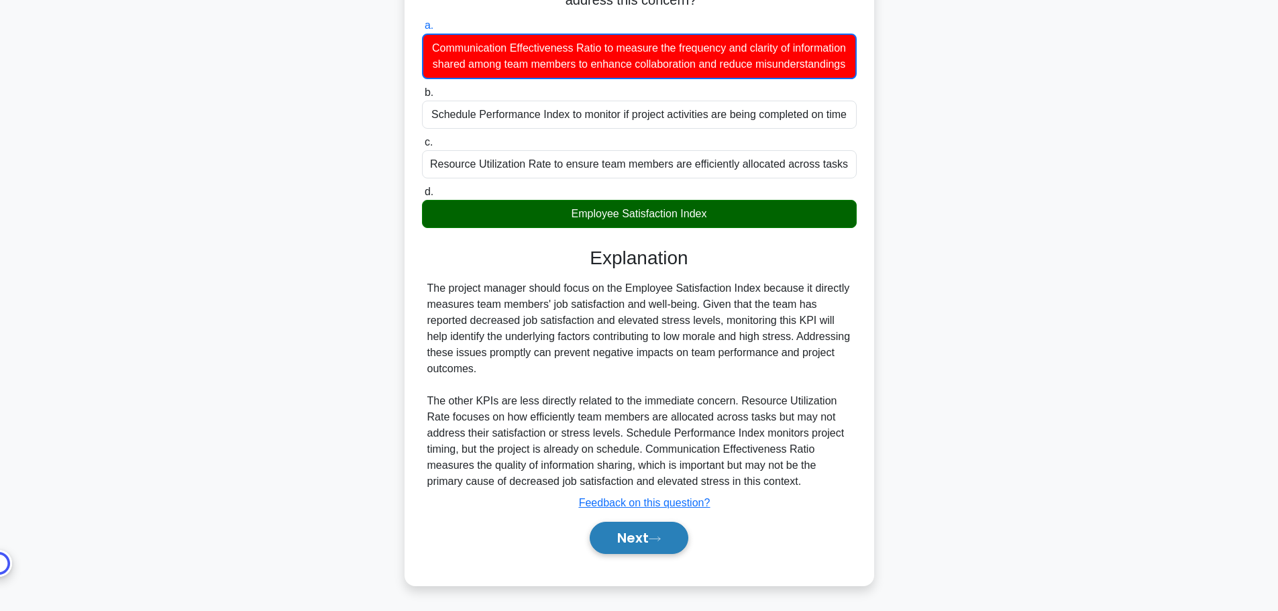
click at [669, 543] on button "Next" at bounding box center [639, 538] width 99 height 32
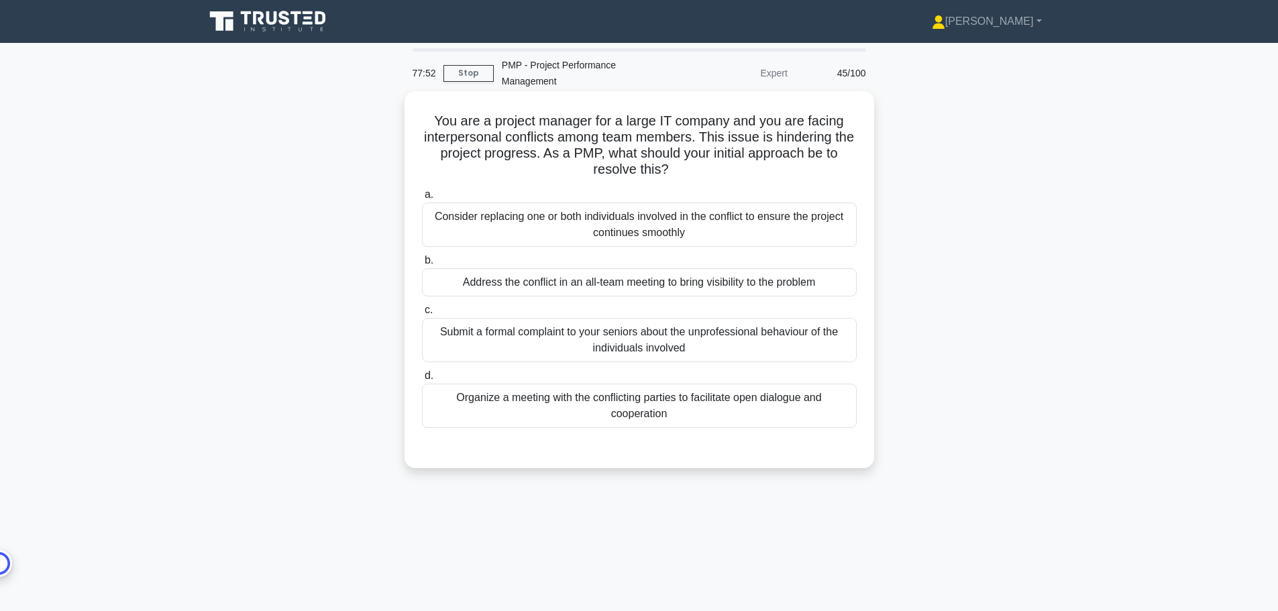
click at [718, 403] on div "Organize a meeting with the conflicting parties to facilitate open dialogue and…" at bounding box center [639, 406] width 435 height 44
click at [422, 380] on input "d. Organize a meeting with the conflicting parties to facilitate open dialogue …" at bounding box center [422, 376] width 0 height 9
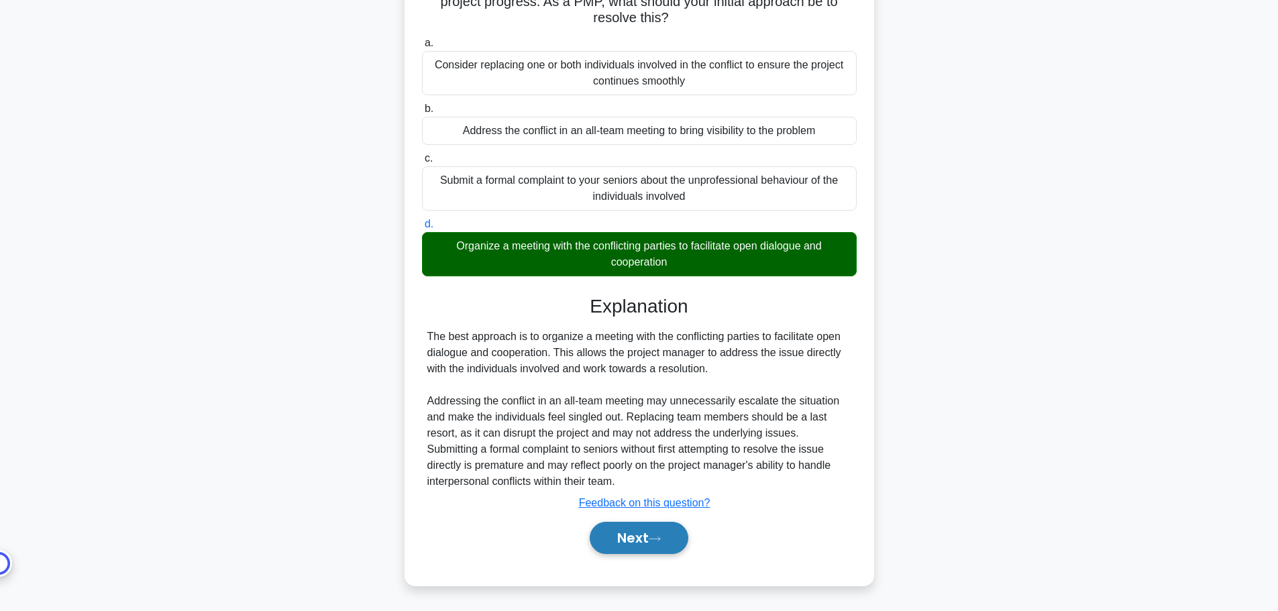
click at [652, 545] on button "Next" at bounding box center [639, 538] width 99 height 32
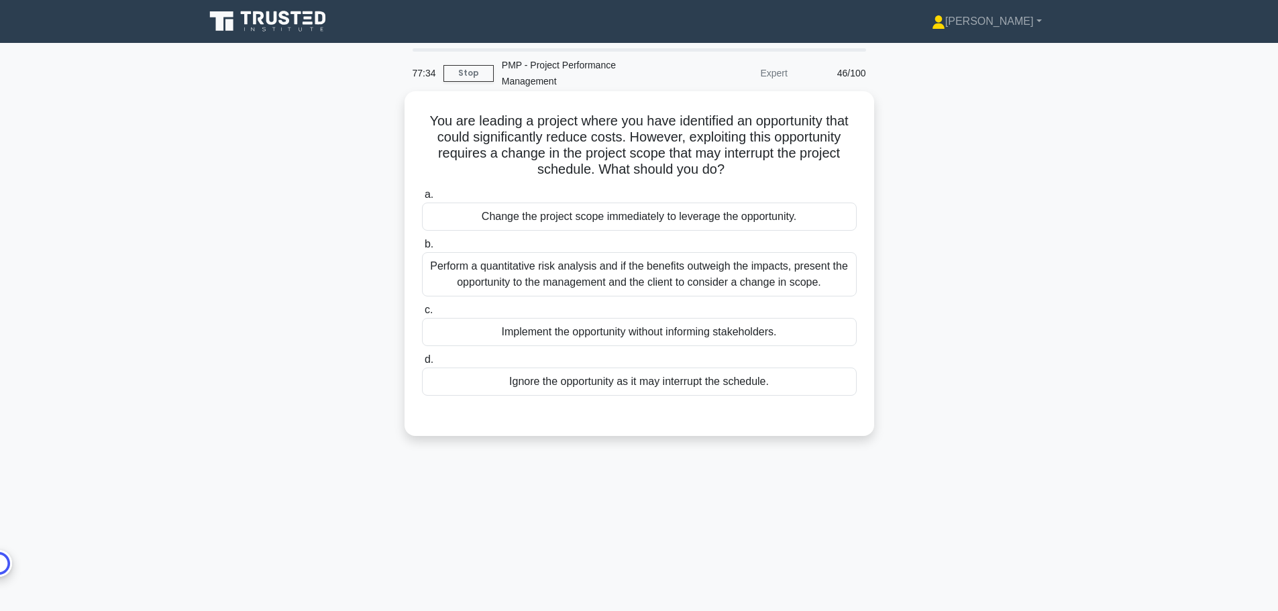
click at [755, 270] on div "Perform a quantitative risk analysis and if the benefits outweigh the impacts, …" at bounding box center [639, 274] width 435 height 44
click at [422, 249] on input "b. Perform a quantitative risk analysis and if the benefits outweigh the impact…" at bounding box center [422, 244] width 0 height 9
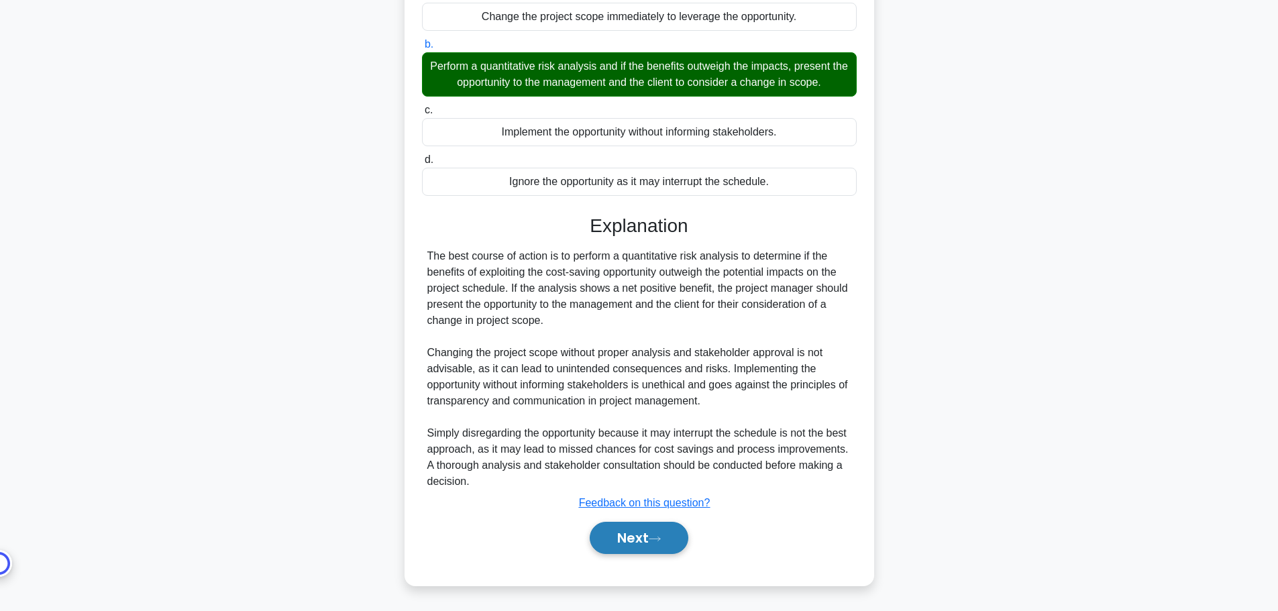
click at [675, 535] on button "Next" at bounding box center [639, 538] width 99 height 32
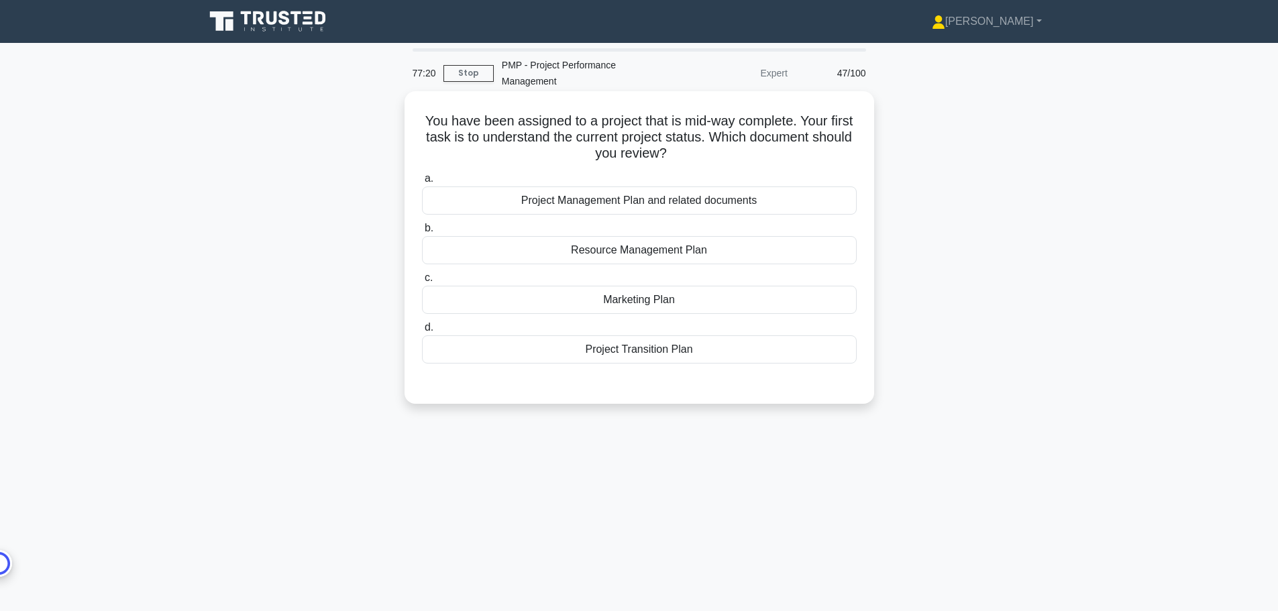
click at [726, 207] on div "Project Management Plan and related documents" at bounding box center [639, 200] width 435 height 28
click at [422, 183] on input "a. Project Management Plan and related documents" at bounding box center [422, 178] width 0 height 9
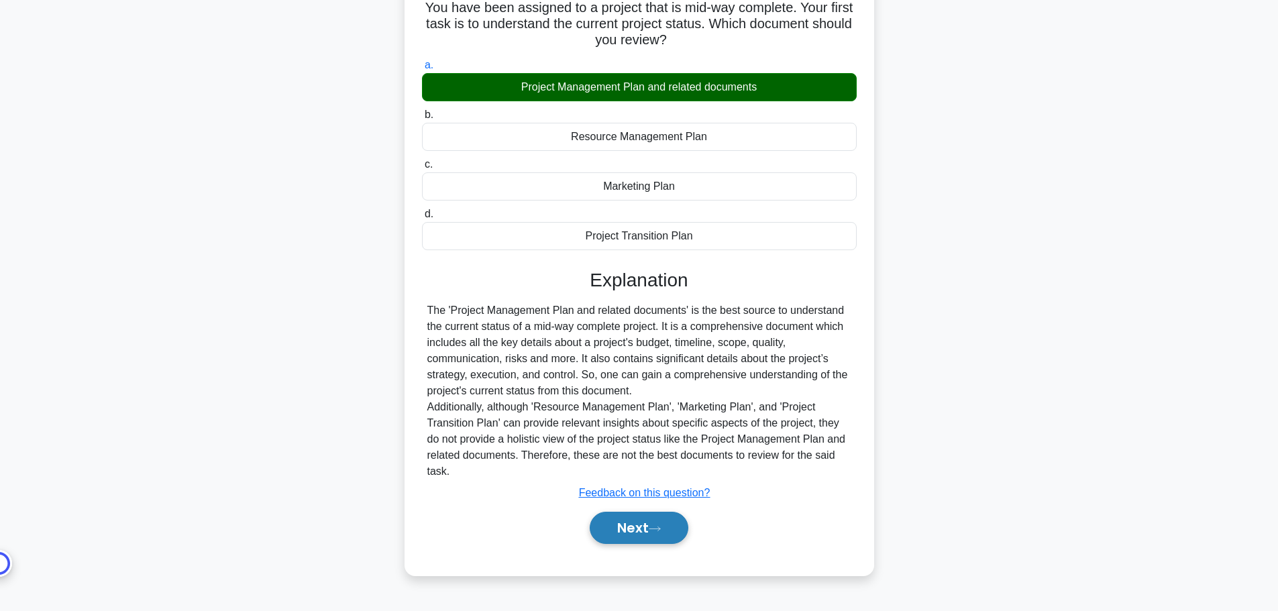
click at [688, 531] on button "Next" at bounding box center [639, 528] width 99 height 32
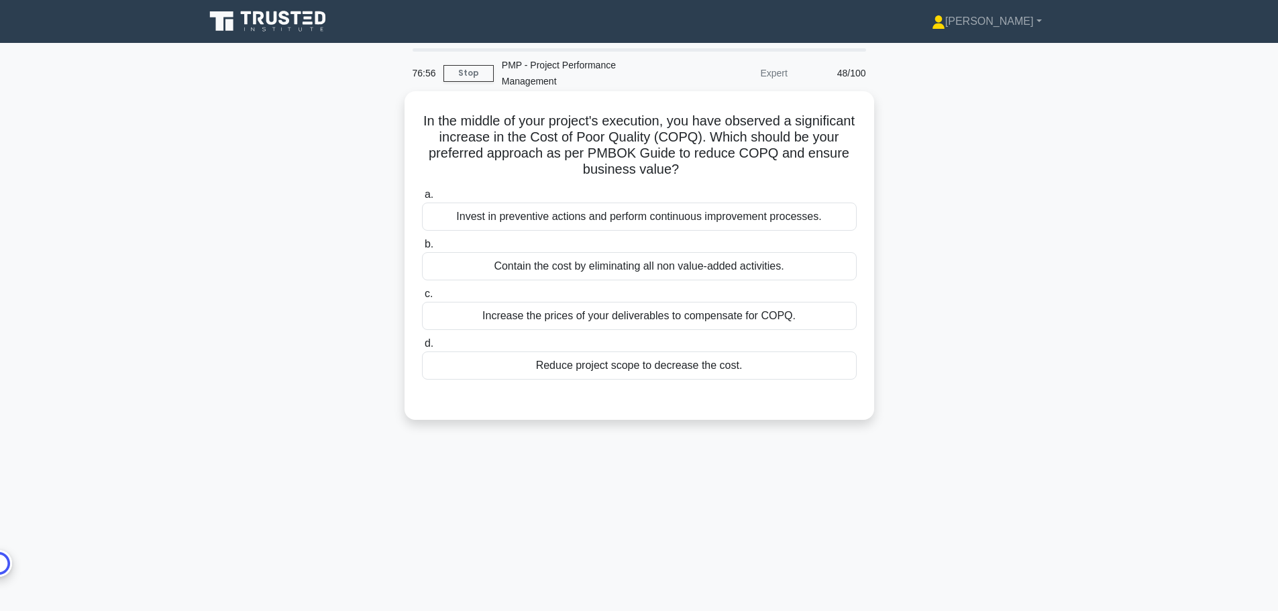
click at [755, 215] on div "Invest in preventive actions and perform continuous improvement processes." at bounding box center [639, 217] width 435 height 28
click at [422, 199] on input "a. Invest in preventive actions and perform continuous improvement processes." at bounding box center [422, 195] width 0 height 9
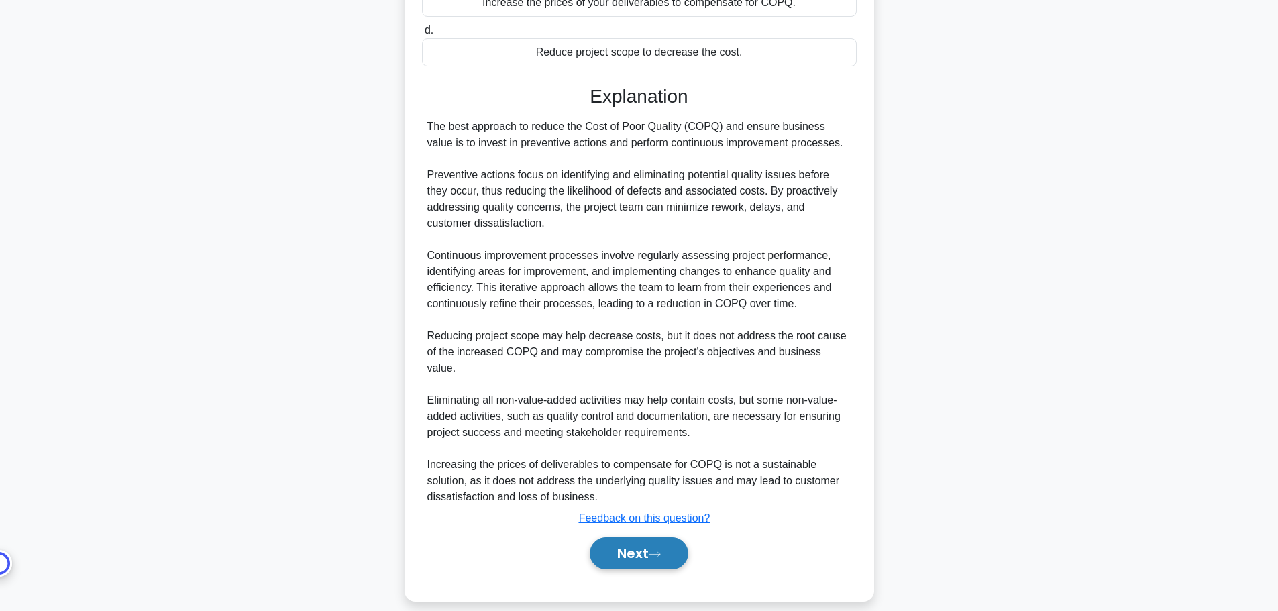
click at [641, 540] on button "Next" at bounding box center [639, 553] width 99 height 32
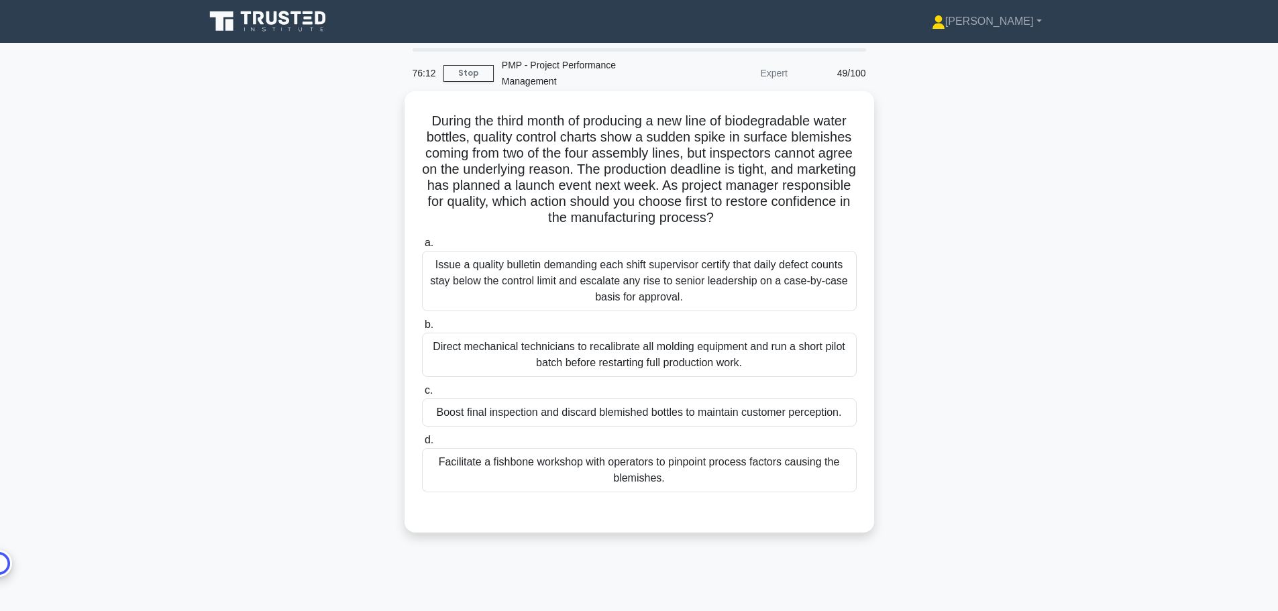
click at [724, 478] on div "Facilitate a fishbone workshop with operators to pinpoint process factors causi…" at bounding box center [639, 470] width 435 height 44
click at [422, 445] on input "d. Facilitate a fishbone workshop with operators to pinpoint process factors ca…" at bounding box center [422, 440] width 0 height 9
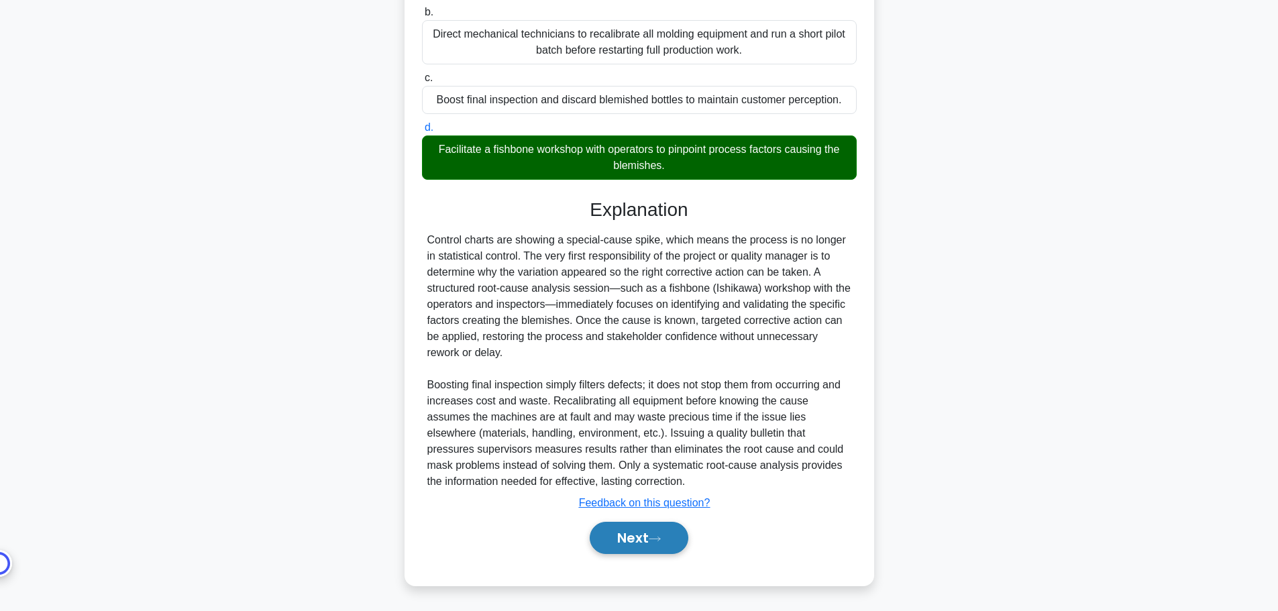
click at [663, 547] on button "Next" at bounding box center [639, 538] width 99 height 32
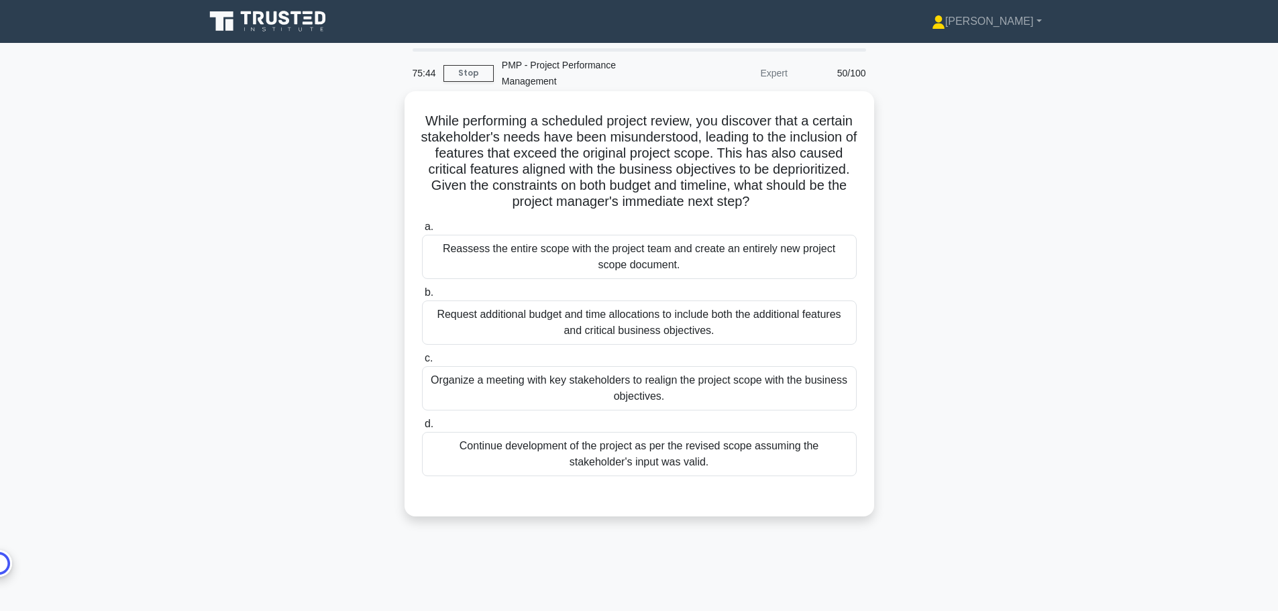
click at [767, 394] on div "Organize a meeting with key stakeholders to realign the project scope with the …" at bounding box center [639, 388] width 435 height 44
click at [422, 363] on input "c. Organize a meeting with key stakeholders to realign the project scope with t…" at bounding box center [422, 358] width 0 height 9
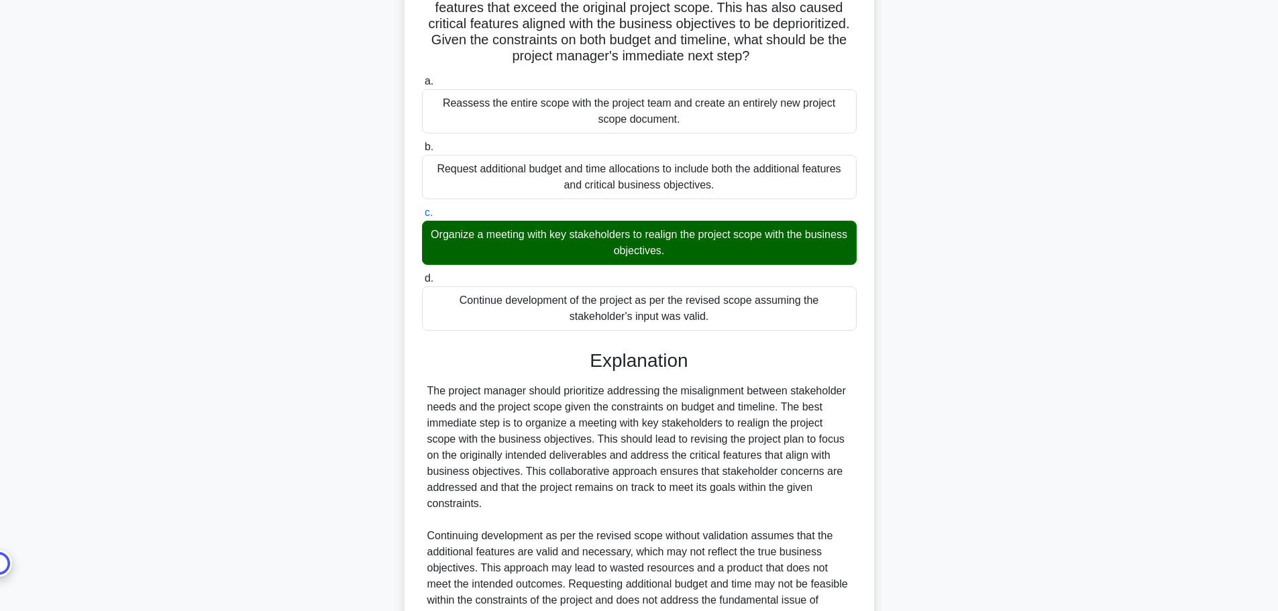
scroll to position [329, 0]
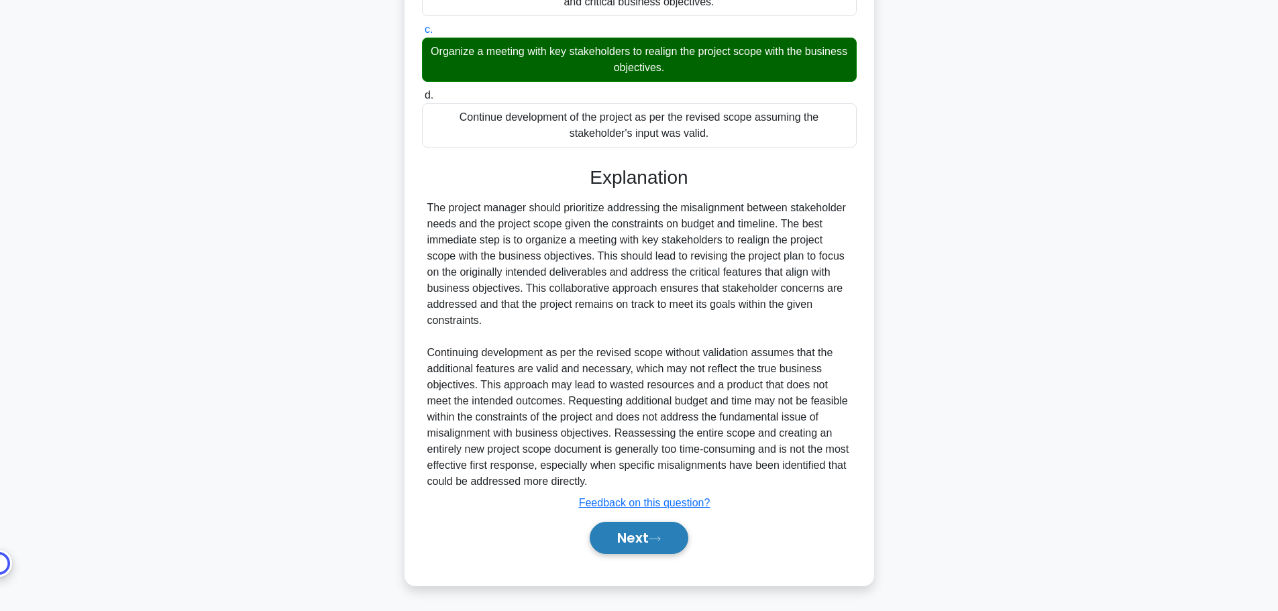
click at [670, 543] on button "Next" at bounding box center [639, 538] width 99 height 32
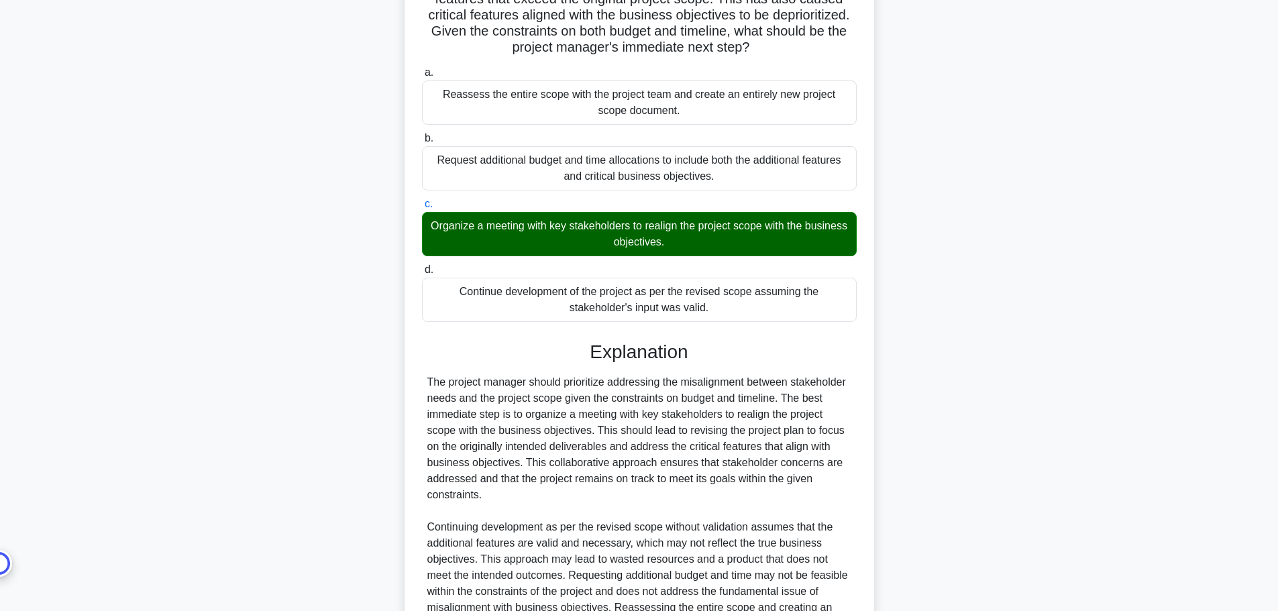
scroll to position [0, 0]
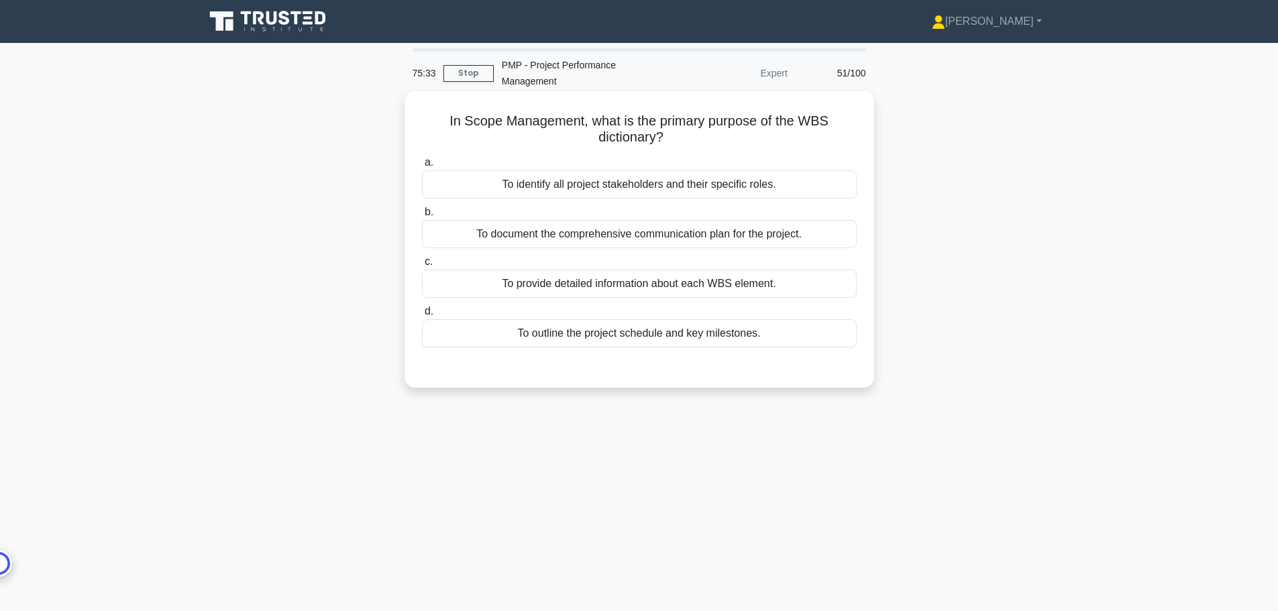
click at [788, 288] on div "To provide detailed information about each WBS element." at bounding box center [639, 284] width 435 height 28
click at [422, 266] on input "c. To provide detailed information about each WBS element." at bounding box center [422, 262] width 0 height 9
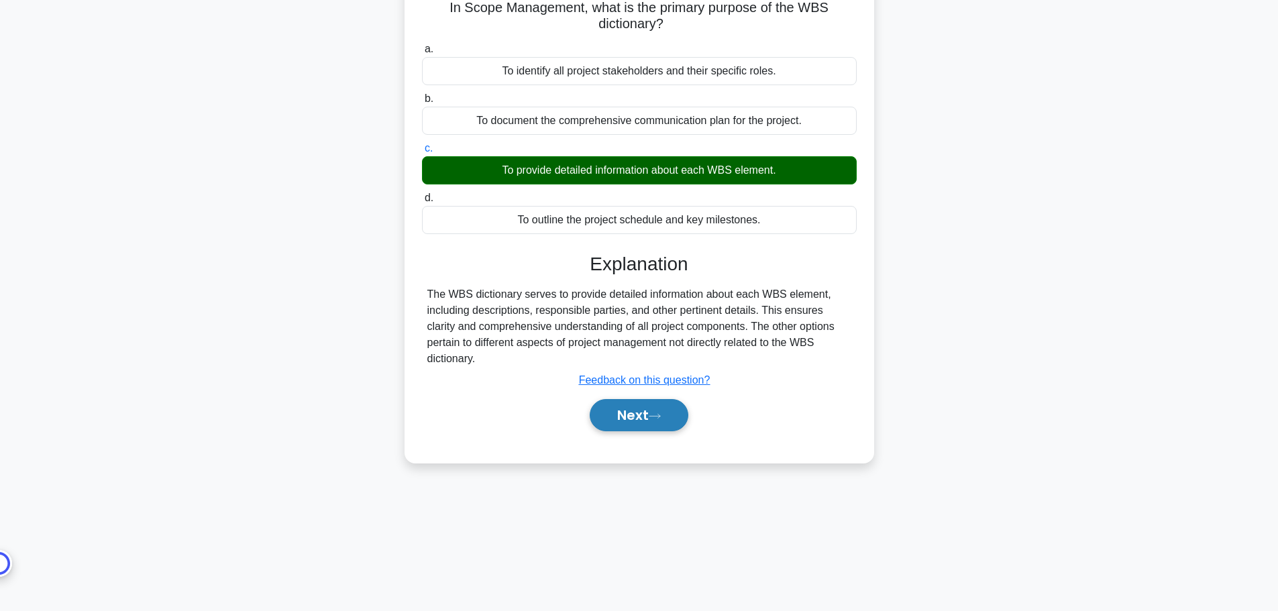
click at [685, 407] on button "Next" at bounding box center [639, 415] width 99 height 32
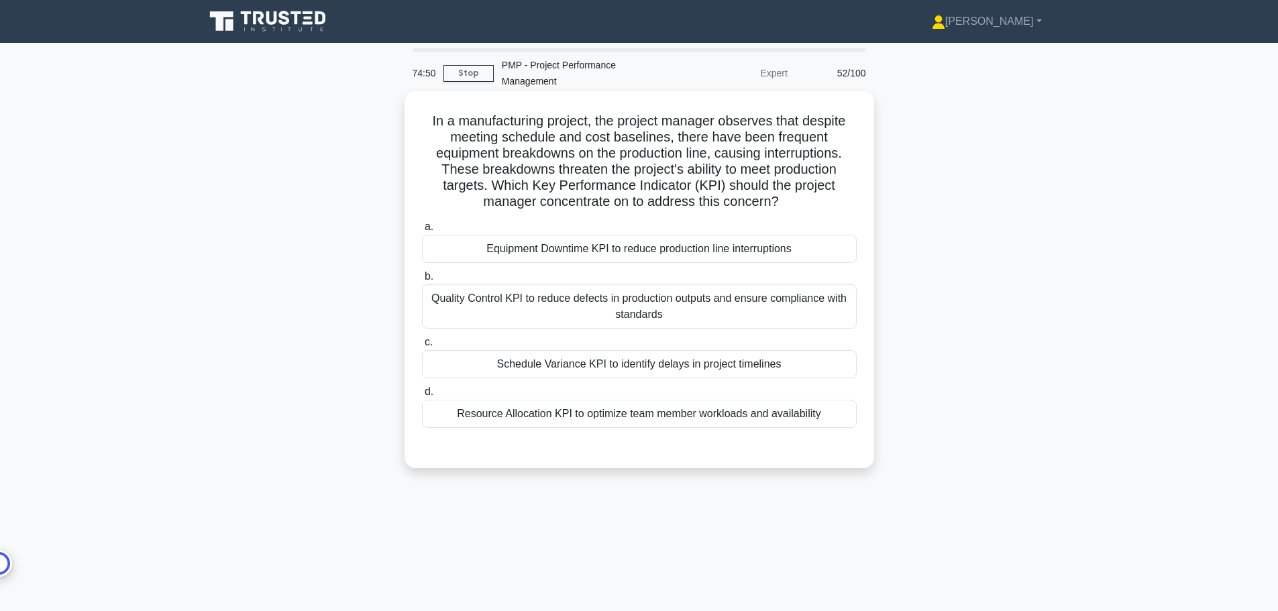
click at [724, 252] on div "Equipment Downtime KPI to reduce production line interruptions" at bounding box center [639, 249] width 435 height 28
click at [422, 231] on input "a. Equipment Downtime KPI to reduce production line interruptions" at bounding box center [422, 227] width 0 height 9
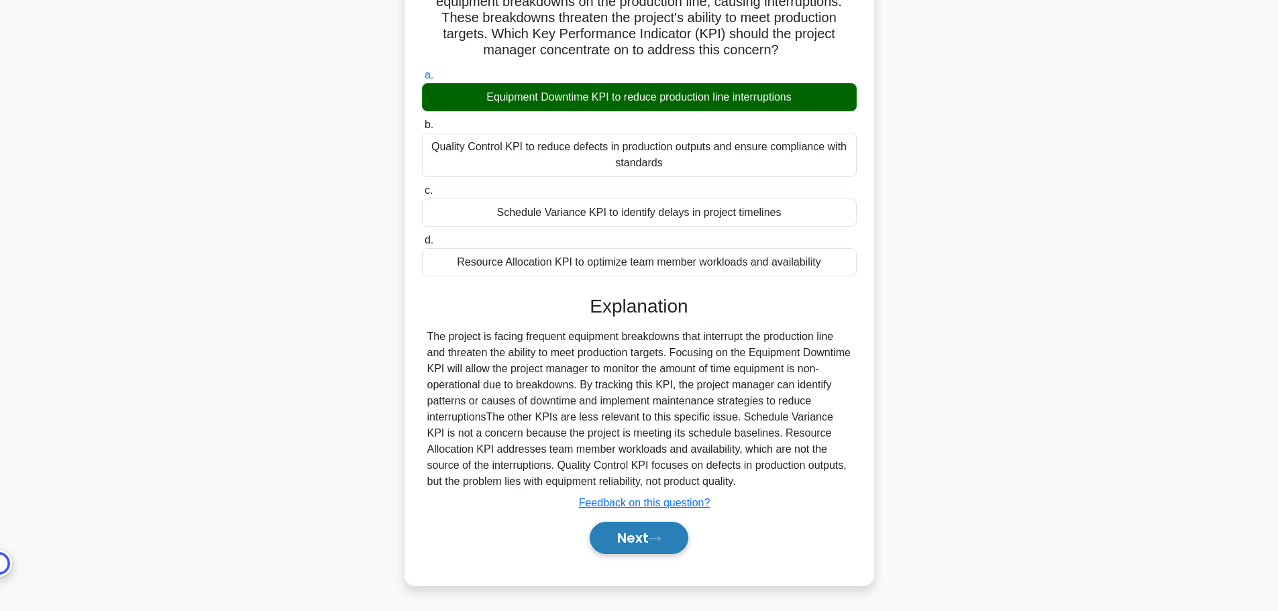
click at [676, 537] on button "Next" at bounding box center [639, 538] width 99 height 32
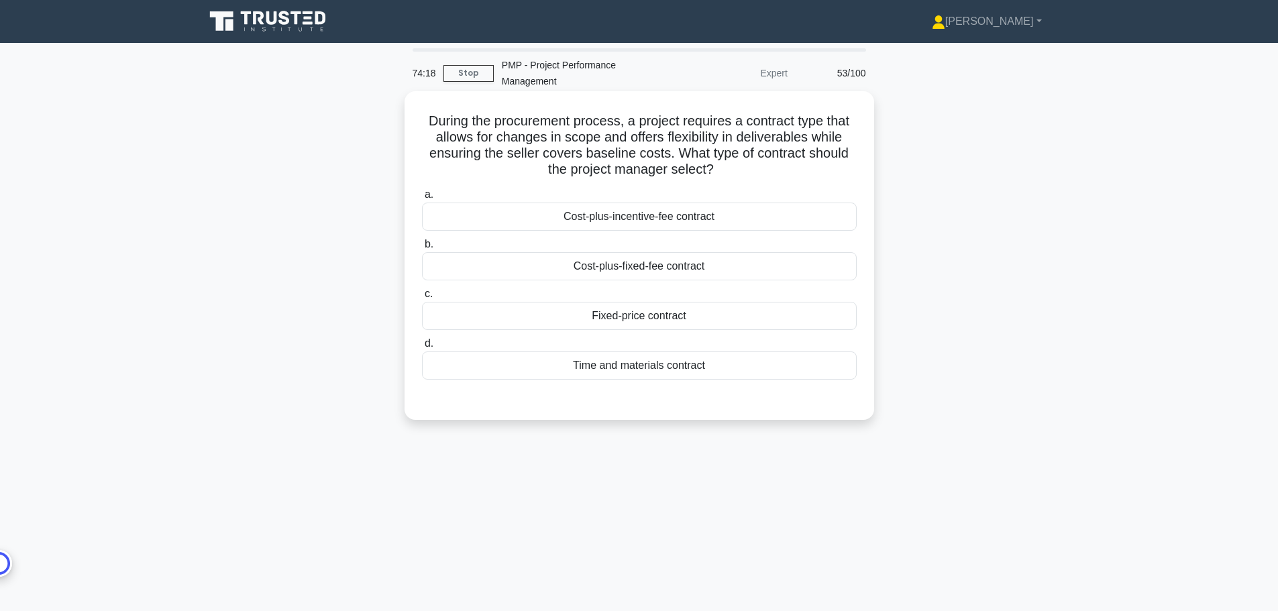
click at [723, 372] on div "Time and materials contract" at bounding box center [639, 366] width 435 height 28
click at [422, 348] on input "d. Time and materials contract" at bounding box center [422, 343] width 0 height 9
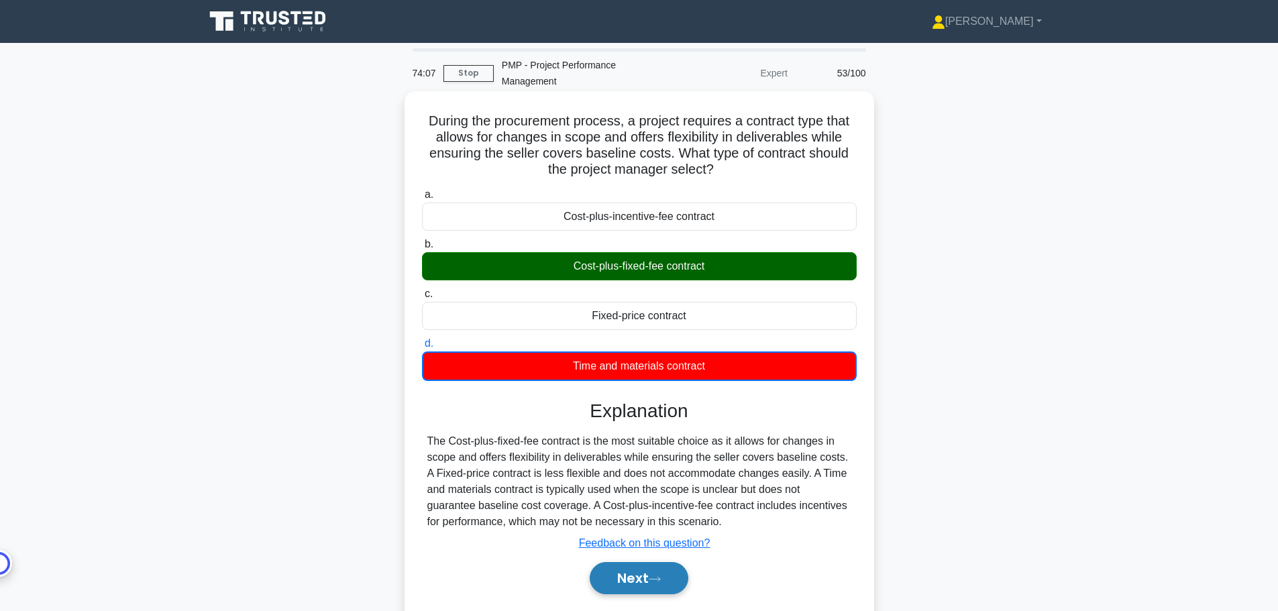
click at [668, 580] on button "Next" at bounding box center [639, 578] width 99 height 32
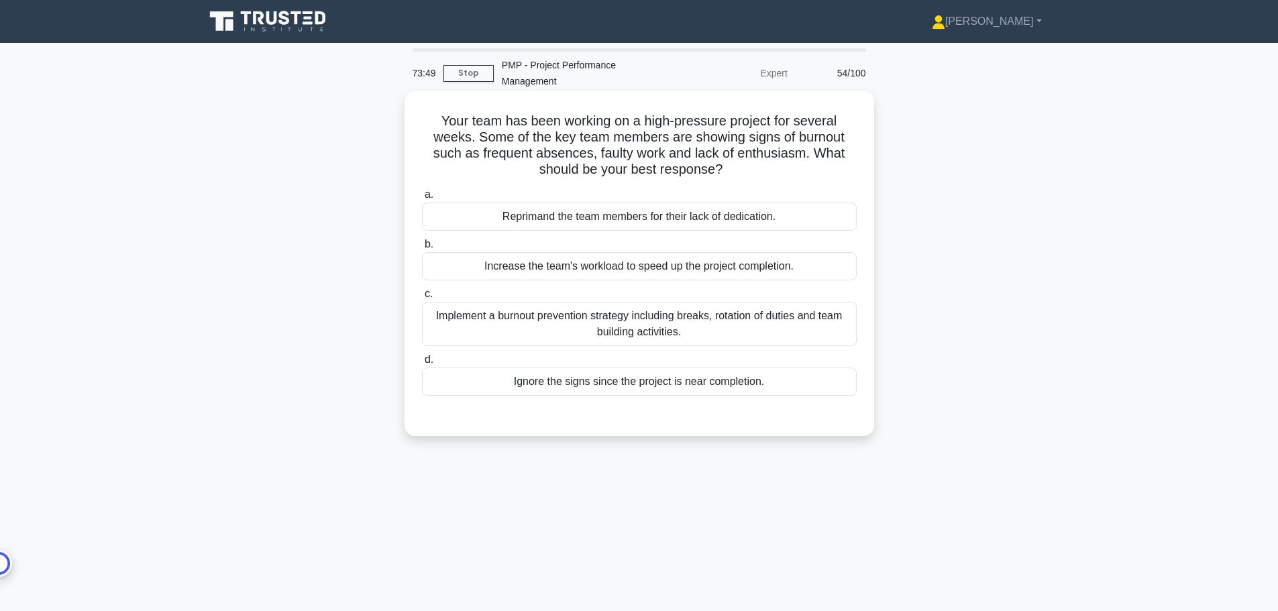
click at [566, 340] on div "Implement a burnout prevention strategy including breaks, rotation of duties an…" at bounding box center [639, 324] width 435 height 44
click at [422, 299] on input "c. Implement a burnout prevention strategy including breaks, rotation of duties…" at bounding box center [422, 294] width 0 height 9
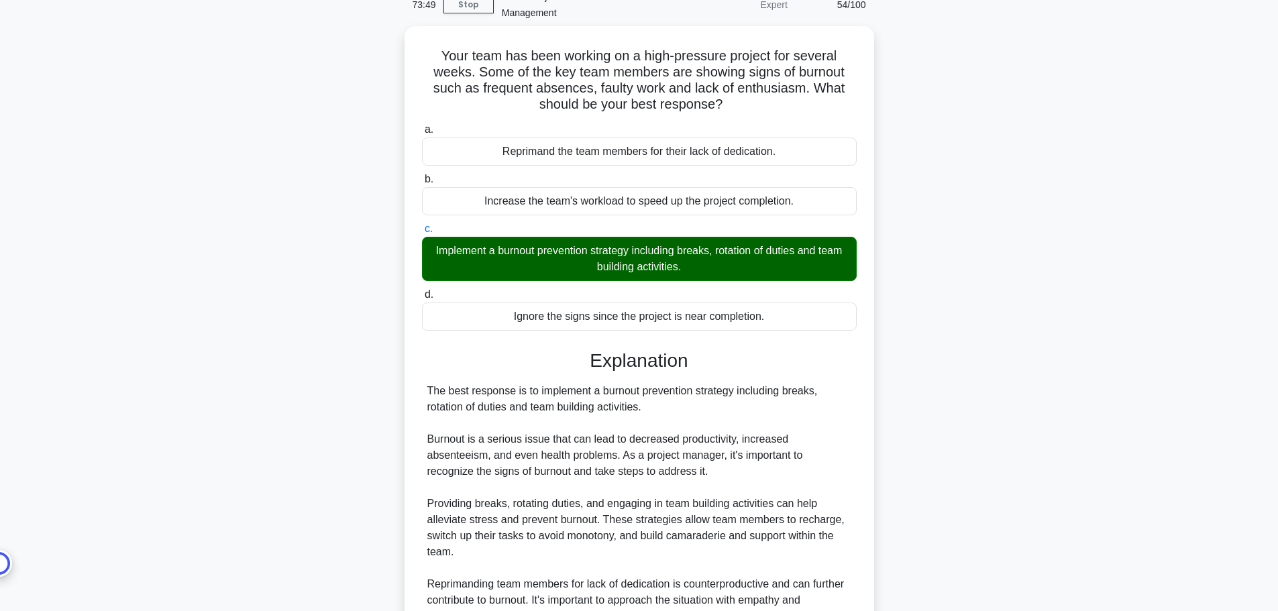
scroll to position [329, 0]
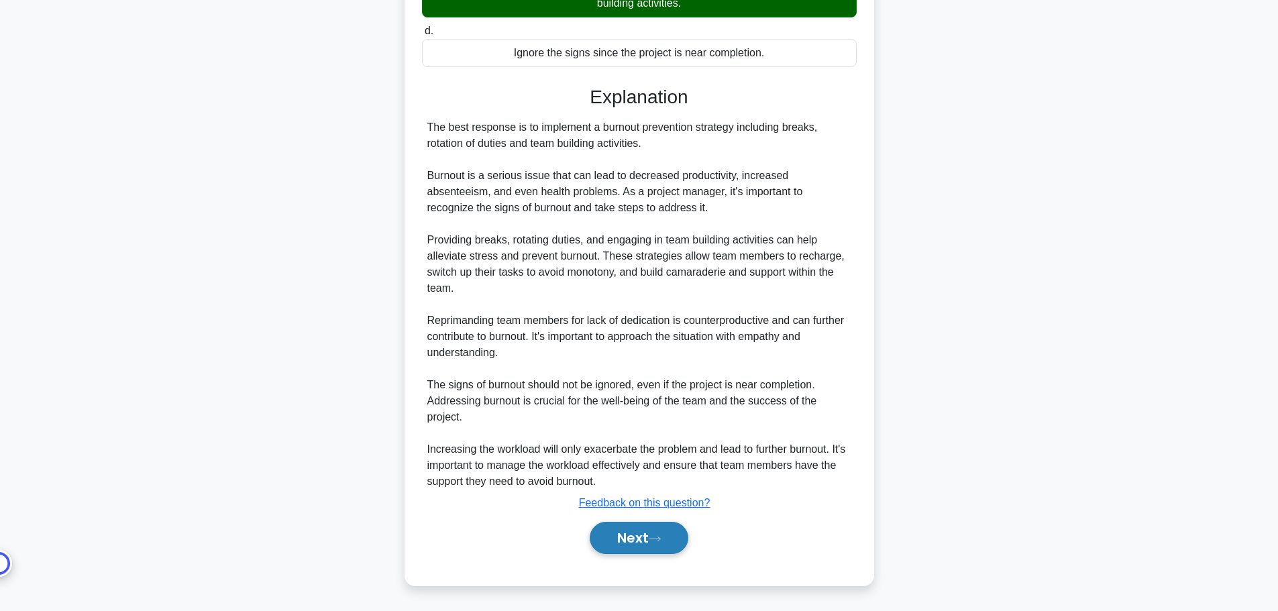
click at [672, 551] on button "Next" at bounding box center [639, 538] width 99 height 32
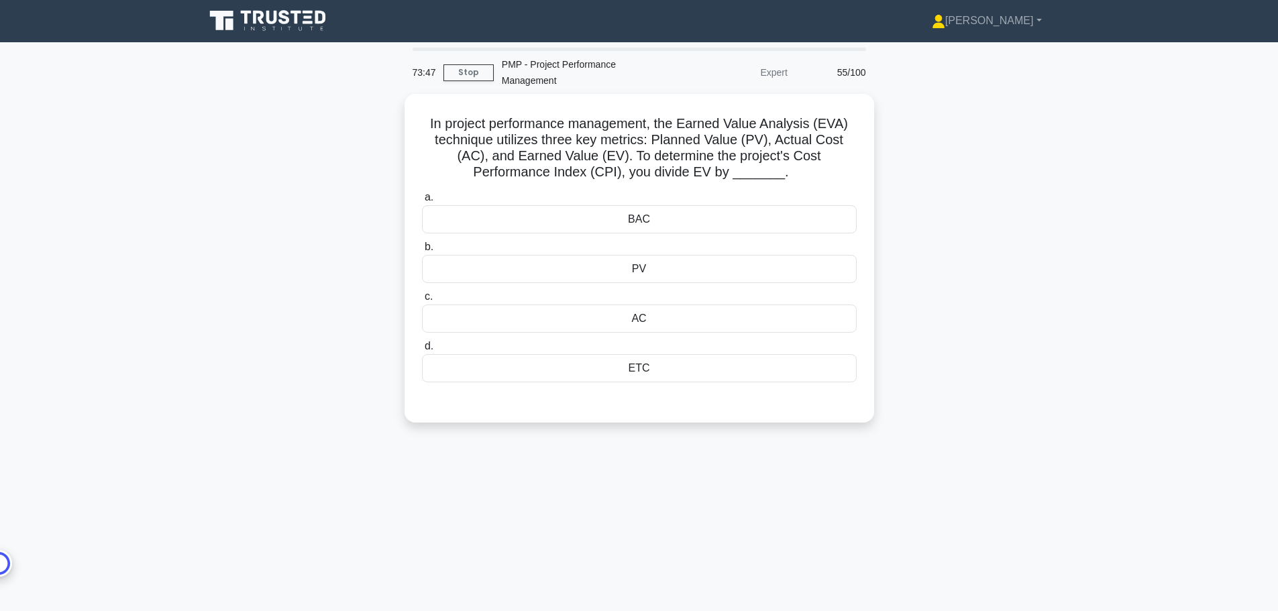
scroll to position [0, 0]
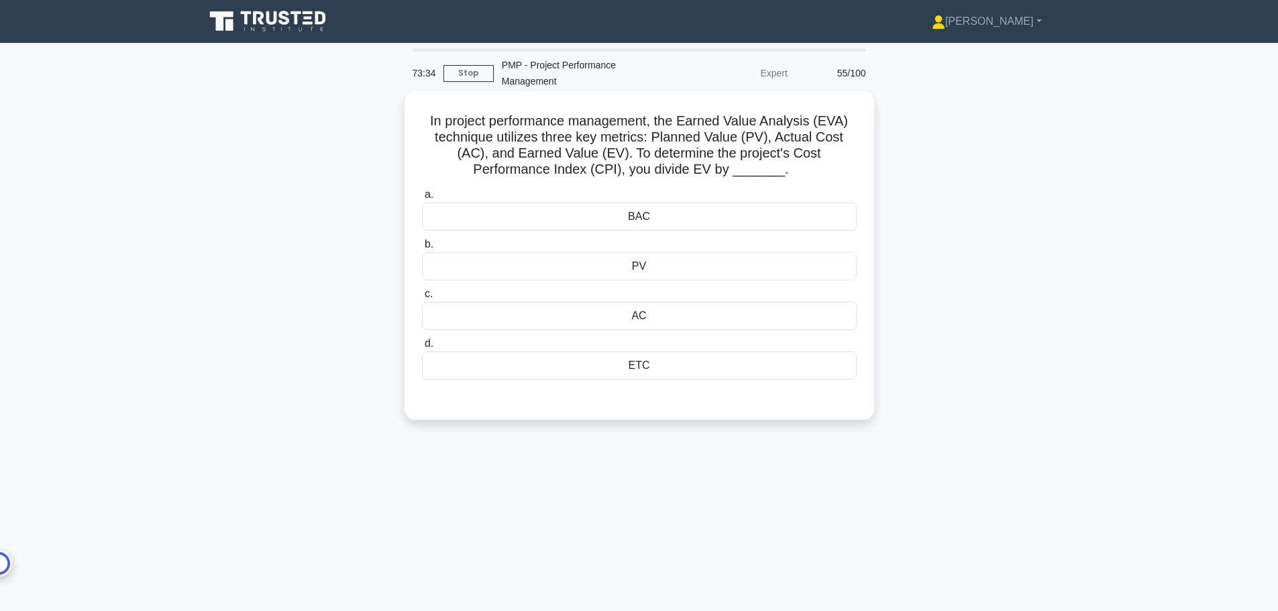
click at [694, 320] on div "AC" at bounding box center [639, 316] width 435 height 28
click at [422, 299] on input "c. AC" at bounding box center [422, 294] width 0 height 9
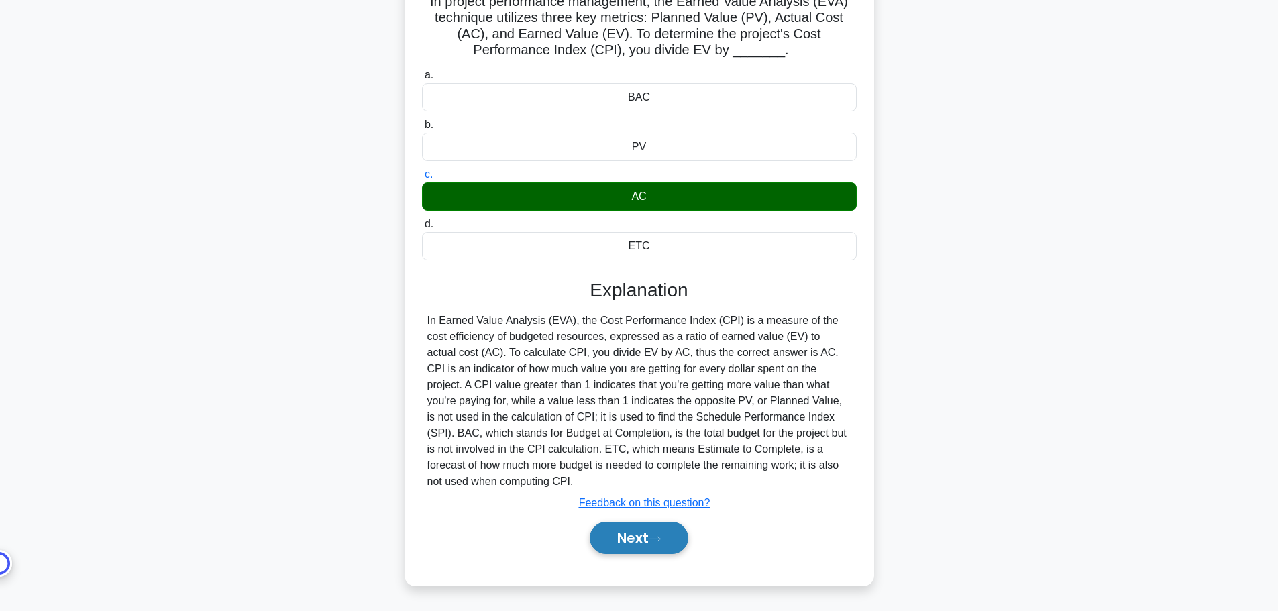
click at [679, 539] on button "Next" at bounding box center [639, 538] width 99 height 32
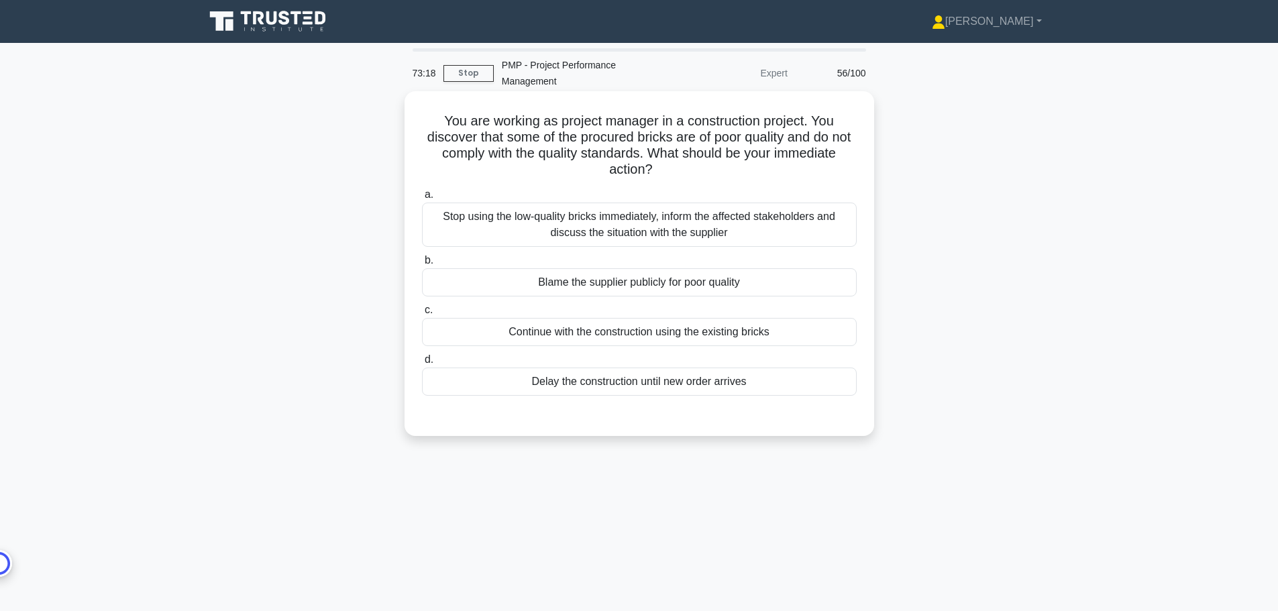
click at [633, 228] on div "Stop using the low-quality bricks immediately, inform the affected stakeholders…" at bounding box center [639, 225] width 435 height 44
click at [422, 199] on input "a. Stop using the low-quality bricks immediately, inform the affected stakehold…" at bounding box center [422, 195] width 0 height 9
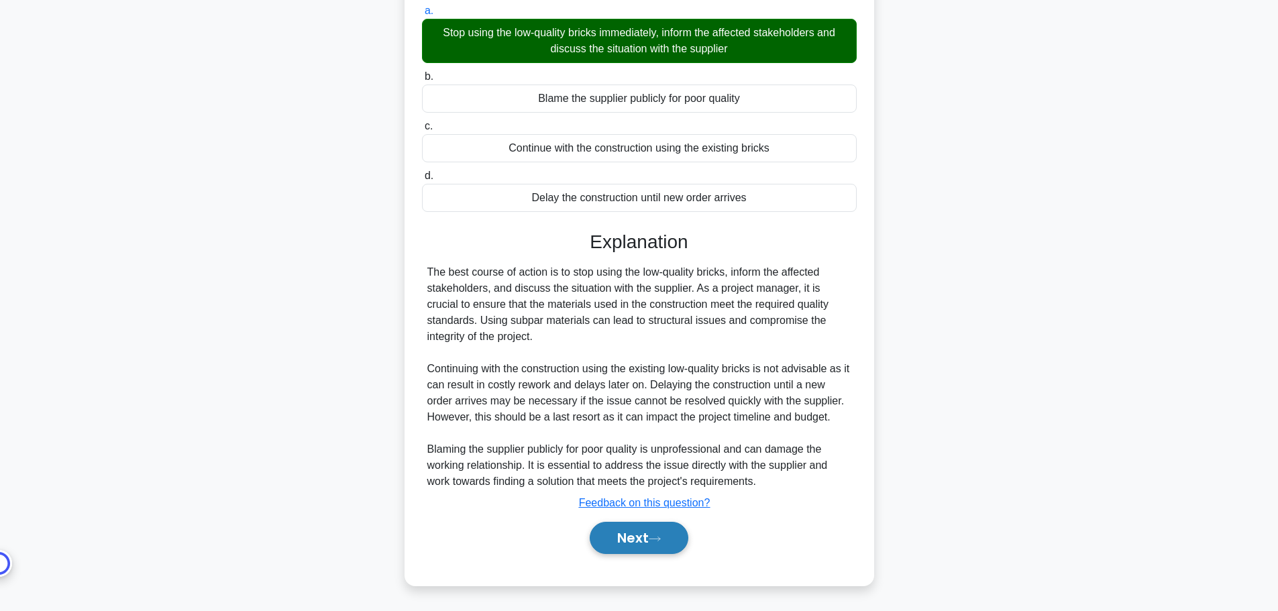
click at [646, 546] on button "Next" at bounding box center [639, 538] width 99 height 32
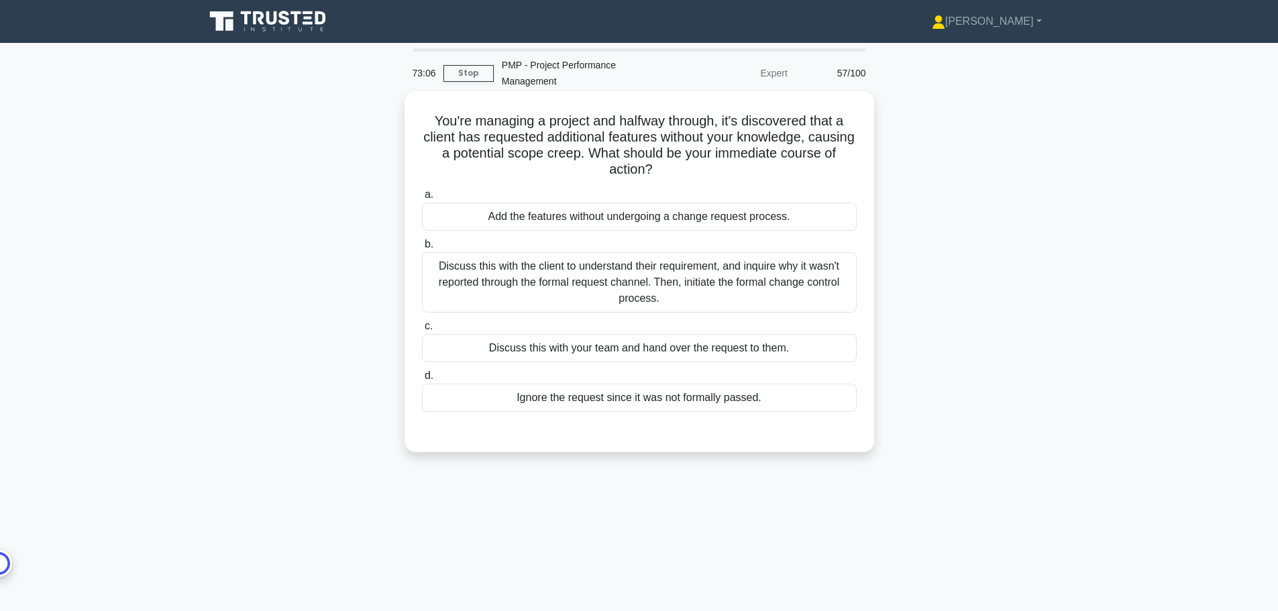
click at [731, 302] on div "Discuss this with the client to understand their requirement, and inquire why i…" at bounding box center [639, 282] width 435 height 60
click at [422, 249] on input "b. Discuss this with the client to understand their requirement, and inquire wh…" at bounding box center [422, 244] width 0 height 9
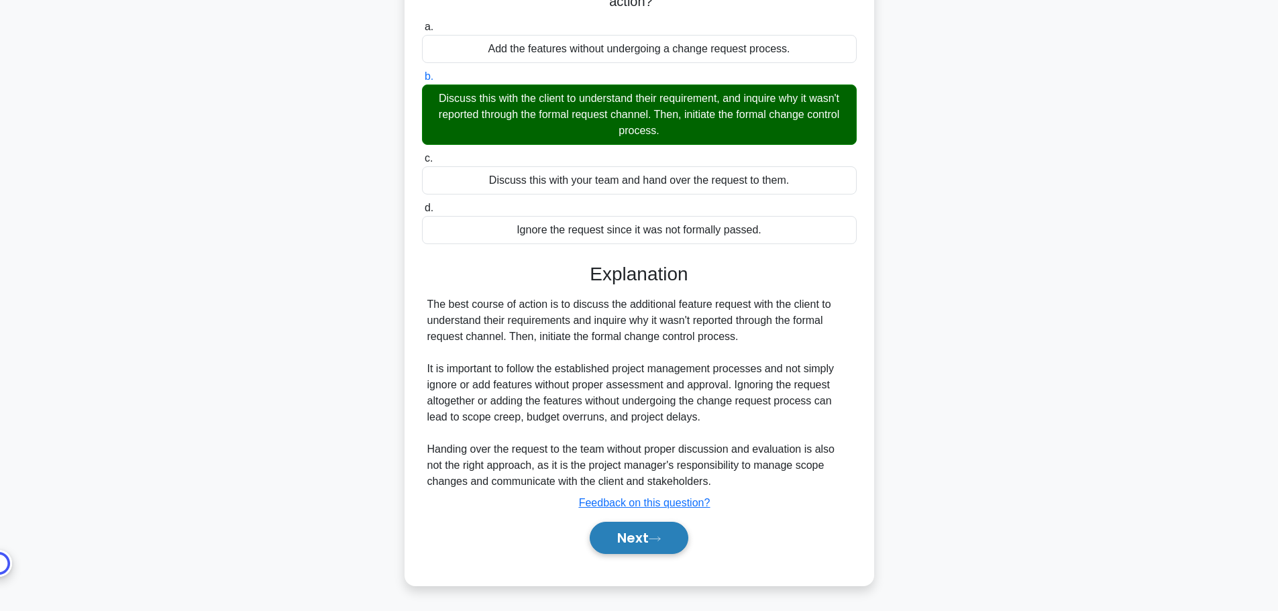
click at [635, 541] on button "Next" at bounding box center [639, 538] width 99 height 32
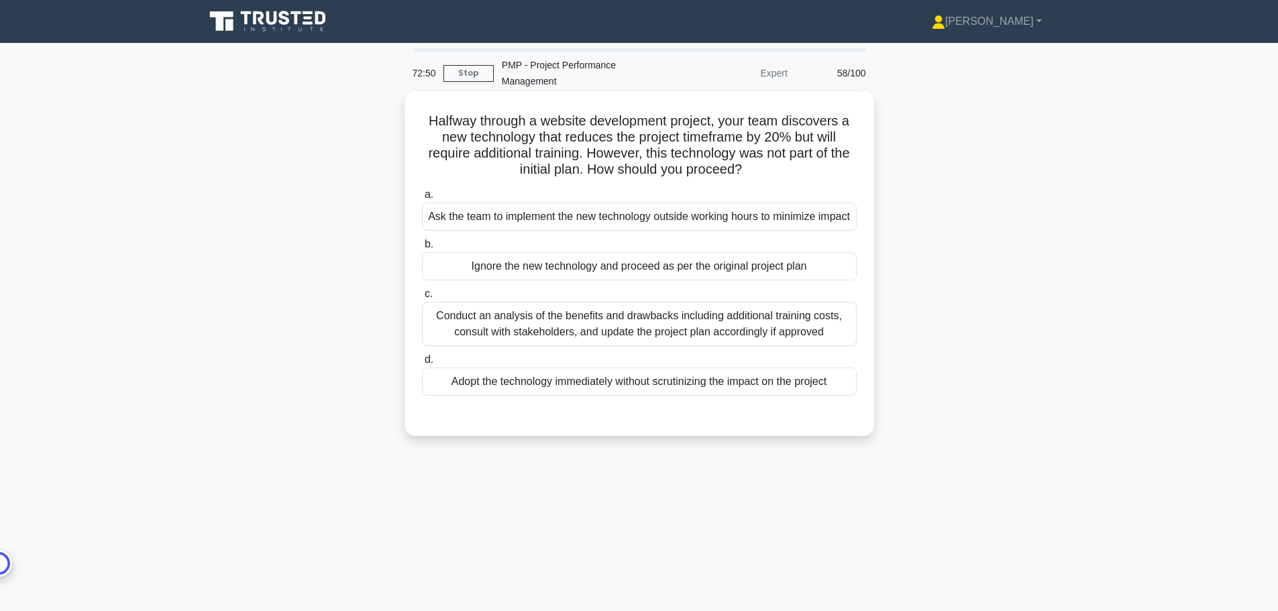
click at [717, 342] on div "Conduct an analysis of the benefits and drawbacks including additional training…" at bounding box center [639, 324] width 435 height 44
click at [422, 299] on input "c. Conduct an analysis of the benefits and drawbacks including additional train…" at bounding box center [422, 294] width 0 height 9
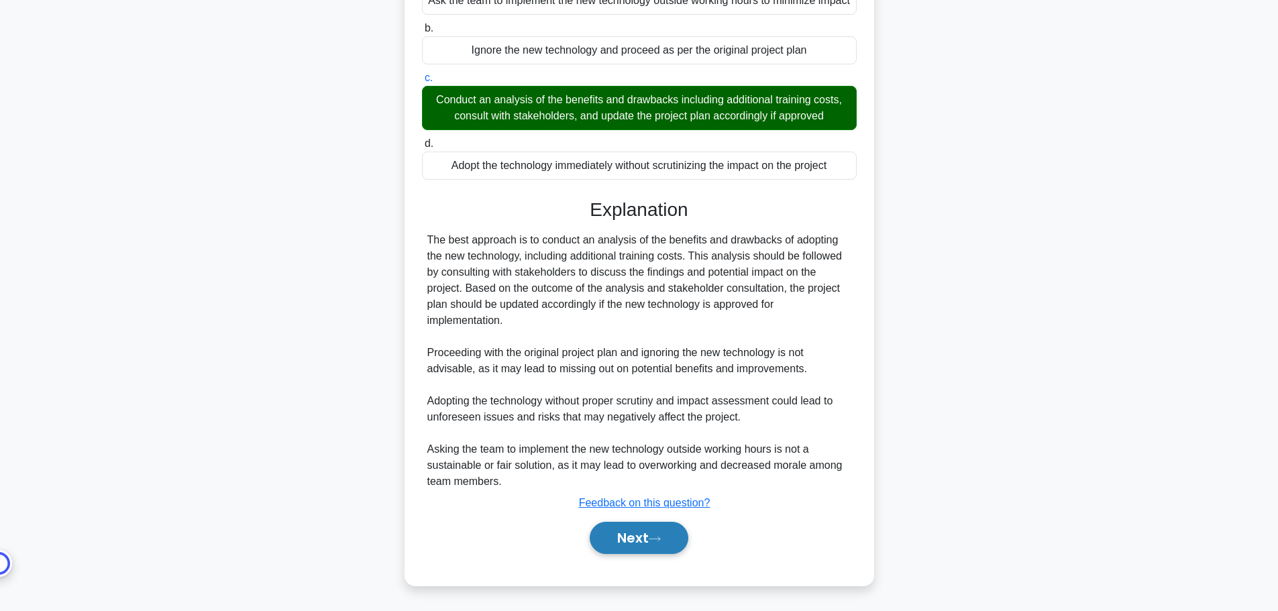
click at [660, 541] on icon at bounding box center [655, 538] width 12 height 7
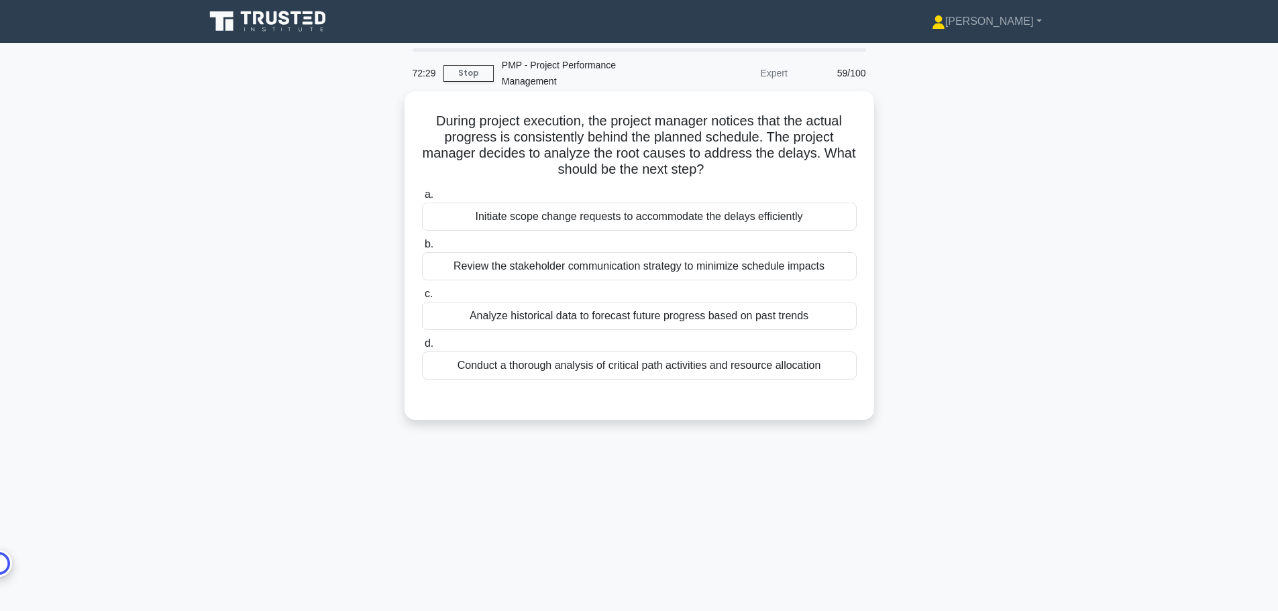
click at [757, 368] on div "Conduct a thorough analysis of critical path activities and resource allocation" at bounding box center [639, 366] width 435 height 28
click at [422, 348] on input "d. Conduct a thorough analysis of critical path activities and resource allocat…" at bounding box center [422, 343] width 0 height 9
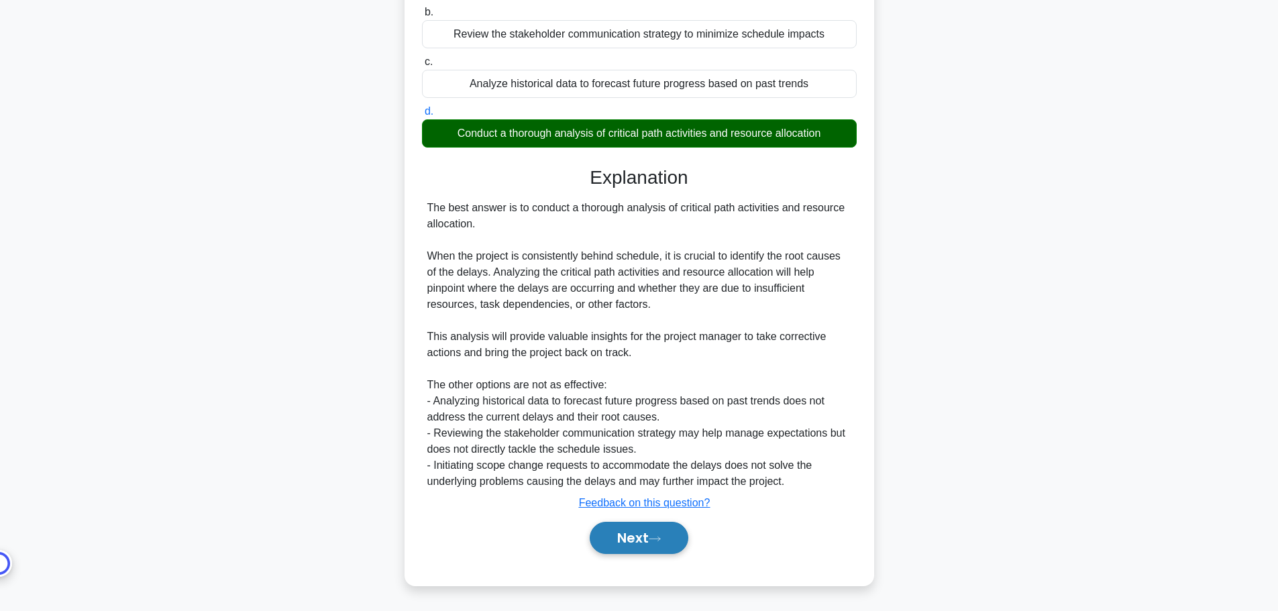
click at [635, 545] on button "Next" at bounding box center [639, 538] width 99 height 32
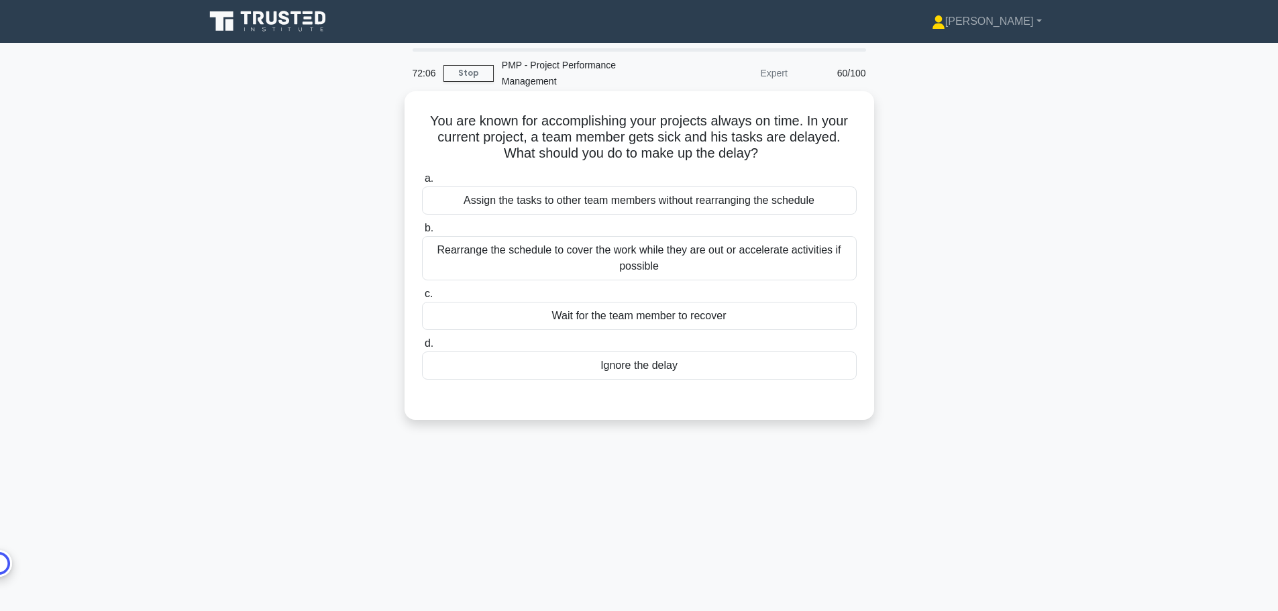
click at [751, 260] on div "Rearrange the schedule to cover the work while they are out or accelerate activ…" at bounding box center [639, 258] width 435 height 44
click at [422, 233] on input "b. Rearrange the schedule to cover the work while they are out or accelerate ac…" at bounding box center [422, 228] width 0 height 9
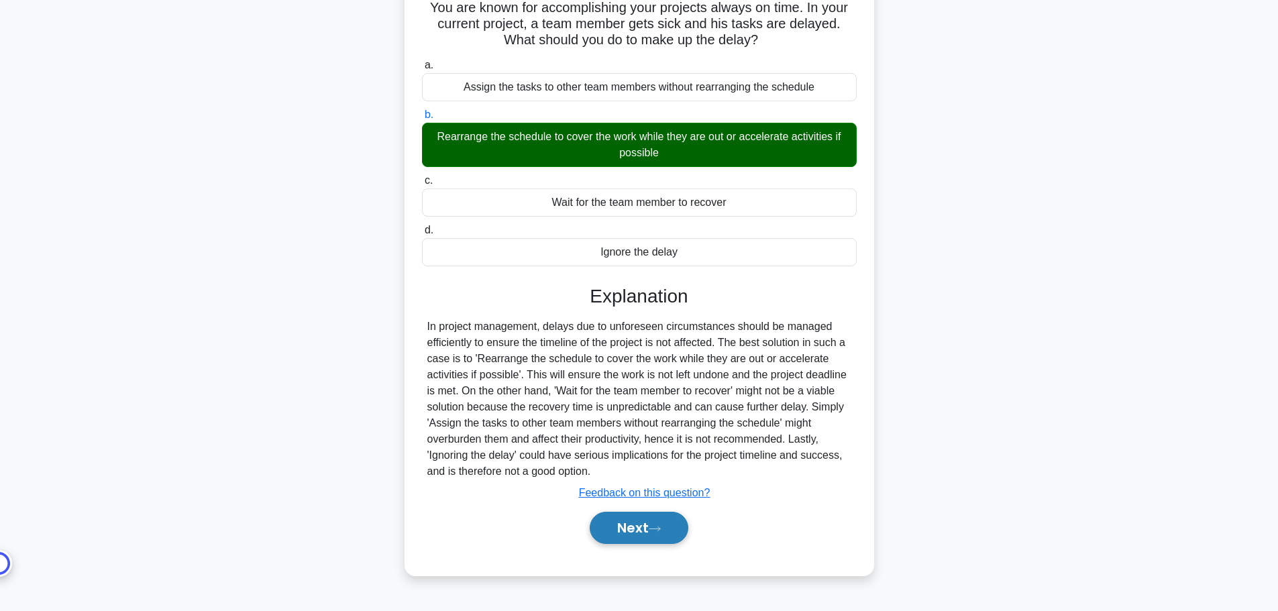
click at [660, 523] on button "Next" at bounding box center [639, 528] width 99 height 32
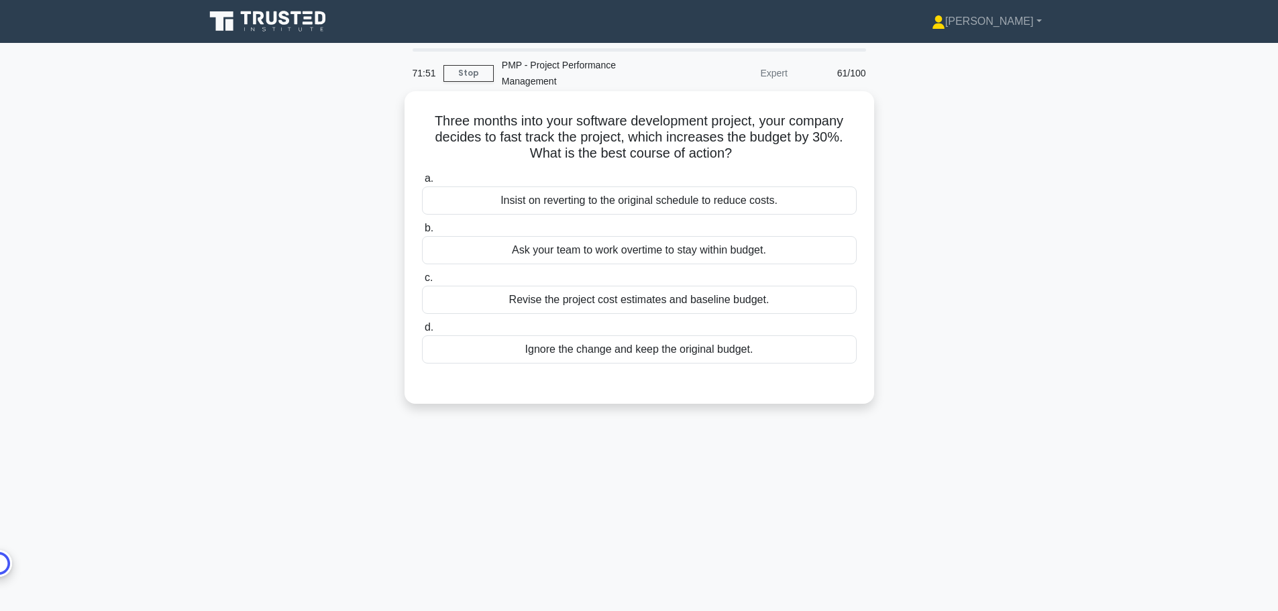
click at [637, 205] on div "Insist on reverting to the original schedule to reduce costs." at bounding box center [639, 200] width 435 height 28
click at [422, 183] on input "a. Insist on reverting to the original schedule to reduce costs." at bounding box center [422, 178] width 0 height 9
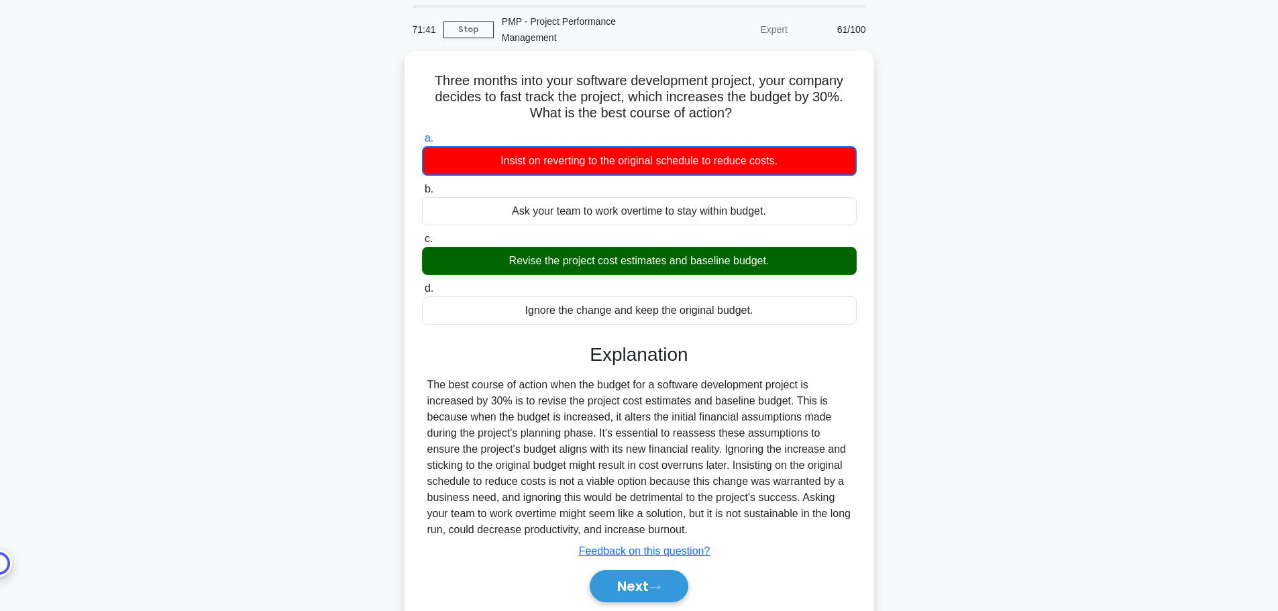
scroll to position [67, 0]
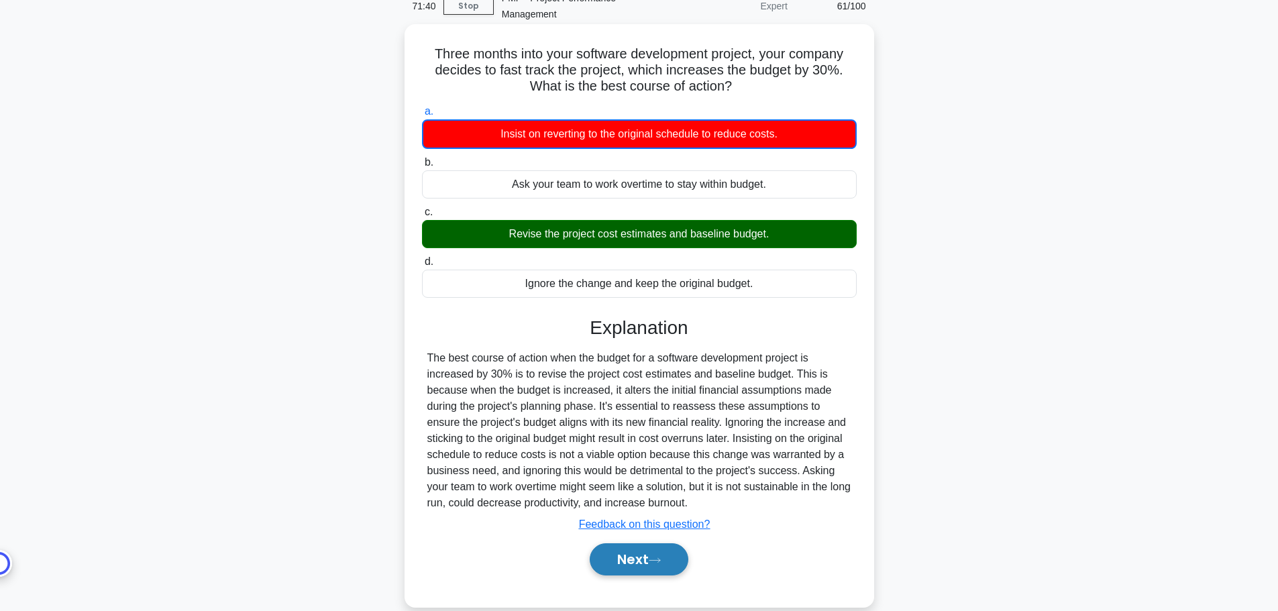
click at [661, 562] on icon at bounding box center [655, 560] width 12 height 7
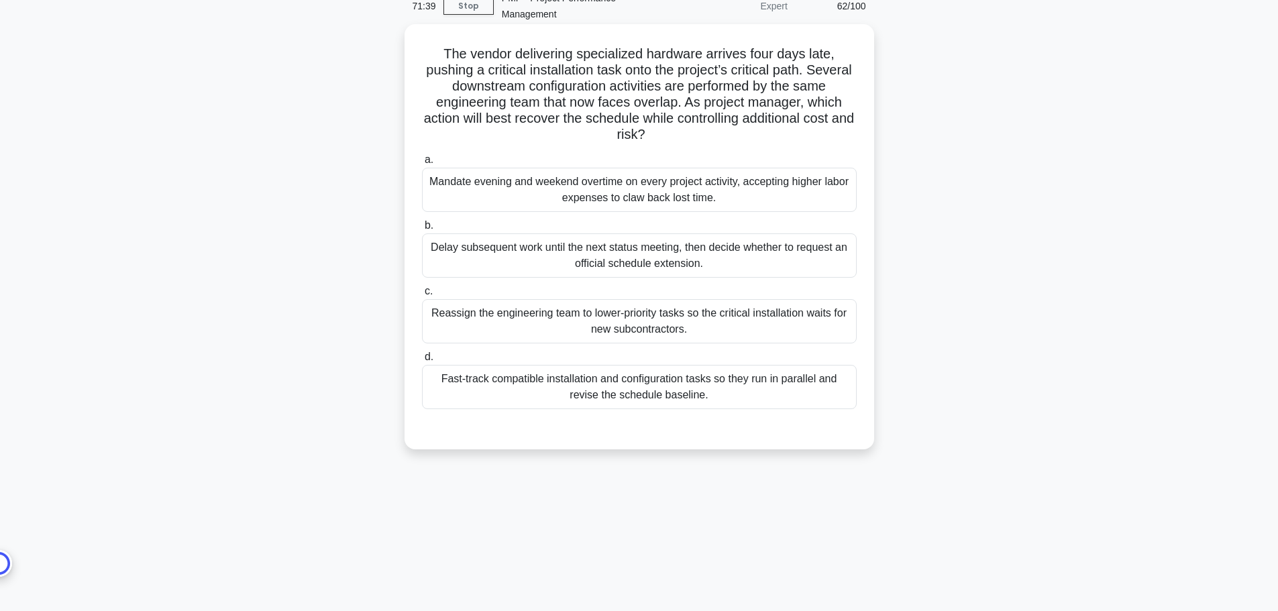
scroll to position [0, 0]
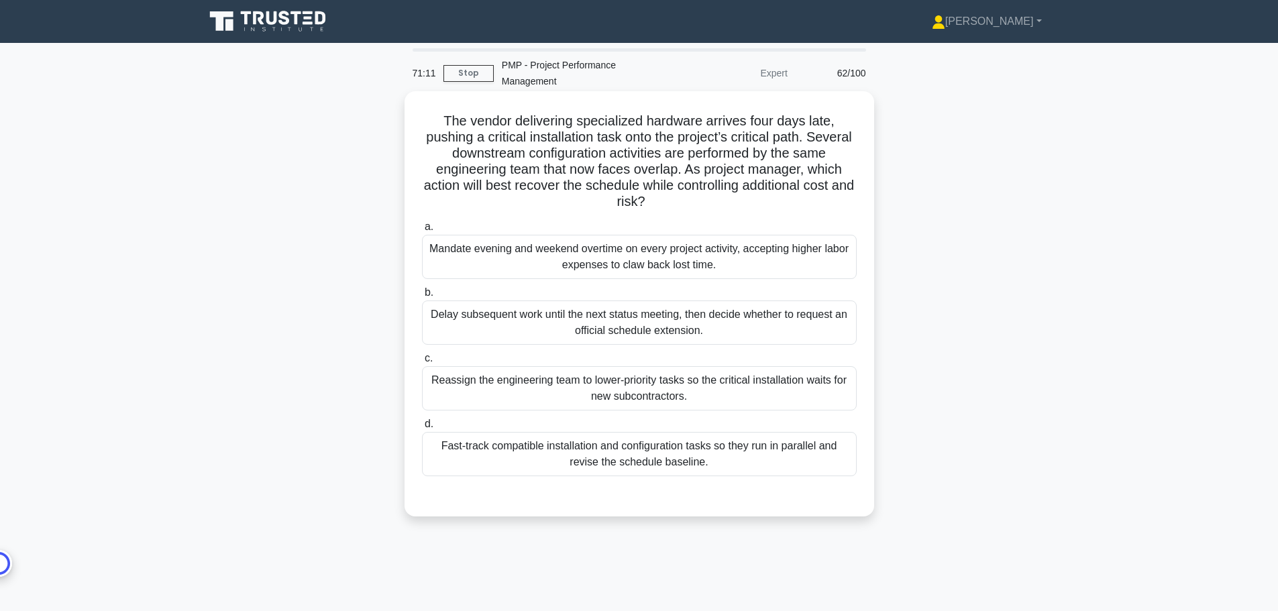
click at [767, 458] on div "Fast-track compatible installation and configuration tasks so they run in paral…" at bounding box center [639, 454] width 435 height 44
click at [422, 429] on input "d. Fast-track compatible installation and configuration tasks so they run in pa…" at bounding box center [422, 424] width 0 height 9
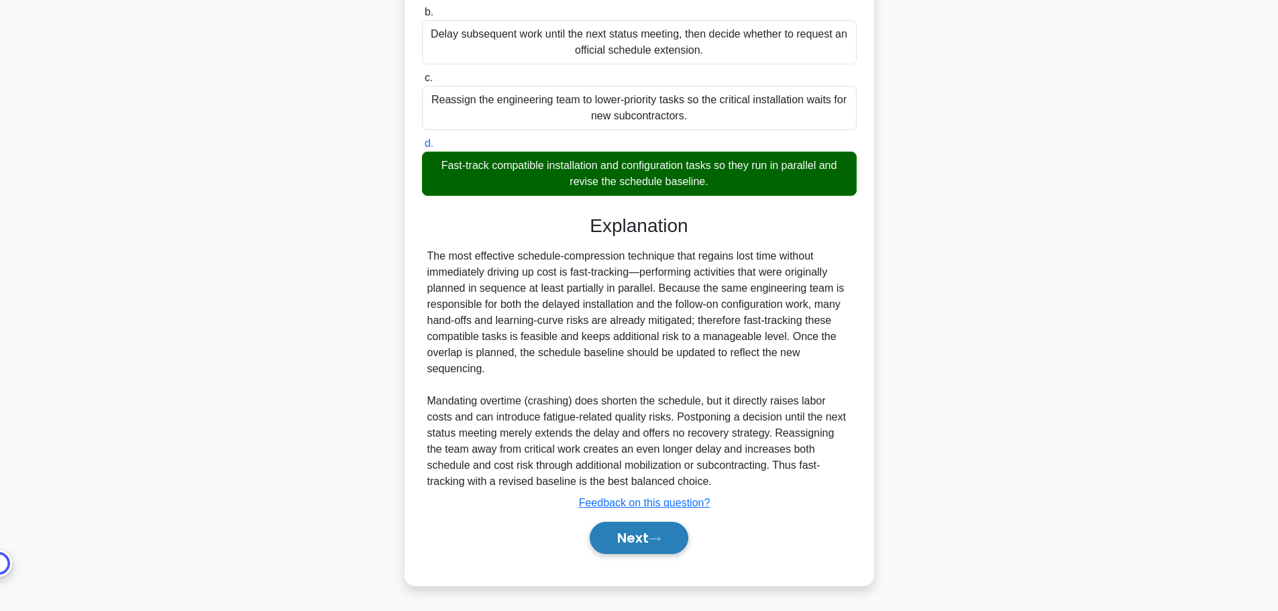
click at [676, 547] on button "Next" at bounding box center [639, 538] width 99 height 32
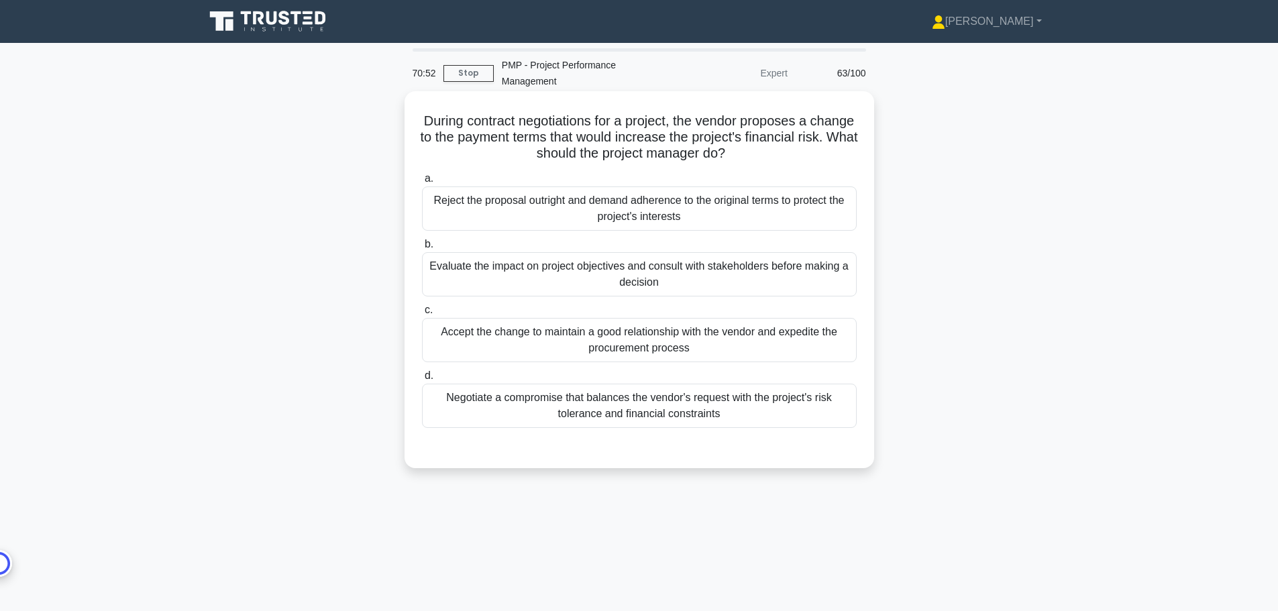
click at [663, 276] on div "Evaluate the impact on project objectives and consult with stakeholders before …" at bounding box center [639, 274] width 435 height 44
click at [422, 249] on input "b. Evaluate the impact on project objectives and consult with stakeholders befo…" at bounding box center [422, 244] width 0 height 9
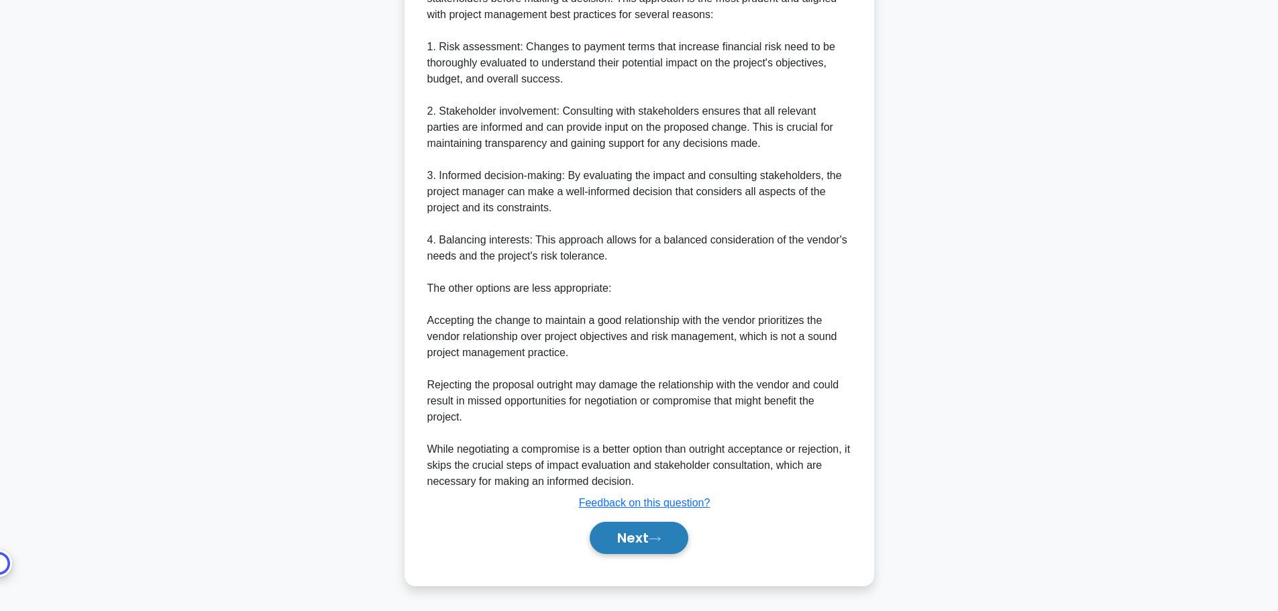
click at [667, 545] on button "Next" at bounding box center [639, 538] width 99 height 32
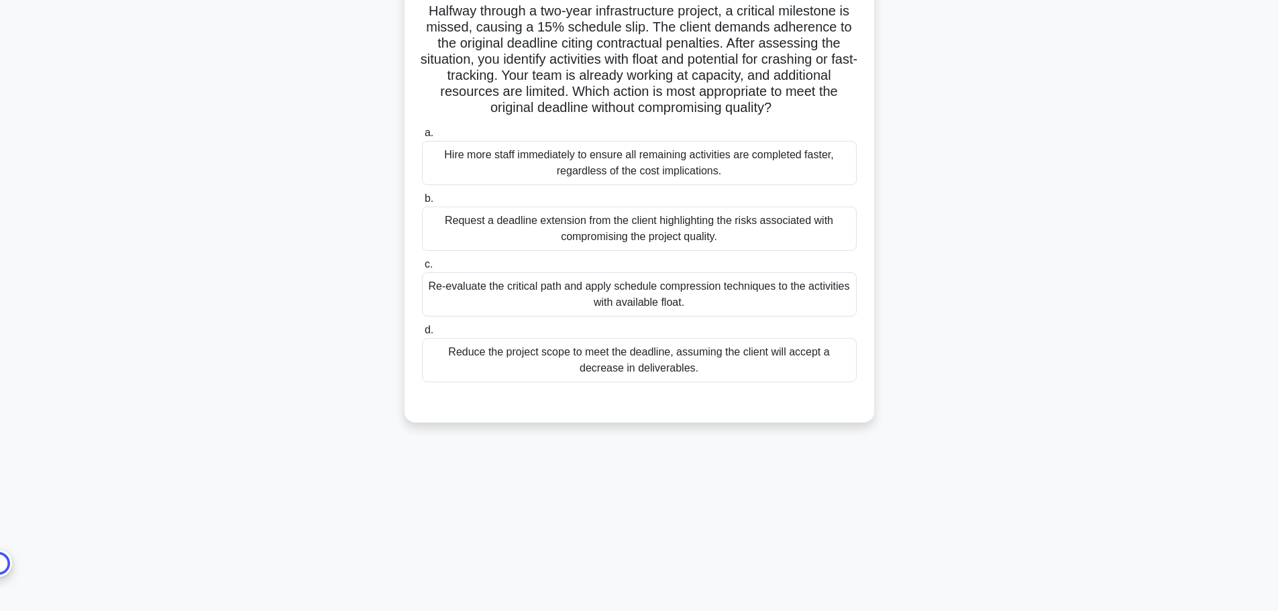
scroll to position [42, 0]
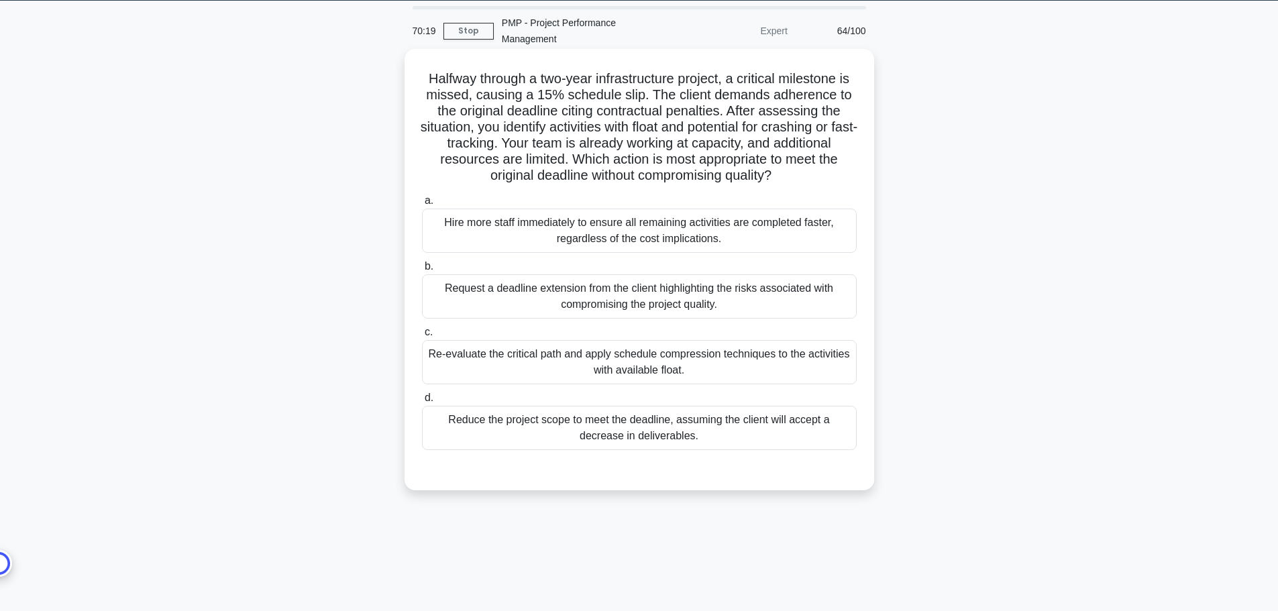
click at [762, 386] on div "a. Hire more staff immediately to ensure all remaining activities are completed…" at bounding box center [639, 321] width 451 height 263
click at [777, 361] on div "Re-evaluate the critical path and apply schedule compression techniques to the …" at bounding box center [639, 362] width 435 height 44
click at [422, 337] on input "c. Re-evaluate the critical path and apply schedule compression techniques to t…" at bounding box center [422, 332] width 0 height 9
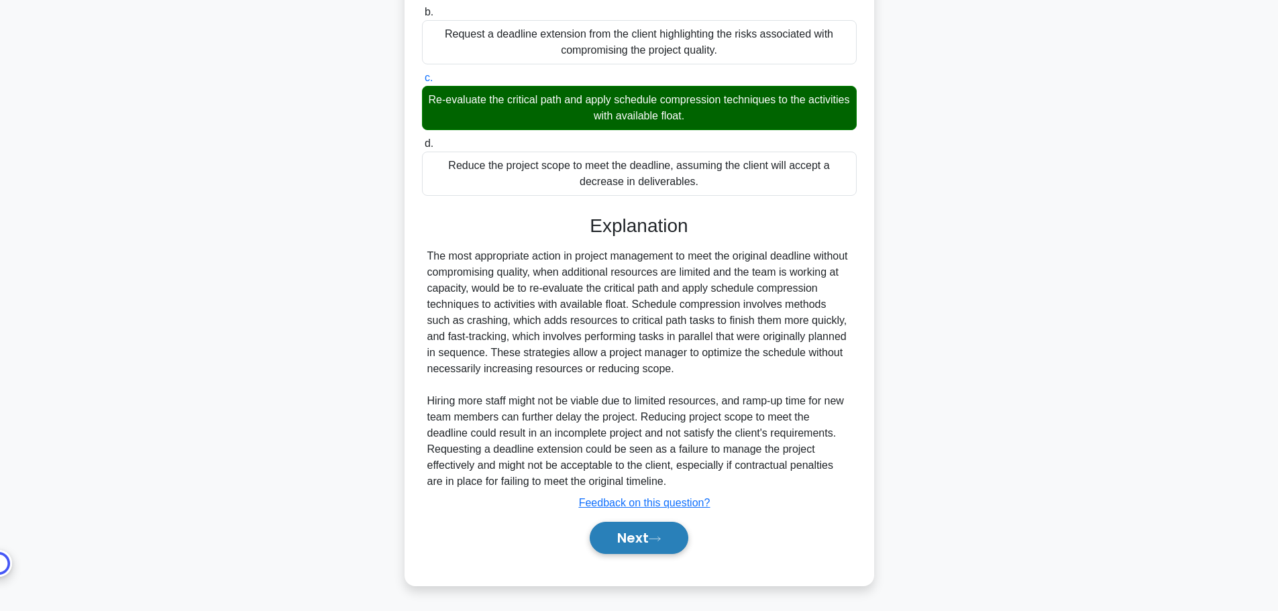
click at [657, 547] on button "Next" at bounding box center [639, 538] width 99 height 32
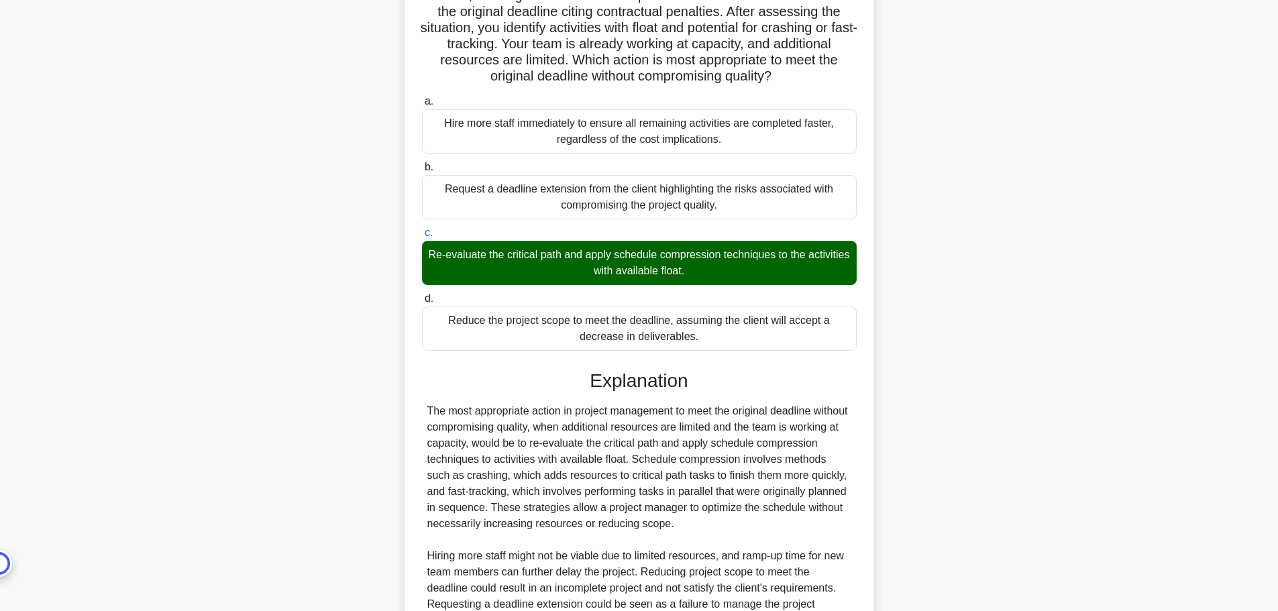
scroll to position [0, 0]
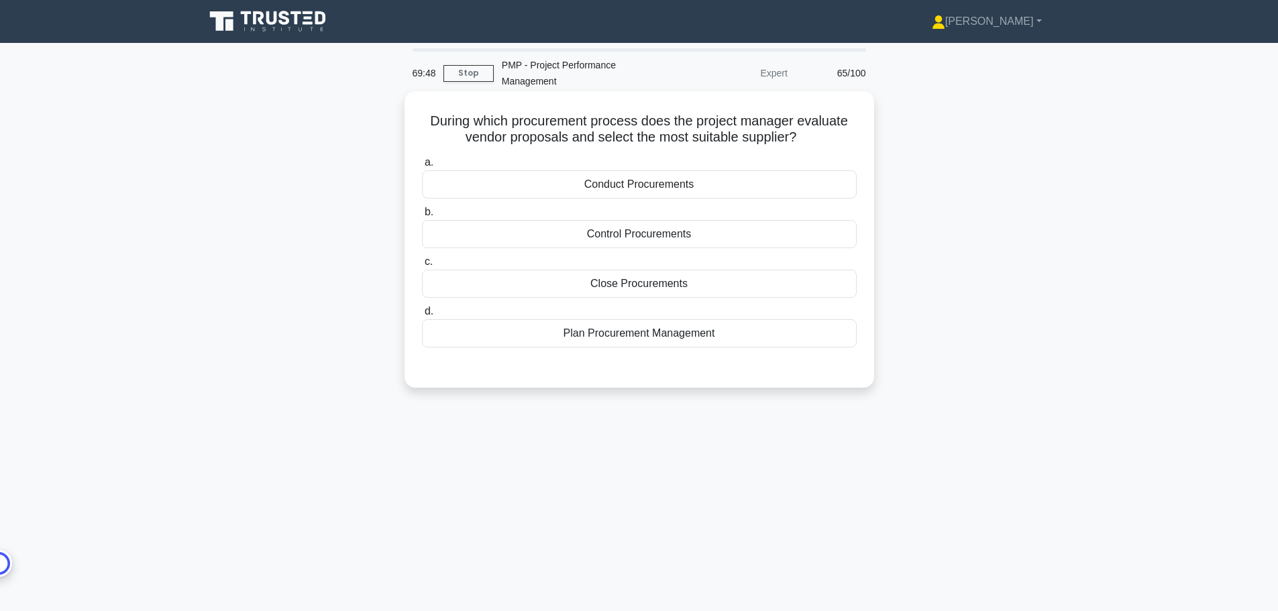
click at [651, 184] on div "Conduct Procurements" at bounding box center [639, 184] width 435 height 28
click at [422, 167] on input "a. Conduct Procurements" at bounding box center [422, 162] width 0 height 9
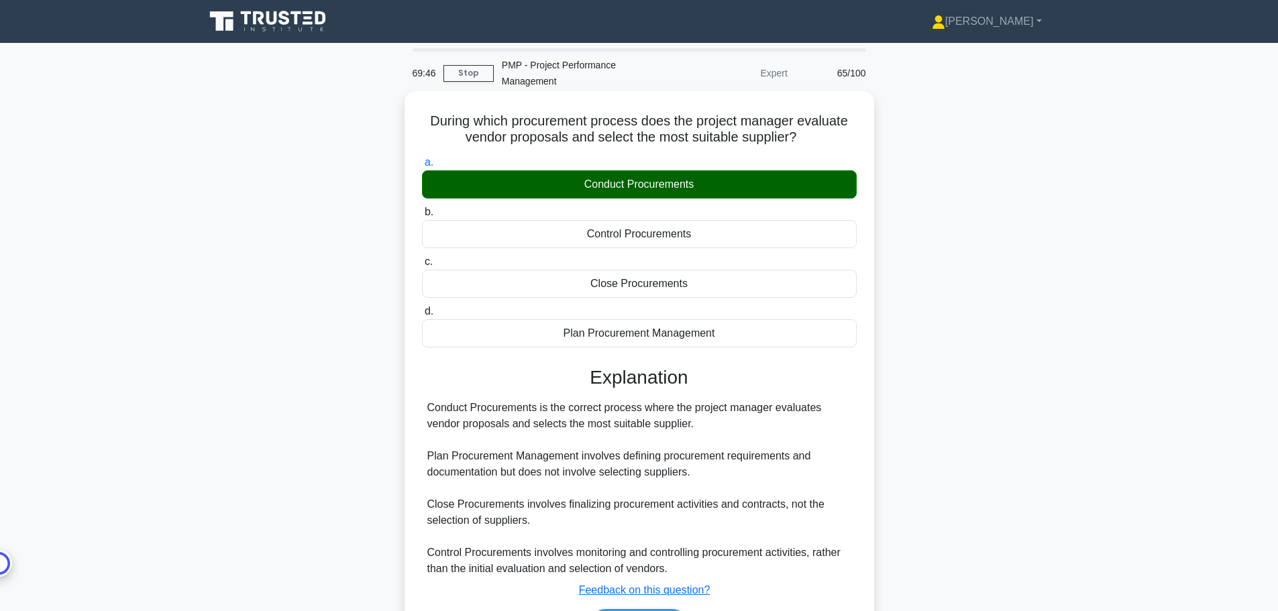
scroll to position [67, 0]
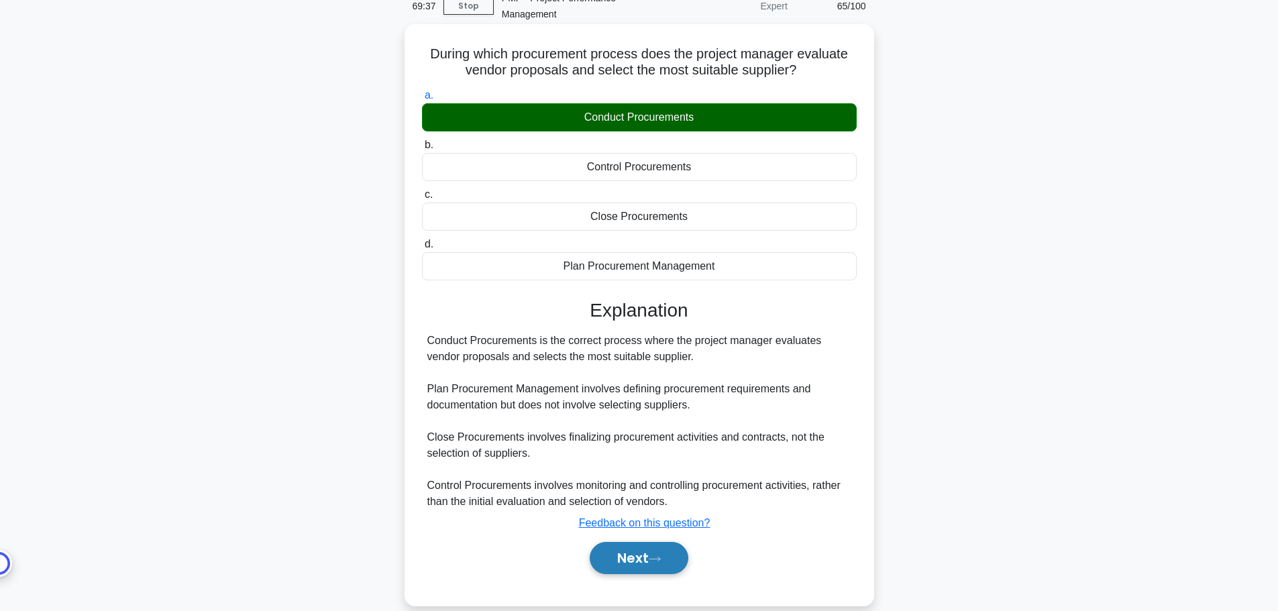
drag, startPoint x: 639, startPoint y: 569, endPoint x: 620, endPoint y: 566, distance: 19.1
click at [639, 569] on button "Next" at bounding box center [639, 558] width 99 height 32
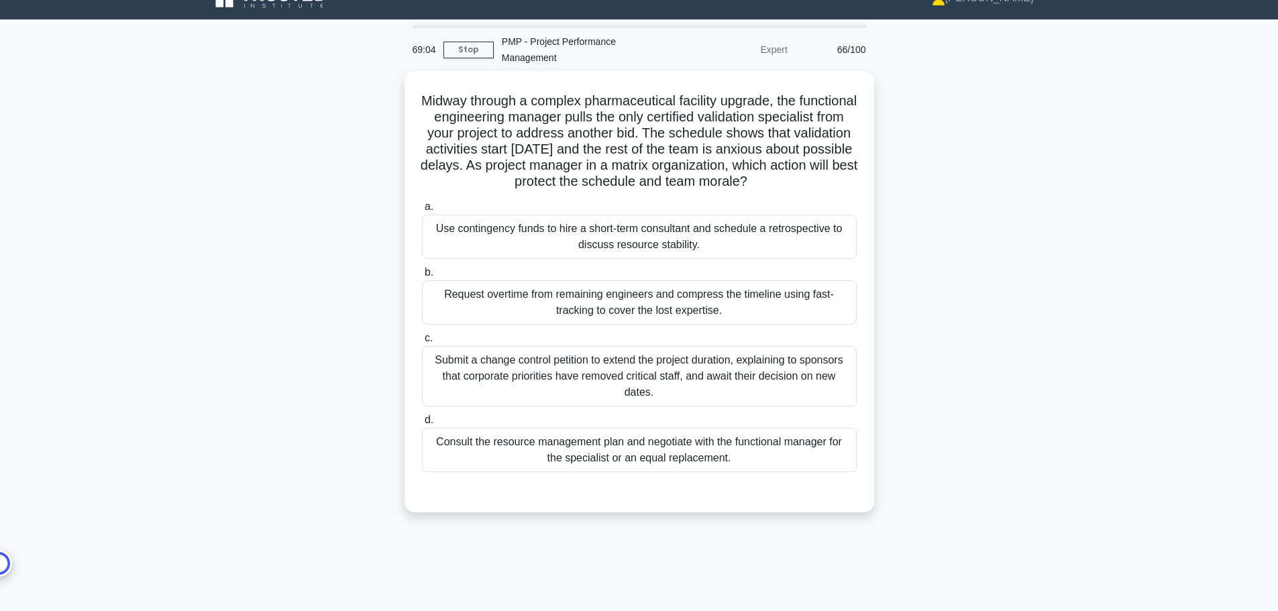
scroll to position [0, 0]
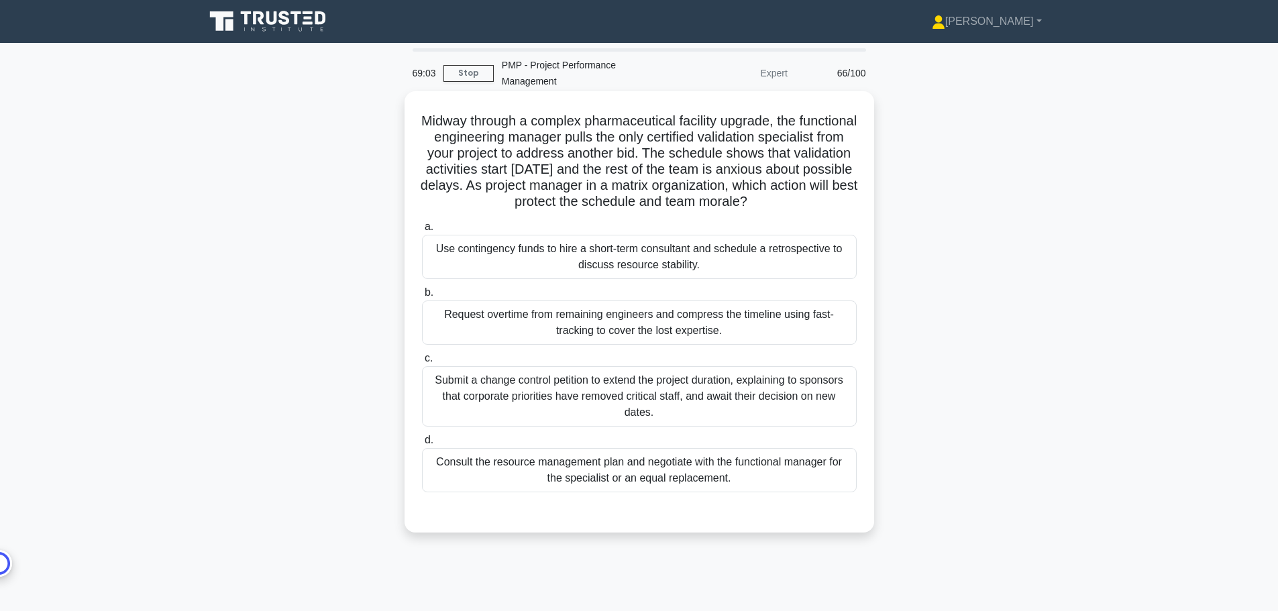
click at [701, 490] on div "Consult the resource management plan and negotiate with the functional manager …" at bounding box center [639, 470] width 435 height 44
click at [422, 445] on input "d. Consult the resource management plan and negotiate with the functional manag…" at bounding box center [422, 440] width 0 height 9
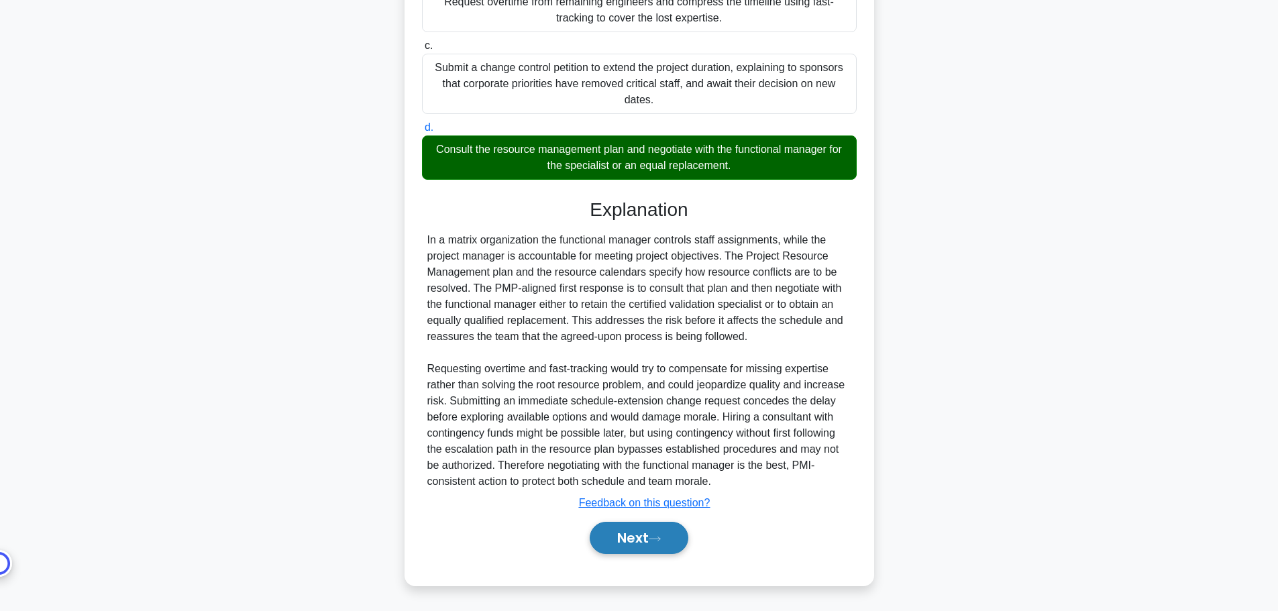
click at [634, 527] on button "Next" at bounding box center [639, 538] width 99 height 32
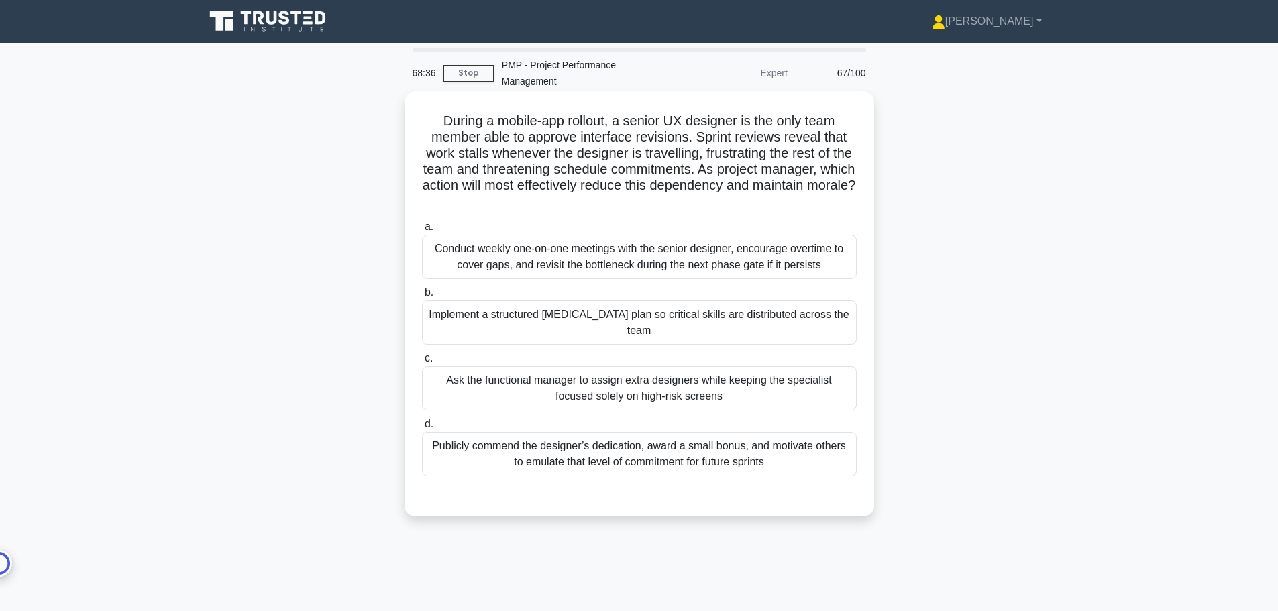
click at [740, 331] on div "Implement a structured cross-training plan so critical skills are distributed a…" at bounding box center [639, 323] width 435 height 44
click at [422, 297] on input "b. Implement a structured cross-training plan so critical skills are distribute…" at bounding box center [422, 292] width 0 height 9
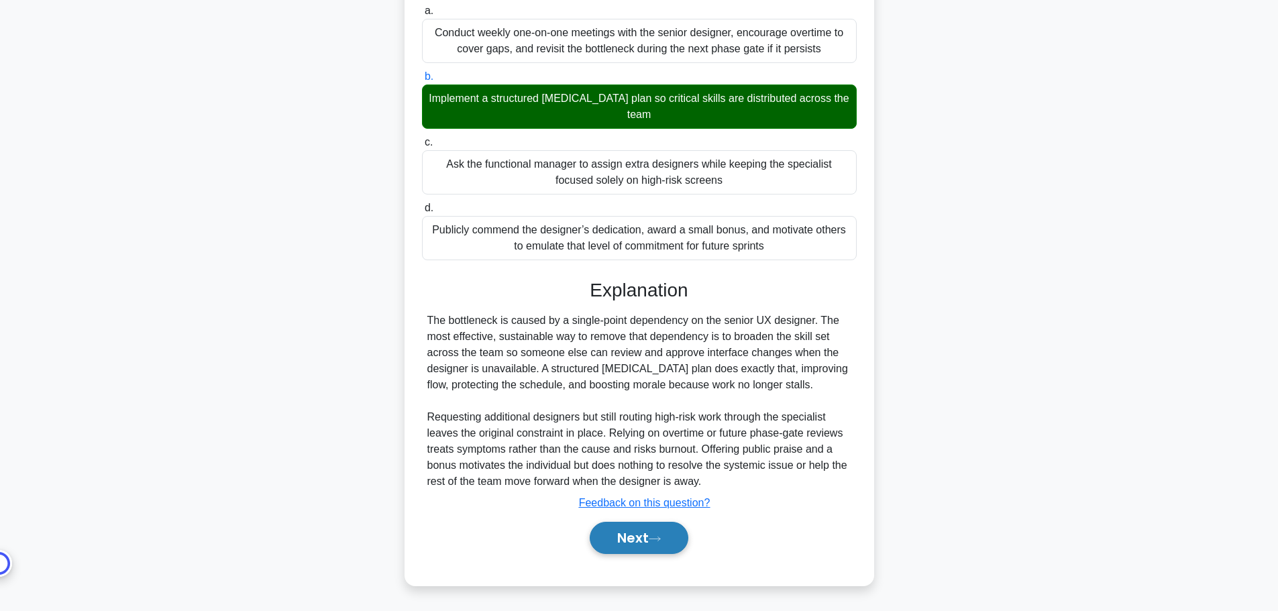
click at [642, 545] on button "Next" at bounding box center [639, 538] width 99 height 32
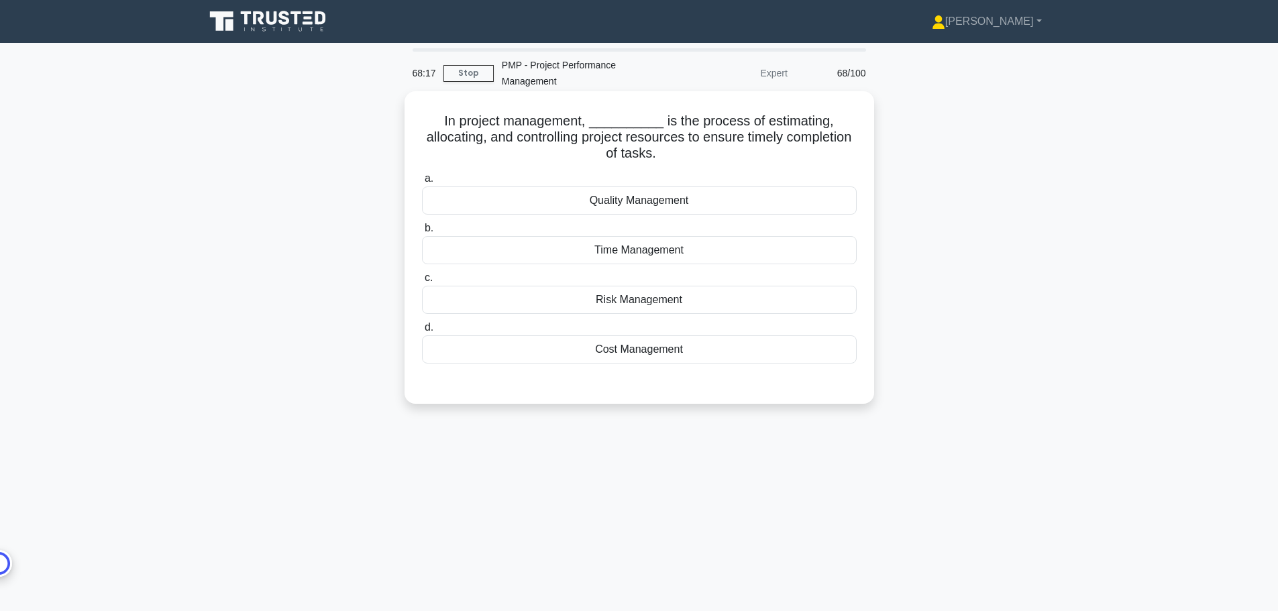
click at [683, 250] on div "Time Management" at bounding box center [639, 250] width 435 height 28
click at [422, 233] on input "b. Time Management" at bounding box center [422, 228] width 0 height 9
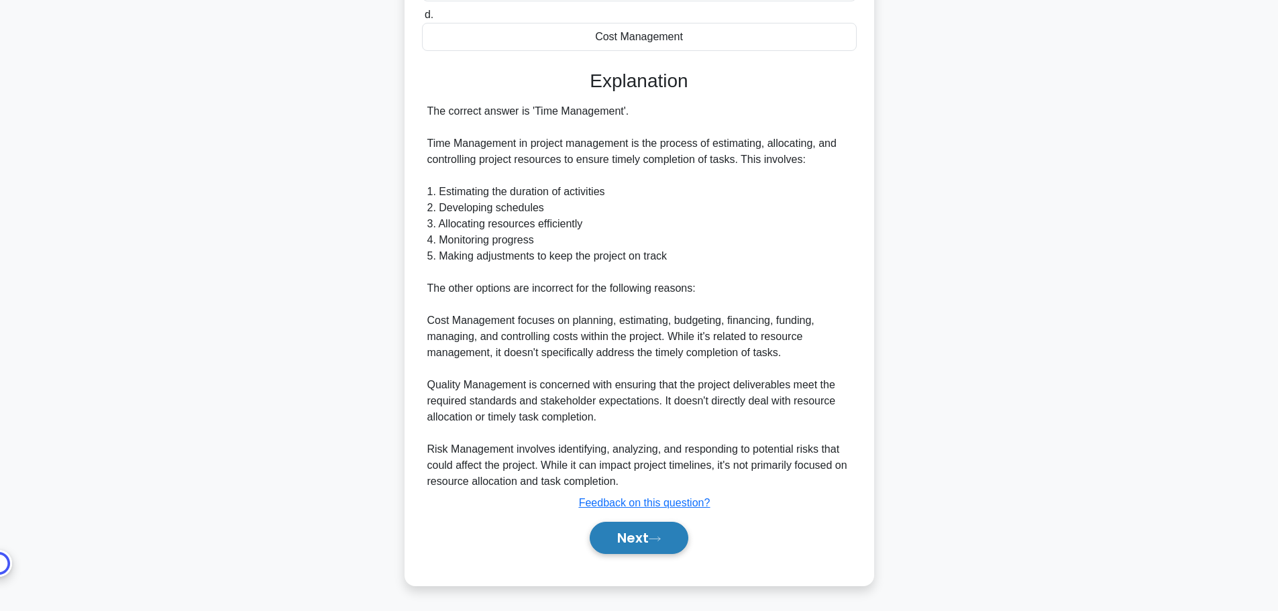
click at [663, 525] on button "Next" at bounding box center [639, 538] width 99 height 32
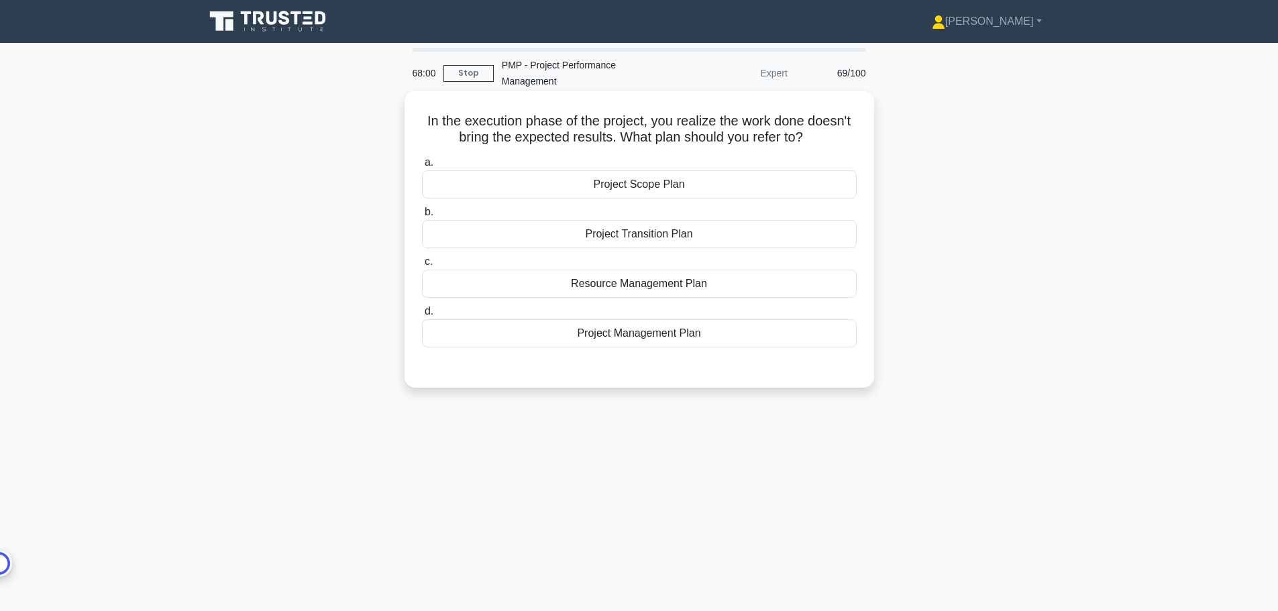
click at [685, 333] on div "Project Management Plan" at bounding box center [639, 333] width 435 height 28
click at [422, 316] on input "d. Project Management Plan" at bounding box center [422, 311] width 0 height 9
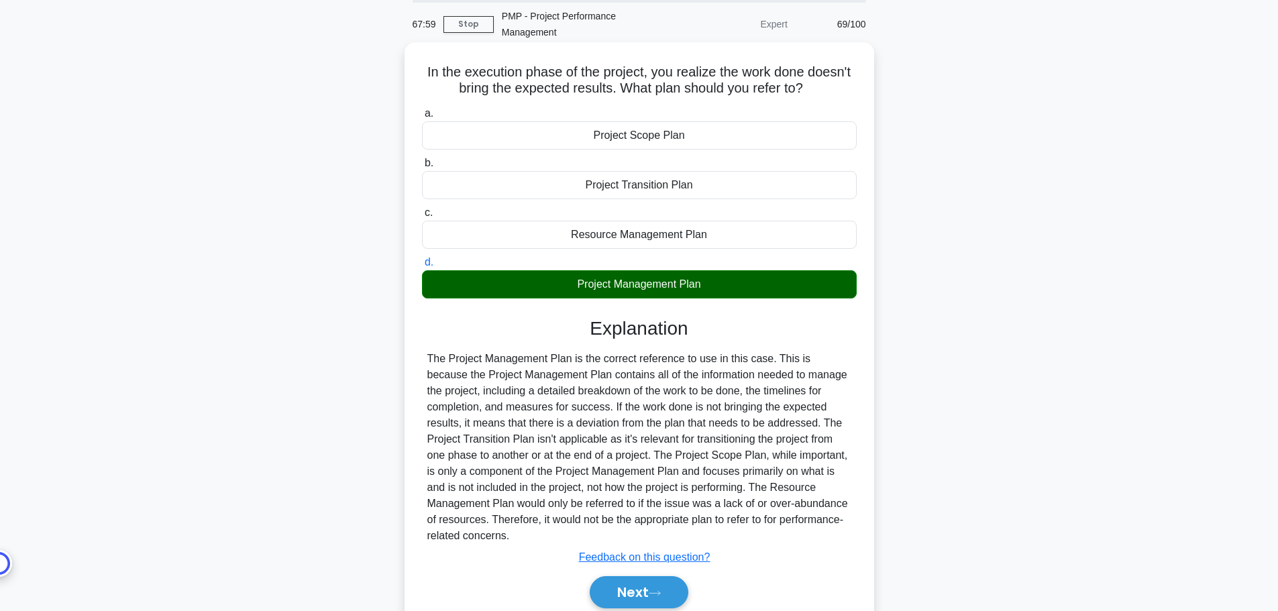
scroll to position [113, 0]
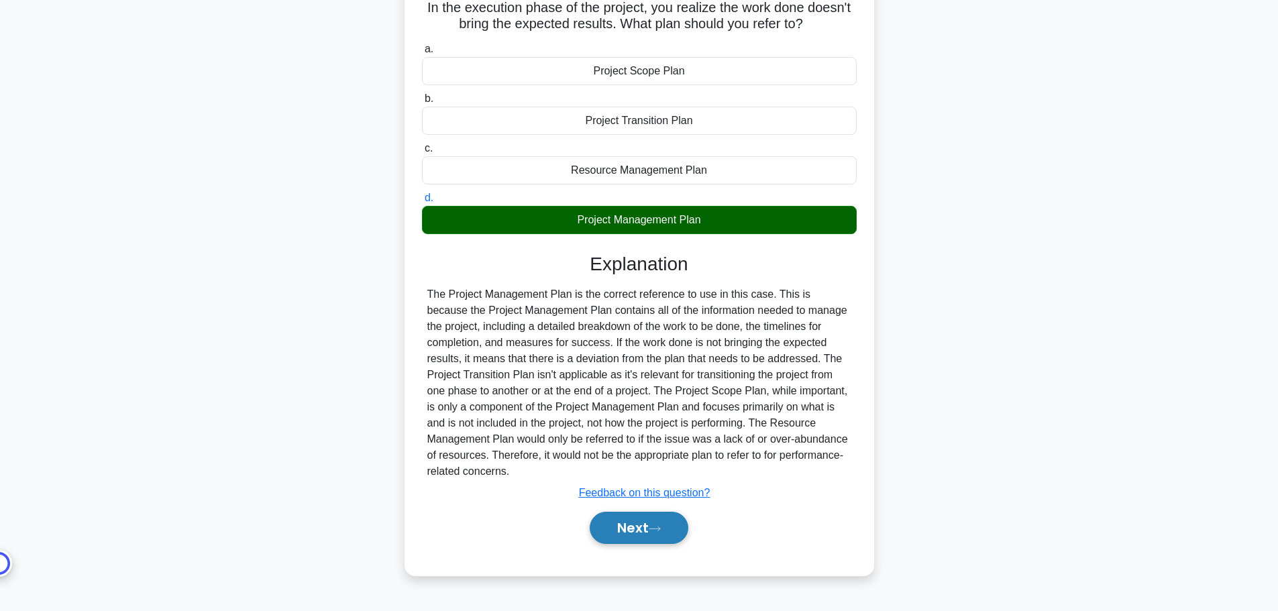
click at [633, 529] on button "Next" at bounding box center [639, 528] width 99 height 32
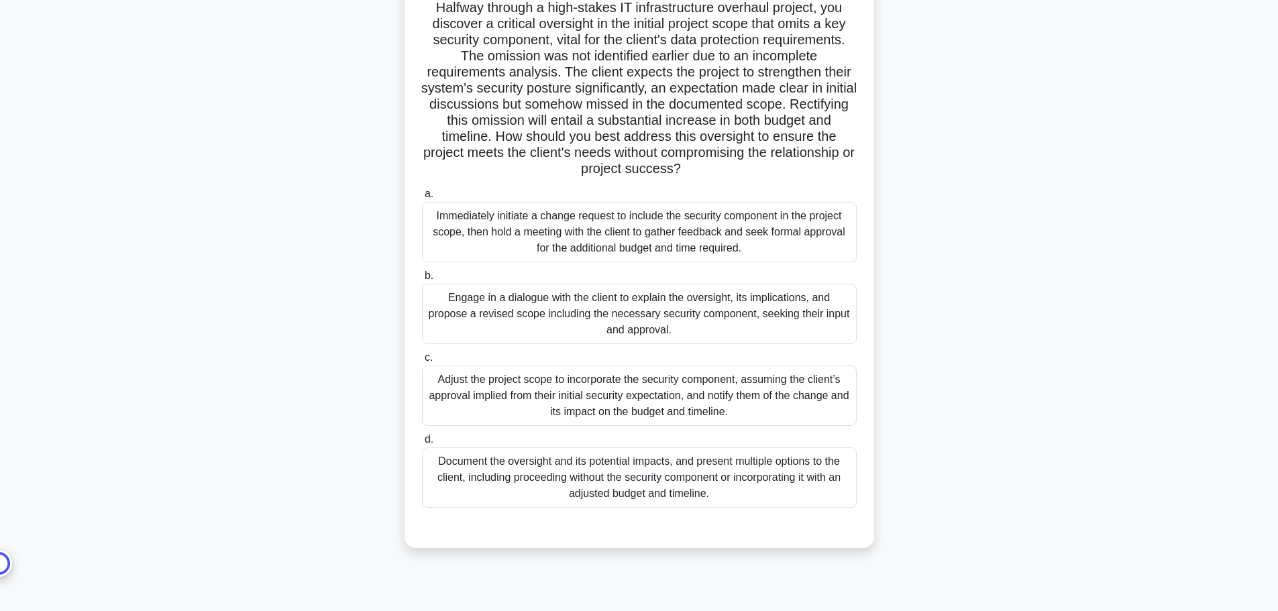
click at [704, 239] on div "Immediately initiate a change request to include the security component in the …" at bounding box center [639, 232] width 435 height 60
click at [422, 199] on input "a. Immediately initiate a change request to include the security component in t…" at bounding box center [422, 194] width 0 height 9
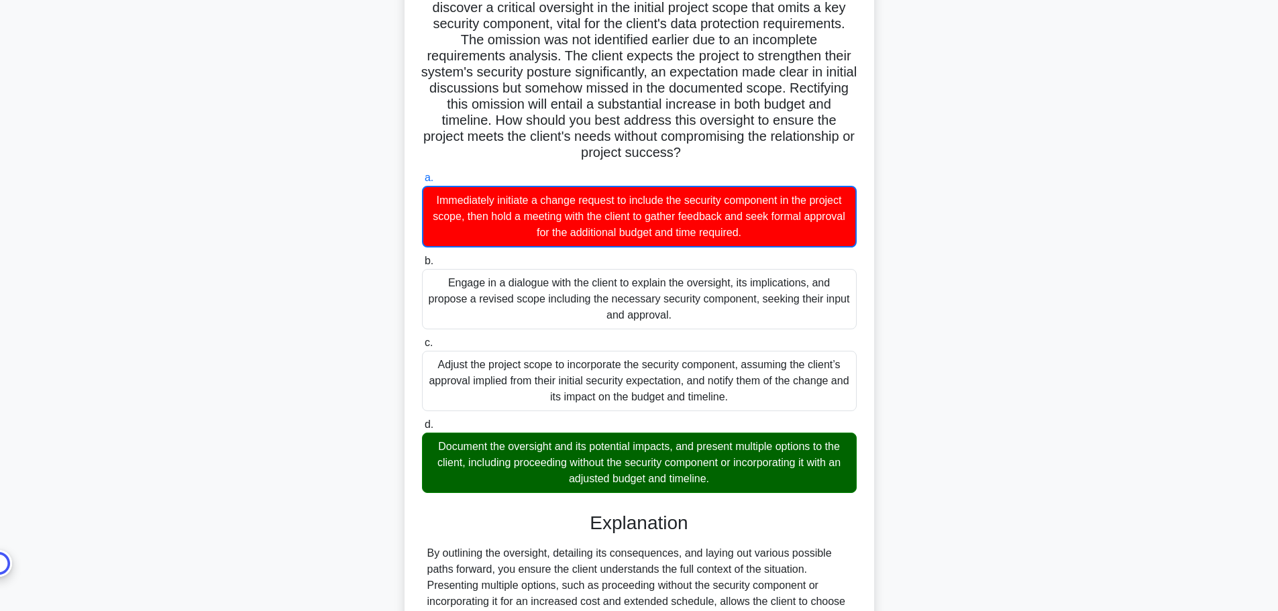
scroll to position [0, 0]
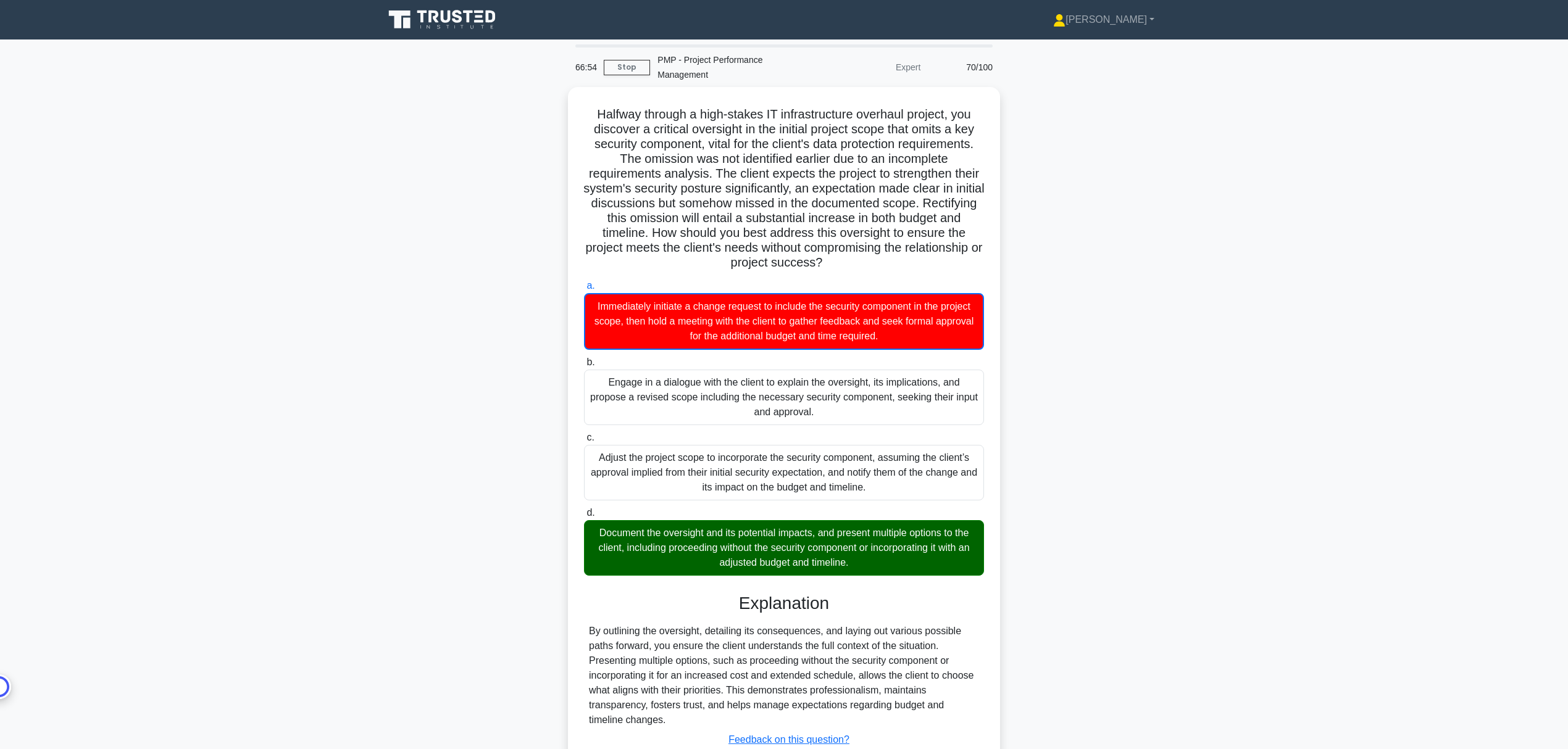
drag, startPoint x: 1198, startPoint y: 653, endPoint x: 1330, endPoint y: 510, distance: 194.6
click at [1175, 561] on main "66:54 Stop PMP - Project Performance Management Expert 70/100 .spinner_0XTQ{tra…" at bounding box center [784, 437] width 1568 height 796
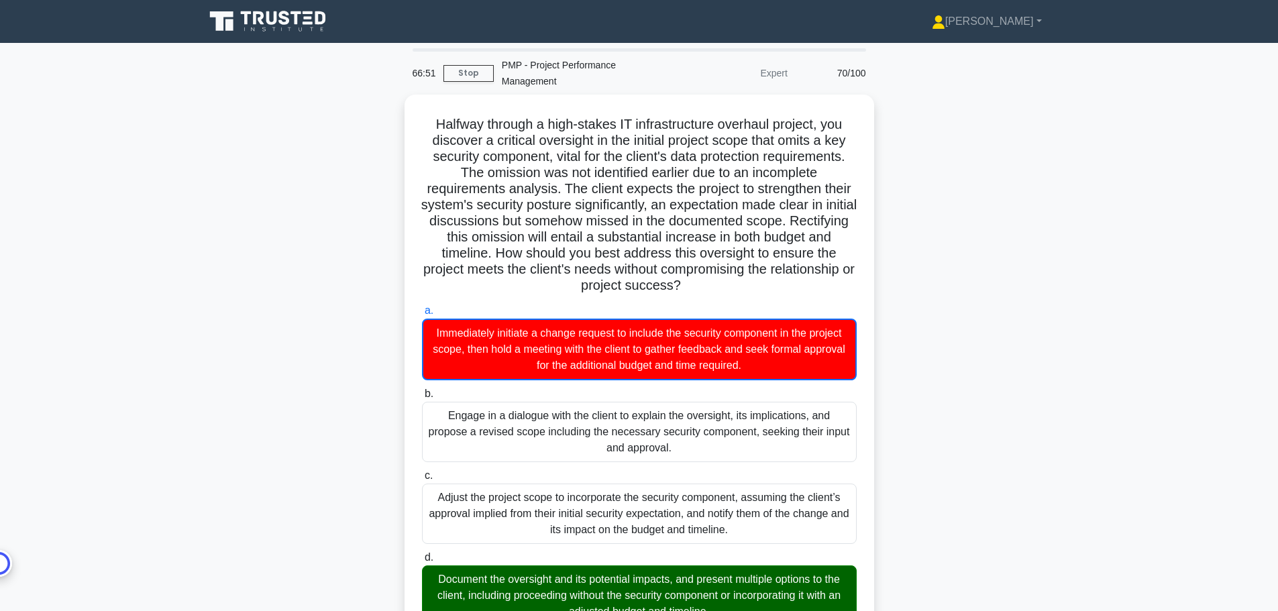
drag, startPoint x: 1672, startPoint y: 1, endPoint x: 906, endPoint y: 275, distance: 814.4
click at [906, 275] on div "Halfway through a high-stakes IT infrastructure overhaul project, you discover …" at bounding box center [639, 499] width 885 height 808
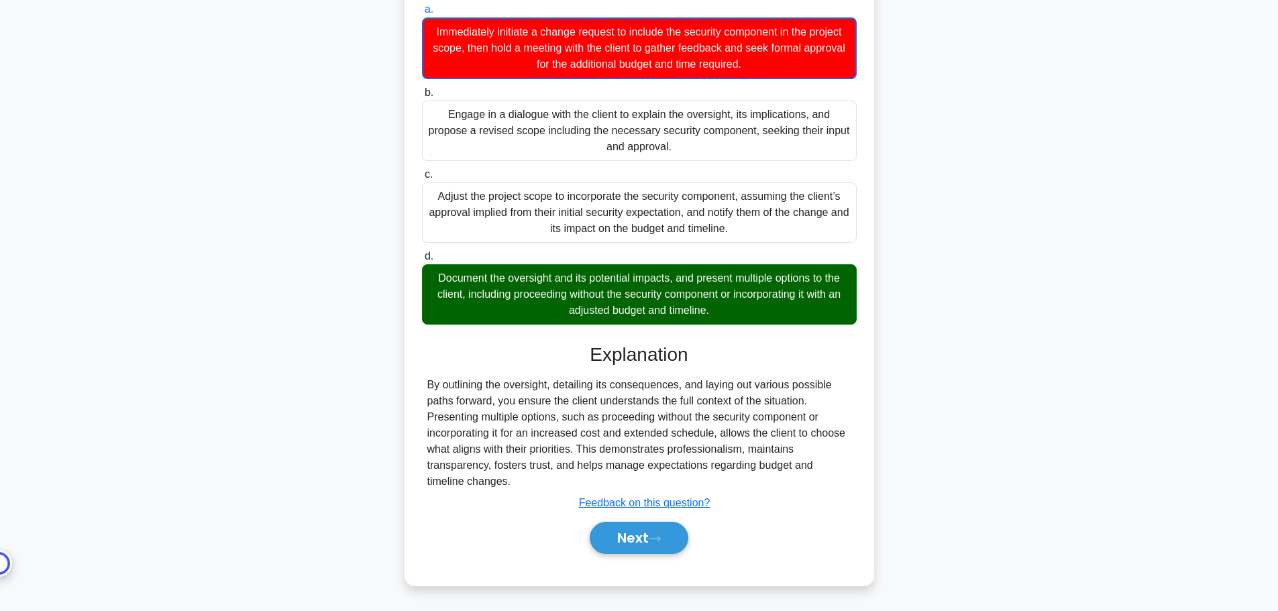
drag, startPoint x: 655, startPoint y: 537, endPoint x: 700, endPoint y: 523, distance: 46.9
click at [655, 536] on icon at bounding box center [655, 538] width 12 height 7
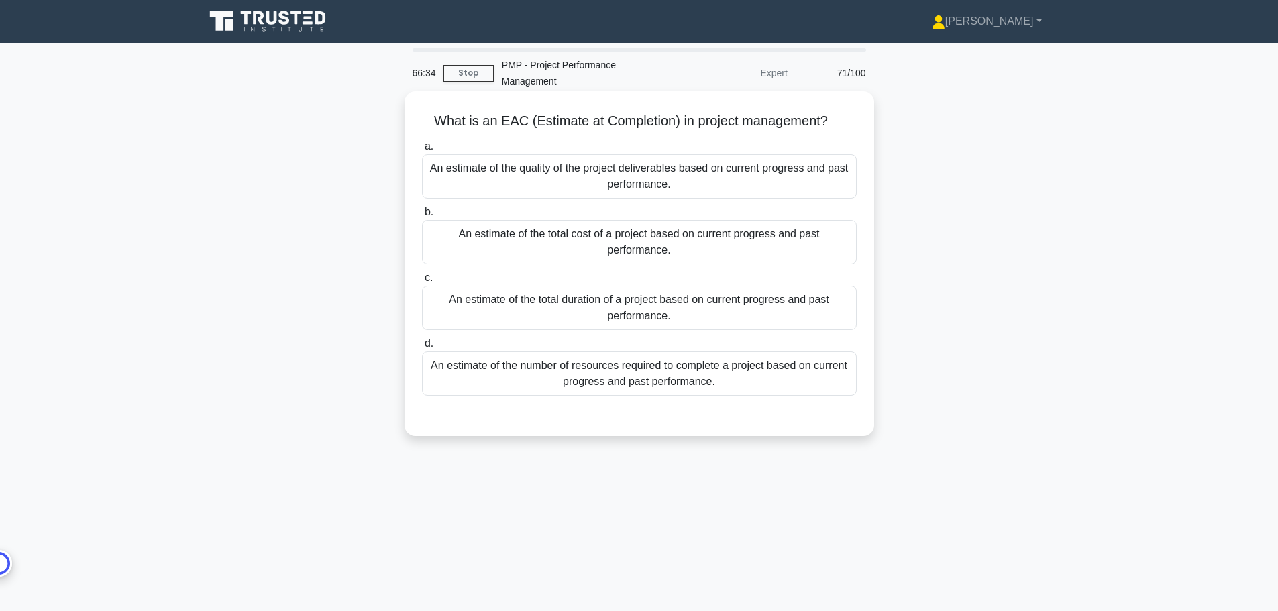
click at [698, 245] on div "An estimate of the total cost of a project based on current progress and past p…" at bounding box center [639, 242] width 435 height 44
click at [422, 217] on input "b. An estimate of the total cost of a project based on current progress and pas…" at bounding box center [422, 212] width 0 height 9
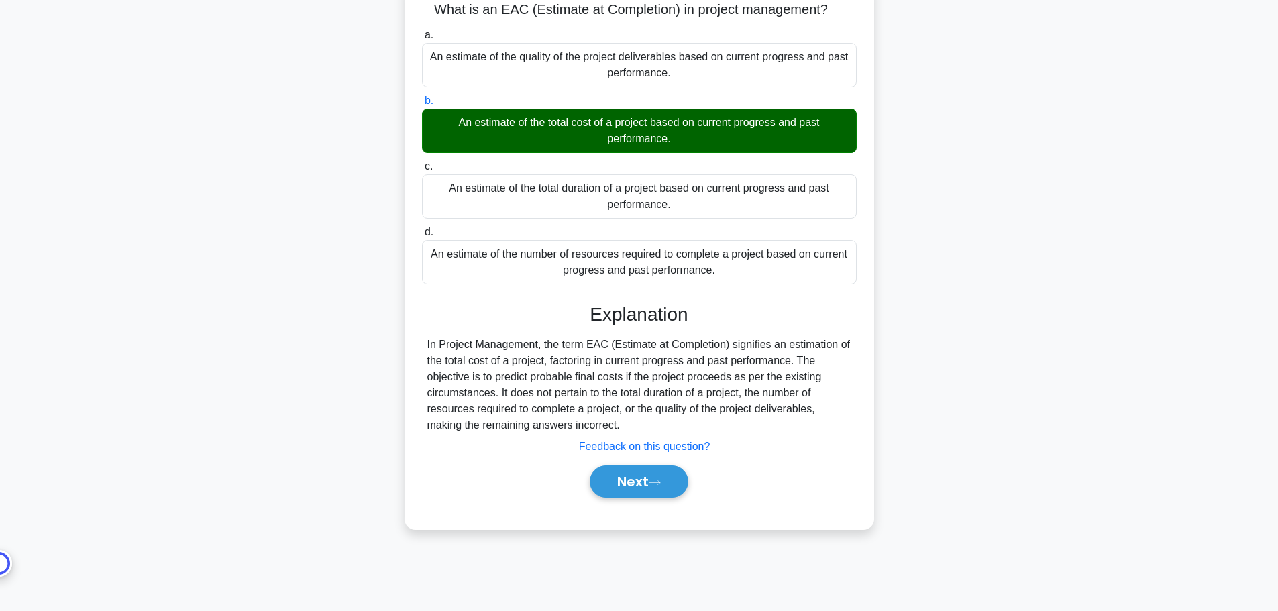
scroll to position [113, 0]
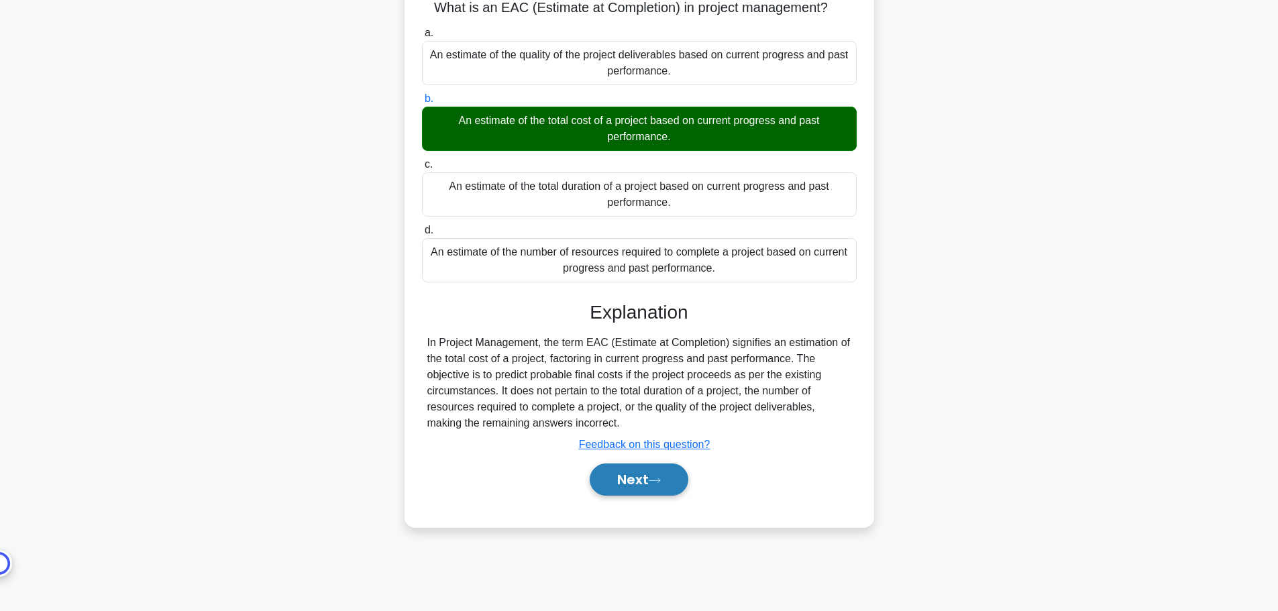
click at [645, 489] on button "Next" at bounding box center [639, 480] width 99 height 32
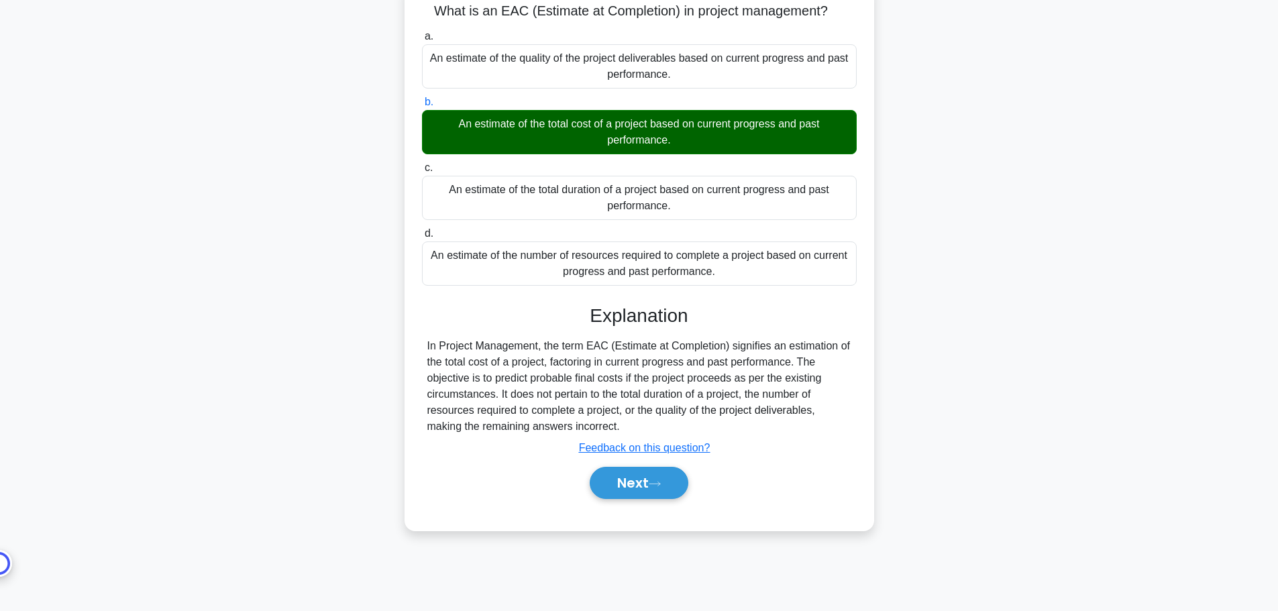
scroll to position [0, 0]
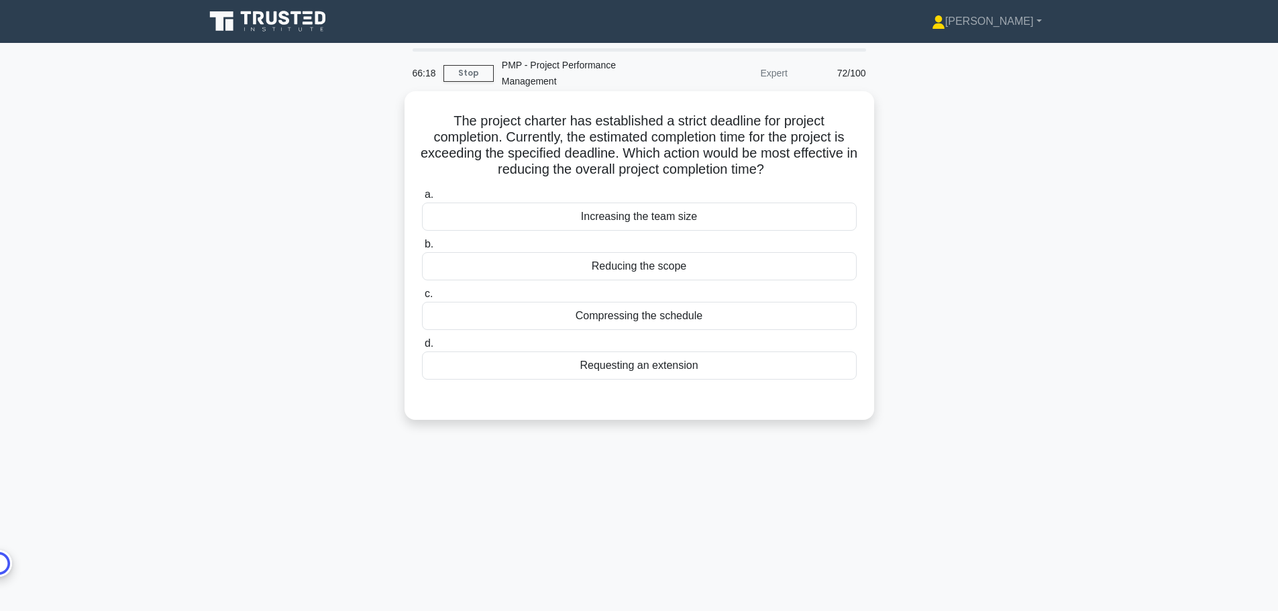
click at [710, 327] on div "Compressing the schedule" at bounding box center [639, 316] width 435 height 28
click at [422, 299] on input "c. Compressing the schedule" at bounding box center [422, 294] width 0 height 9
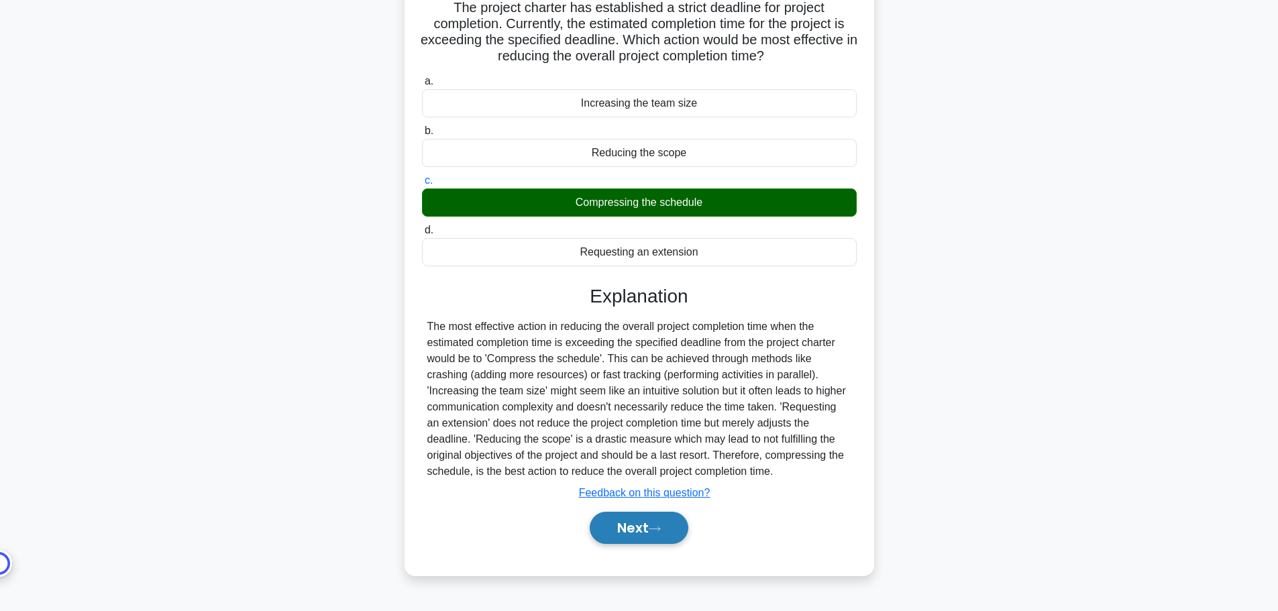
click at [640, 528] on button "Next" at bounding box center [639, 528] width 99 height 32
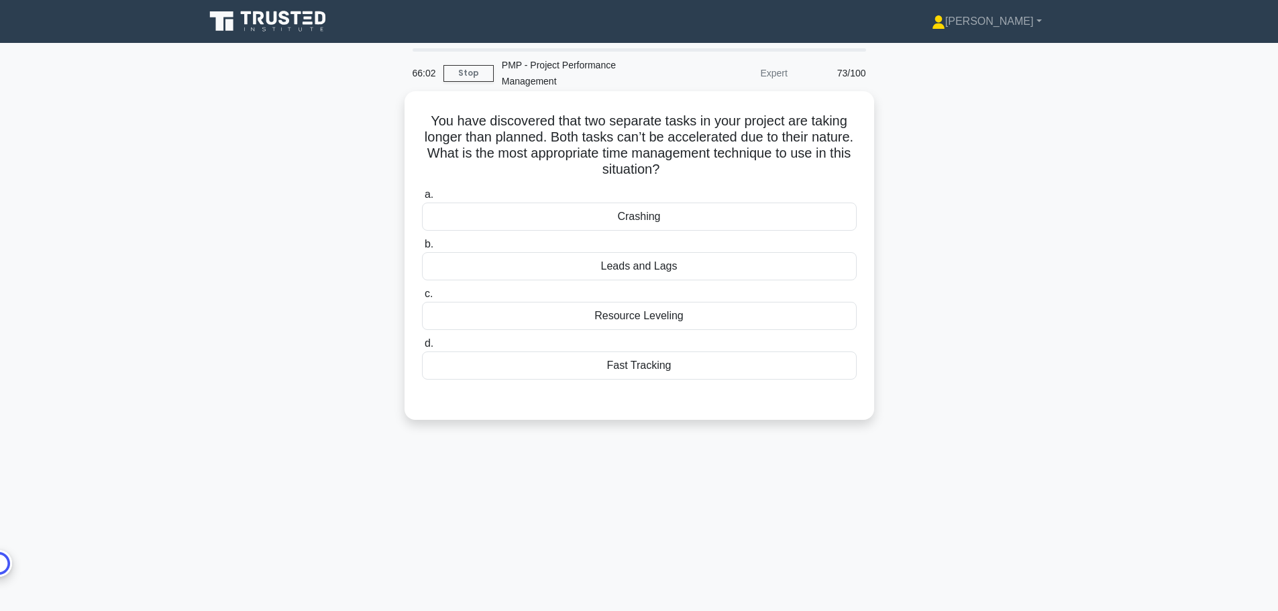
click at [647, 219] on div "Crashing" at bounding box center [639, 217] width 435 height 28
click at [422, 199] on input "a. Crashing" at bounding box center [422, 195] width 0 height 9
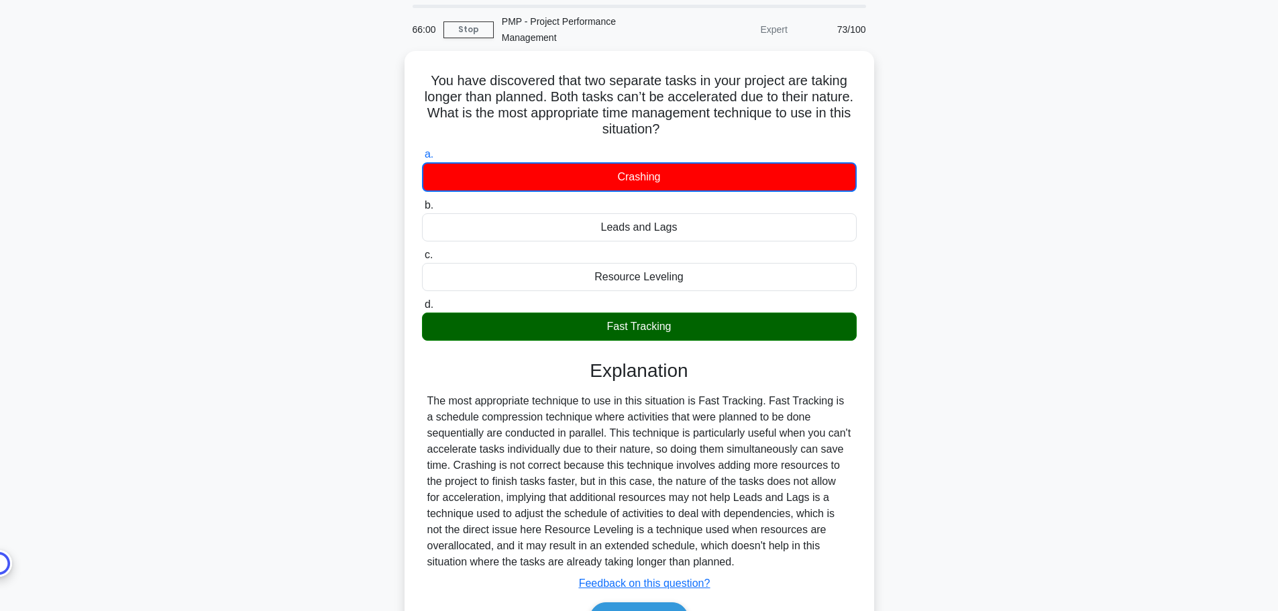
scroll to position [67, 0]
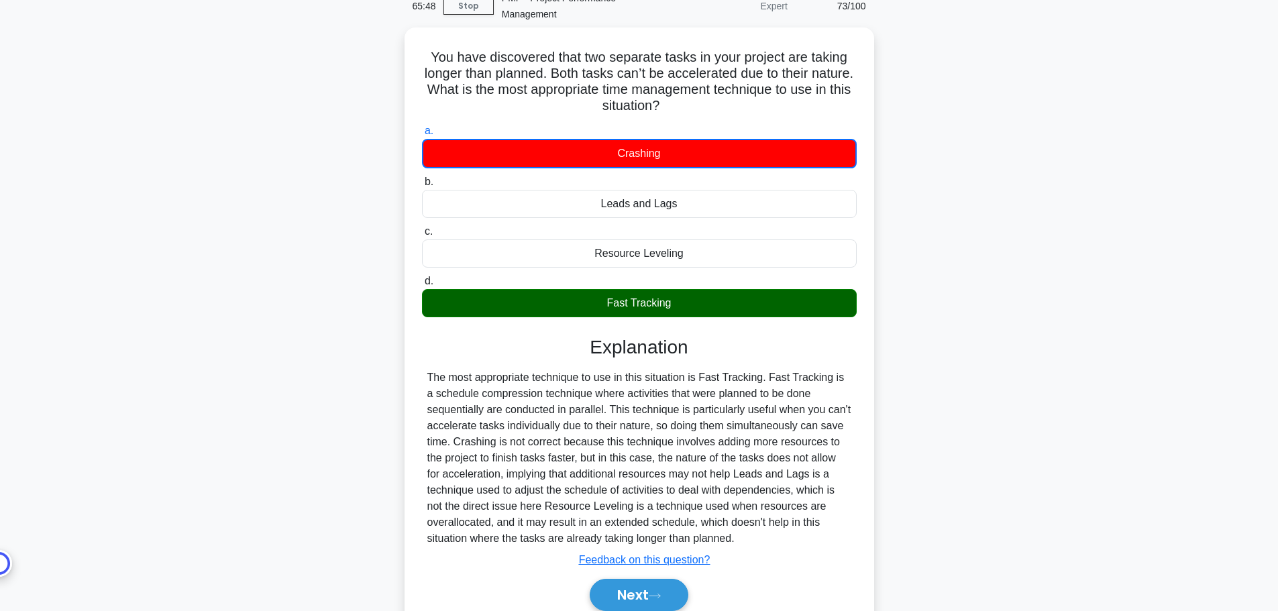
click at [254, 294] on div "You have discovered that two separate tasks in your project are taking longer t…" at bounding box center [639, 343] width 885 height 631
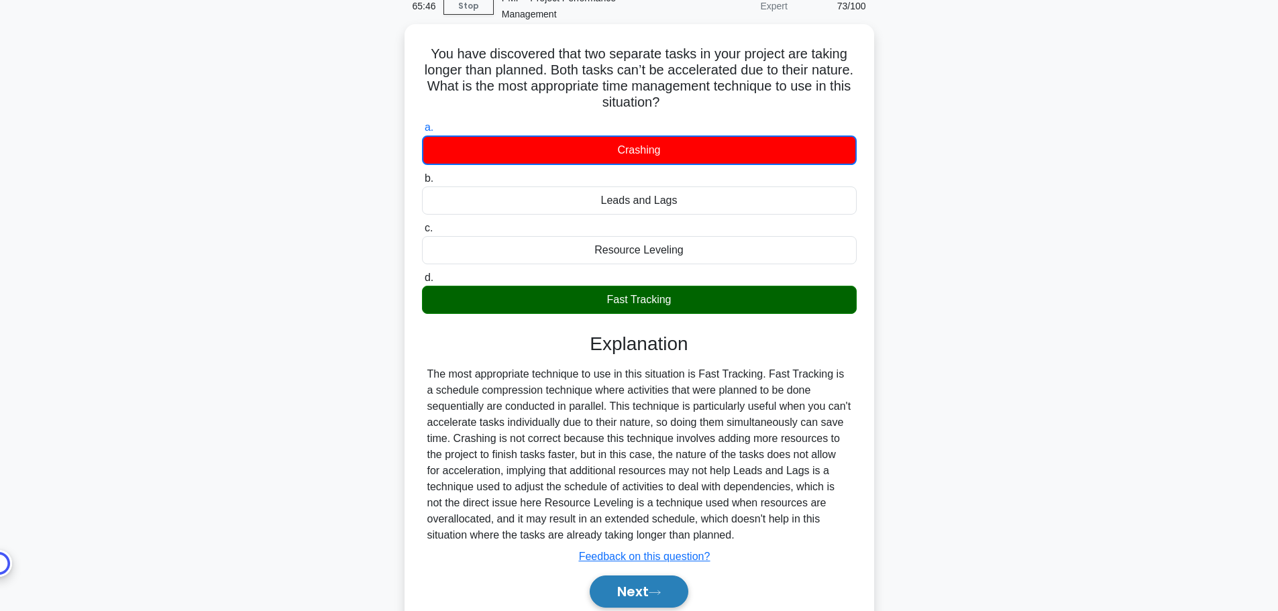
click at [659, 590] on icon at bounding box center [655, 592] width 12 height 7
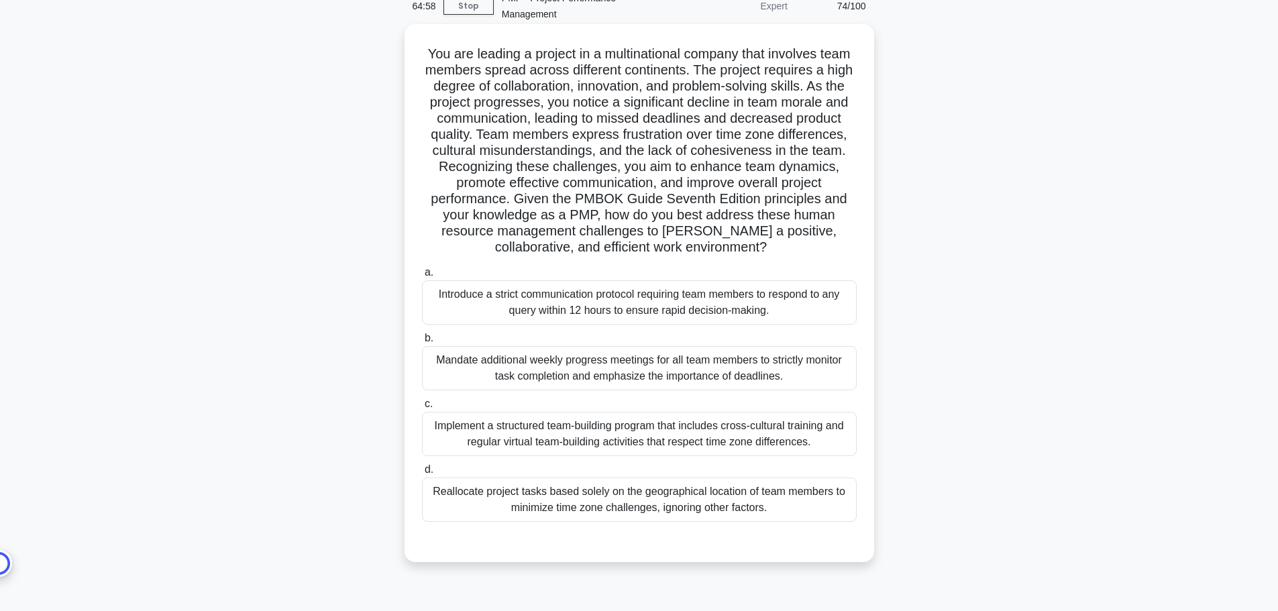
click at [644, 443] on div "Implement a structured team-building program that includes cross-cultural train…" at bounding box center [639, 434] width 435 height 44
click at [422, 409] on input "c. Implement a structured team-building program that includes cross-cultural tr…" at bounding box center [422, 404] width 0 height 9
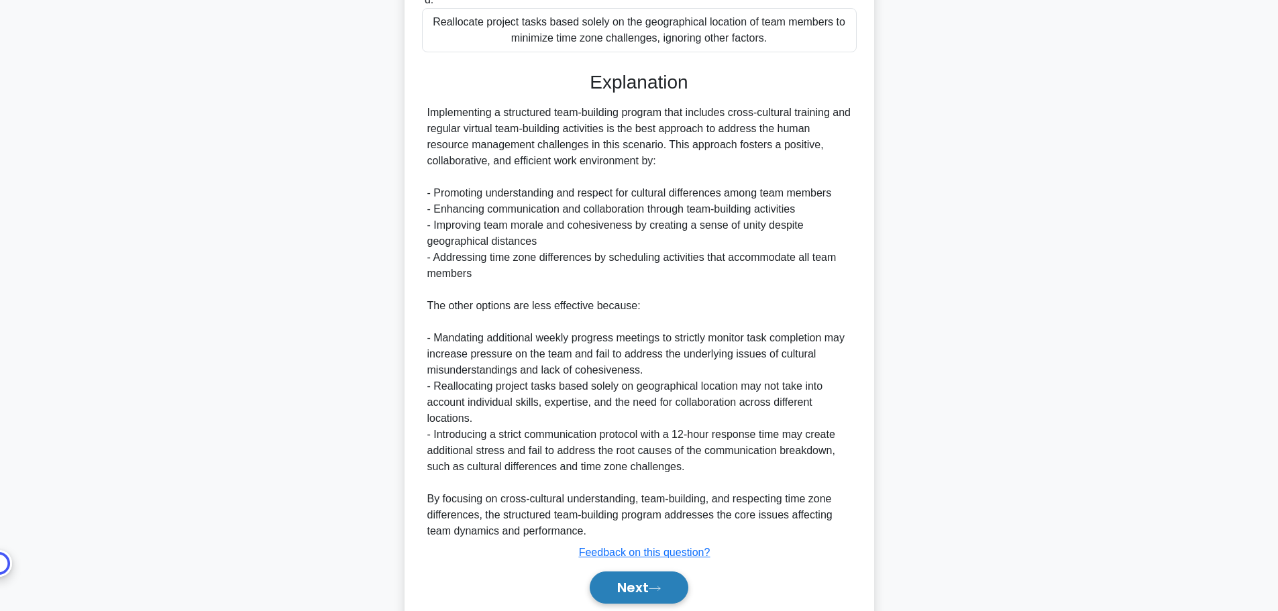
click at [668, 582] on button "Next" at bounding box center [639, 588] width 99 height 32
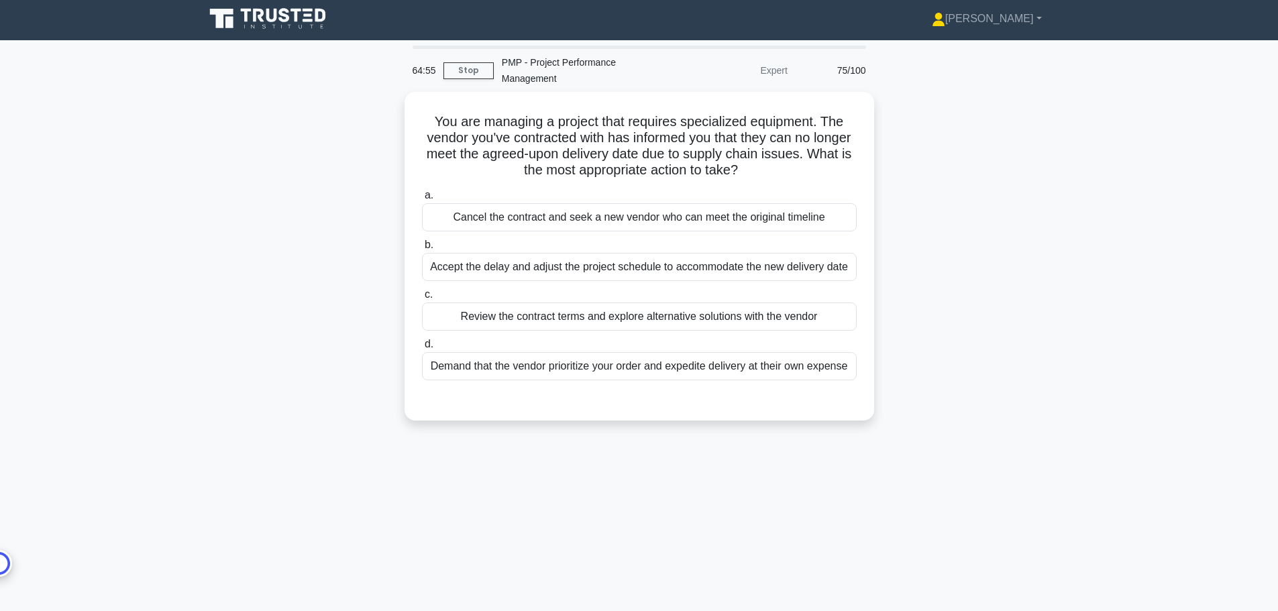
scroll to position [0, 0]
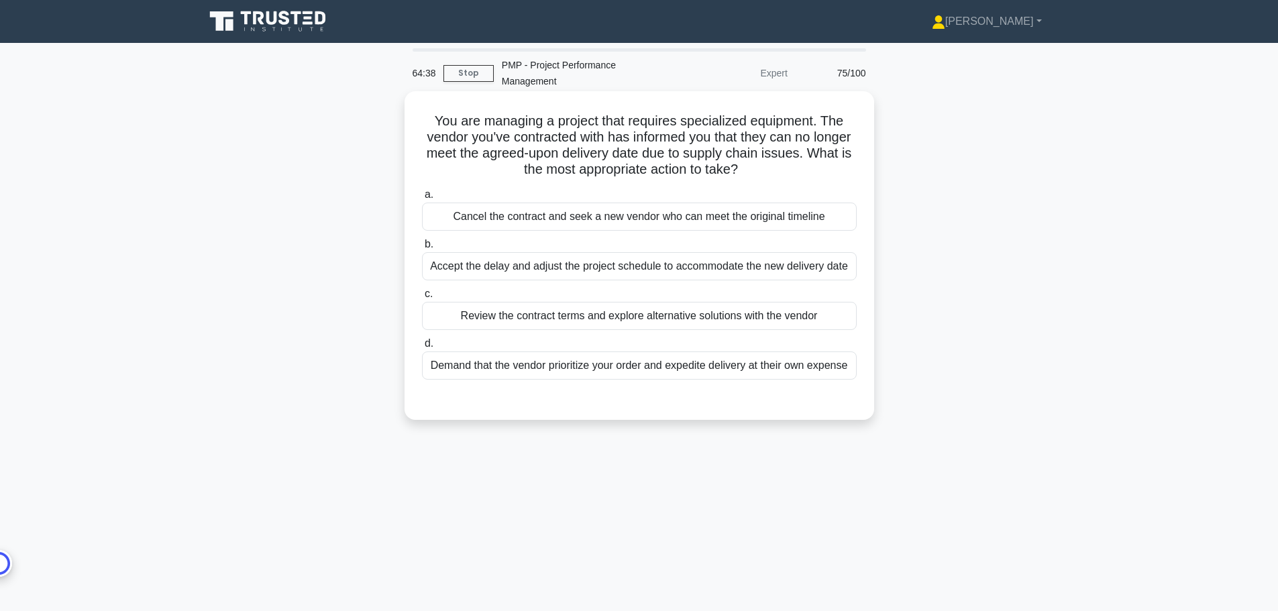
click at [782, 317] on div "Review the contract terms and explore alternative solutions with the vendor" at bounding box center [639, 316] width 435 height 28
click at [422, 299] on input "c. Review the contract terms and explore alternative solutions with the vendor" at bounding box center [422, 294] width 0 height 9
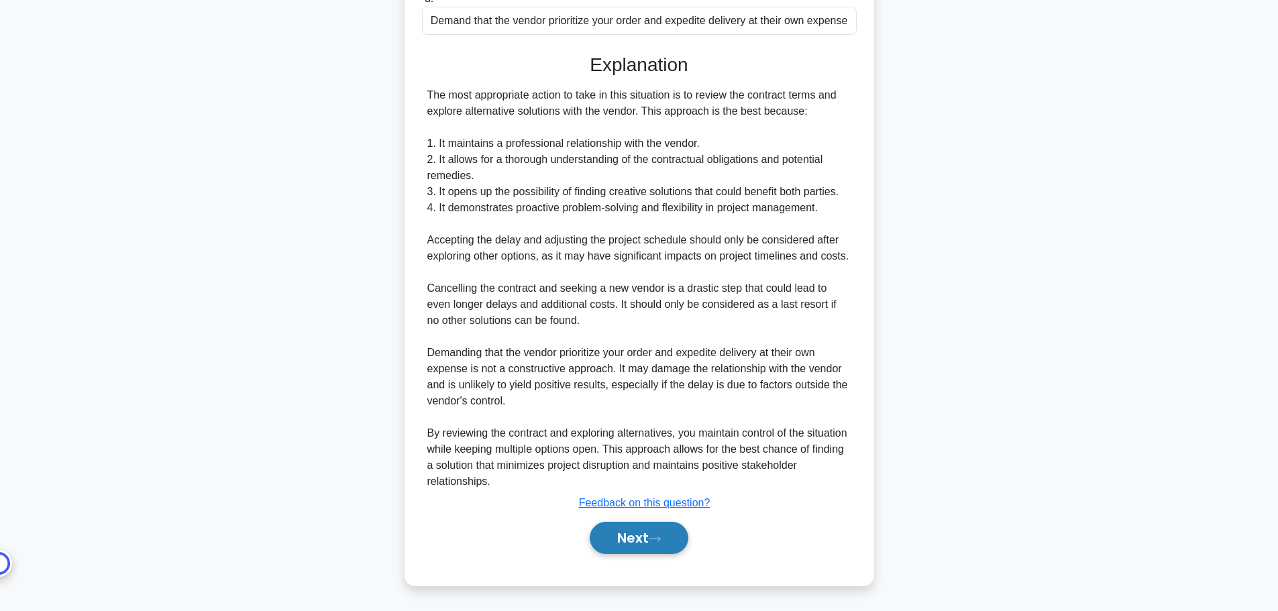
click at [633, 541] on button "Next" at bounding box center [639, 538] width 99 height 32
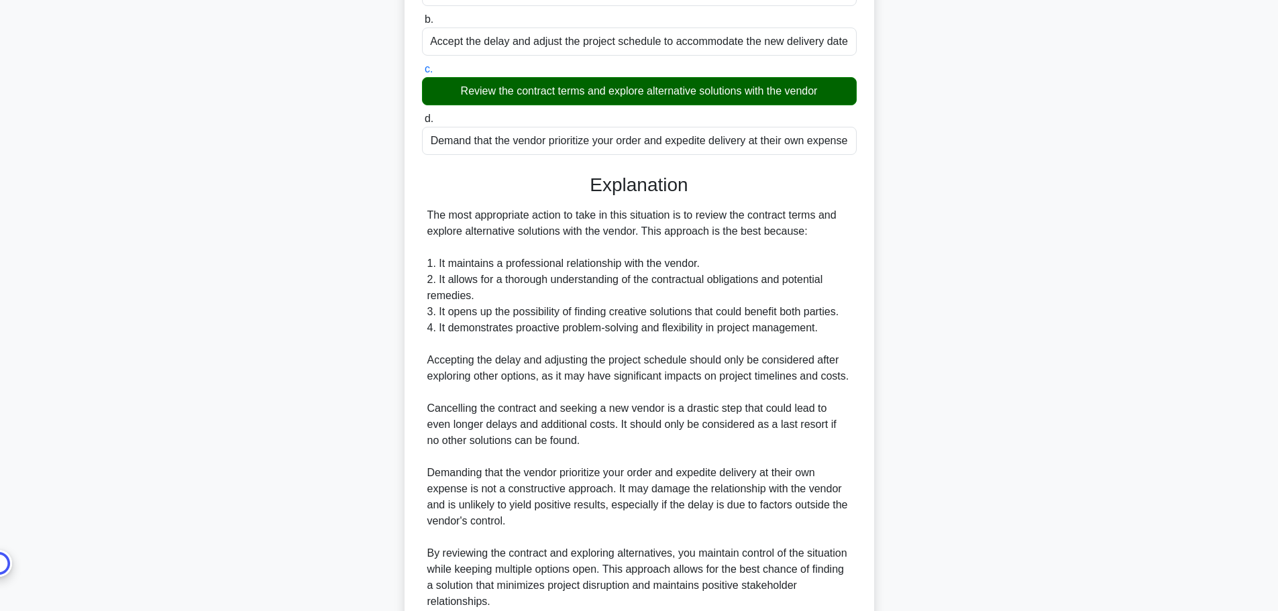
scroll to position [10, 0]
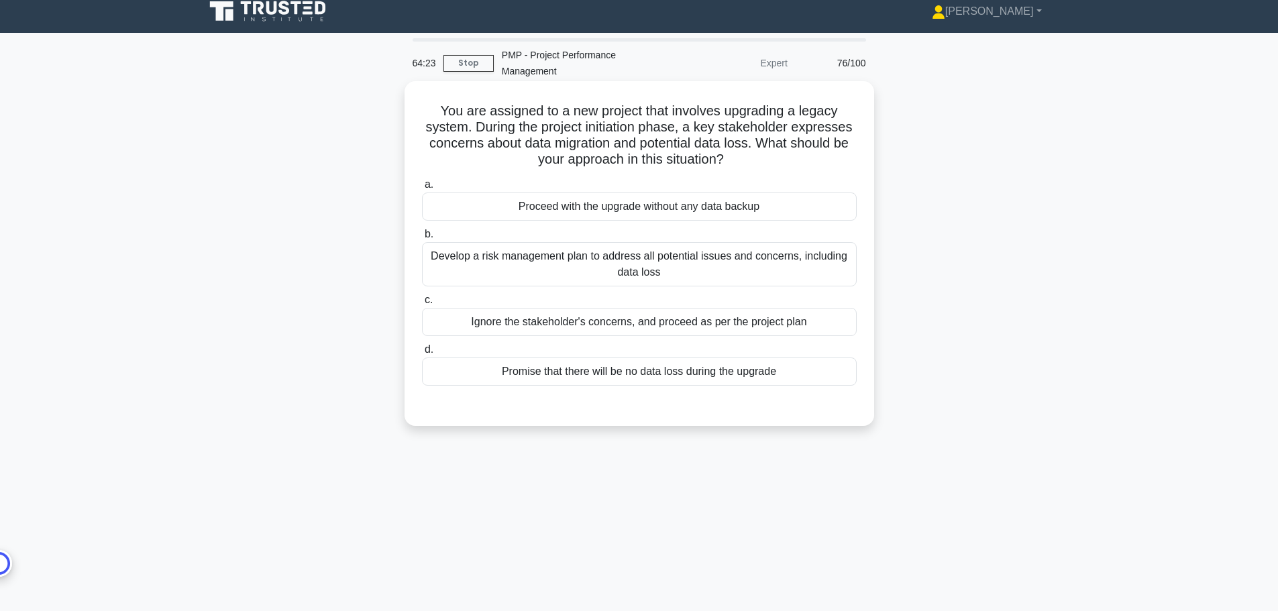
click at [773, 266] on div "Develop a risk management plan to address all potential issues and concerns, in…" at bounding box center [639, 264] width 435 height 44
click at [422, 239] on input "b. Develop a risk management plan to address all potential issues and concerns,…" at bounding box center [422, 234] width 0 height 9
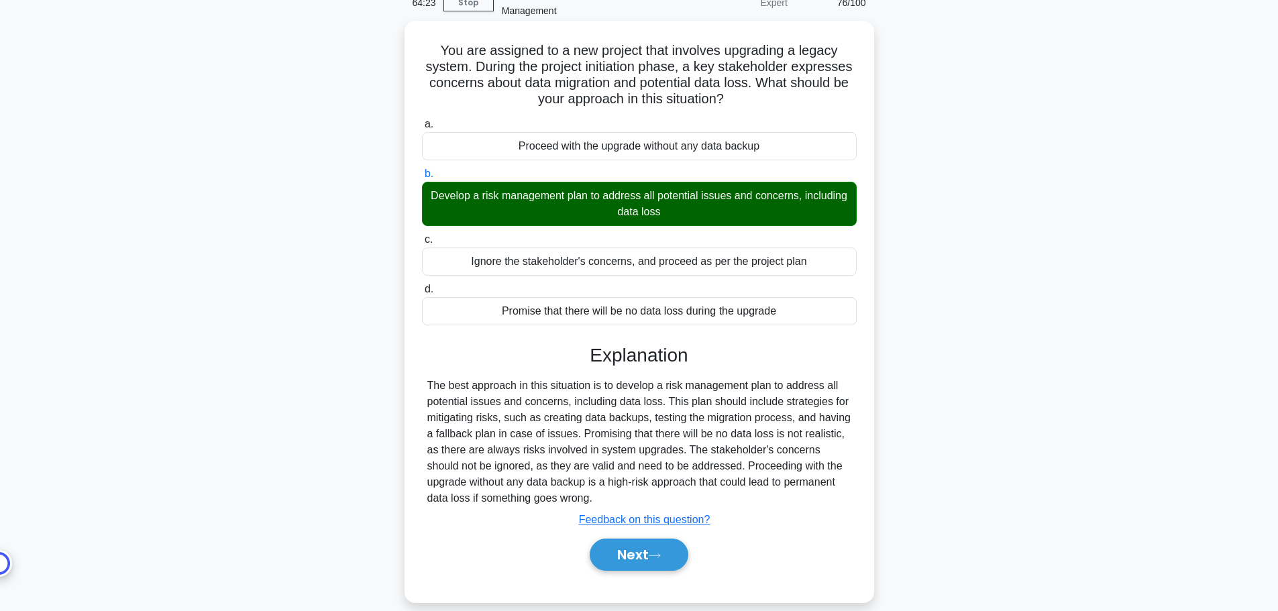
scroll to position [113, 0]
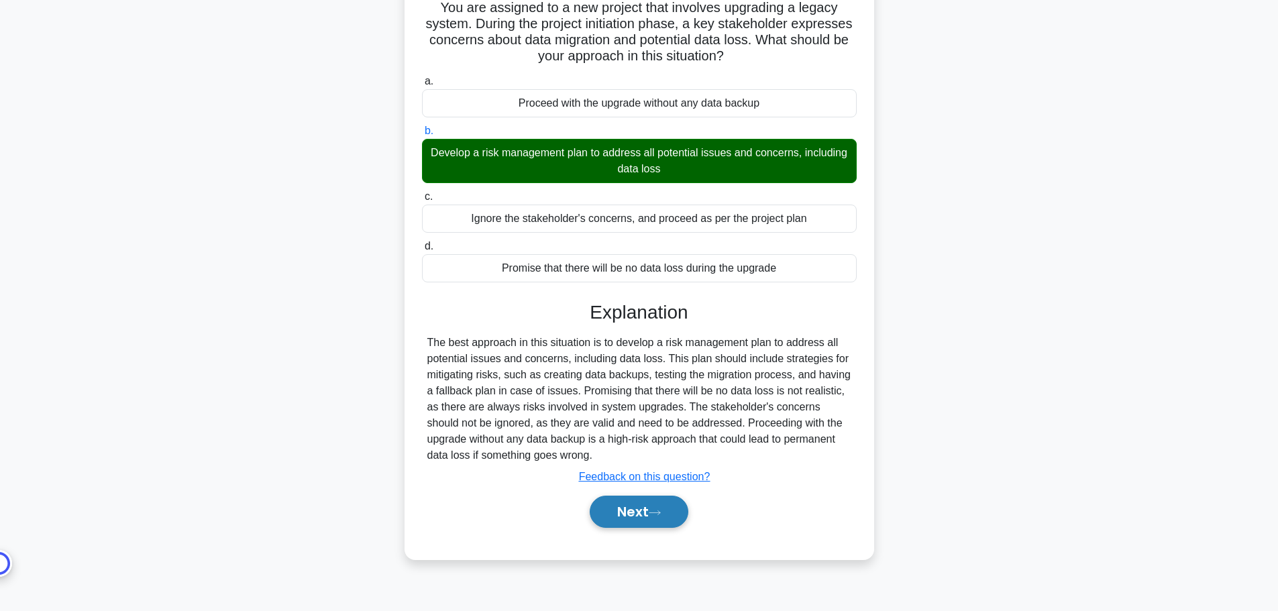
click at [655, 513] on icon at bounding box center [655, 512] width 12 height 7
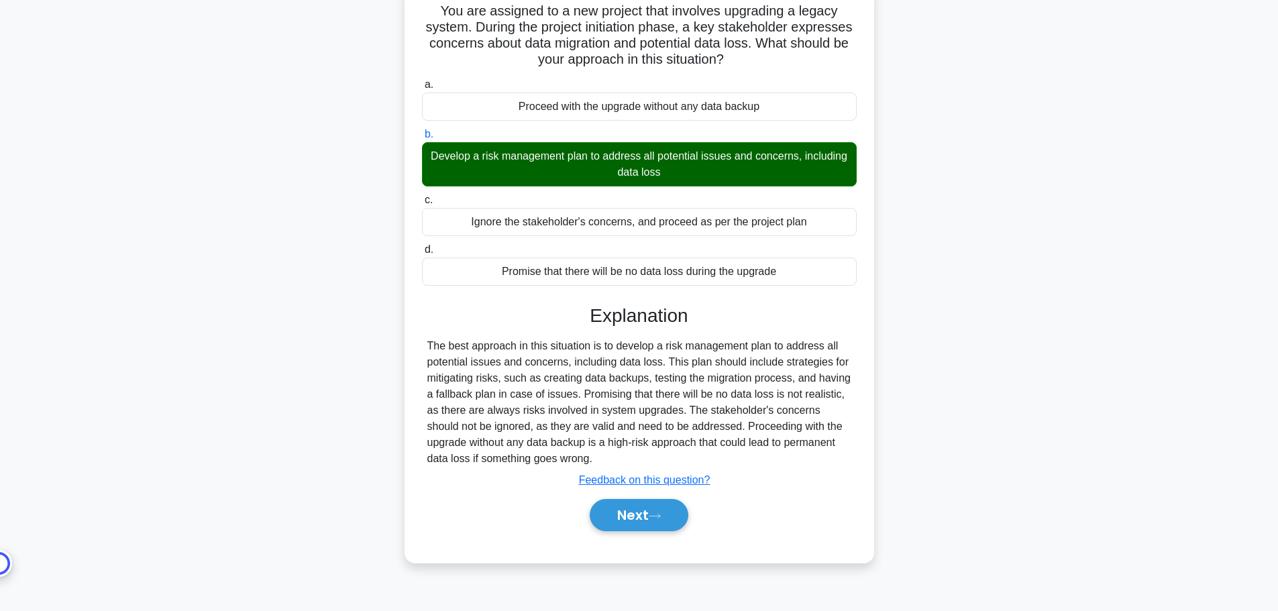
scroll to position [0, 0]
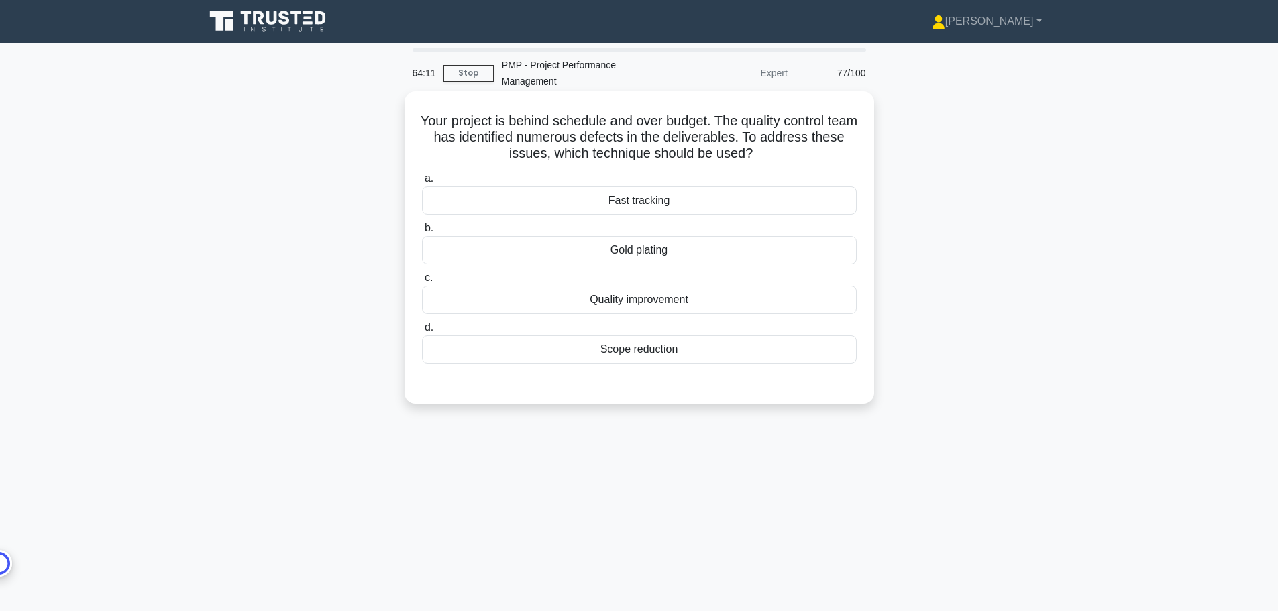
click at [646, 199] on div "Fast tracking" at bounding box center [639, 200] width 435 height 28
click at [422, 183] on input "a. Fast tracking" at bounding box center [422, 178] width 0 height 9
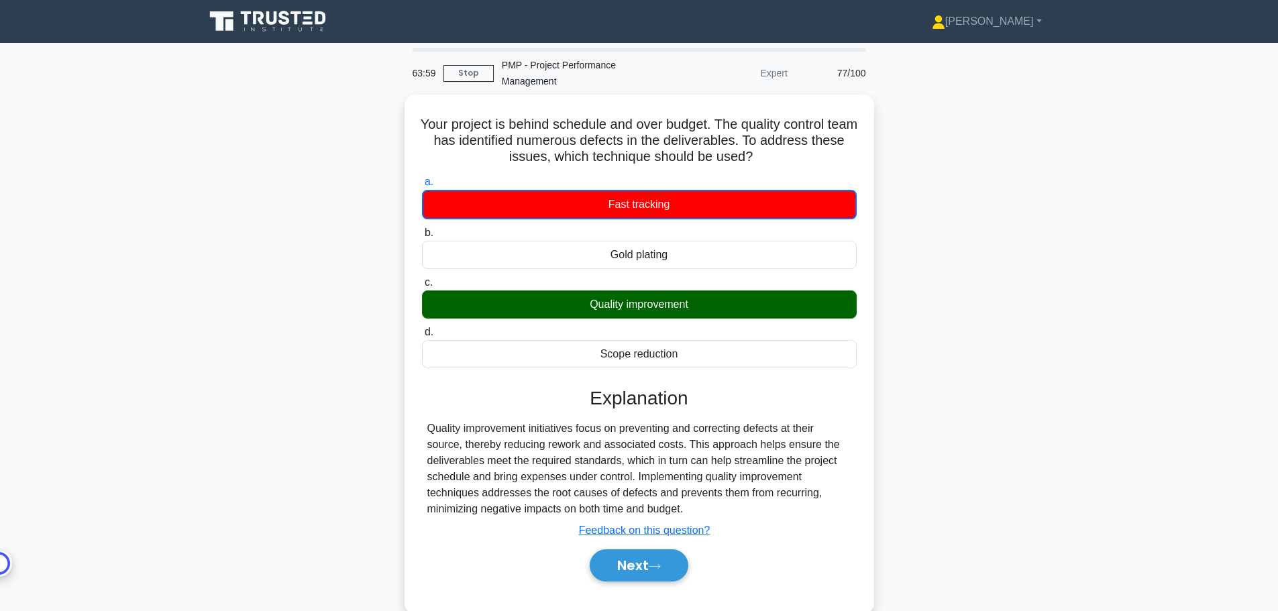
click at [940, 585] on div "Your project is behind schedule and over budget. The quality control team has i…" at bounding box center [639, 362] width 885 height 535
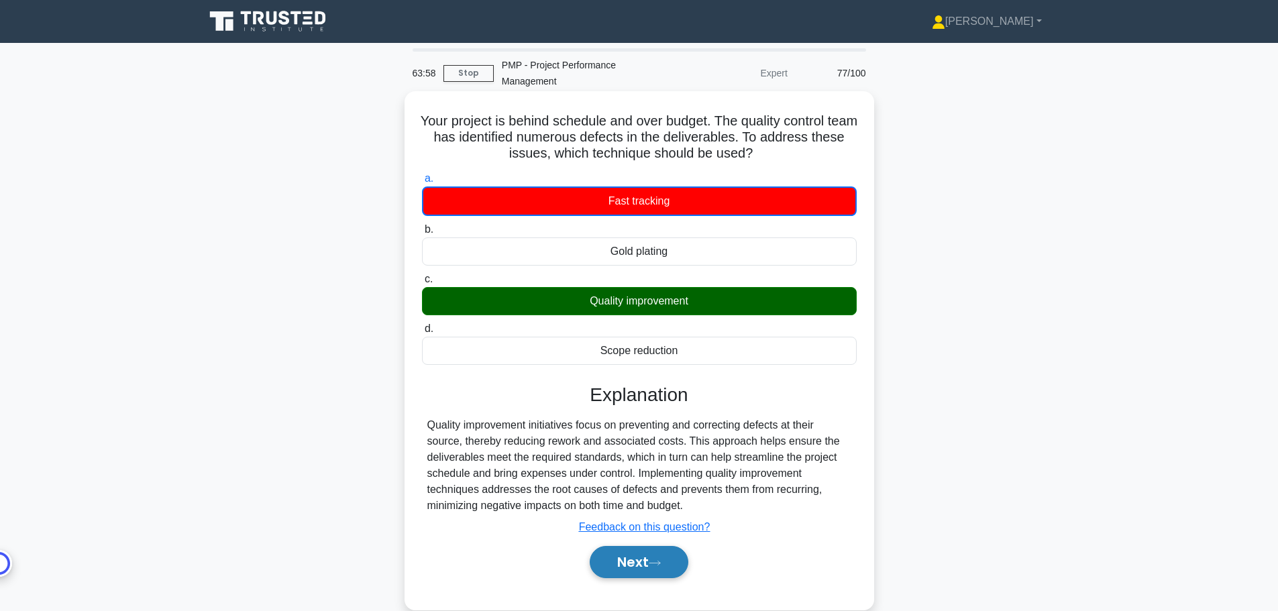
click at [677, 561] on button "Next" at bounding box center [639, 562] width 99 height 32
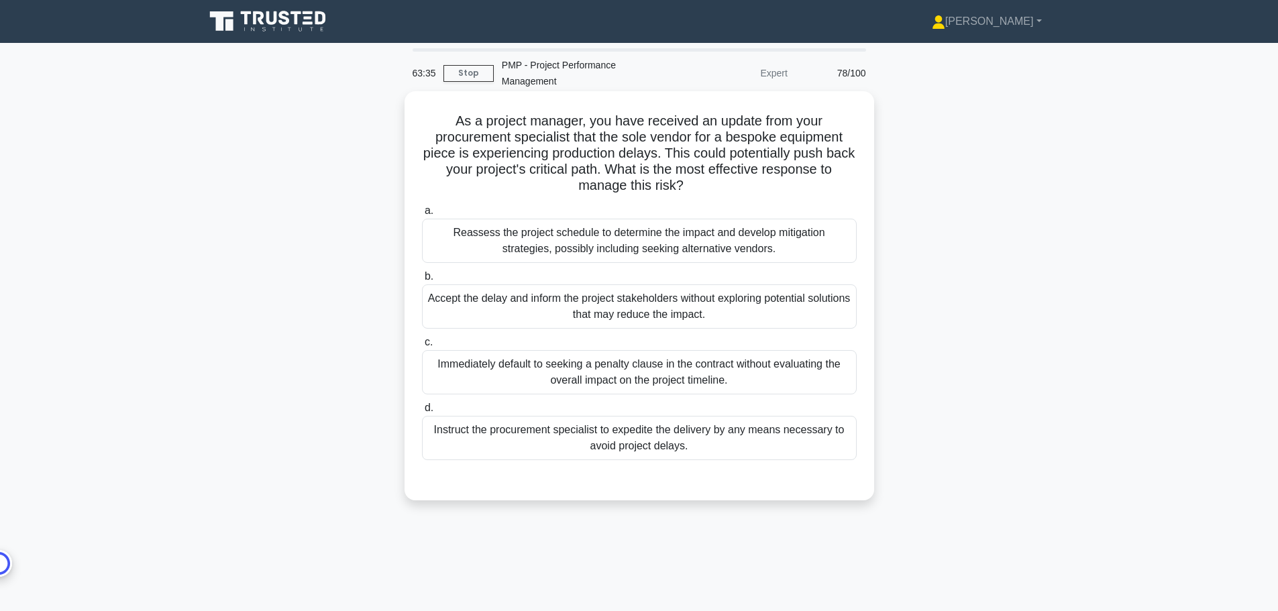
click at [621, 254] on div "Reassess the project schedule to determine the impact and develop mitigation st…" at bounding box center [639, 241] width 435 height 44
click at [422, 215] on input "a. Reassess the project schedule to determine the impact and develop mitigation…" at bounding box center [422, 211] width 0 height 9
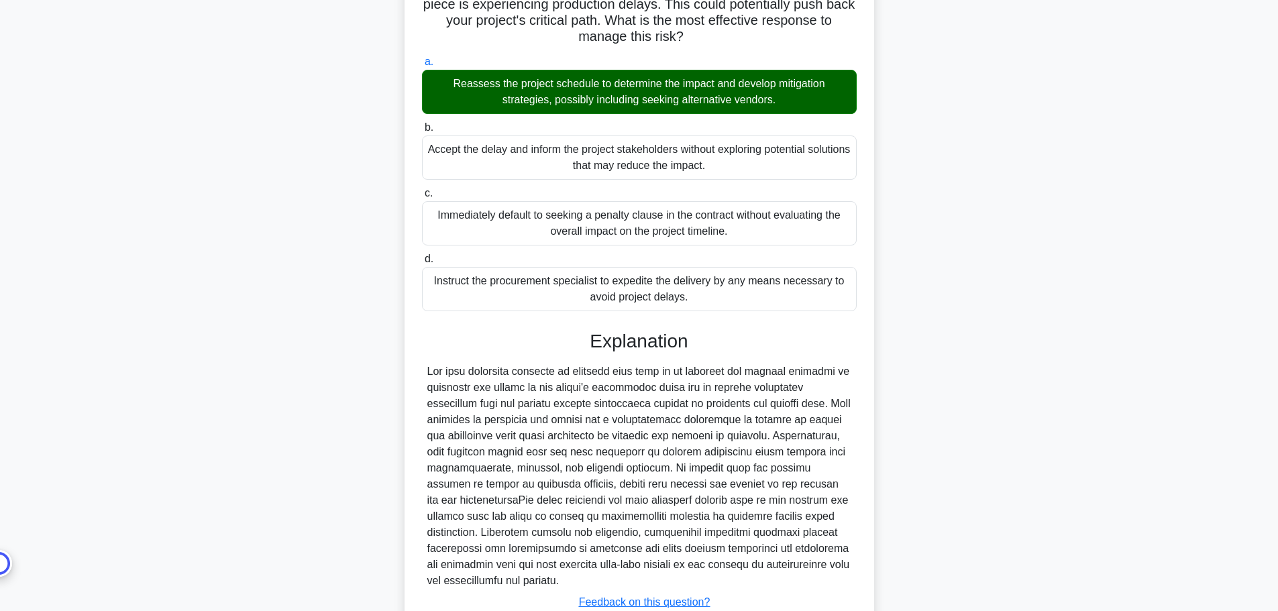
scroll to position [249, 0]
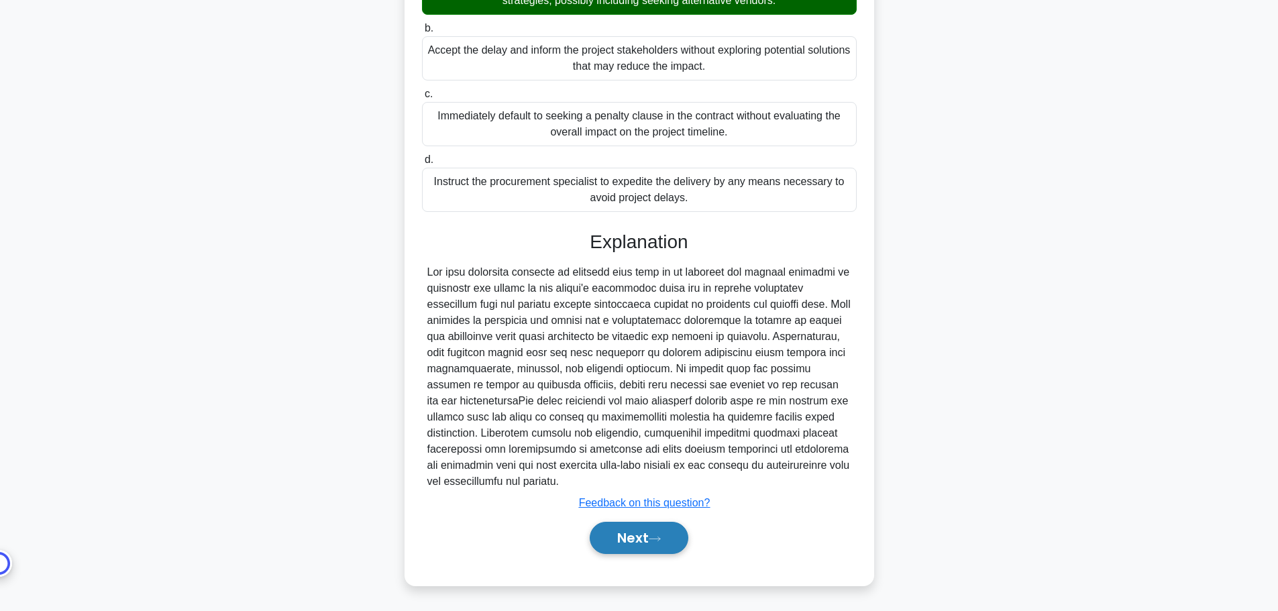
click at [661, 537] on icon at bounding box center [655, 538] width 12 height 7
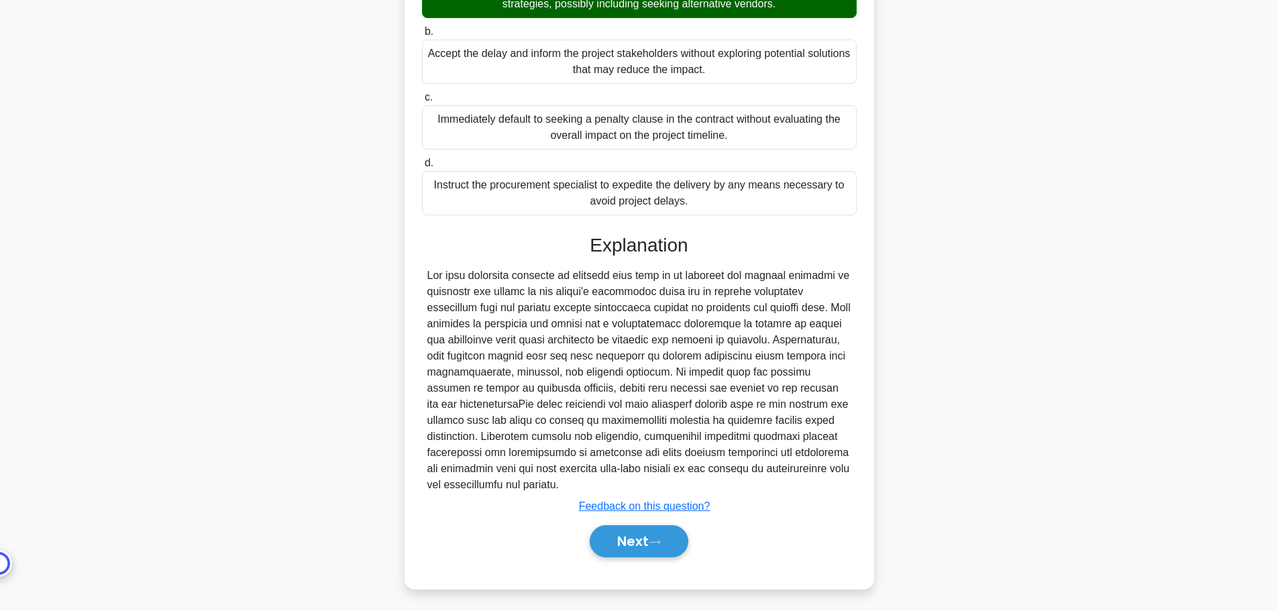
scroll to position [0, 0]
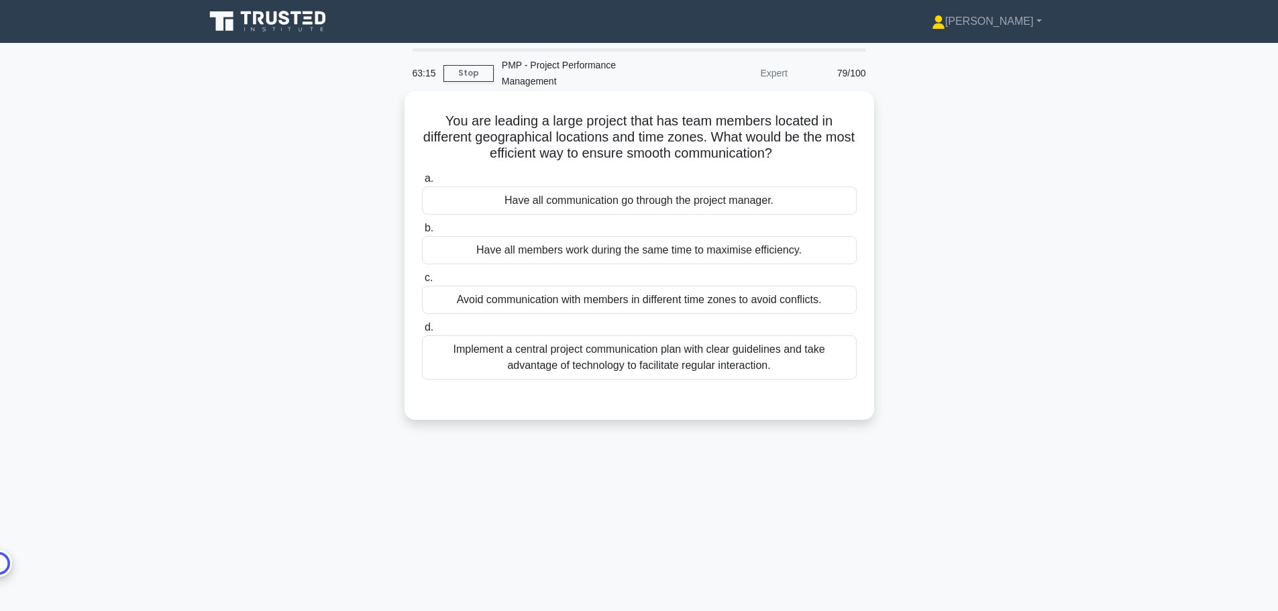
click at [723, 367] on div "Implement a central project communication plan with clear guidelines and take a…" at bounding box center [639, 357] width 435 height 44
click at [422, 332] on input "d. Implement a central project communication plan with clear guidelines and tak…" at bounding box center [422, 327] width 0 height 9
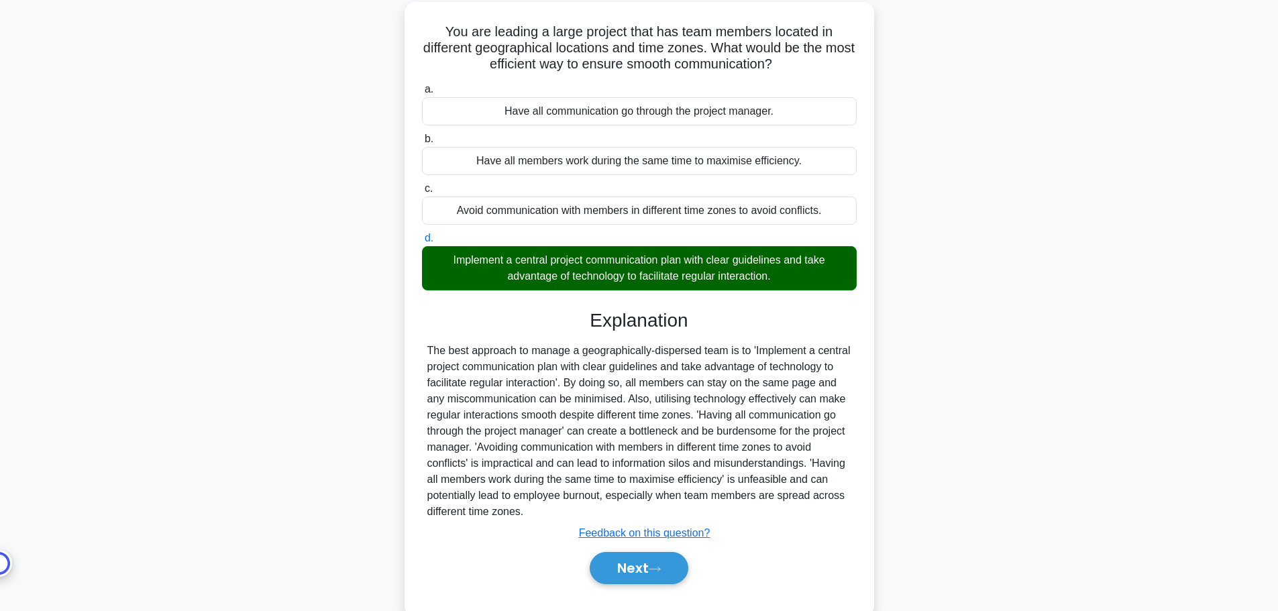
scroll to position [120, 0]
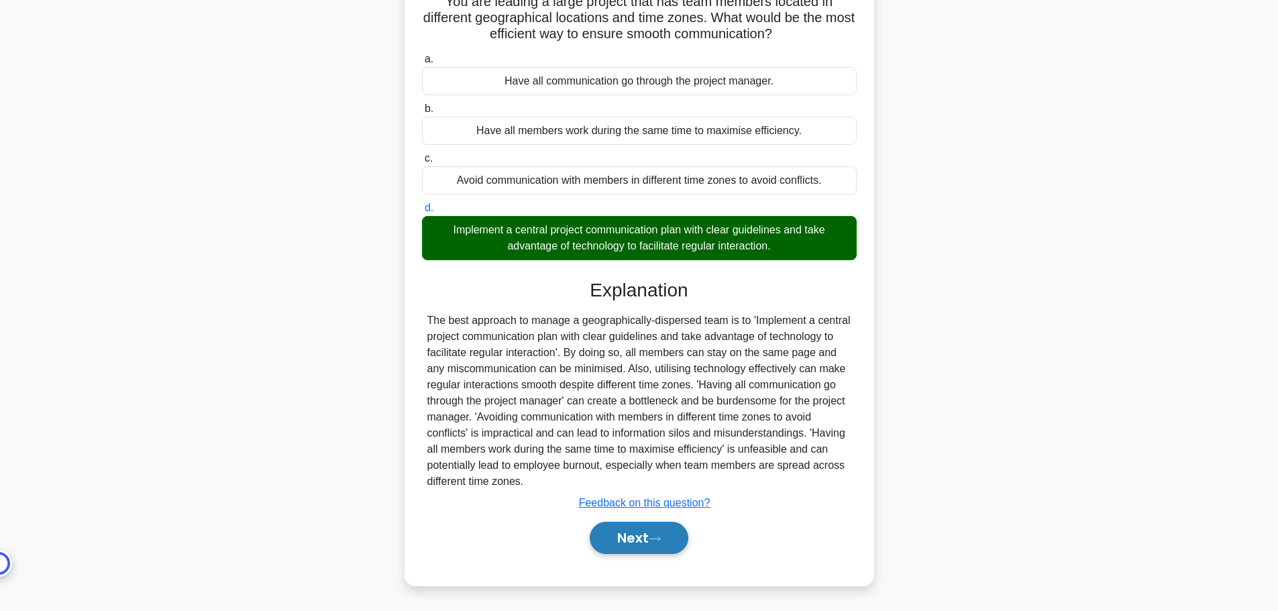
click at [655, 544] on button "Next" at bounding box center [639, 538] width 99 height 32
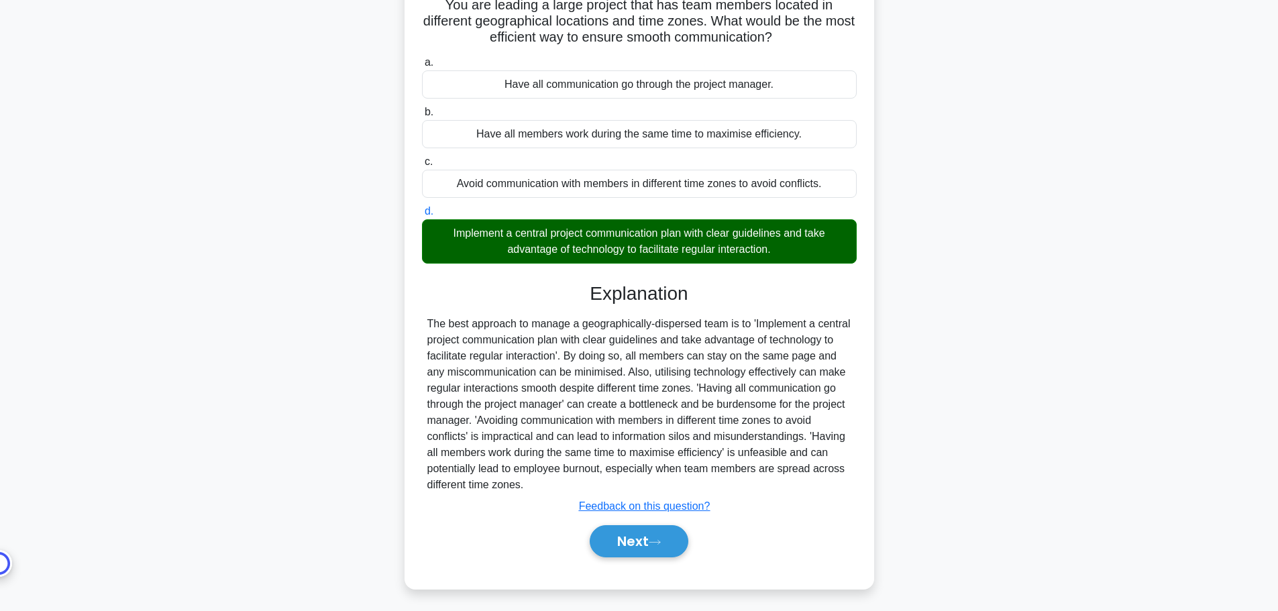
scroll to position [0, 0]
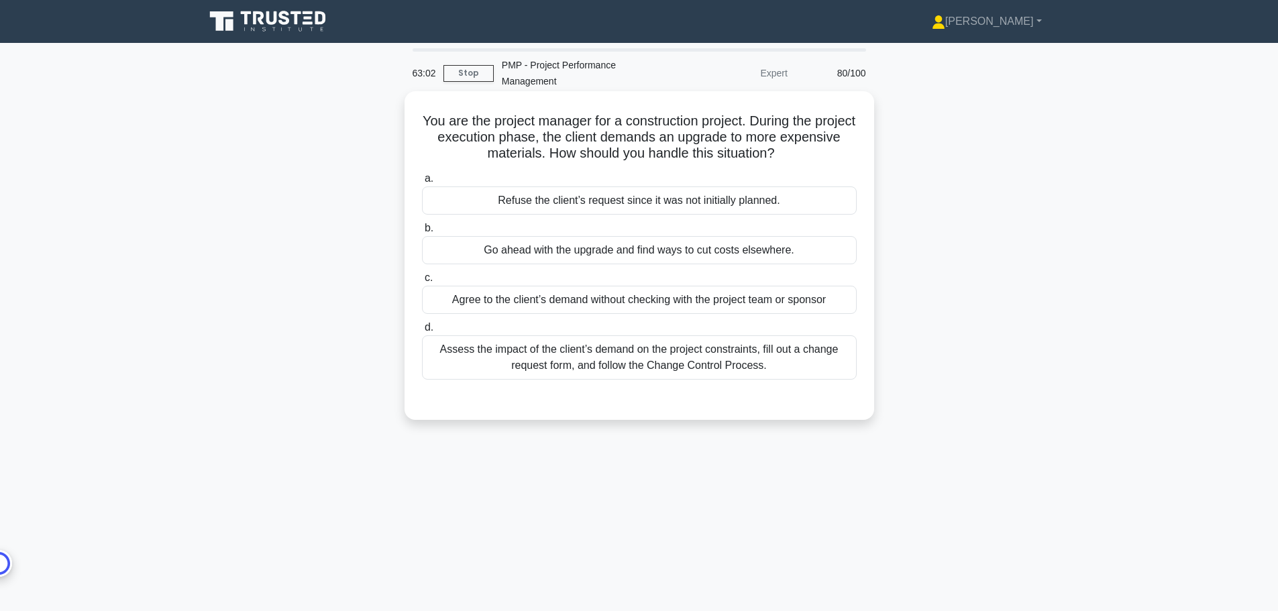
click at [599, 356] on div "Assess the impact of the client’s demand on the project constraints, fill out a…" at bounding box center [639, 357] width 435 height 44
click at [422, 332] on input "d. Assess the impact of the client’s demand on the project constraints, fill ou…" at bounding box center [422, 327] width 0 height 9
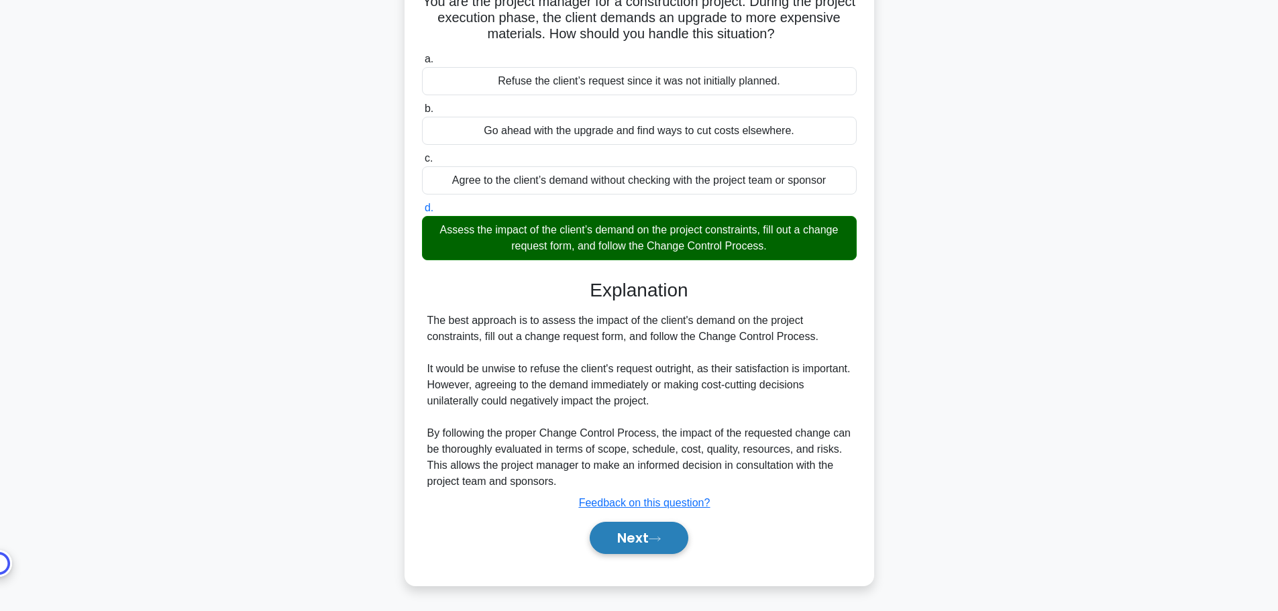
click at [639, 533] on button "Next" at bounding box center [639, 538] width 99 height 32
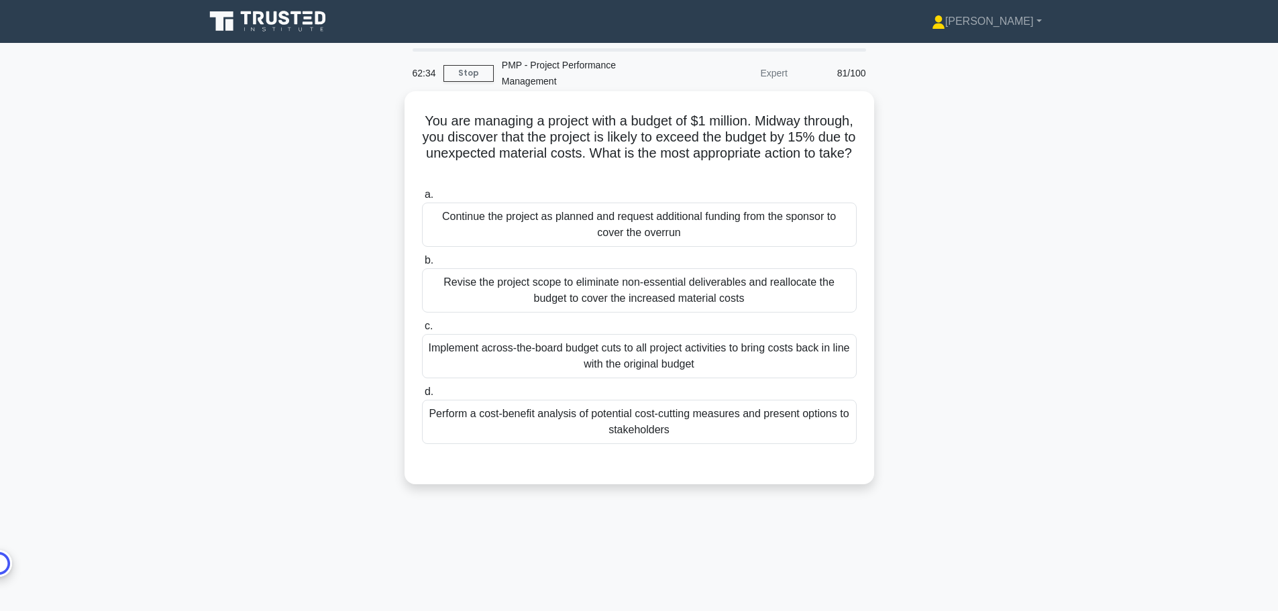
click at [653, 417] on div "Perform a cost-benefit analysis of potential cost-cutting measures and present …" at bounding box center [639, 422] width 435 height 44
click at [422, 396] on input "d. Perform a cost-benefit analysis of potential cost-cutting measures and prese…" at bounding box center [422, 392] width 0 height 9
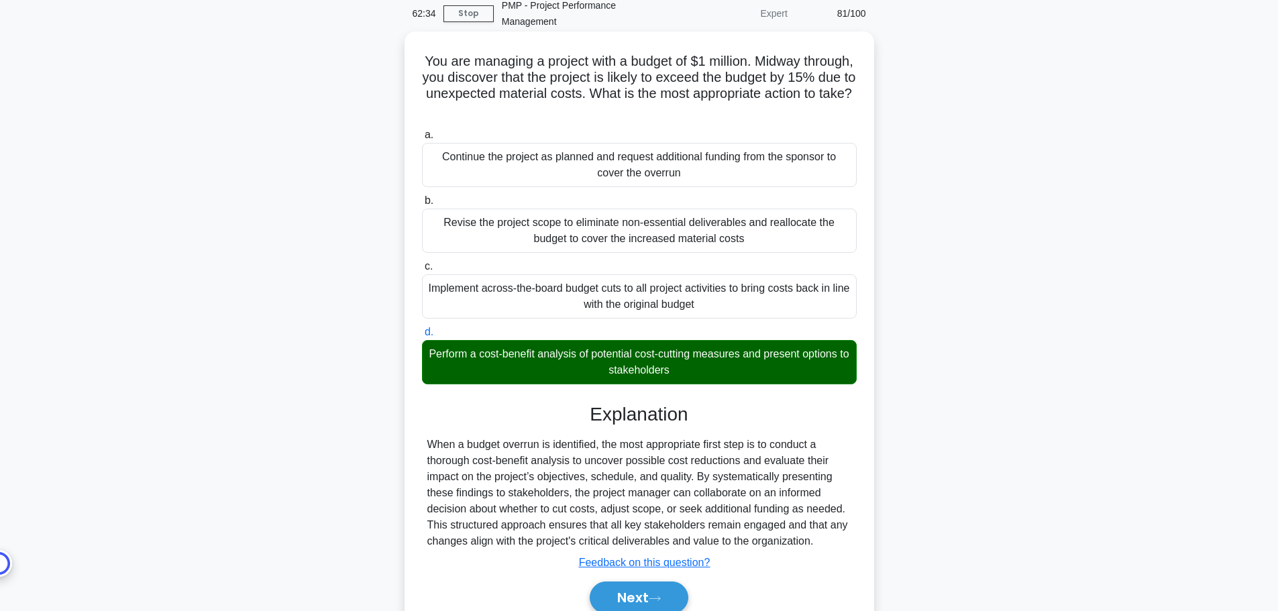
scroll to position [120, 0]
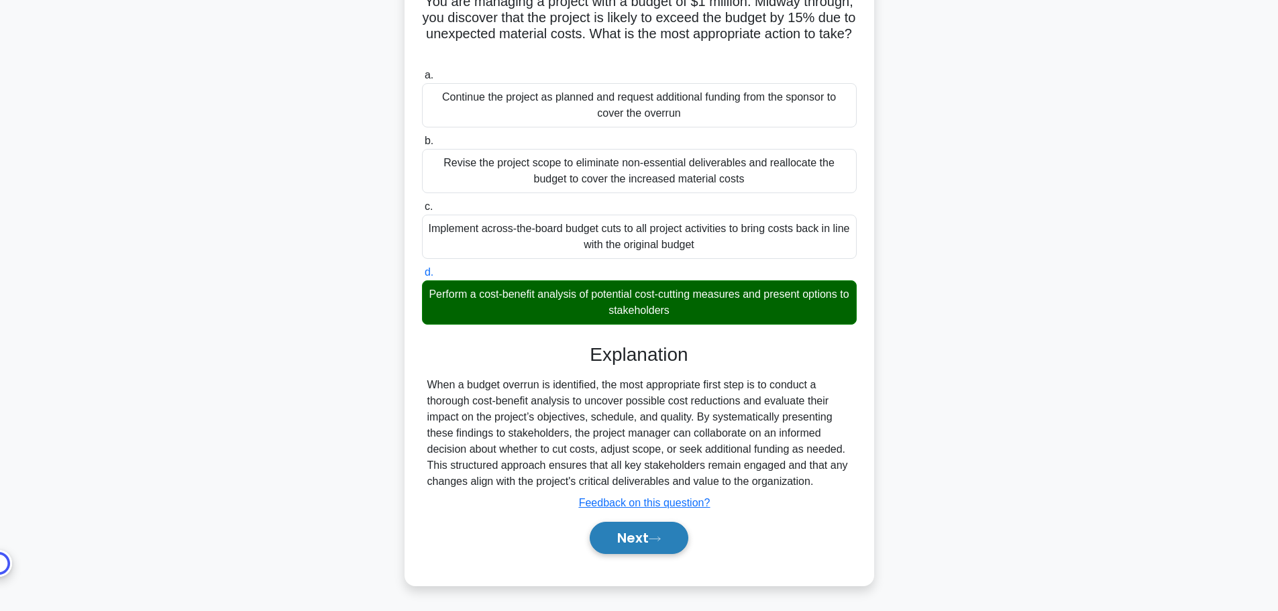
drag, startPoint x: 641, startPoint y: 539, endPoint x: 635, endPoint y: 532, distance: 8.6
click at [641, 539] on button "Next" at bounding box center [639, 538] width 99 height 32
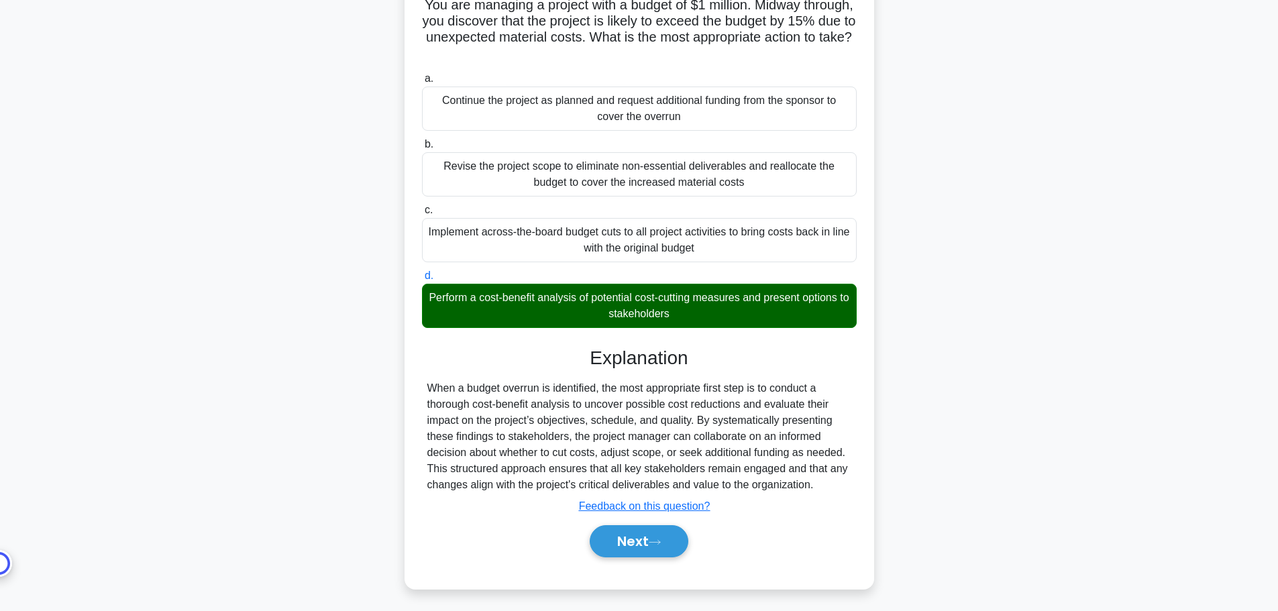
scroll to position [0, 0]
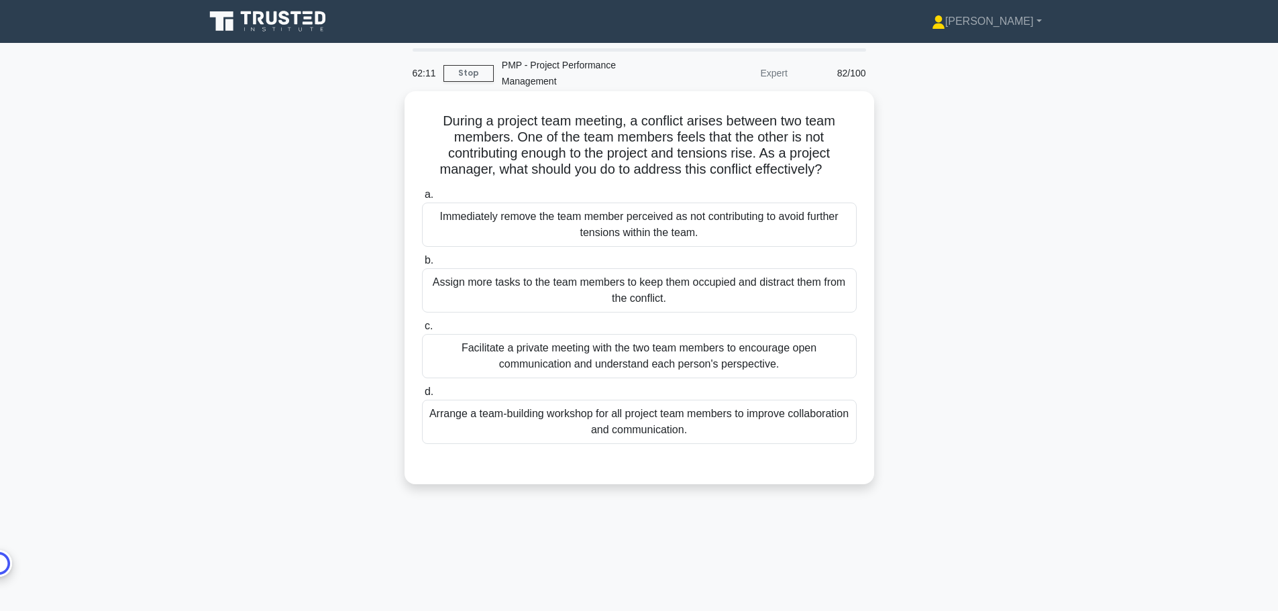
click at [624, 367] on div "Facilitate a private meeting with the two team members to encourage open commun…" at bounding box center [639, 356] width 435 height 44
click at [422, 331] on input "c. Facilitate a private meeting with the two team members to encourage open com…" at bounding box center [422, 326] width 0 height 9
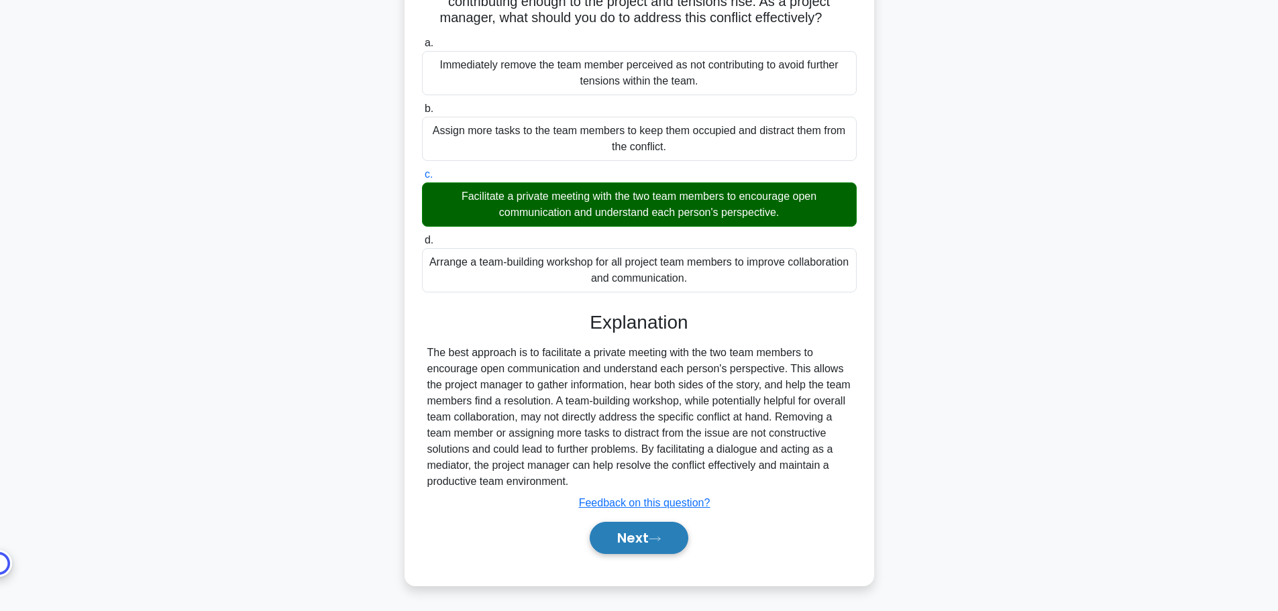
click at [650, 551] on button "Next" at bounding box center [639, 538] width 99 height 32
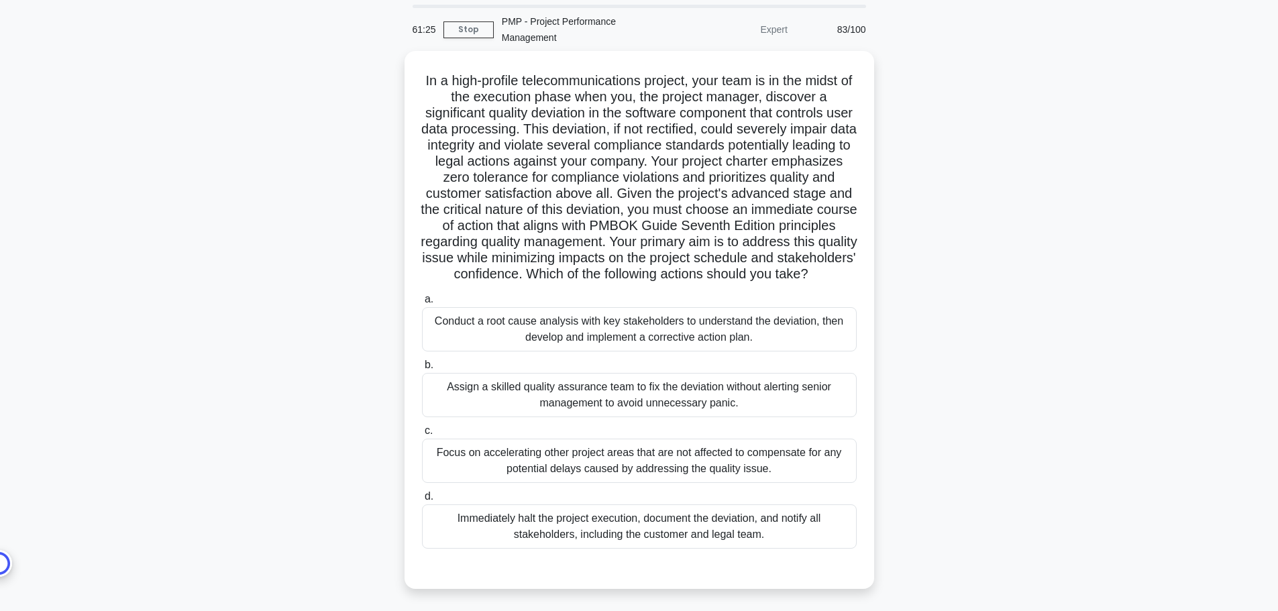
scroll to position [67, 0]
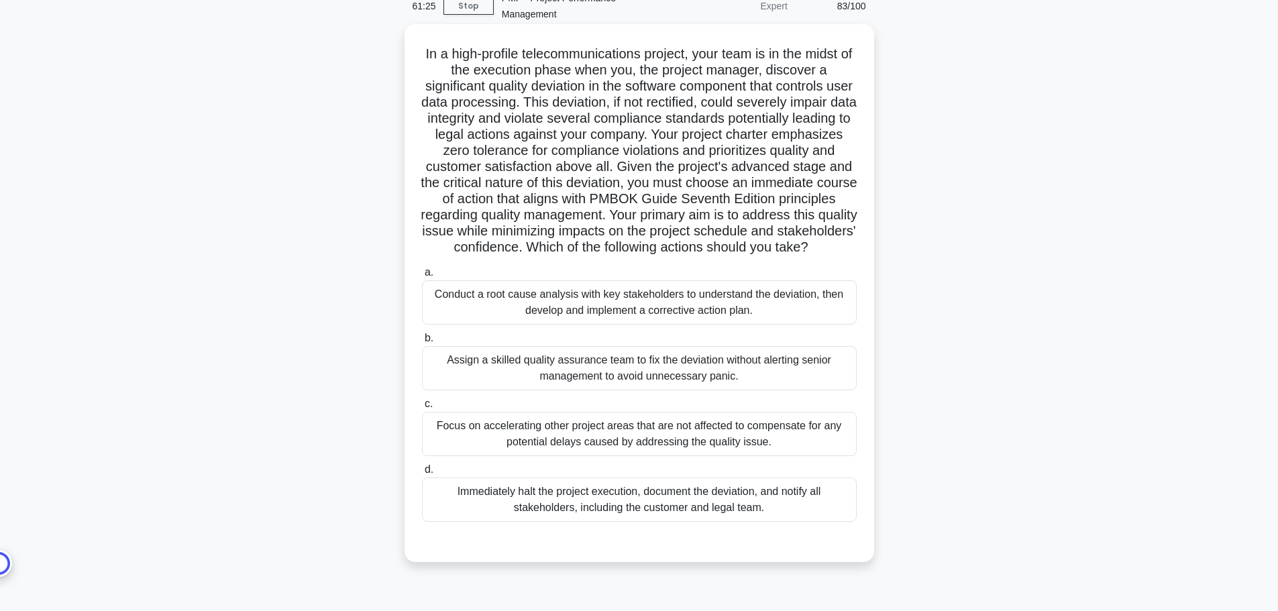
click at [743, 325] on div "Conduct a root cause analysis with key stakeholders to understand the deviation…" at bounding box center [639, 302] width 435 height 44
click at [422, 277] on input "a. Conduct a root cause analysis with key stakeholders to understand the deviat…" at bounding box center [422, 272] width 0 height 9
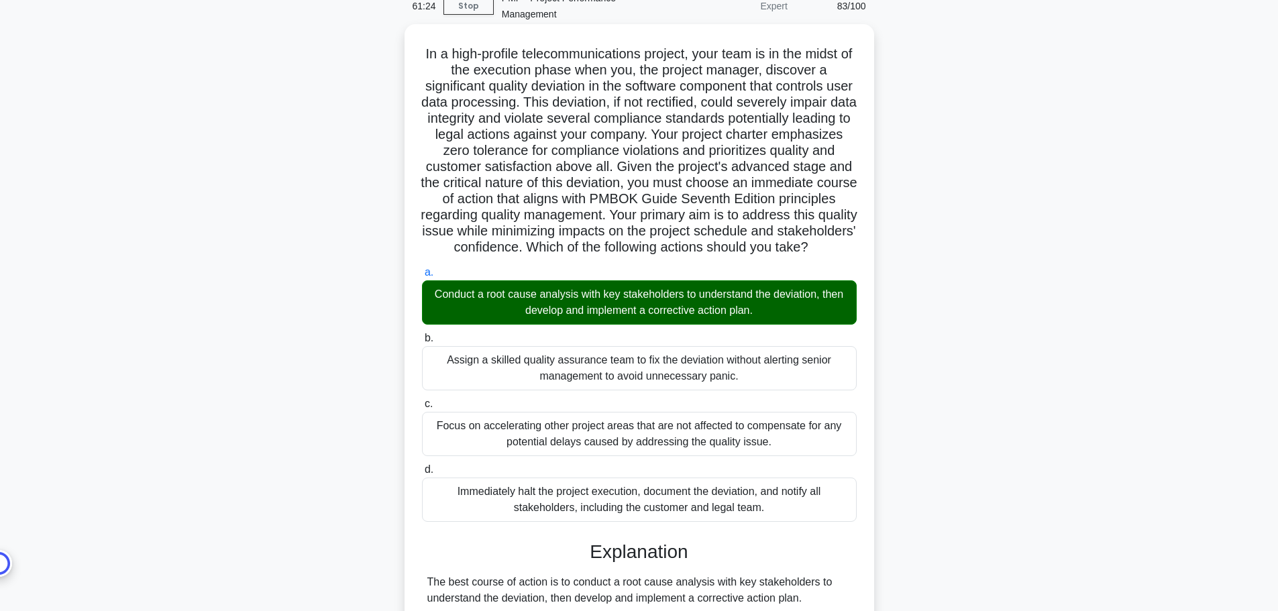
scroll to position [470, 0]
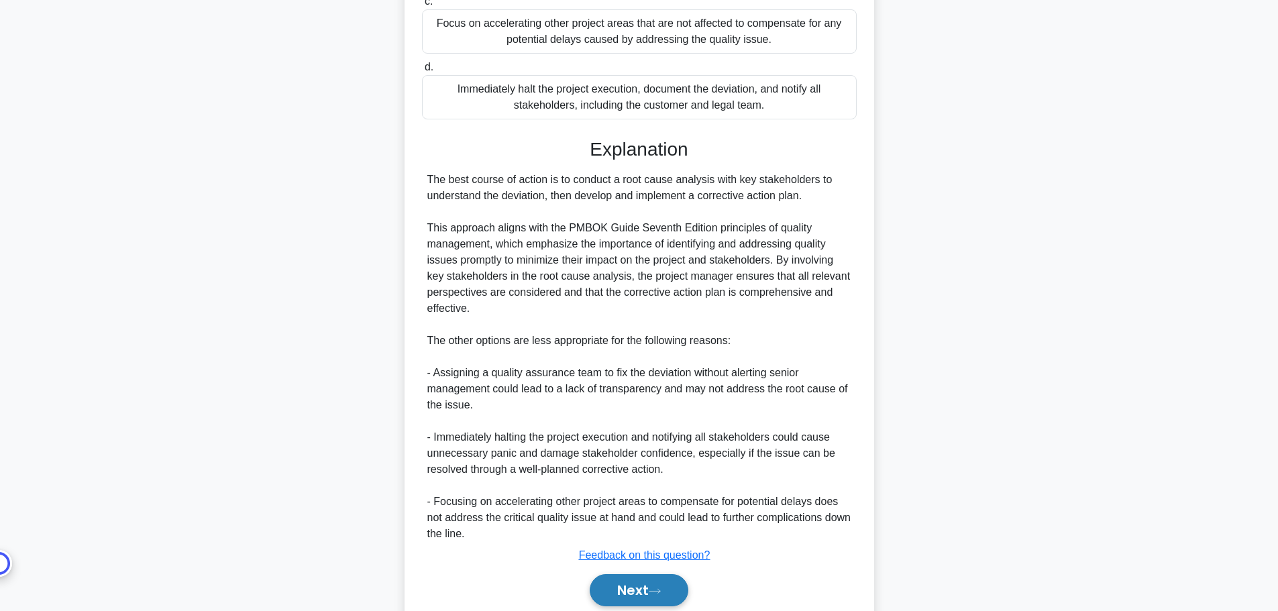
click at [645, 599] on button "Next" at bounding box center [639, 590] width 99 height 32
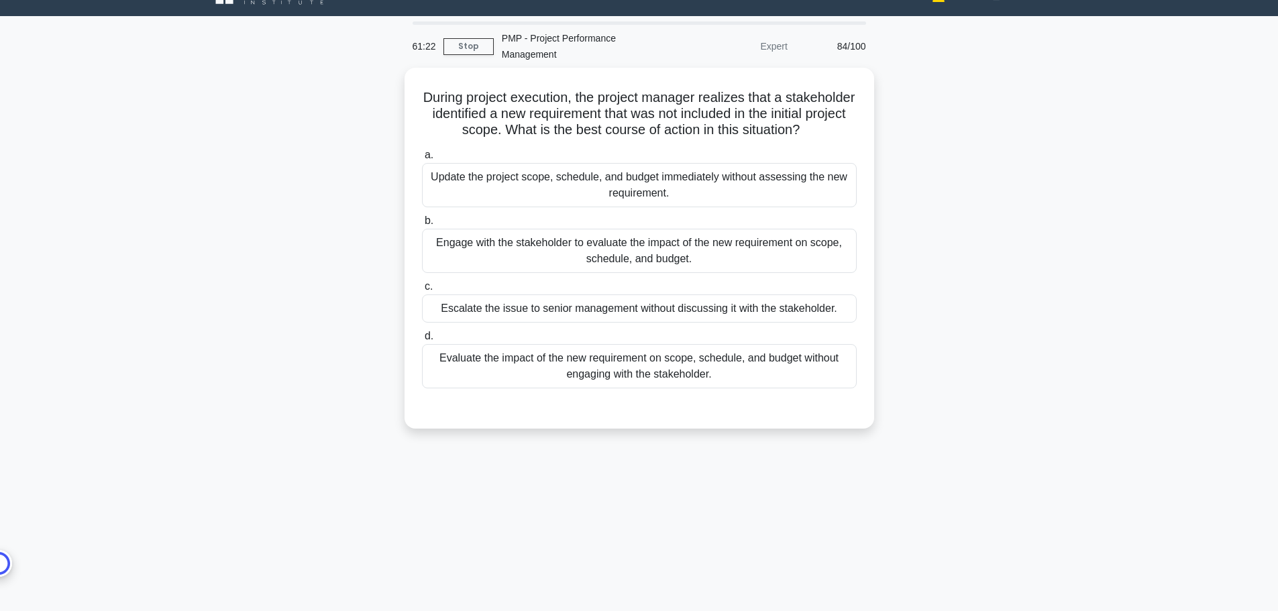
scroll to position [0, 0]
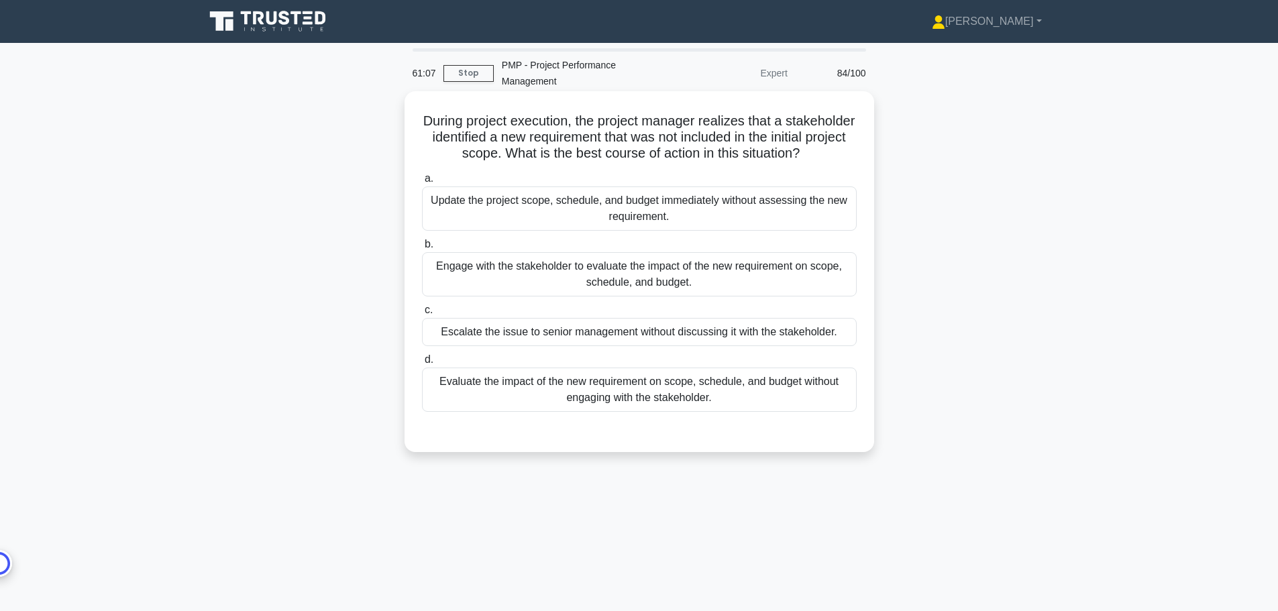
click at [663, 294] on div "Engage with the stakeholder to evaluate the impact of the new requirement on sc…" at bounding box center [639, 274] width 435 height 44
click at [422, 249] on input "b. Engage with the stakeholder to evaluate the impact of the new requirement on…" at bounding box center [422, 244] width 0 height 9
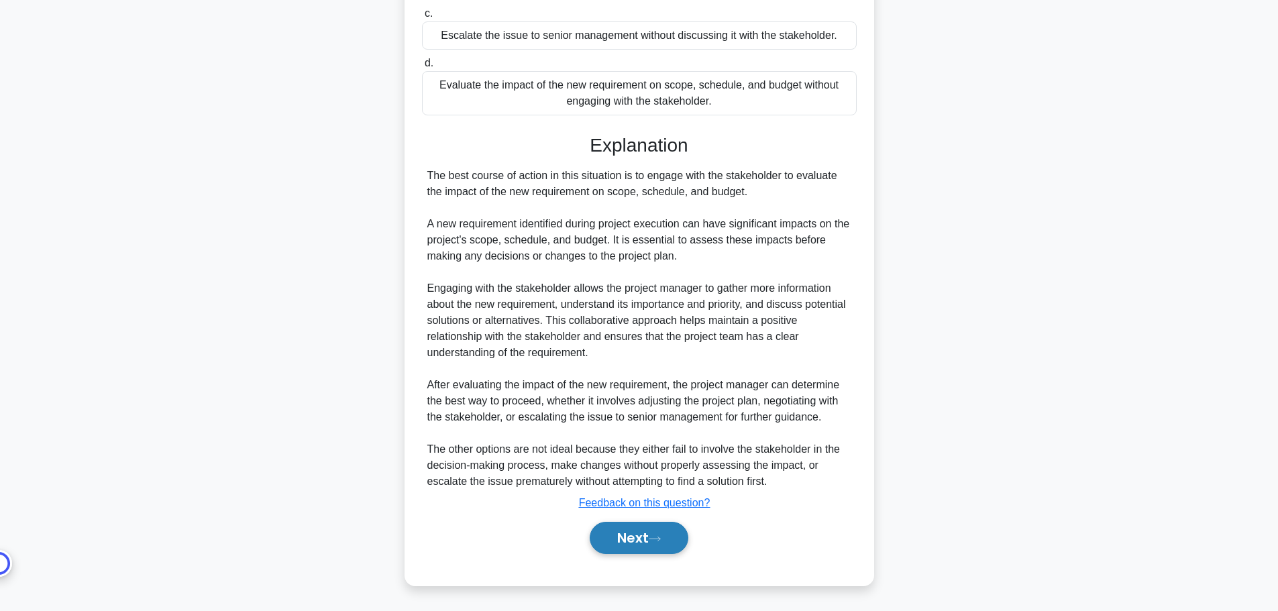
click at [665, 547] on button "Next" at bounding box center [639, 538] width 99 height 32
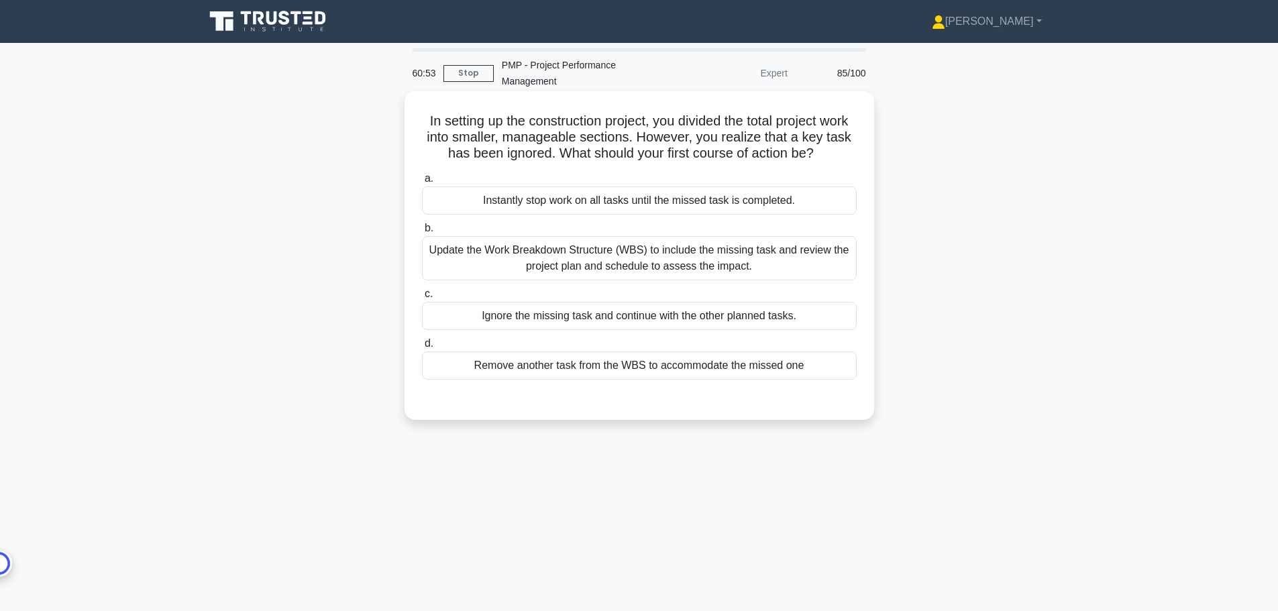
click at [641, 258] on div "Update the Work Breakdown Structure (WBS) to include the missing task and revie…" at bounding box center [639, 258] width 435 height 44
click at [422, 233] on input "b. Update the Work Breakdown Structure (WBS) to include the missing task and re…" at bounding box center [422, 228] width 0 height 9
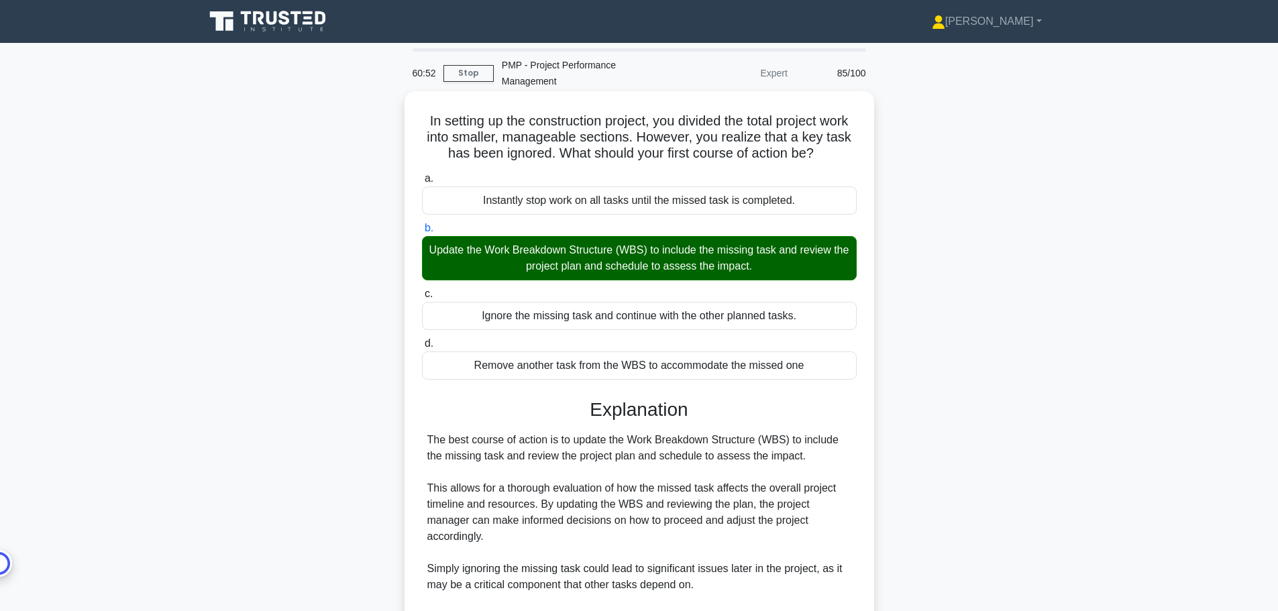
scroll to position [217, 0]
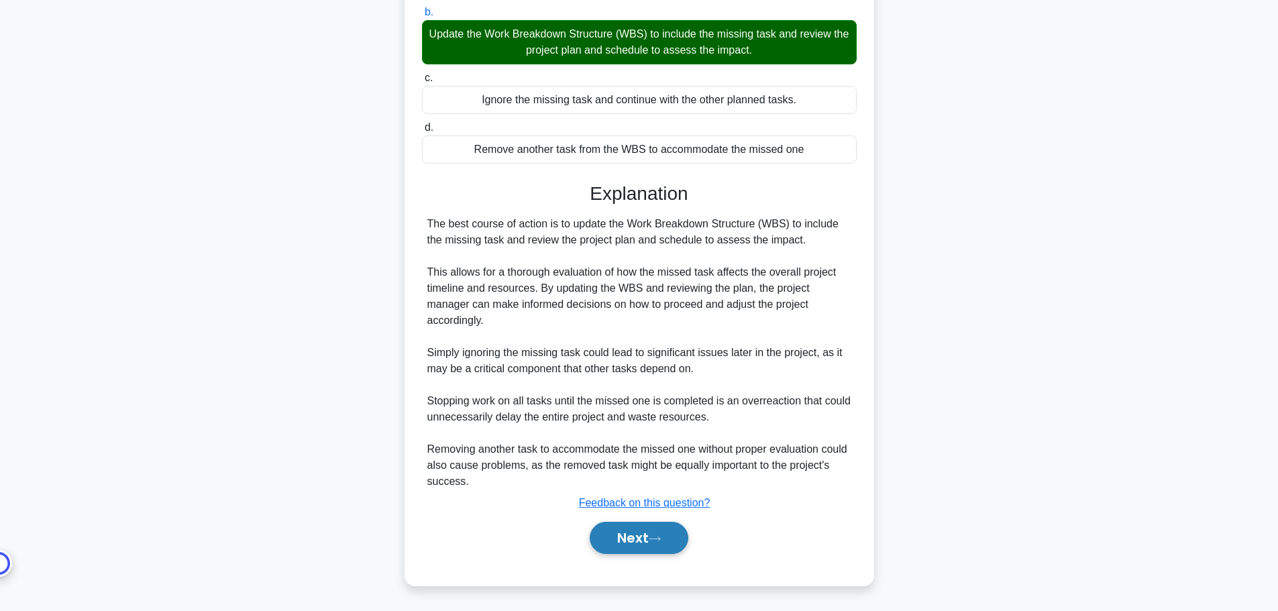
drag, startPoint x: 625, startPoint y: 545, endPoint x: 634, endPoint y: 537, distance: 11.9
click at [626, 545] on button "Next" at bounding box center [639, 538] width 99 height 32
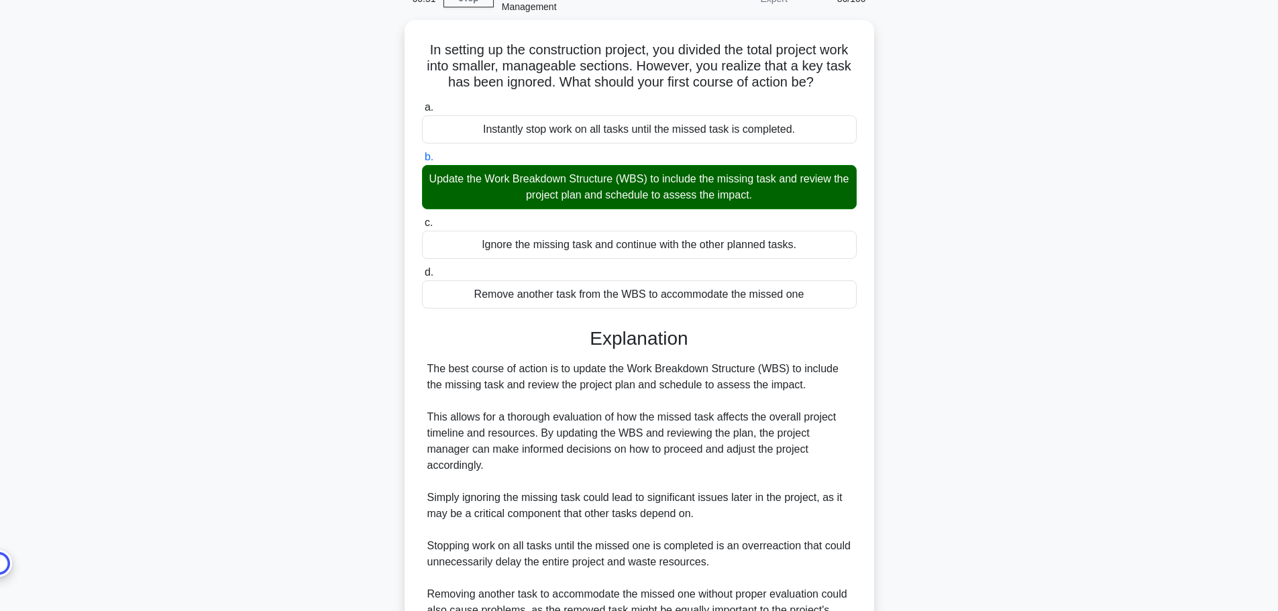
scroll to position [0, 0]
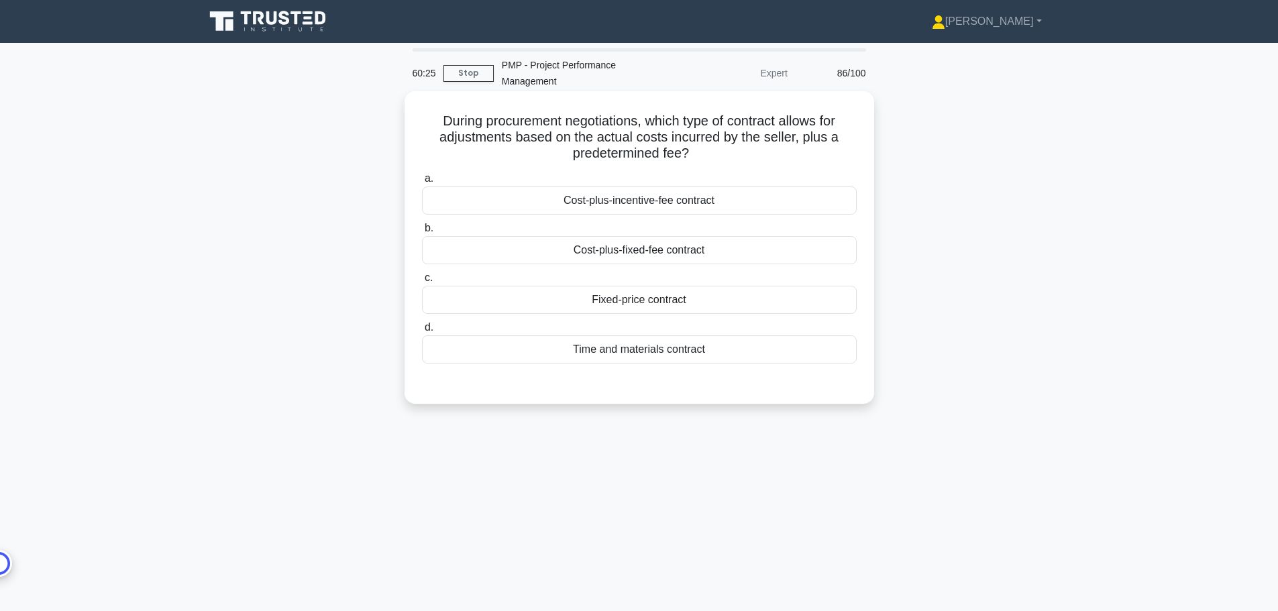
click at [678, 254] on div "Cost-plus-fixed-fee contract" at bounding box center [639, 250] width 435 height 28
click at [422, 233] on input "b. Cost-plus-fixed-fee contract" at bounding box center [422, 228] width 0 height 9
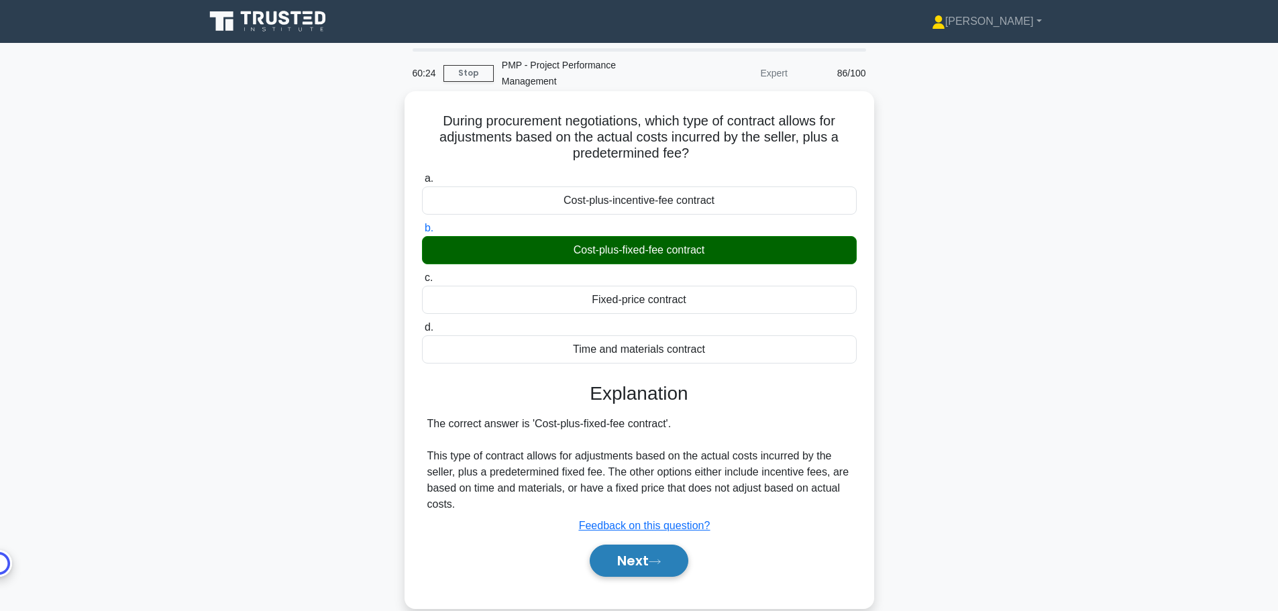
click at [671, 558] on button "Next" at bounding box center [639, 561] width 99 height 32
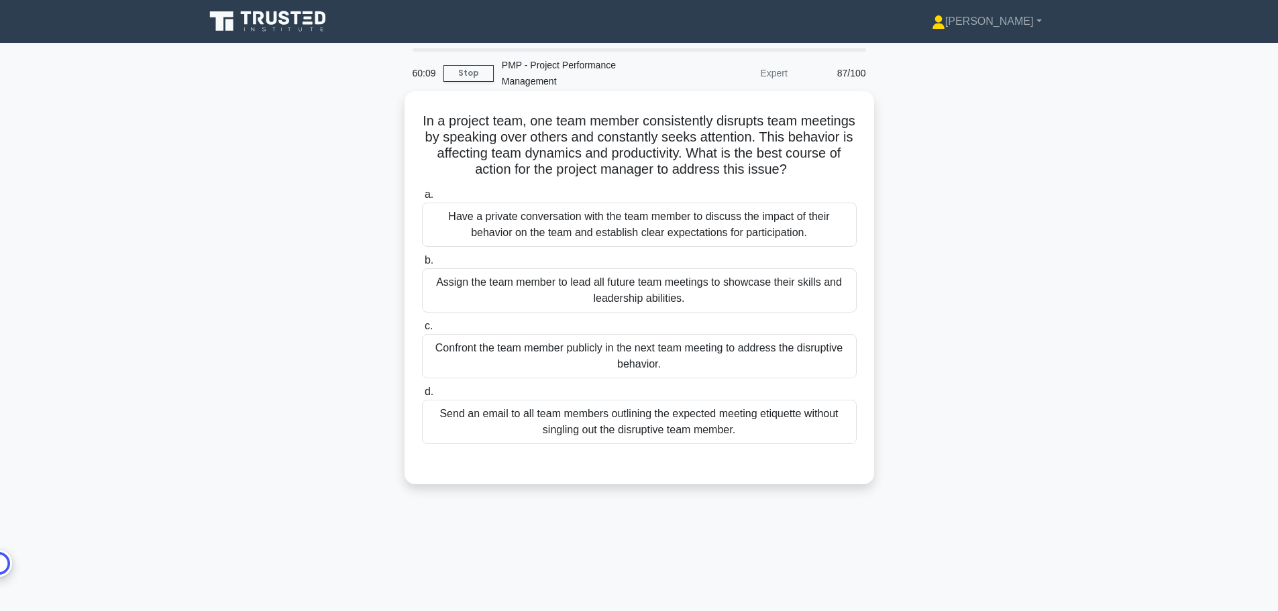
click at [737, 225] on div "Have a private conversation with the team member to discuss the impact of their…" at bounding box center [639, 225] width 435 height 44
click at [422, 199] on input "a. Have a private conversation with the team member to discuss the impact of th…" at bounding box center [422, 195] width 0 height 9
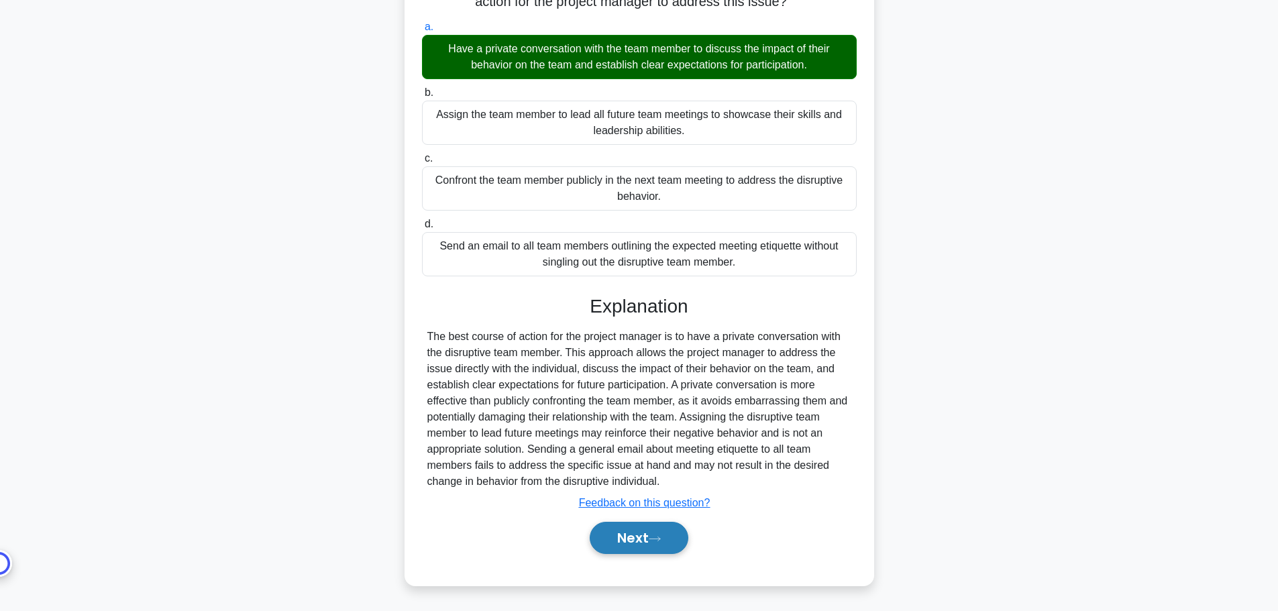
click at [665, 539] on button "Next" at bounding box center [639, 538] width 99 height 32
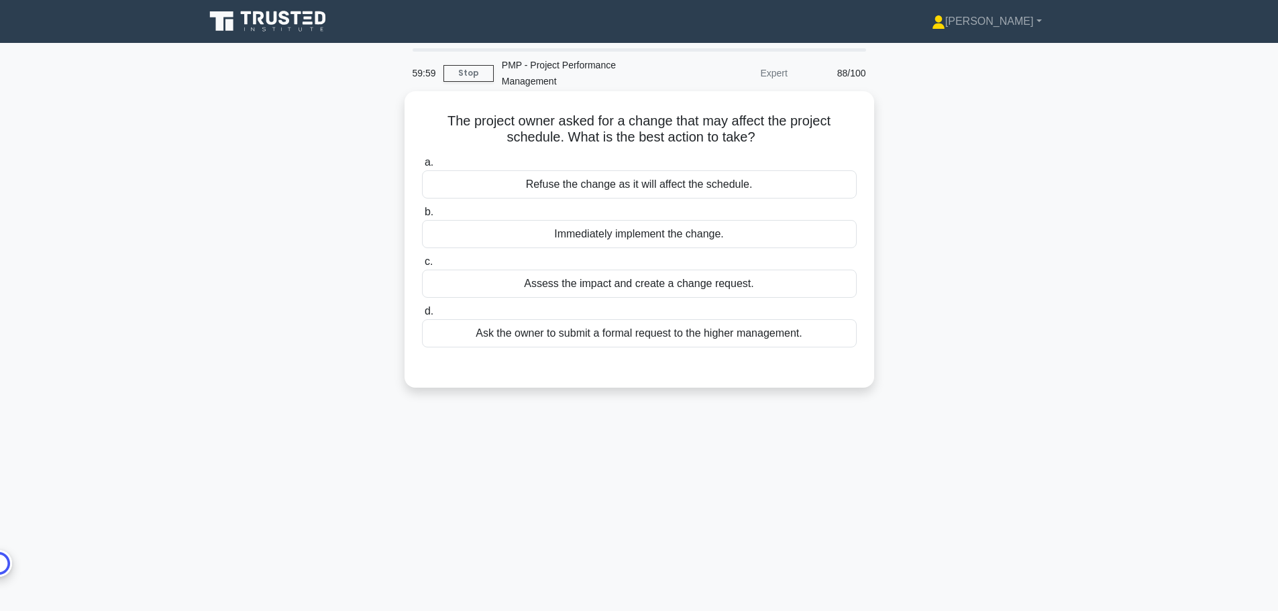
click at [750, 288] on div "Assess the impact and create a change request." at bounding box center [639, 284] width 435 height 28
click at [422, 266] on input "c. Assess the impact and create a change request." at bounding box center [422, 262] width 0 height 9
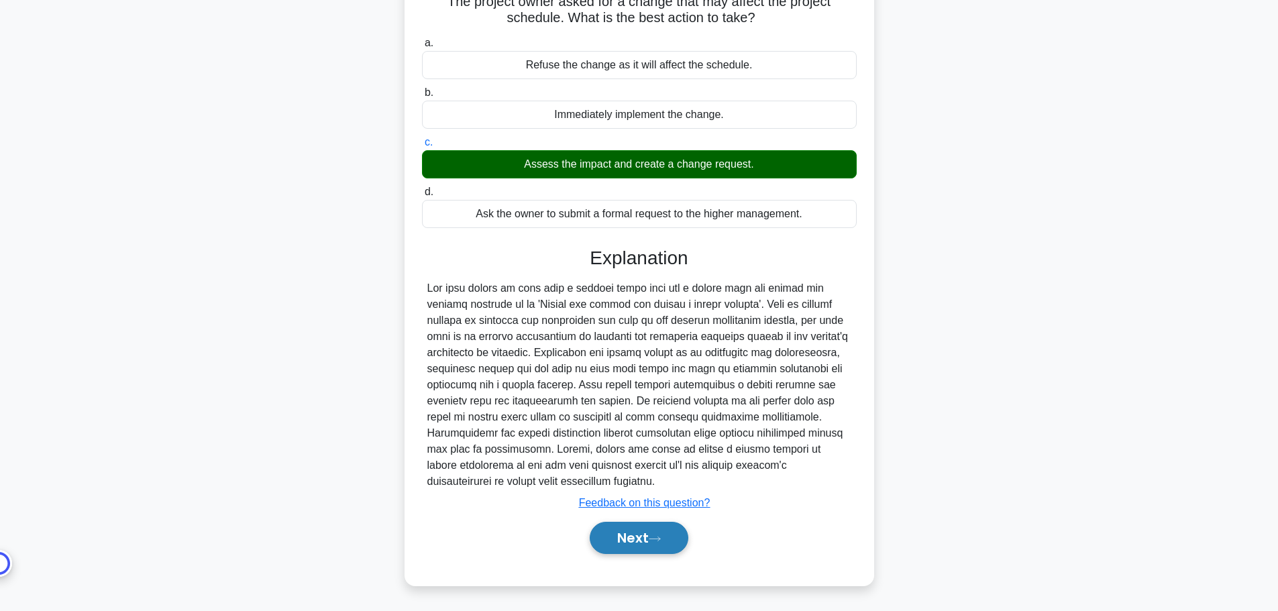
click at [661, 541] on icon at bounding box center [655, 538] width 12 height 7
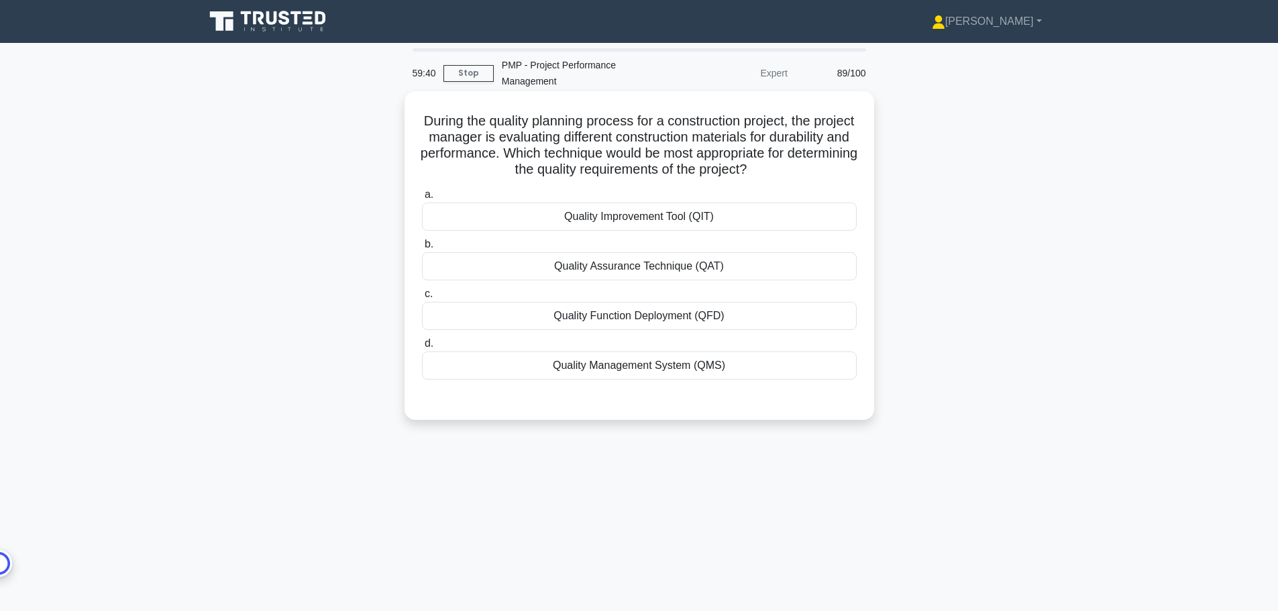
click at [691, 372] on div "Quality Management System (QMS)" at bounding box center [639, 366] width 435 height 28
click at [422, 348] on input "d. Quality Management System (QMS)" at bounding box center [422, 343] width 0 height 9
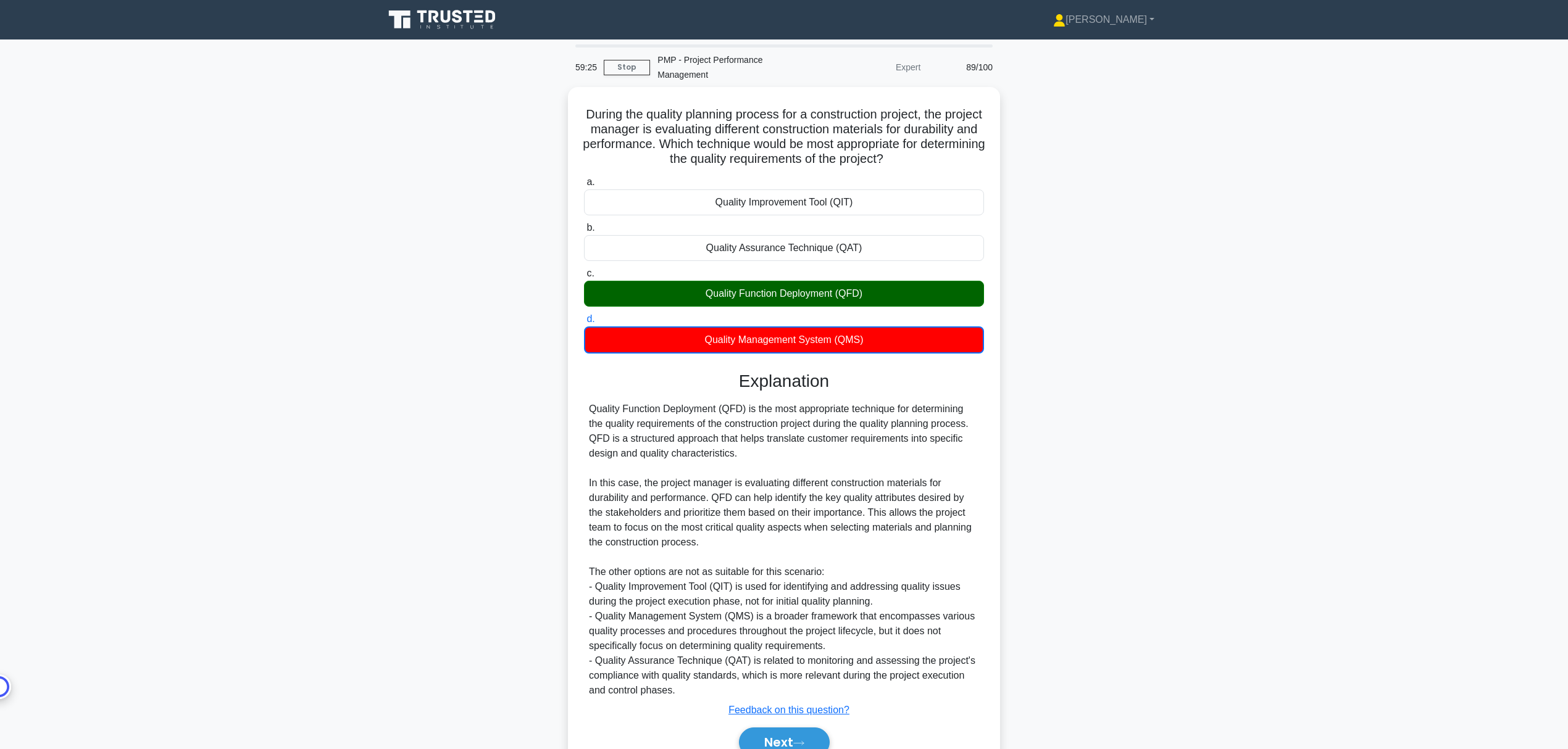
click at [1175, 561] on main "59:25 Stop PMP - Project Performance Management Expert 89/100 During the qualit…" at bounding box center [784, 422] width 1568 height 766
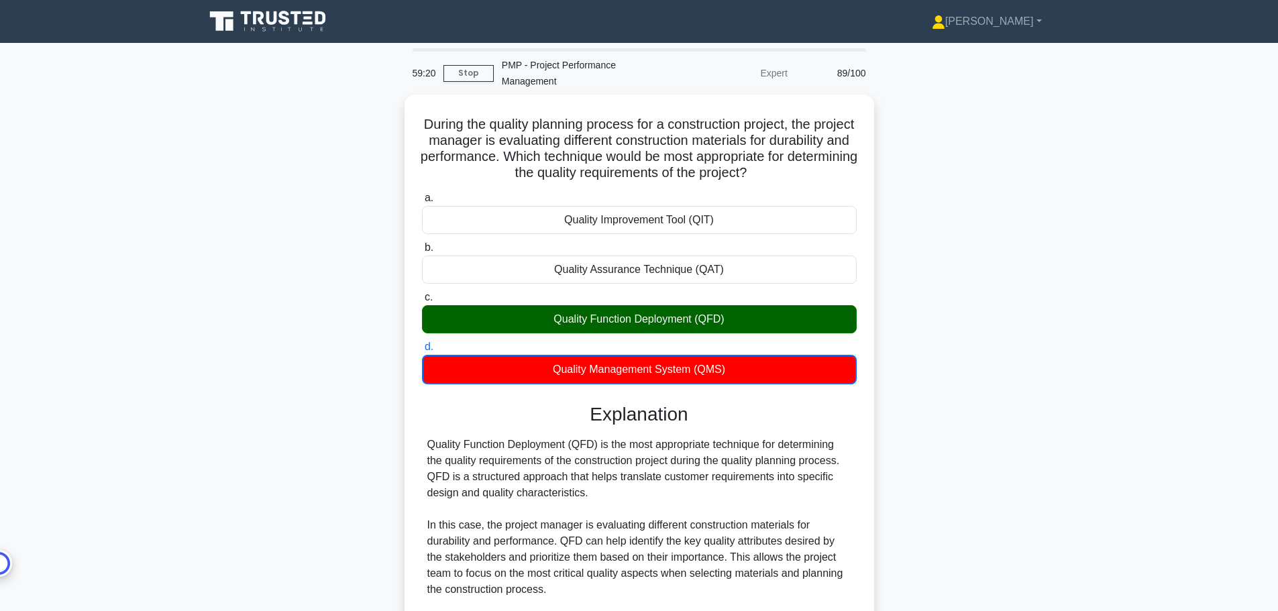
drag, startPoint x: 1669, startPoint y: 0, endPoint x: 1038, endPoint y: 268, distance: 685.3
click at [1038, 268] on div "During the quality planning process for a construction project, the project man…" at bounding box center [639, 483] width 885 height 776
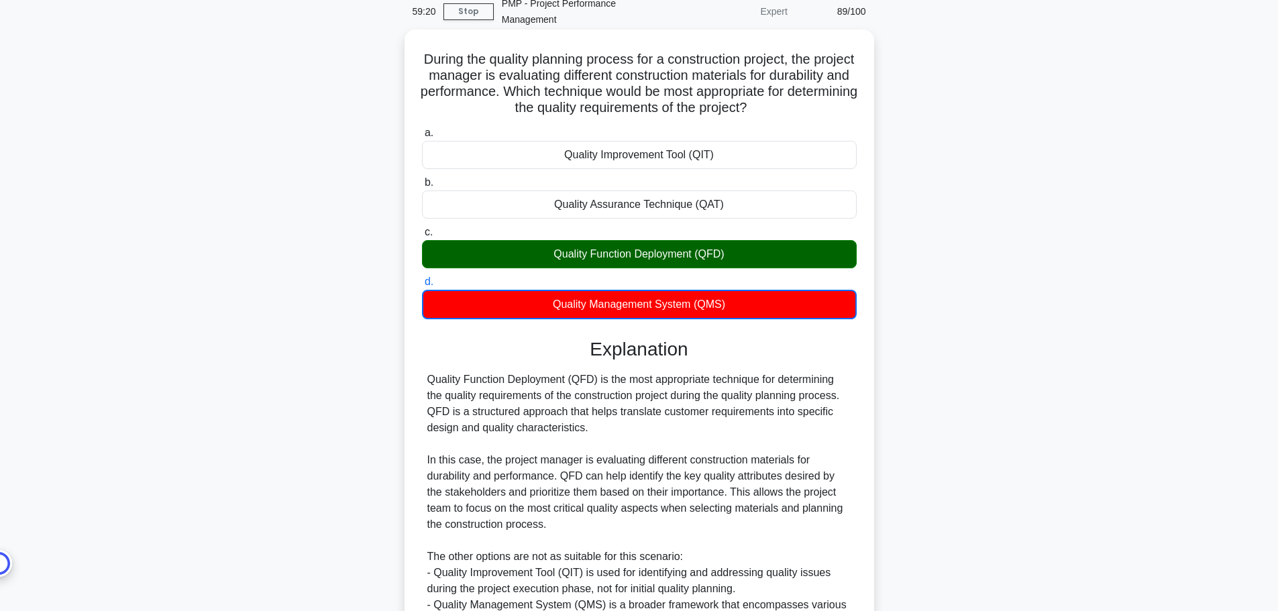
scroll to position [266, 0]
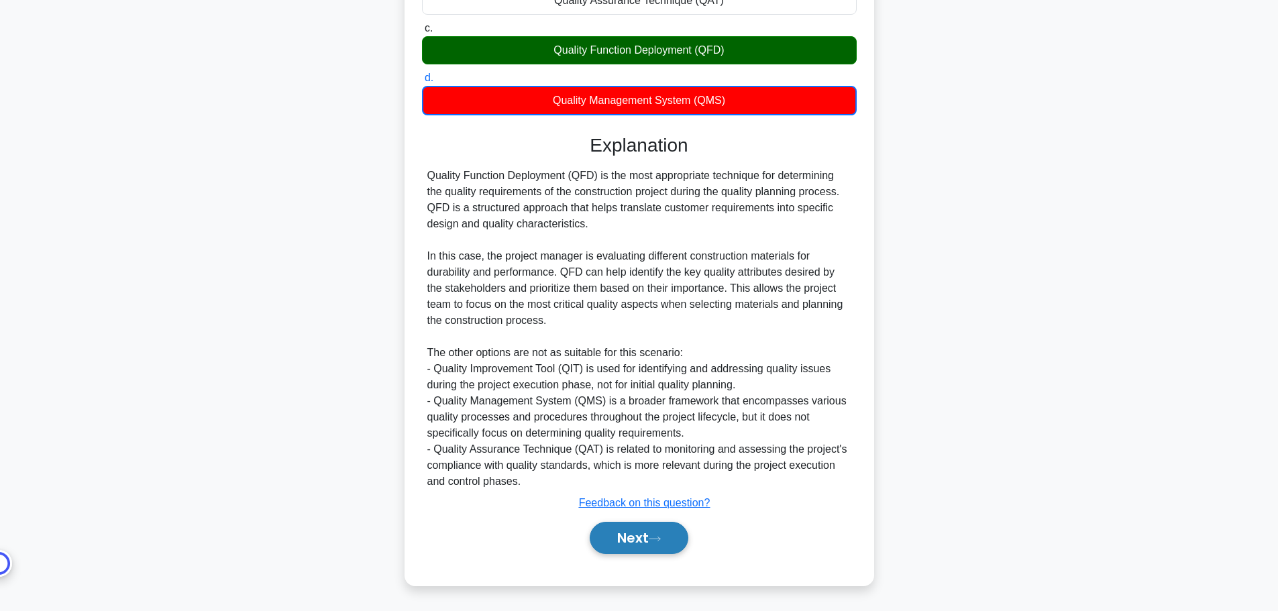
click at [671, 540] on button "Next" at bounding box center [639, 538] width 99 height 32
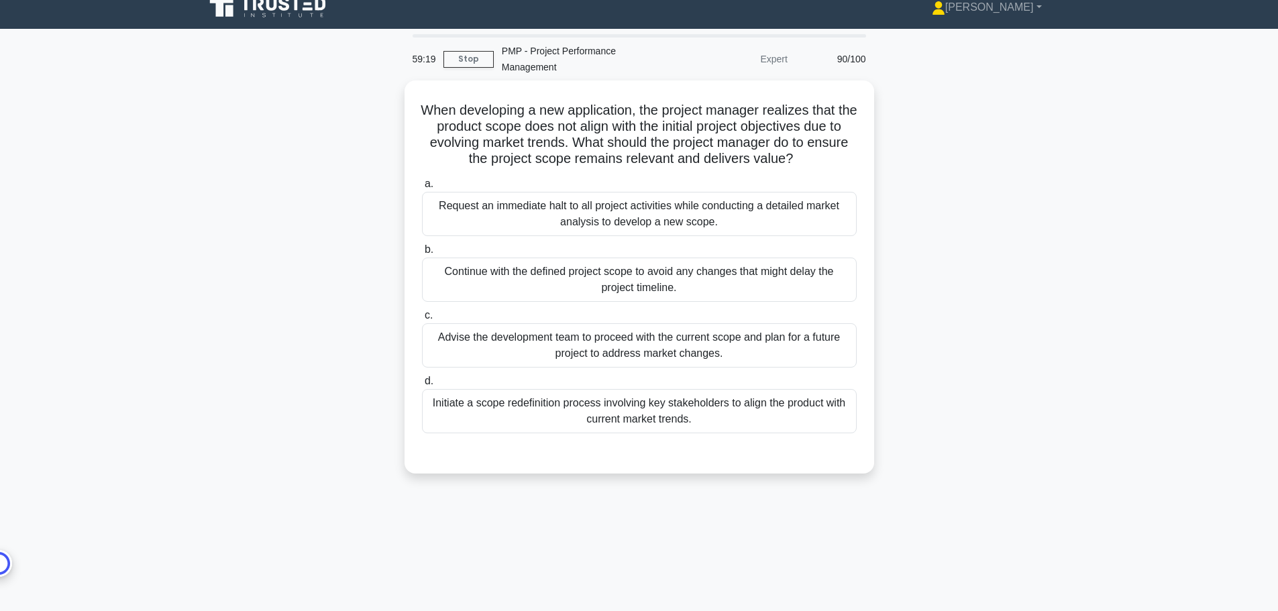
scroll to position [0, 0]
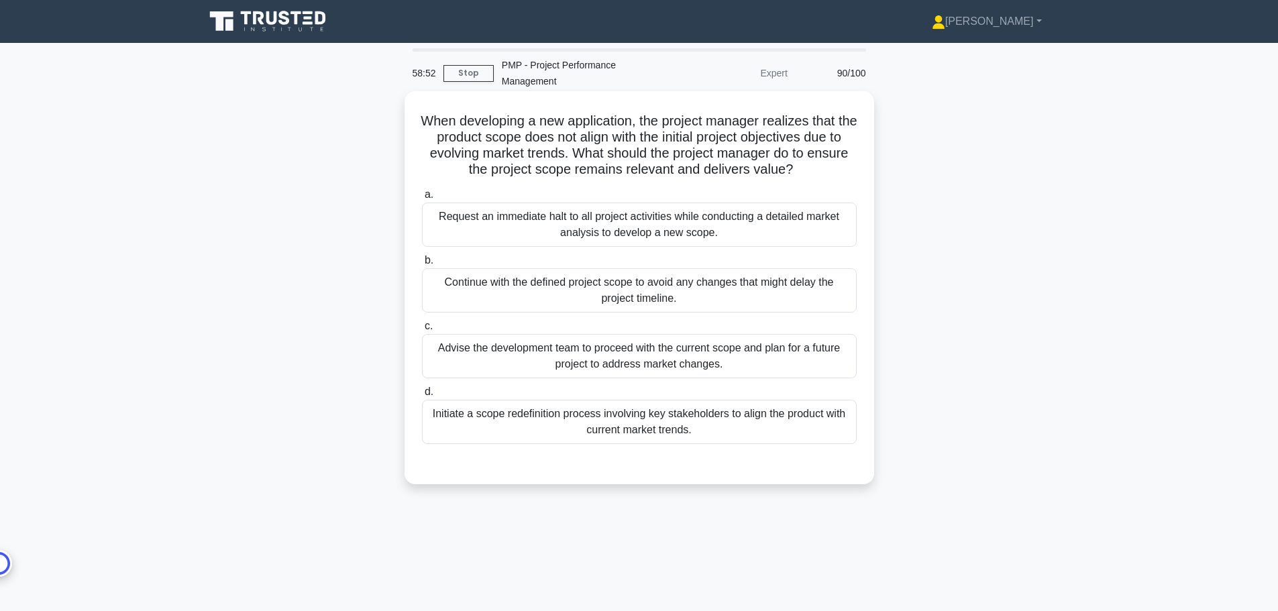
click at [692, 423] on div "Initiate a scope redefinition process involving key stakeholders to align the p…" at bounding box center [639, 422] width 435 height 44
click at [422, 396] on input "d. Initiate a scope redefinition process involving key stakeholders to align th…" at bounding box center [422, 392] width 0 height 9
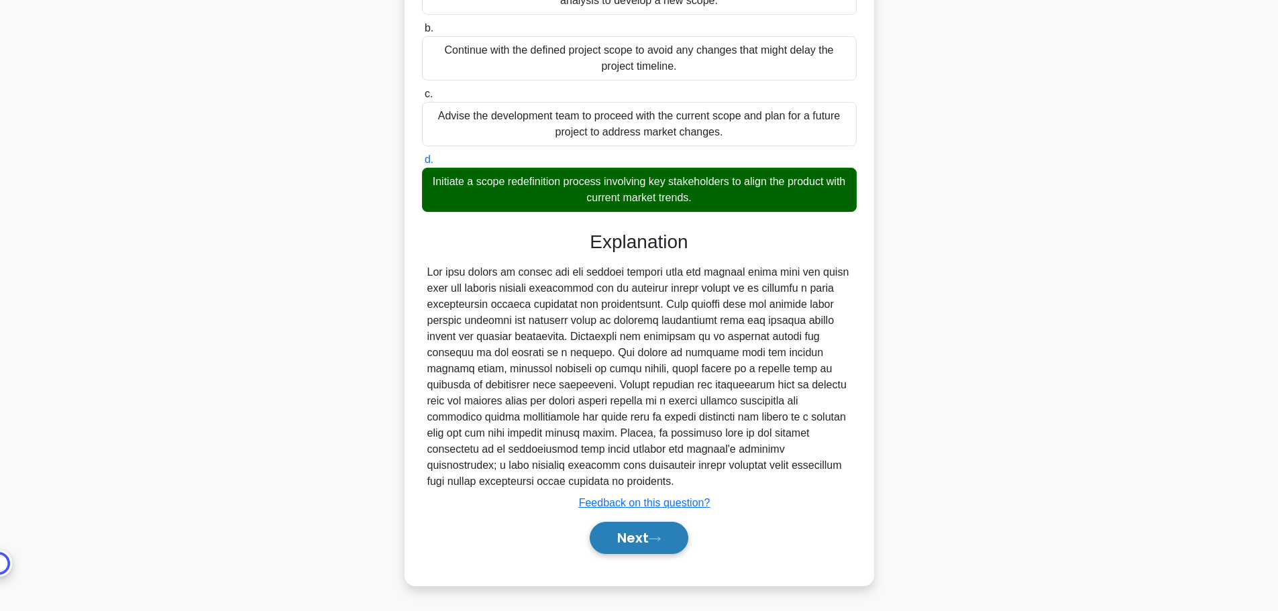
click at [651, 534] on button "Next" at bounding box center [639, 538] width 99 height 32
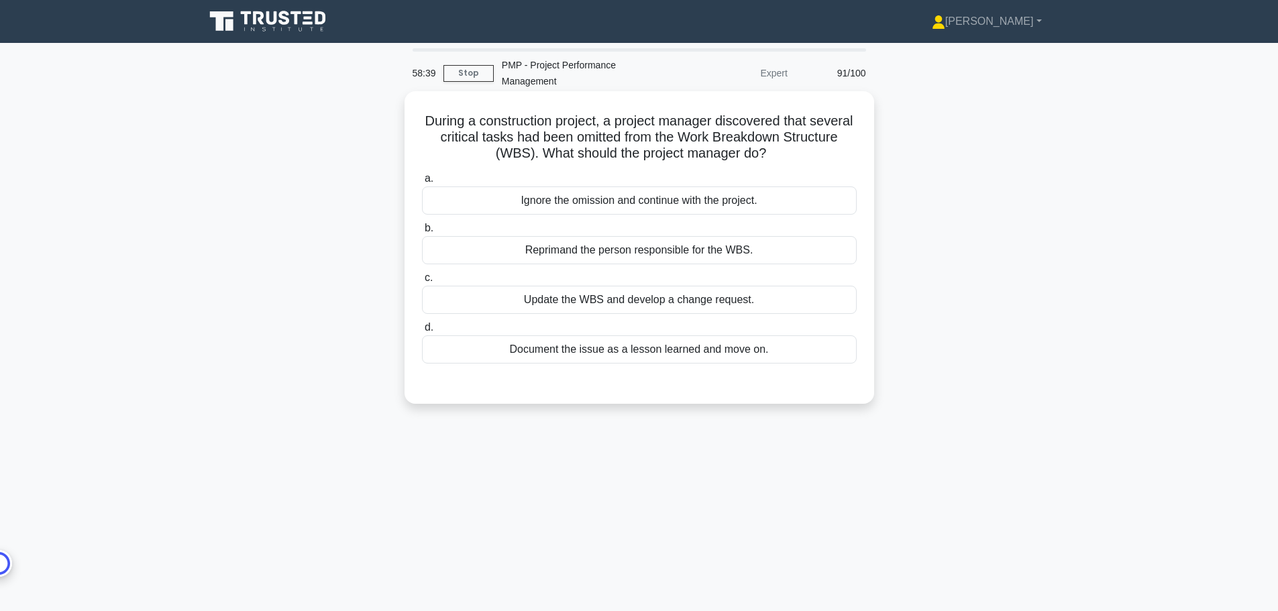
click at [779, 304] on div "Update the WBS and develop a change request." at bounding box center [639, 300] width 435 height 28
click at [422, 282] on input "c. Update the WBS and develop a change request." at bounding box center [422, 278] width 0 height 9
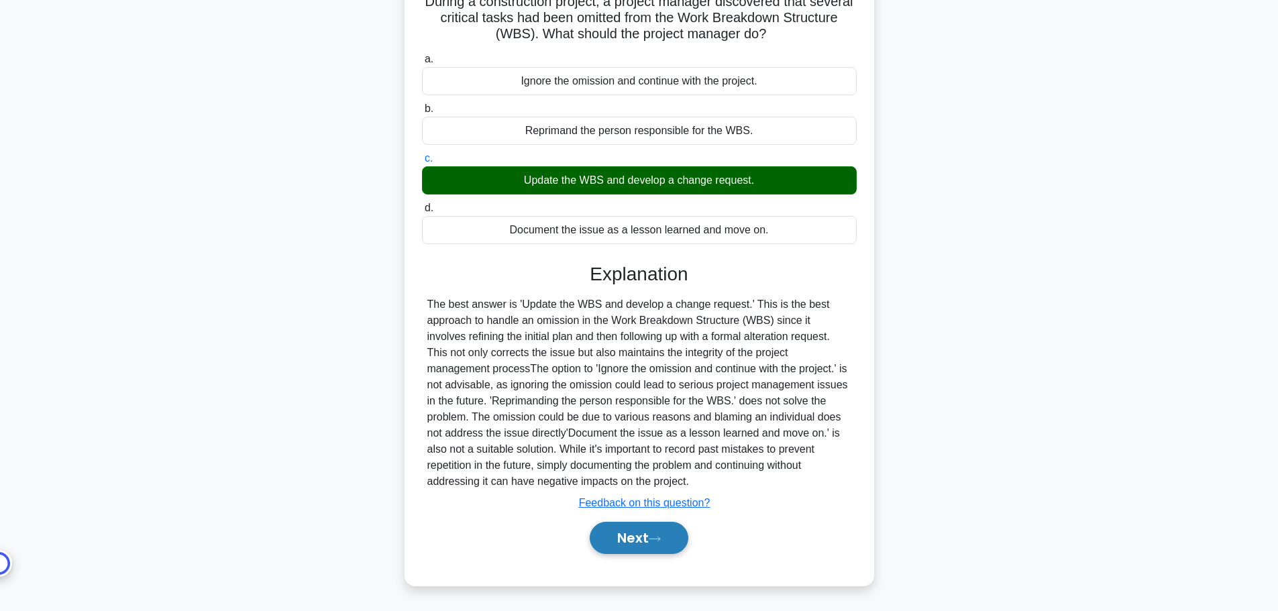
click at [647, 539] on button "Next" at bounding box center [639, 538] width 99 height 32
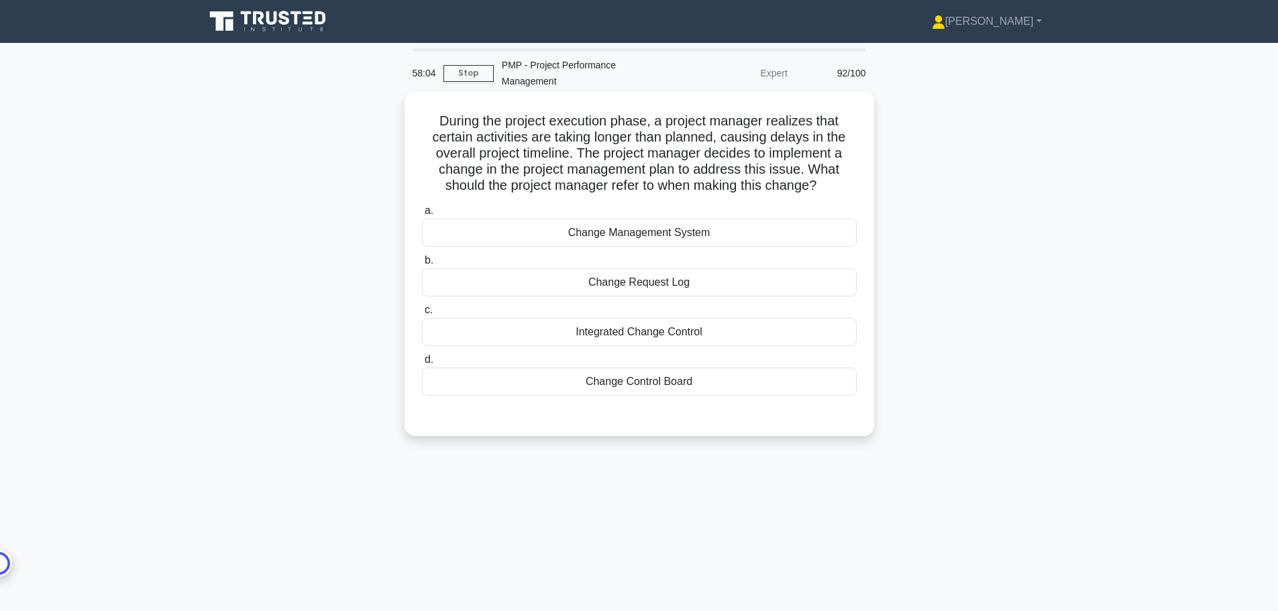
click at [700, 285] on div "Change Request Log" at bounding box center [639, 282] width 435 height 28
click at [422, 265] on input "b. Change Request Log" at bounding box center [422, 260] width 0 height 9
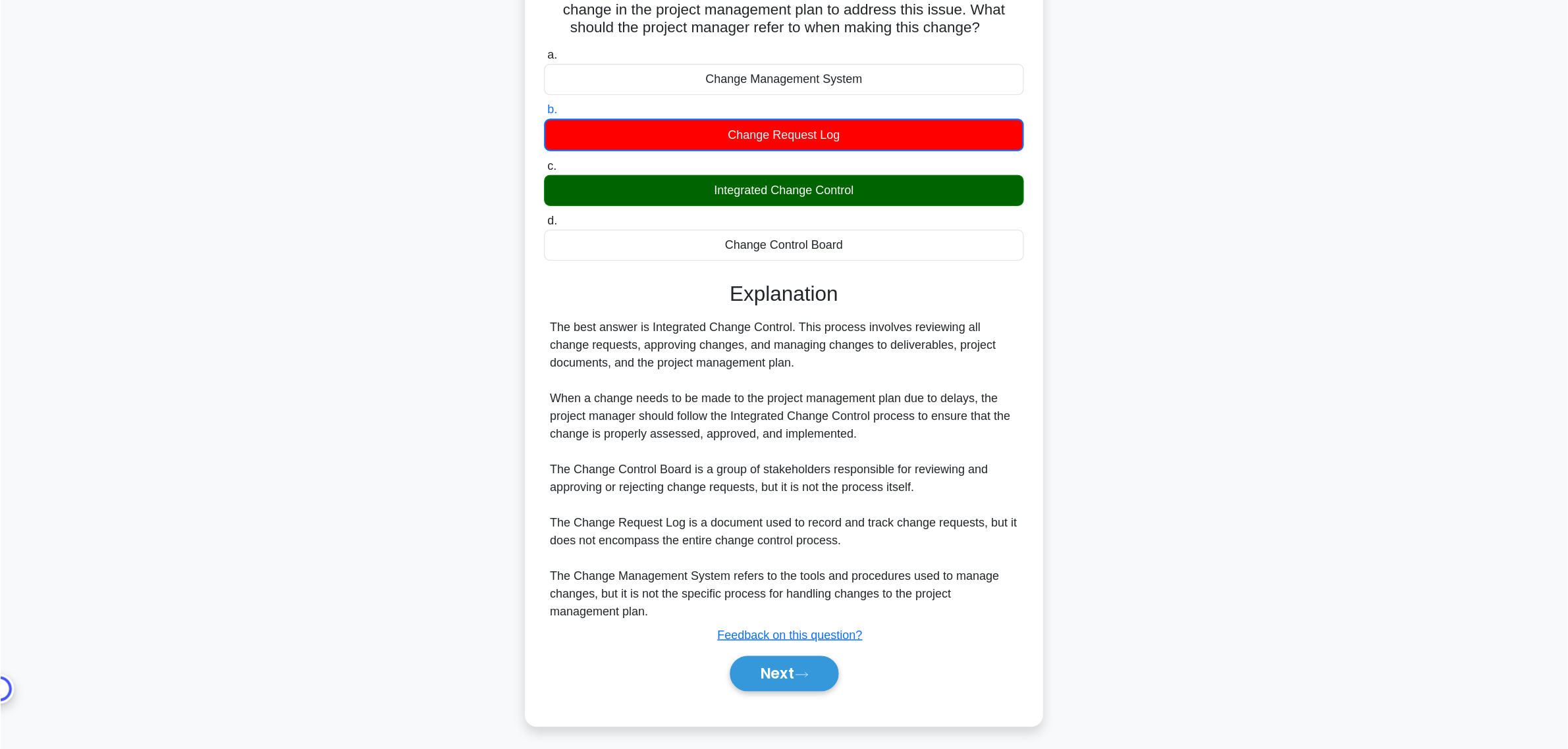
scroll to position [80, 0]
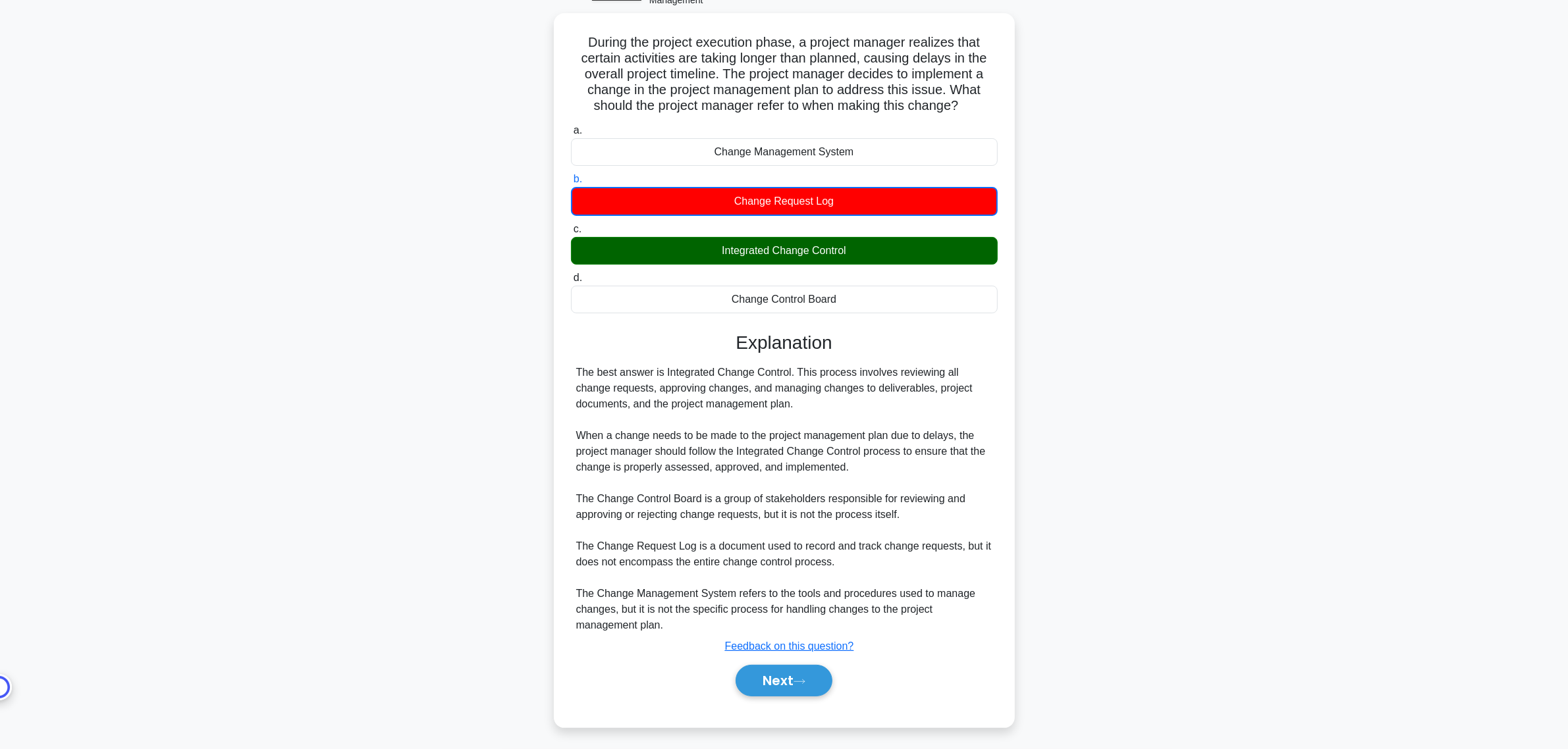
click at [1254, 599] on main "57:50 Stop PMP - Project Performance Management Expert 92/100 .spinner_0XTQ{tra…" at bounding box center [784, 355] width 1568 height 786
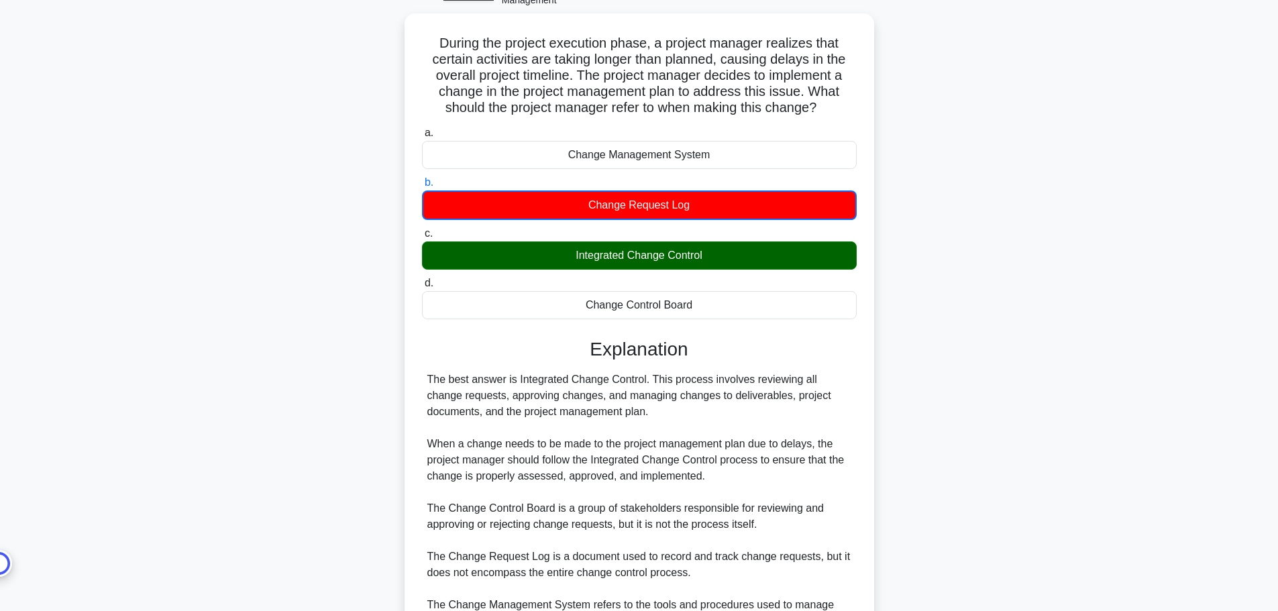
drag, startPoint x: 1609, startPoint y: 2, endPoint x: 936, endPoint y: 248, distance: 715.6
click at [936, 248] on div "During the project execution phase, a project manager realizes that certain act…" at bounding box center [639, 385] width 885 height 744
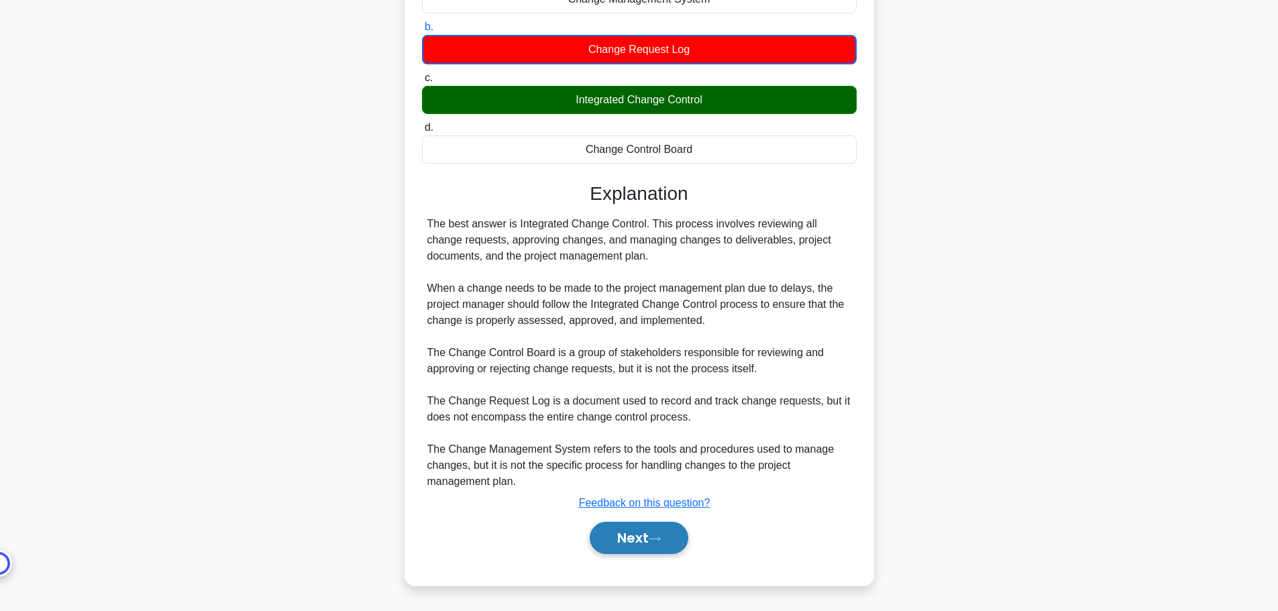
click at [673, 528] on button "Next" at bounding box center [639, 538] width 99 height 32
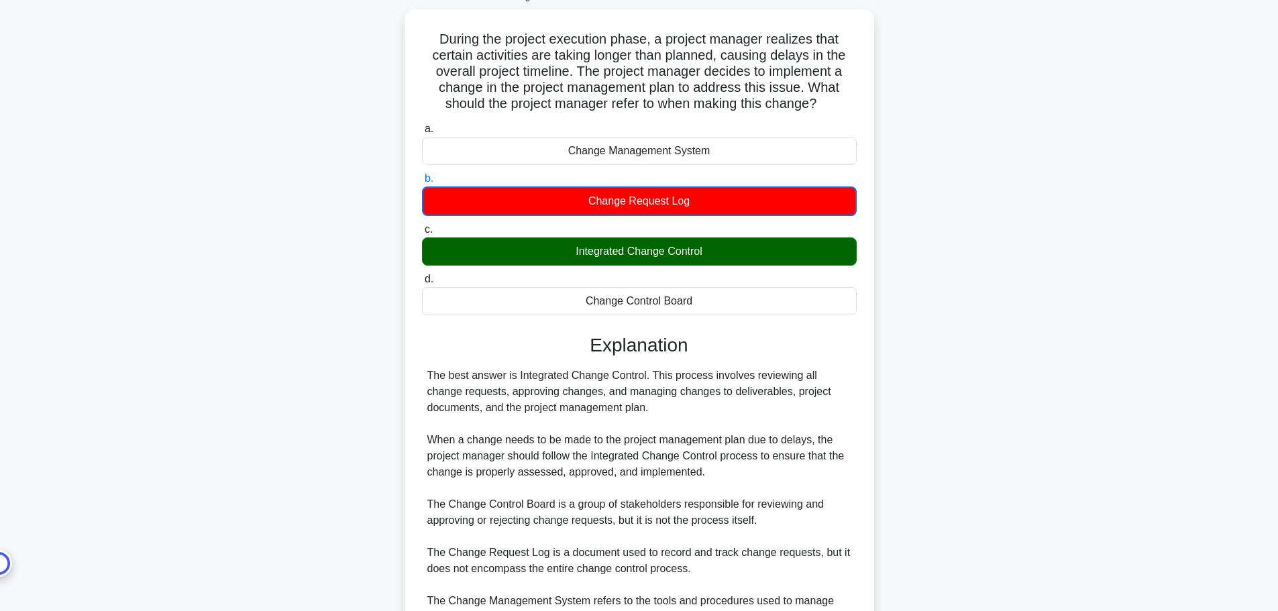
scroll to position [0, 0]
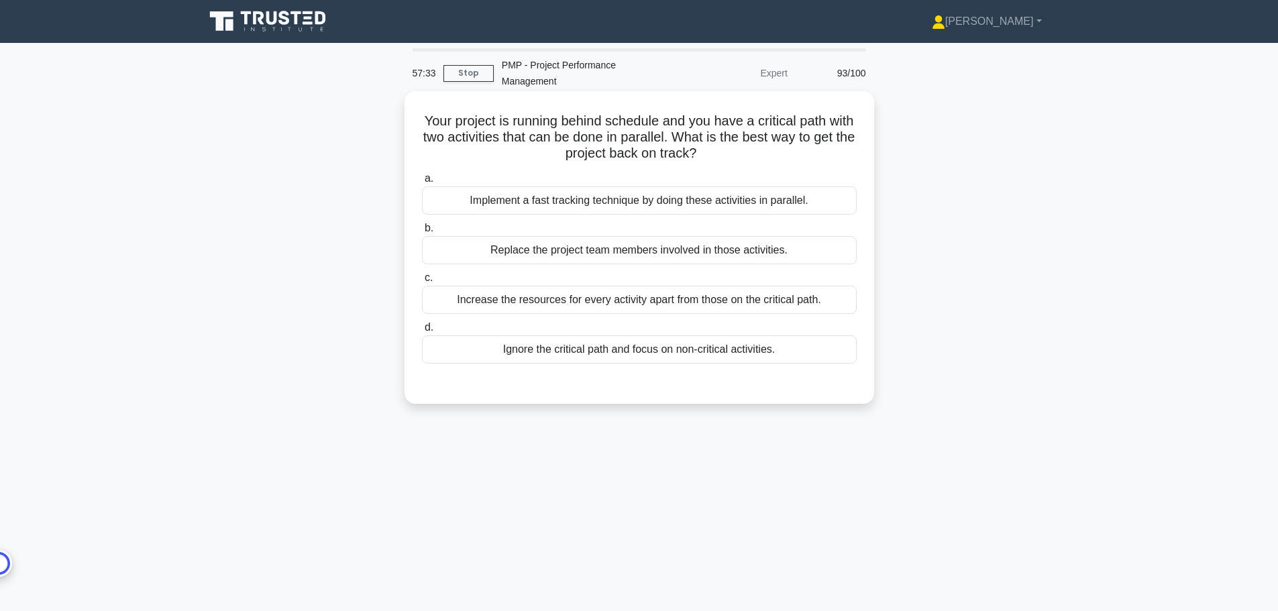
click at [702, 200] on div "Implement a fast tracking technique by doing these activities in parallel." at bounding box center [639, 200] width 435 height 28
click at [422, 183] on input "a. Implement a fast tracking technique by doing these activities in parallel." at bounding box center [422, 178] width 0 height 9
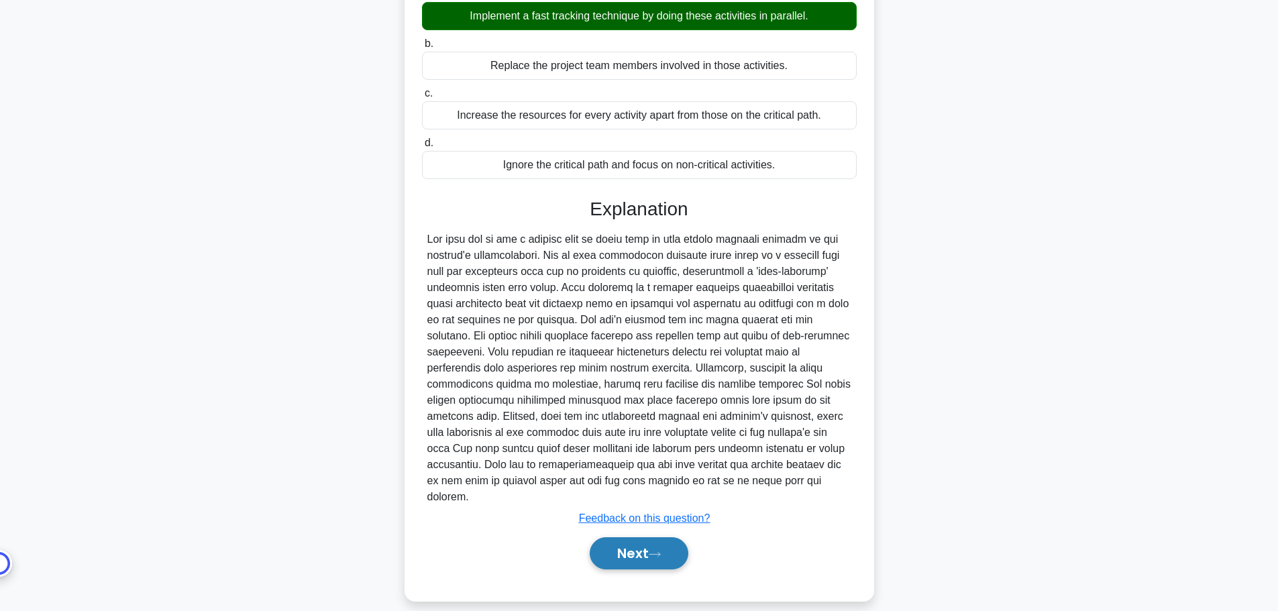
click at [653, 537] on button "Next" at bounding box center [639, 553] width 99 height 32
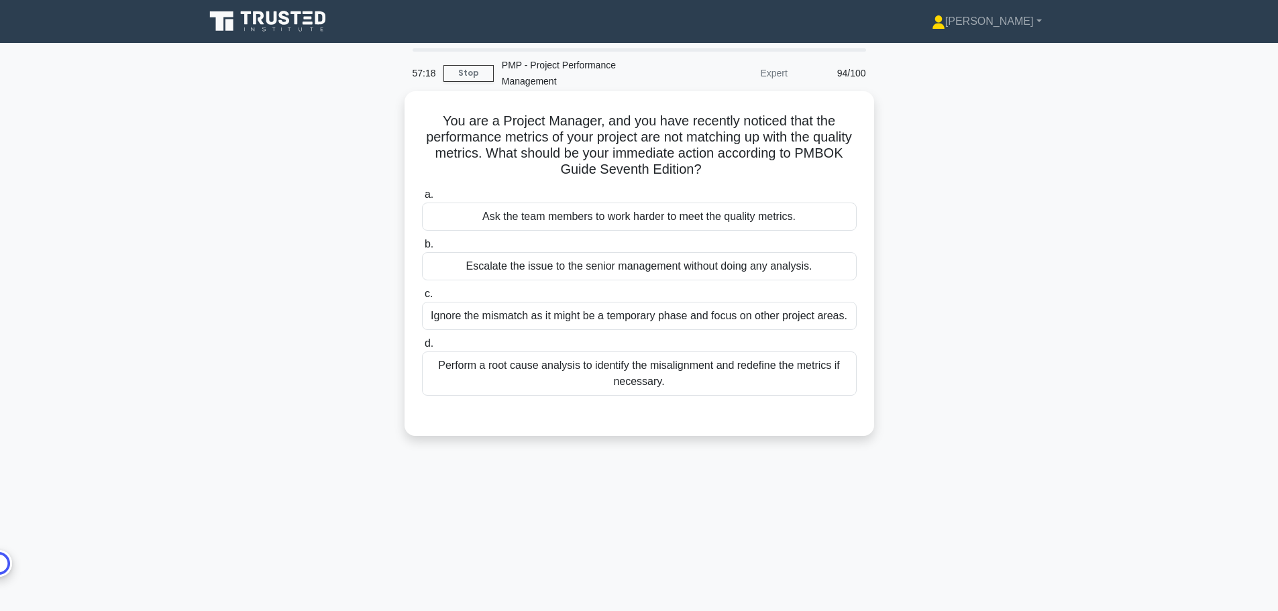
click at [739, 370] on div "Perform a root cause analysis to identify the misalignment and redefine the met…" at bounding box center [639, 374] width 435 height 44
click at [422, 348] on input "d. Perform a root cause analysis to identify the misalignment and redefine the …" at bounding box center [422, 343] width 0 height 9
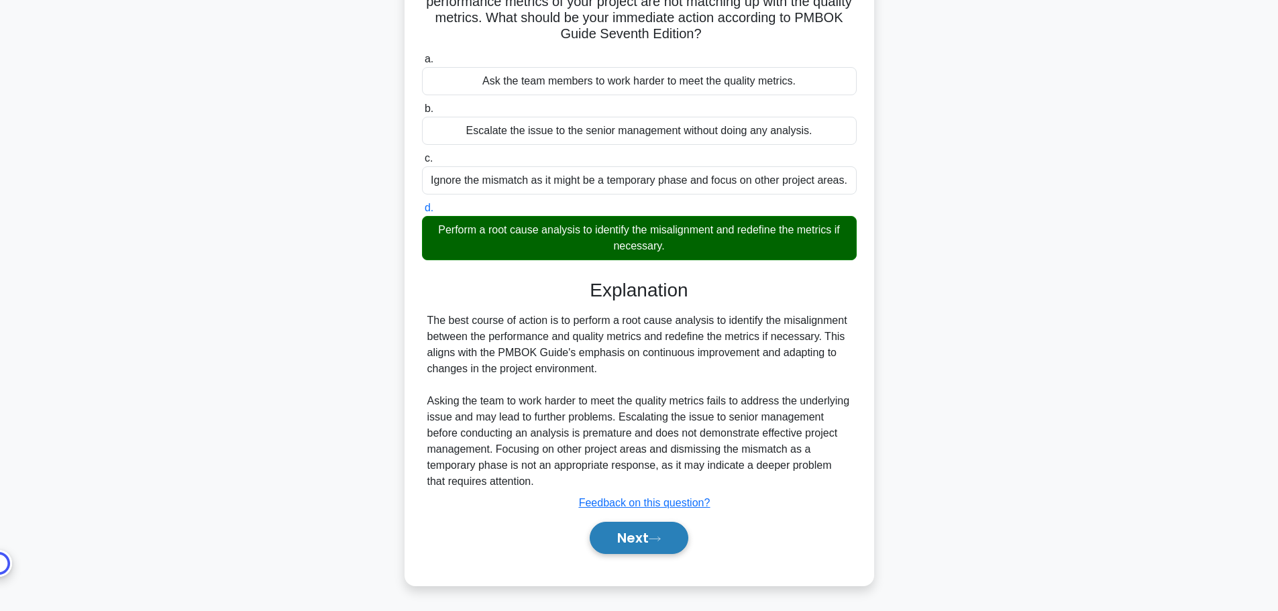
click at [649, 529] on button "Next" at bounding box center [639, 538] width 99 height 32
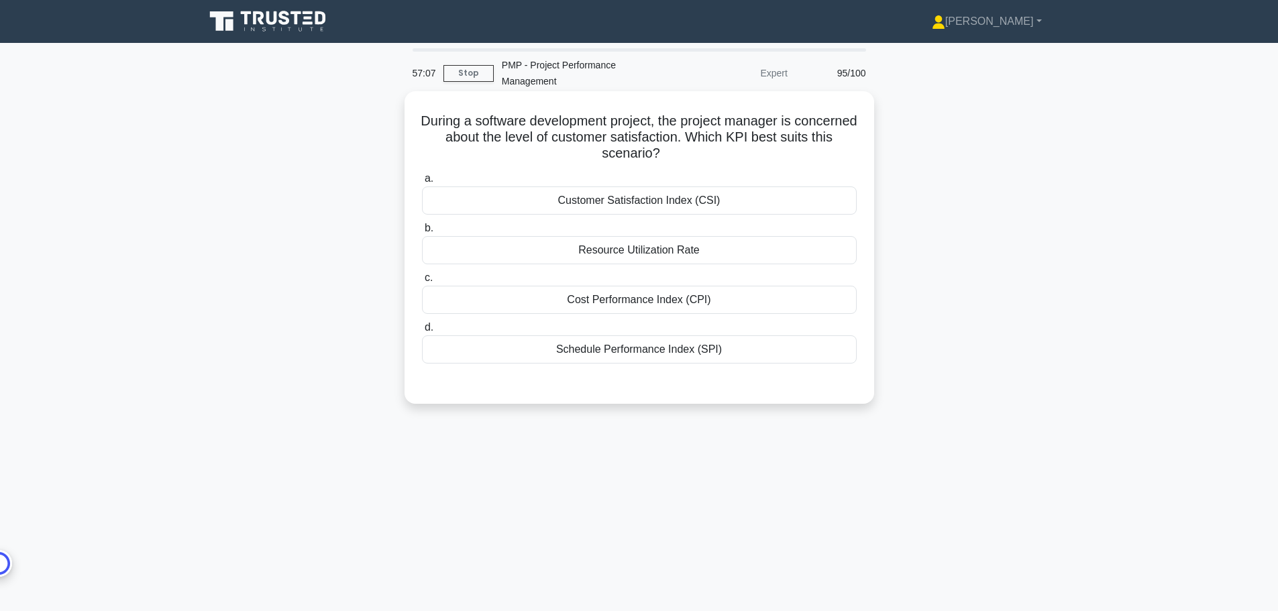
click at [724, 206] on div "Customer Satisfaction Index (CSI)" at bounding box center [639, 200] width 435 height 28
click at [422, 183] on input "a. Customer Satisfaction Index (CSI)" at bounding box center [422, 178] width 0 height 9
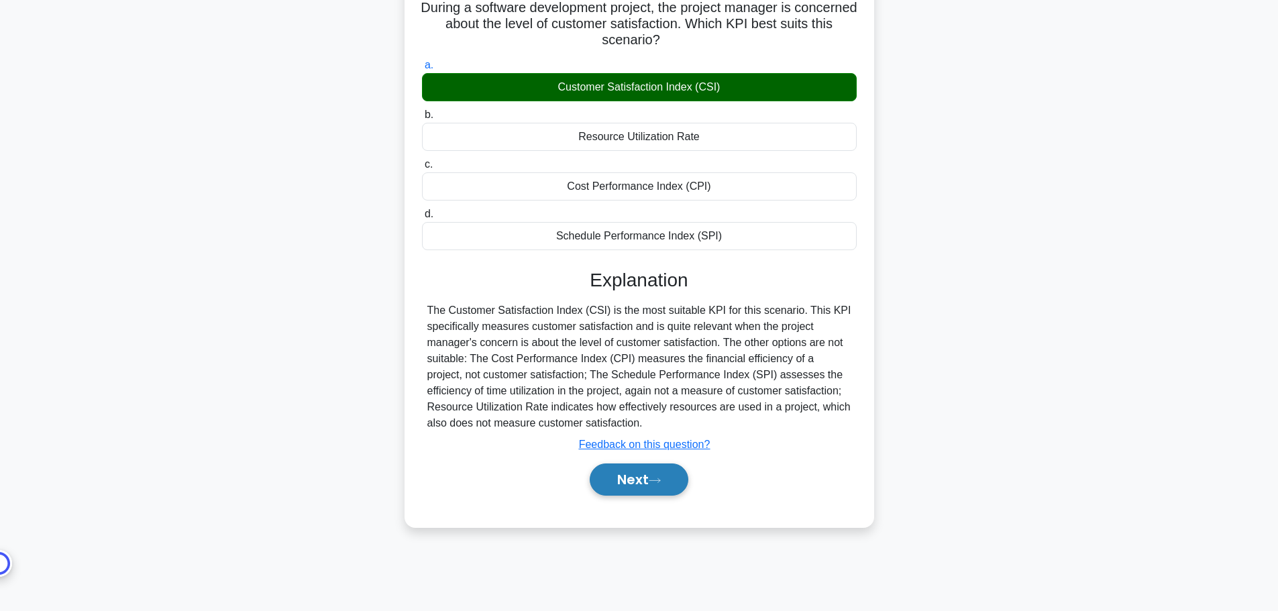
click at [665, 490] on button "Next" at bounding box center [639, 480] width 99 height 32
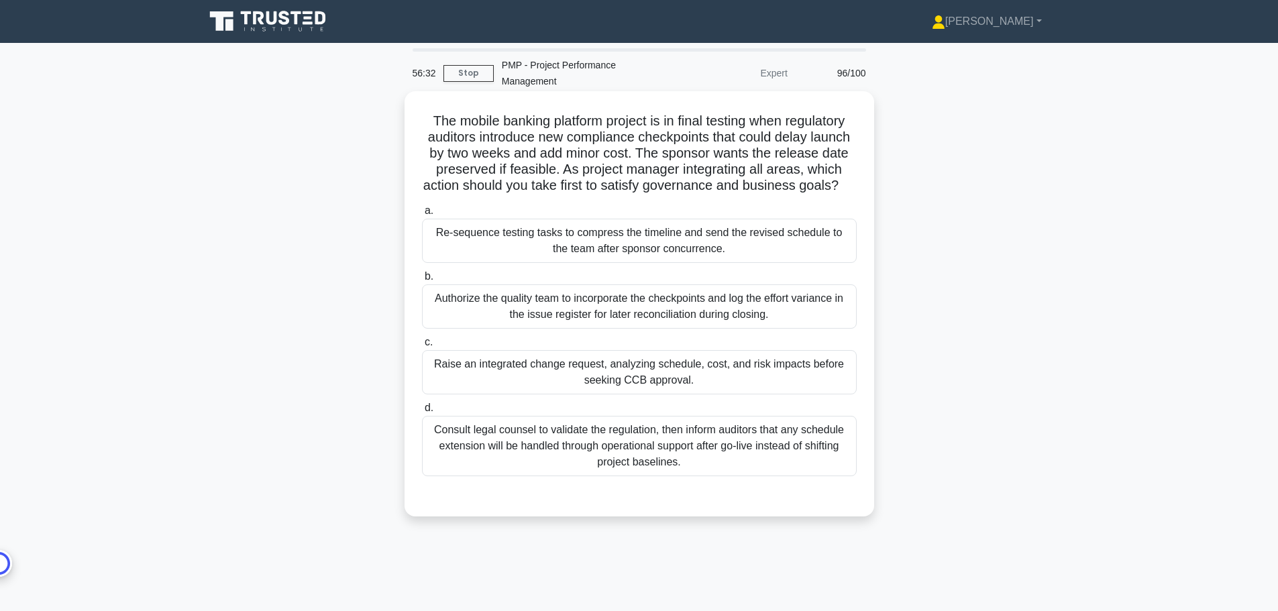
click at [765, 379] on div "Raise an integrated change request, analyzing schedule, cost, and risk impacts …" at bounding box center [639, 372] width 435 height 44
click at [422, 347] on input "c. Raise an integrated change request, analyzing schedule, cost, and risk impac…" at bounding box center [422, 342] width 0 height 9
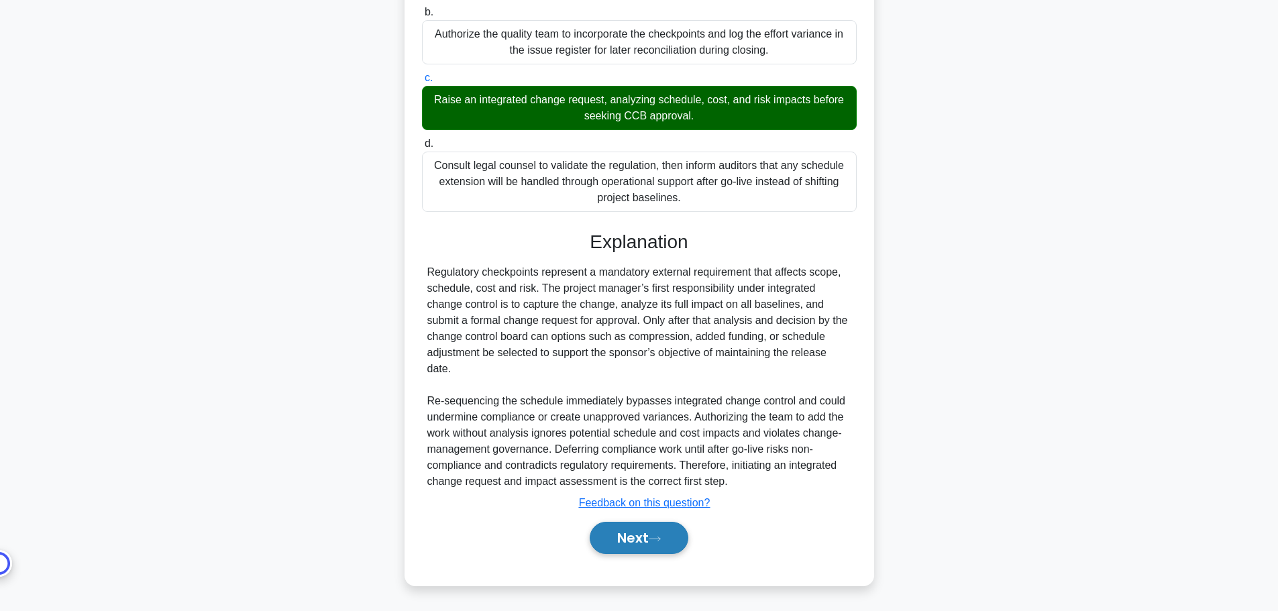
click at [633, 540] on button "Next" at bounding box center [639, 538] width 99 height 32
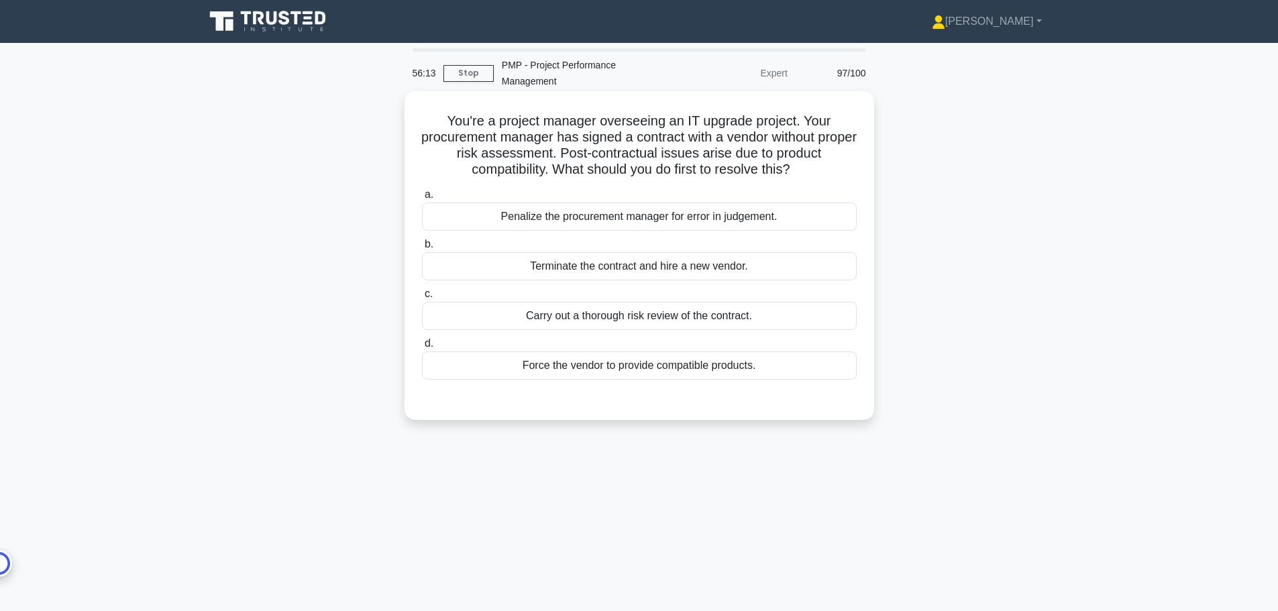
click at [732, 321] on div "Carry out a thorough risk review of the contract." at bounding box center [639, 316] width 435 height 28
click at [422, 299] on input "c. Carry out a thorough risk review of the contract." at bounding box center [422, 294] width 0 height 9
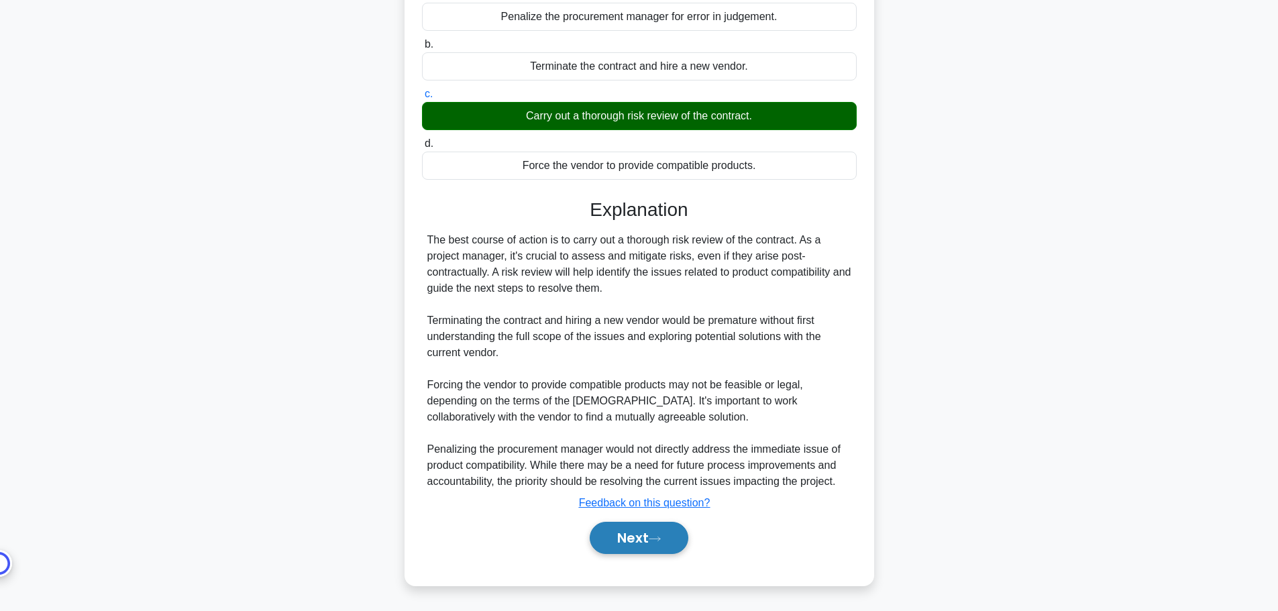
click at [655, 548] on button "Next" at bounding box center [639, 538] width 99 height 32
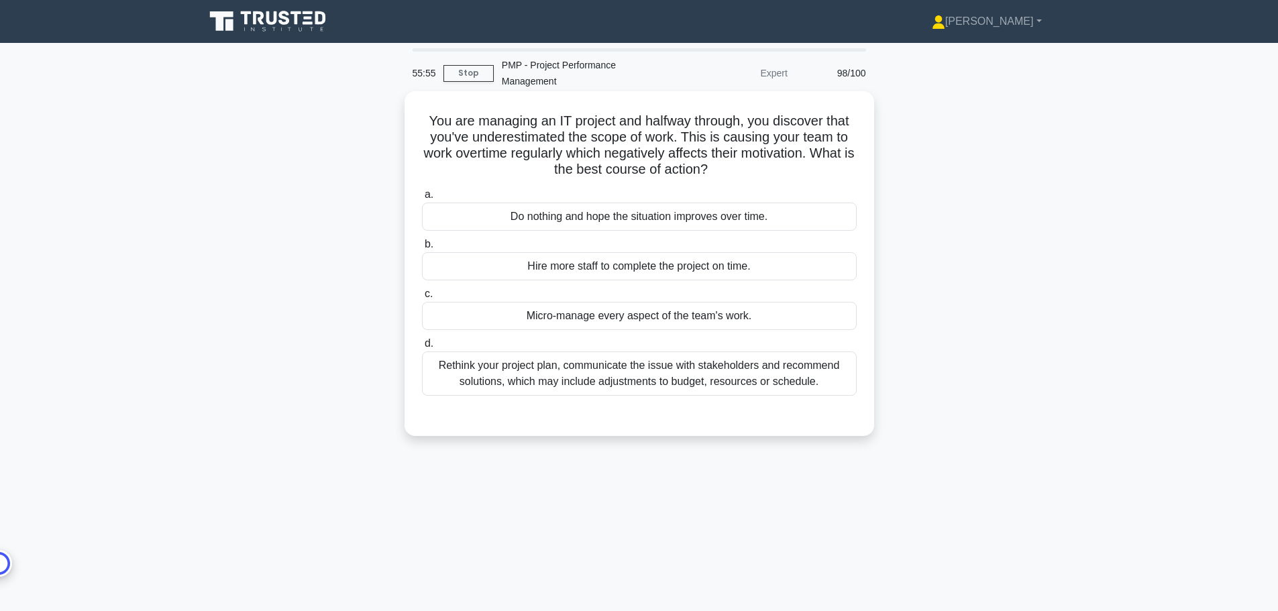
click at [693, 383] on div "Rethink your project plan, communicate the issue with stakeholders and recommen…" at bounding box center [639, 374] width 435 height 44
click at [422, 348] on input "d. Rethink your project plan, communicate the issue with stakeholders and recom…" at bounding box center [422, 343] width 0 height 9
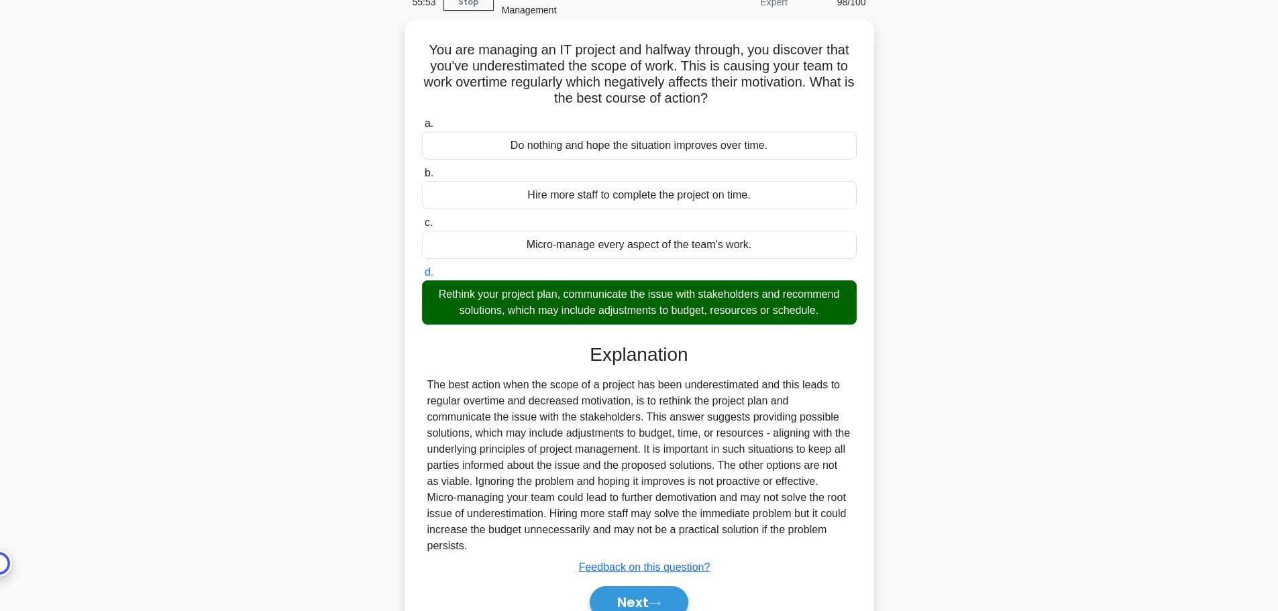
scroll to position [136, 0]
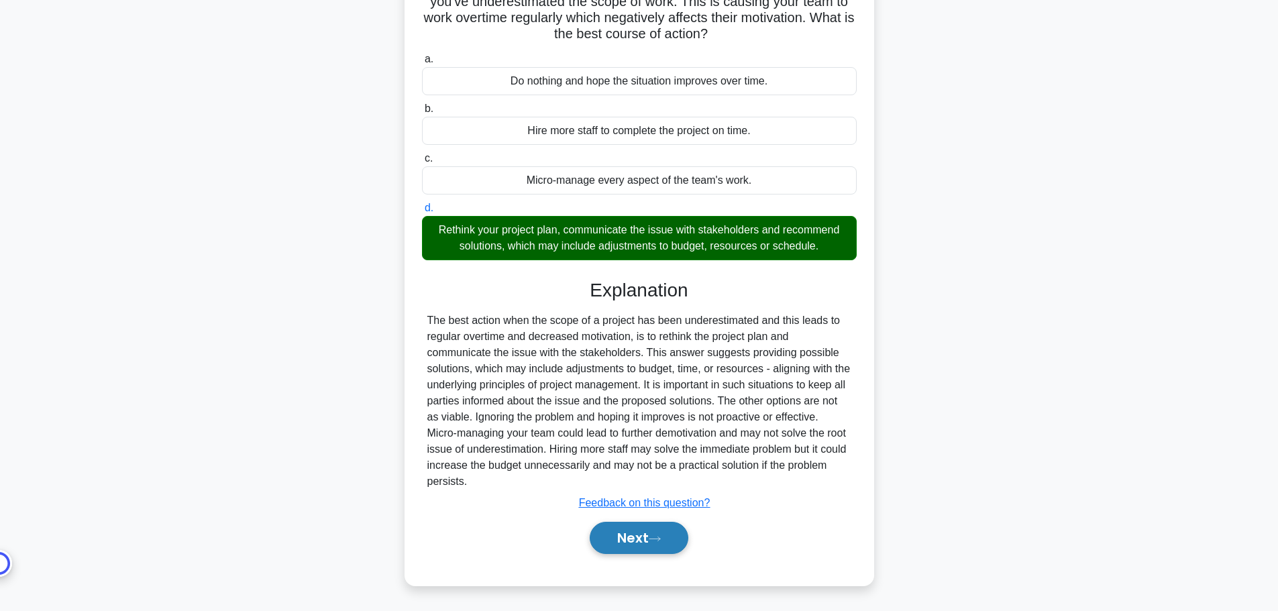
click at [670, 540] on button "Next" at bounding box center [639, 538] width 99 height 32
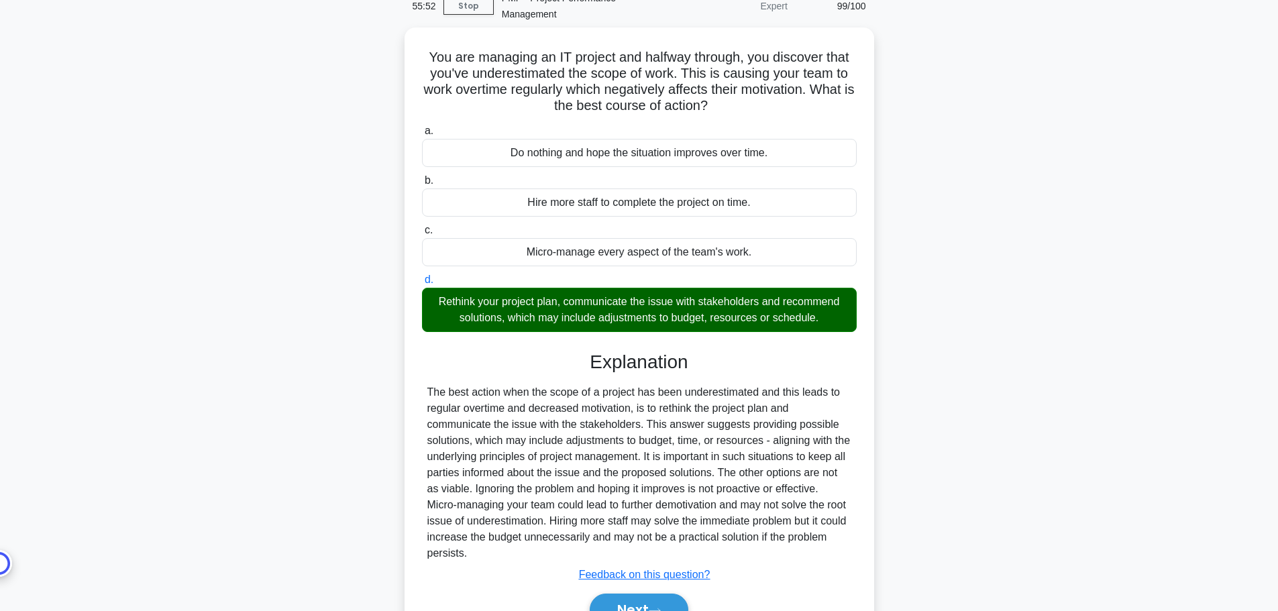
scroll to position [0, 0]
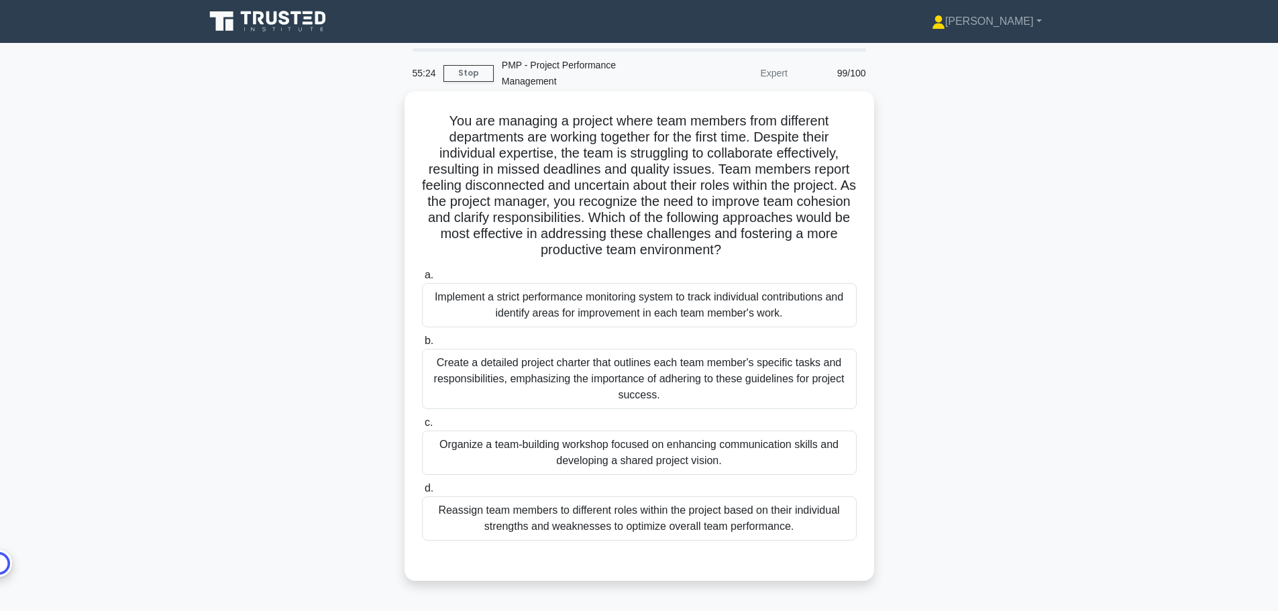
click at [751, 386] on div "Create a detailed project charter that outlines each team member's specific tas…" at bounding box center [639, 379] width 435 height 60
click at [422, 345] on input "b. Create a detailed project charter that outlines each team member's specific …" at bounding box center [422, 341] width 0 height 9
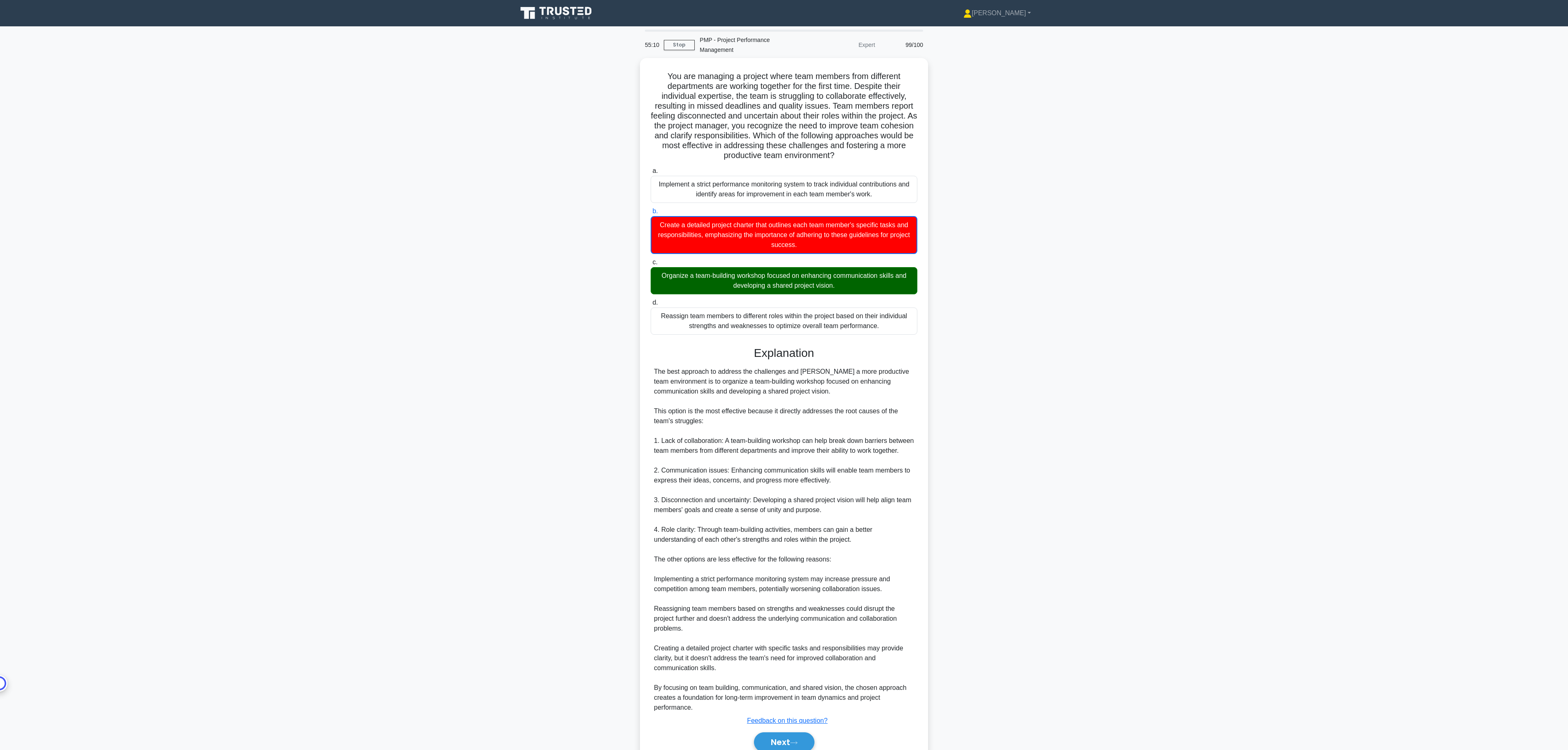
drag, startPoint x: 1107, startPoint y: 651, endPoint x: 1066, endPoint y: 655, distance: 41.2
click at [783, 374] on main "55:10 Stop PMP - Project Performance Management Expert 99/100 .spinner_0XTQ{tra…" at bounding box center [784, 406] width 1568 height 759
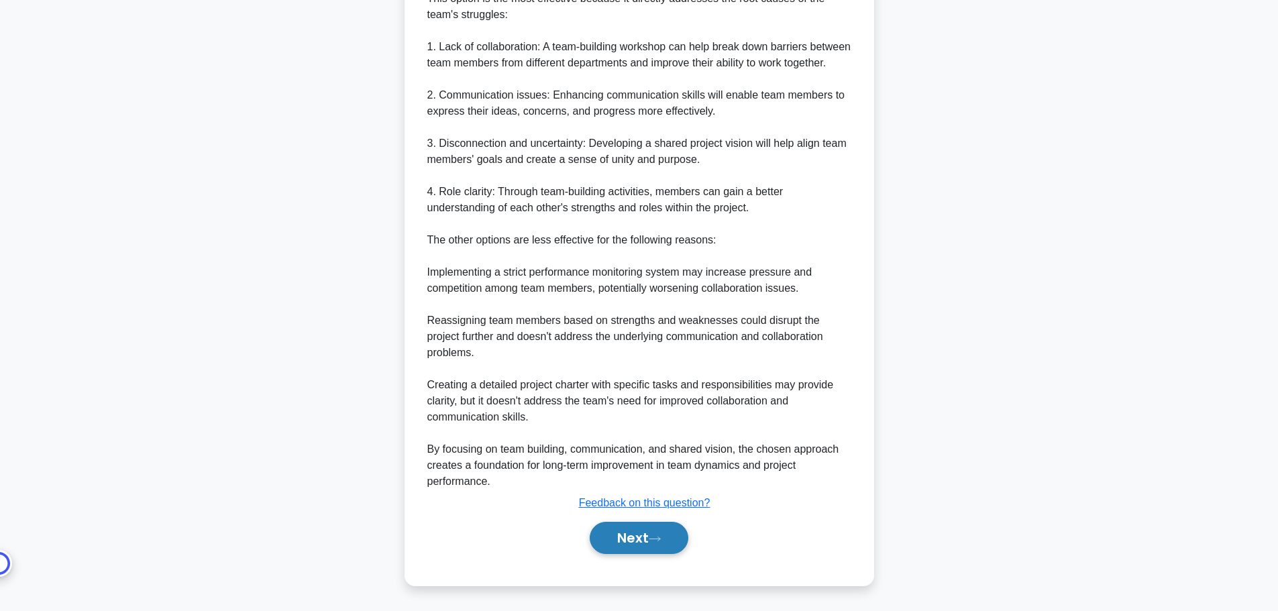
click at [661, 547] on button "Next" at bounding box center [639, 538] width 99 height 32
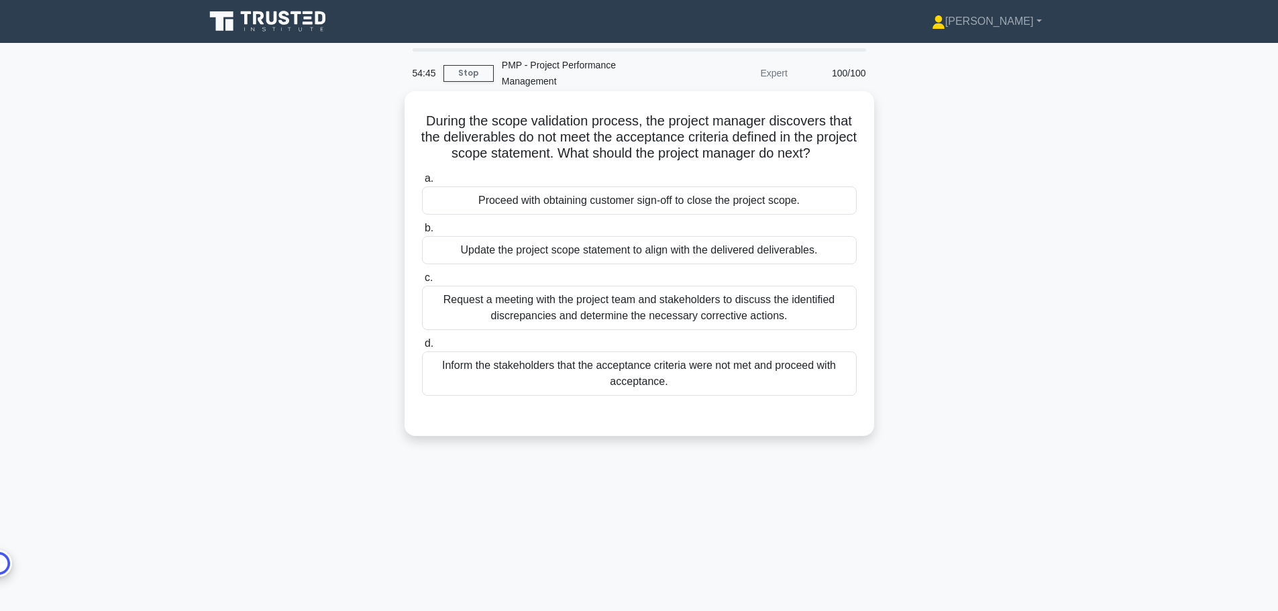
click at [739, 310] on div "Request a meeting with the project team and stakeholders to discuss the identif…" at bounding box center [639, 308] width 435 height 44
click at [422, 282] on input "c. Request a meeting with the project team and stakeholders to discuss the iden…" at bounding box center [422, 278] width 0 height 9
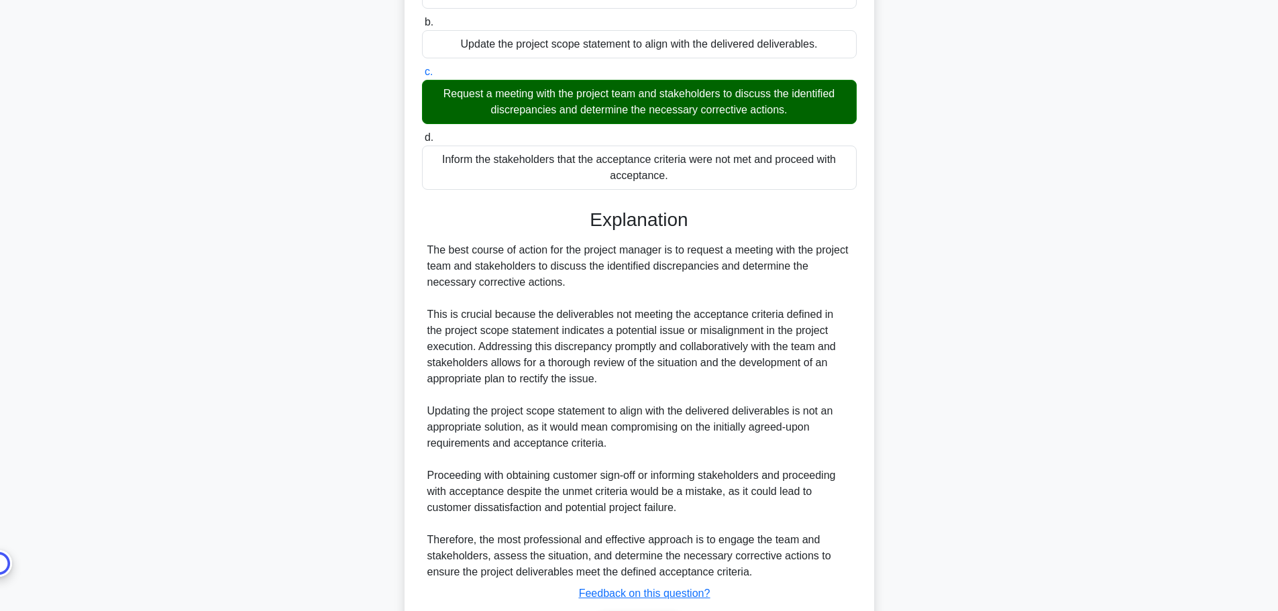
scroll to position [297, 0]
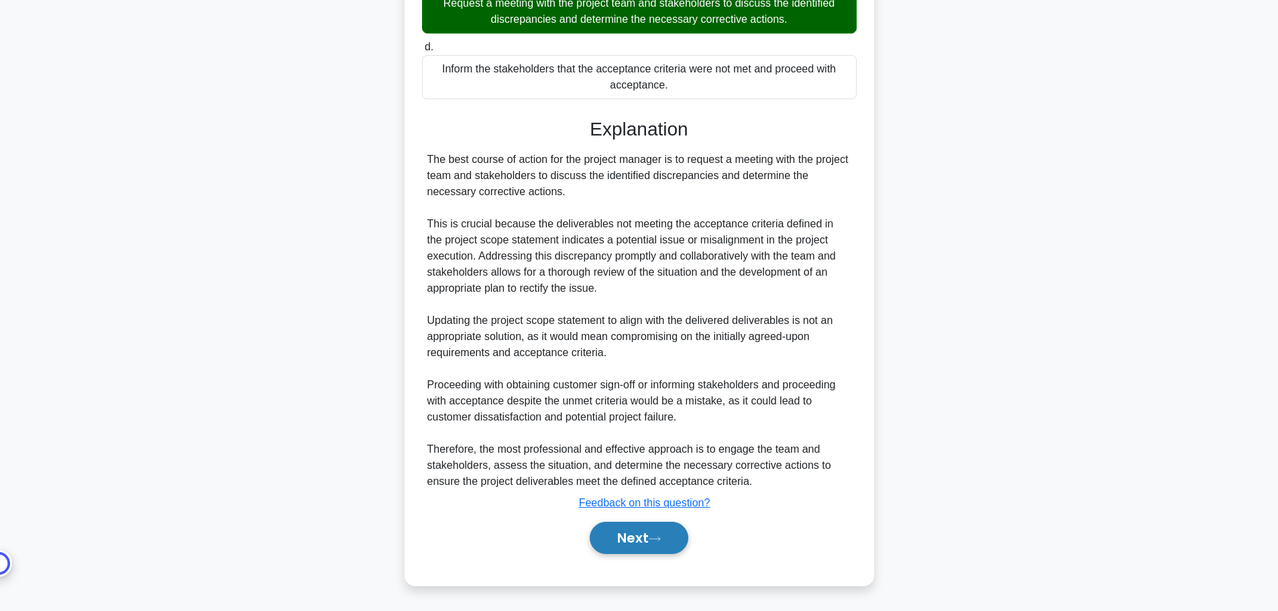
click at [647, 533] on button "Next" at bounding box center [639, 538] width 99 height 32
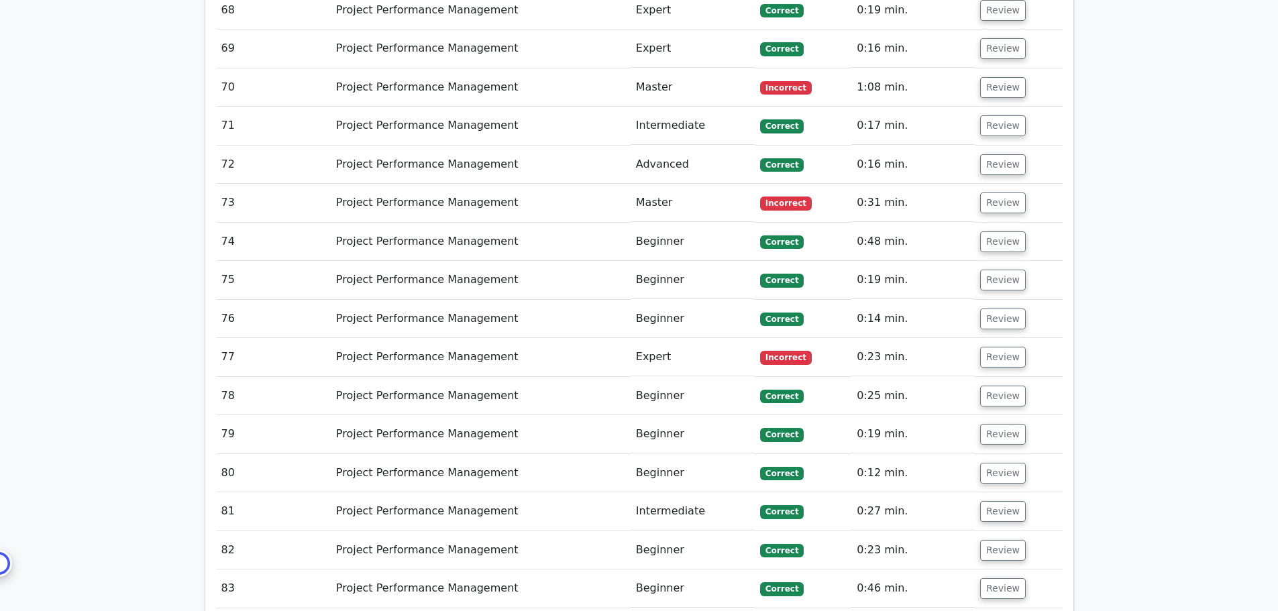
scroll to position [4710, 0]
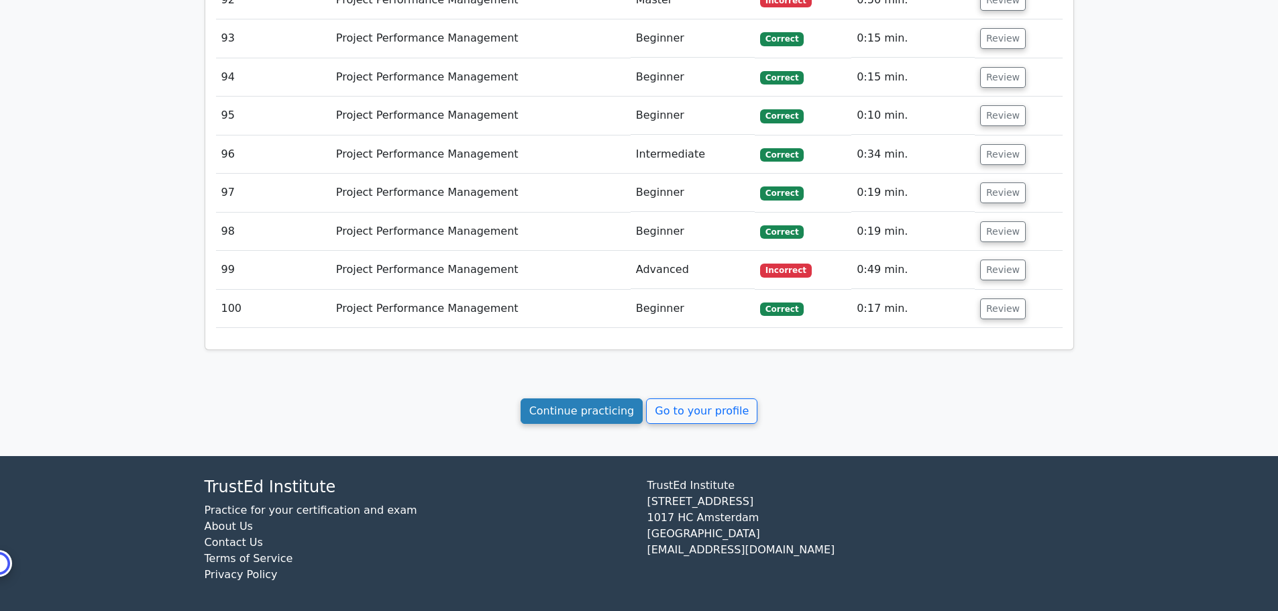
click at [570, 413] on link "Continue practicing" at bounding box center [582, 410] width 123 height 25
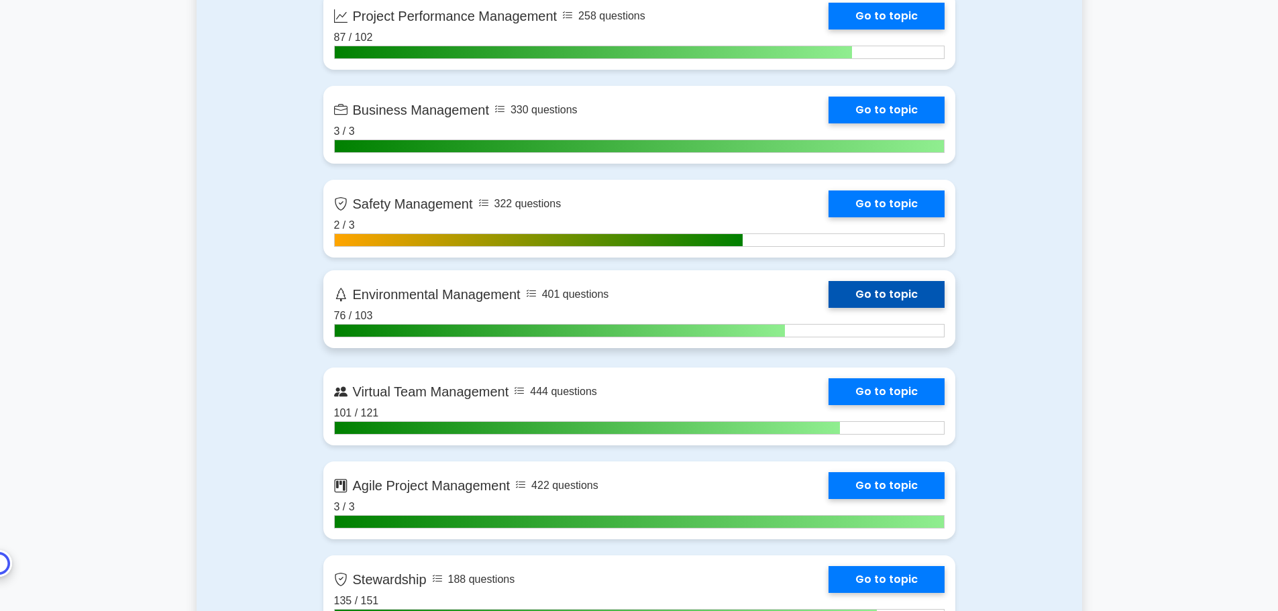
scroll to position [2750, 0]
